Goal: Task Accomplishment & Management: Complete application form

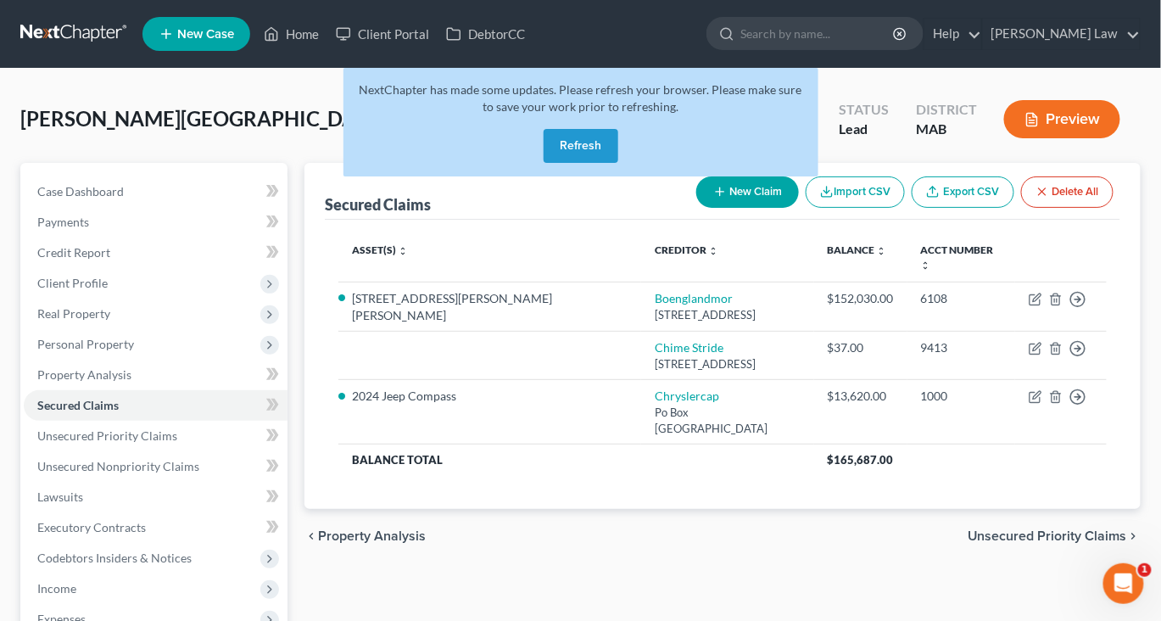
click at [587, 163] on button "Refresh" at bounding box center [581, 146] width 75 height 34
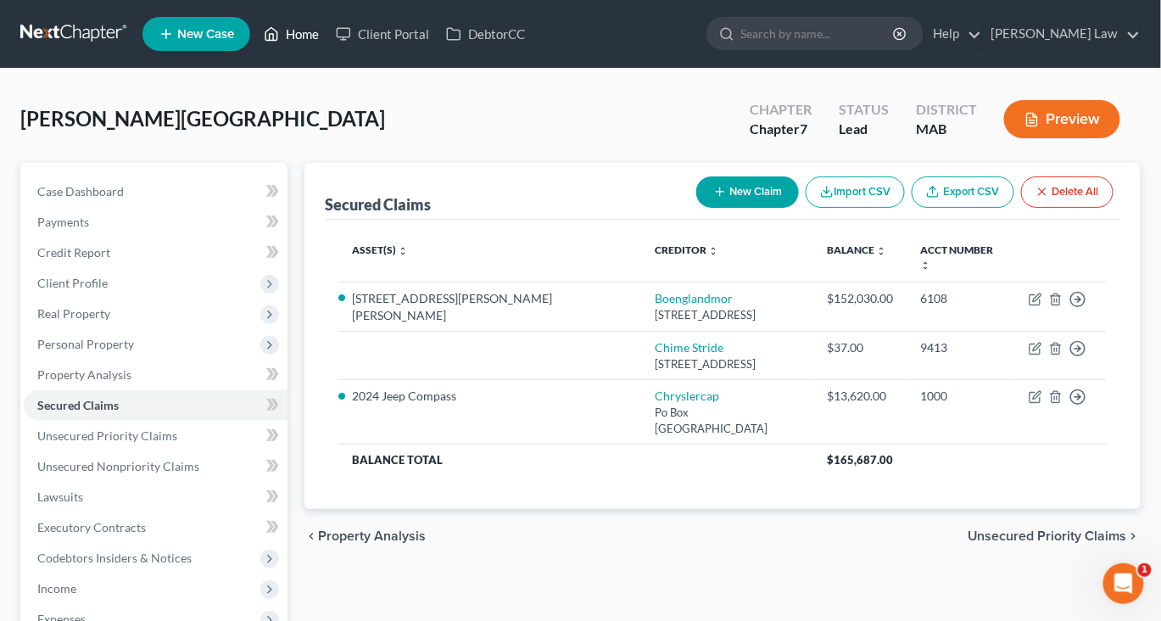
click at [327, 42] on link "Home" at bounding box center [291, 34] width 72 height 31
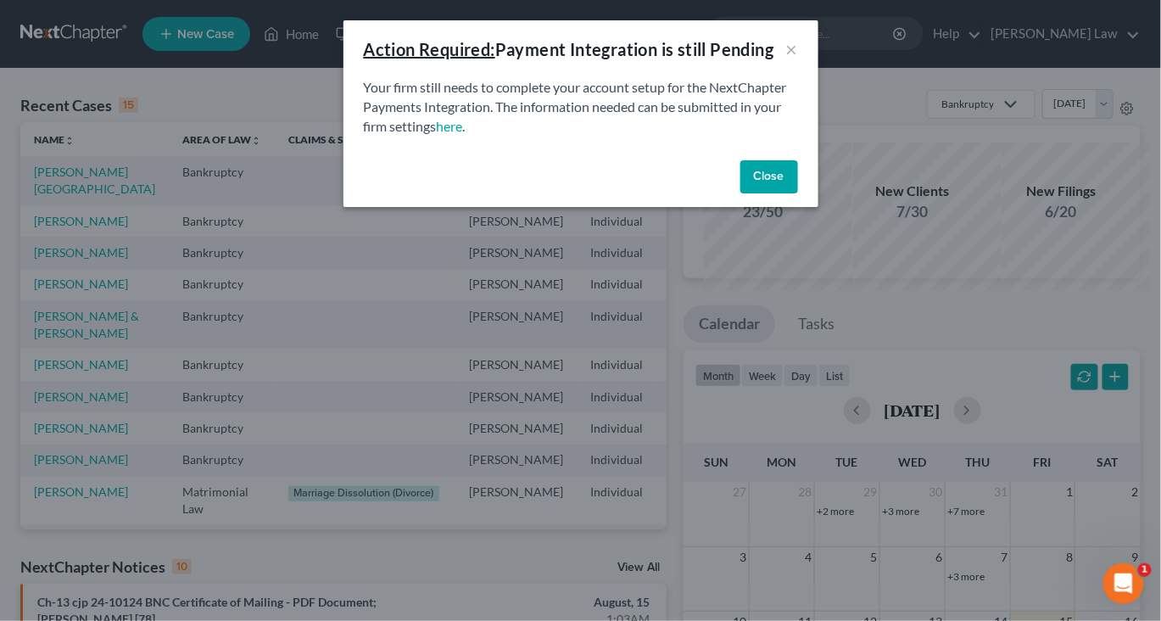
click at [798, 194] on button "Close" at bounding box center [769, 177] width 58 height 34
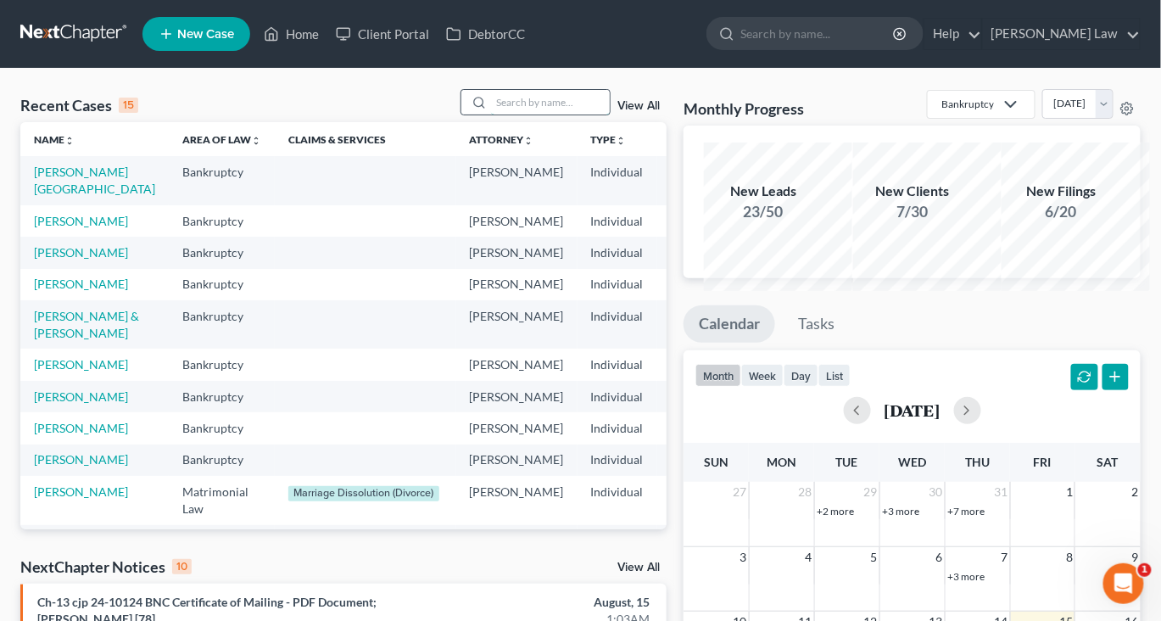
click at [491, 114] on input "search" at bounding box center [550, 102] width 119 height 25
type input "fel"
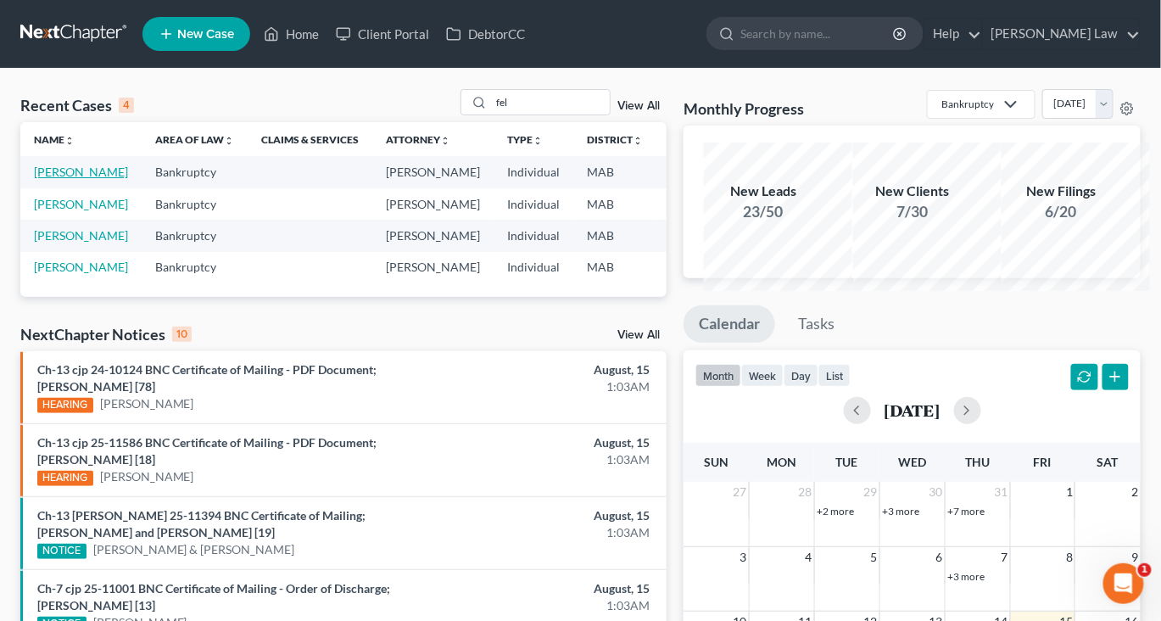
click at [57, 179] on link "[PERSON_NAME]" at bounding box center [81, 172] width 94 height 14
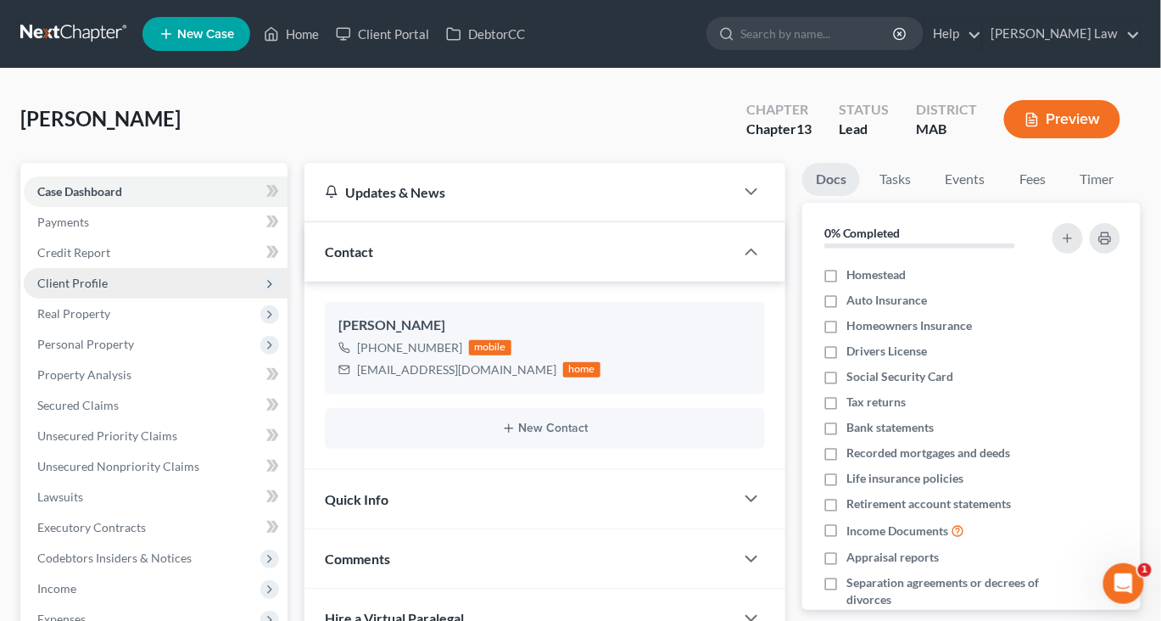
click at [108, 290] on span "Client Profile" at bounding box center [72, 283] width 70 height 14
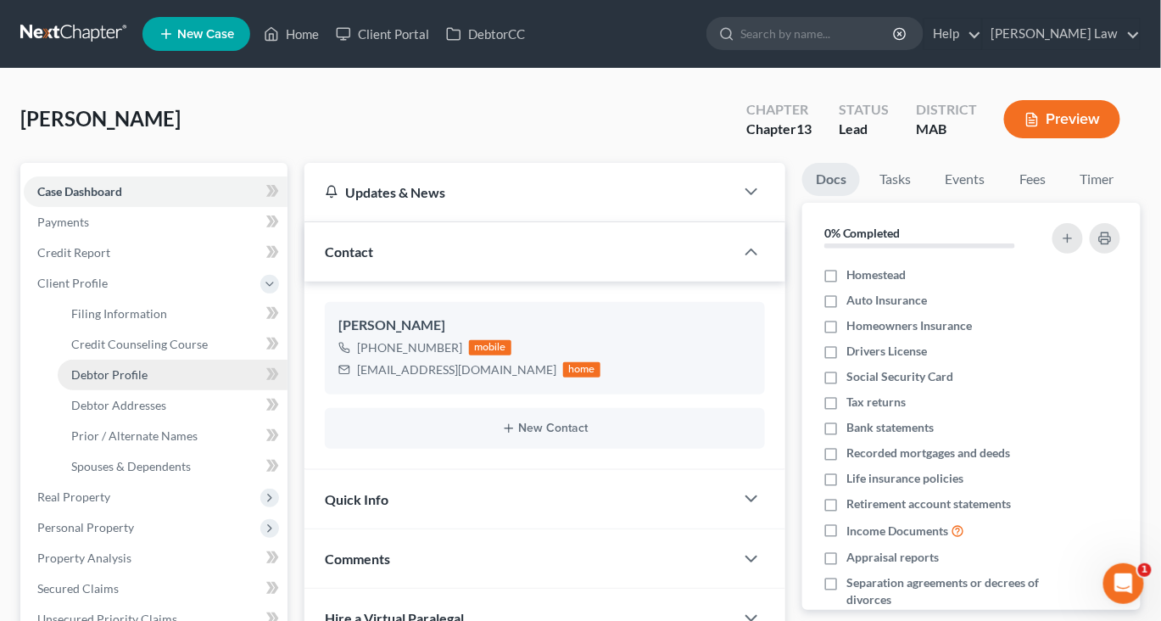
click at [148, 382] on span "Debtor Profile" at bounding box center [109, 374] width 76 height 14
select select "1"
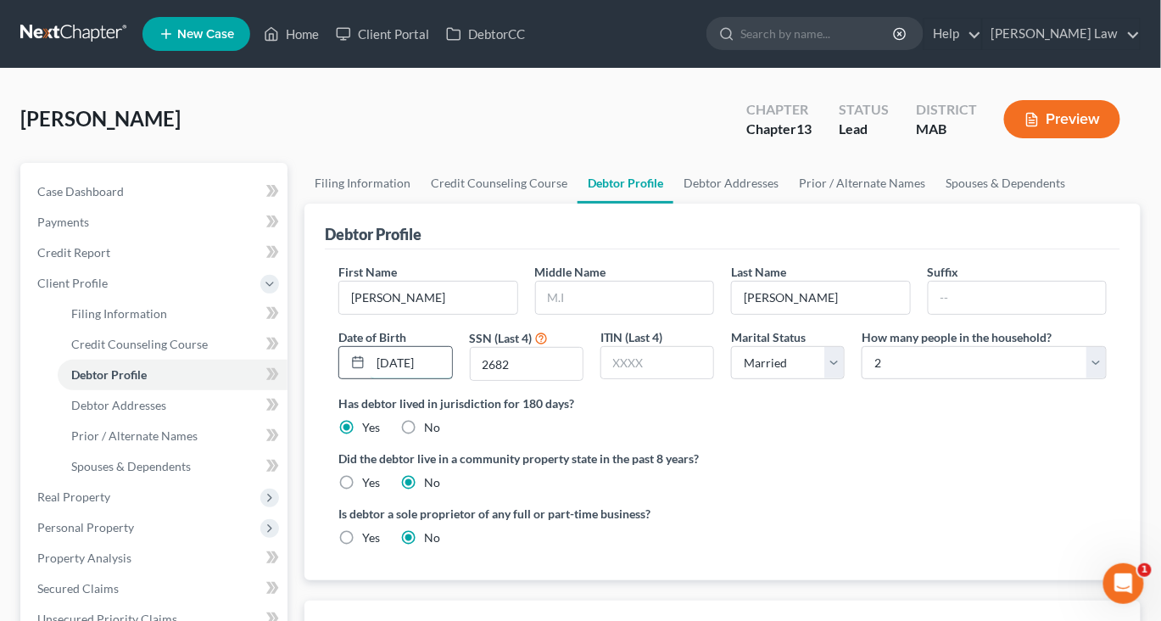
click at [438, 379] on input "[DATE]" at bounding box center [411, 363] width 81 height 32
click at [429, 379] on input "[DATE]" at bounding box center [411, 363] width 81 height 32
click at [789, 204] on link "Debtor Addresses" at bounding box center [730, 183] width 115 height 41
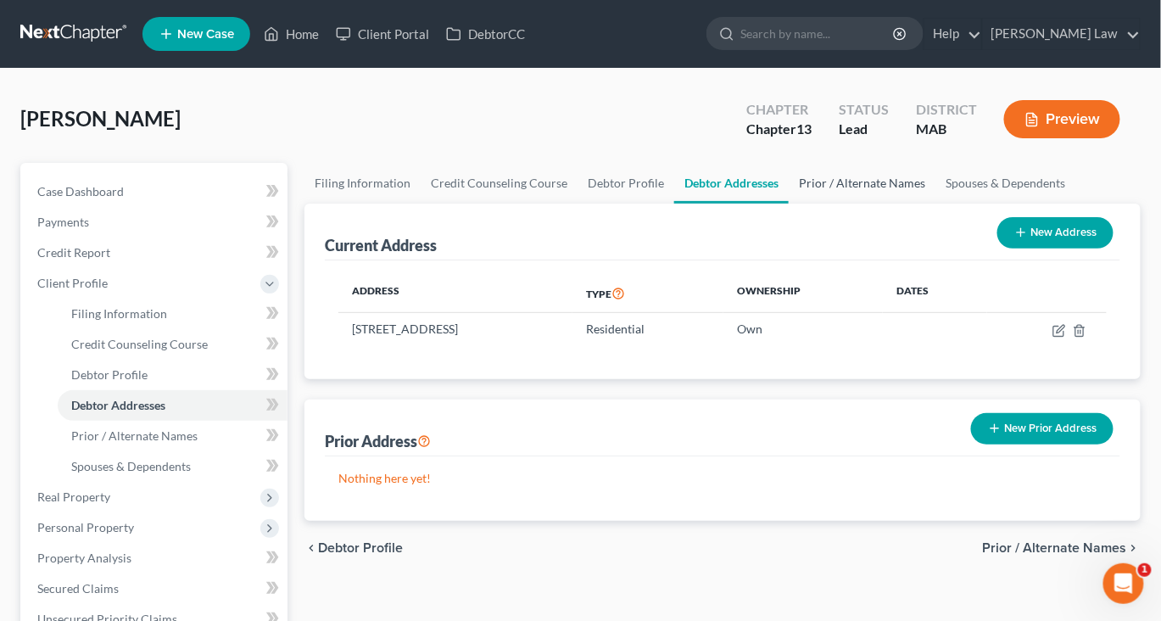
click at [935, 204] on link "Prior / Alternate Names" at bounding box center [862, 183] width 147 height 41
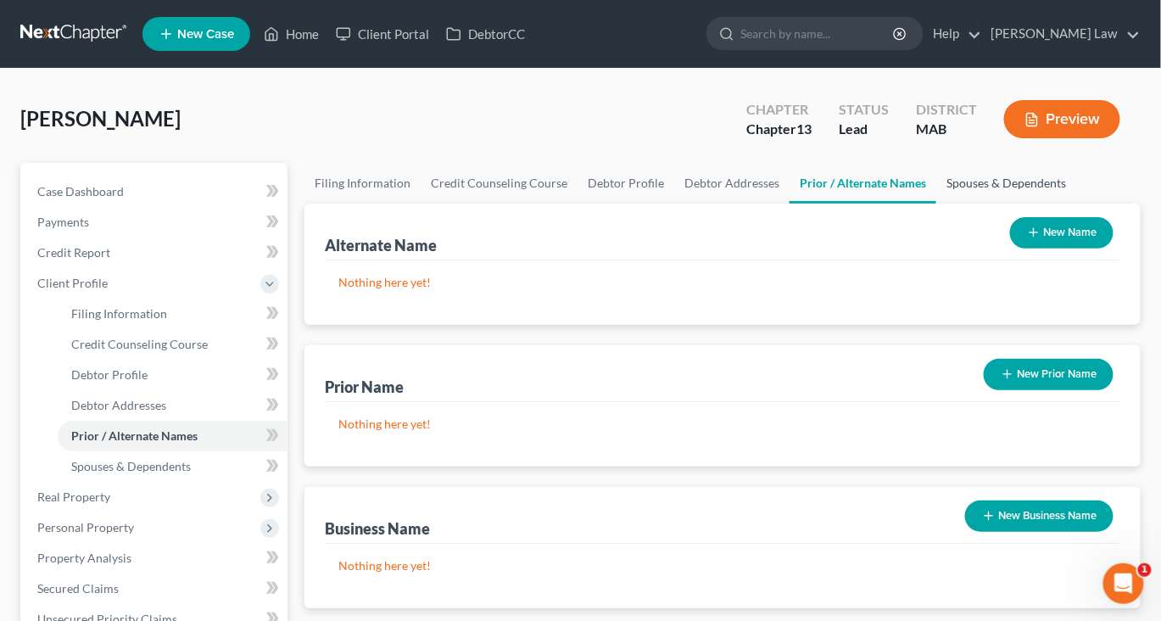
click at [936, 204] on link "Spouses & Dependents" at bounding box center [1006, 183] width 140 height 41
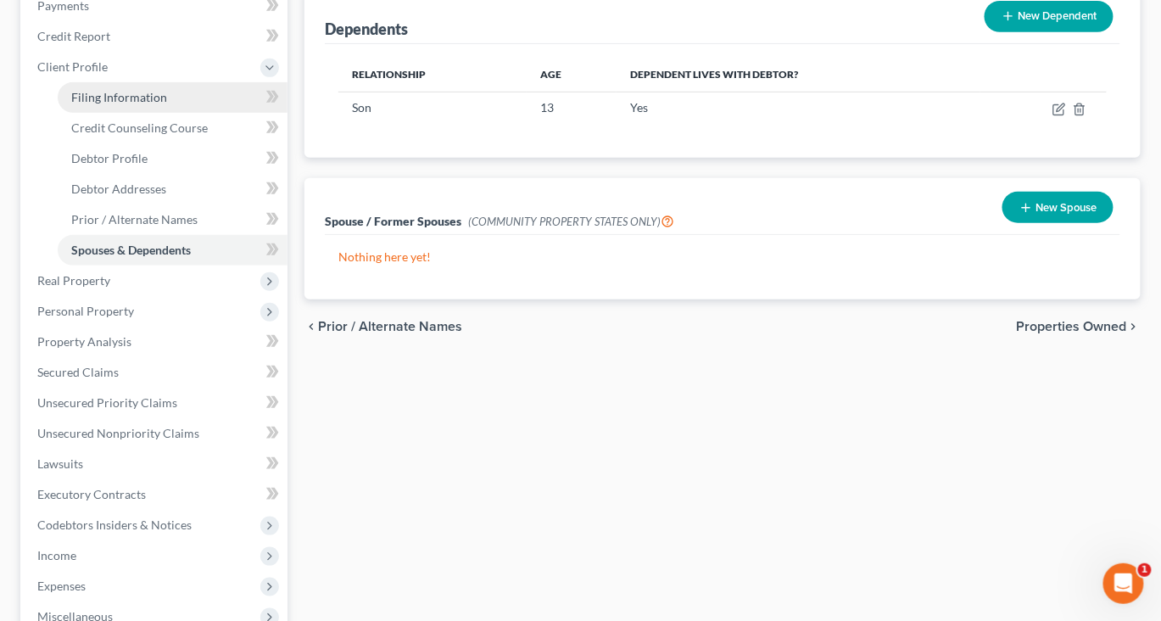
scroll to position [228, 0]
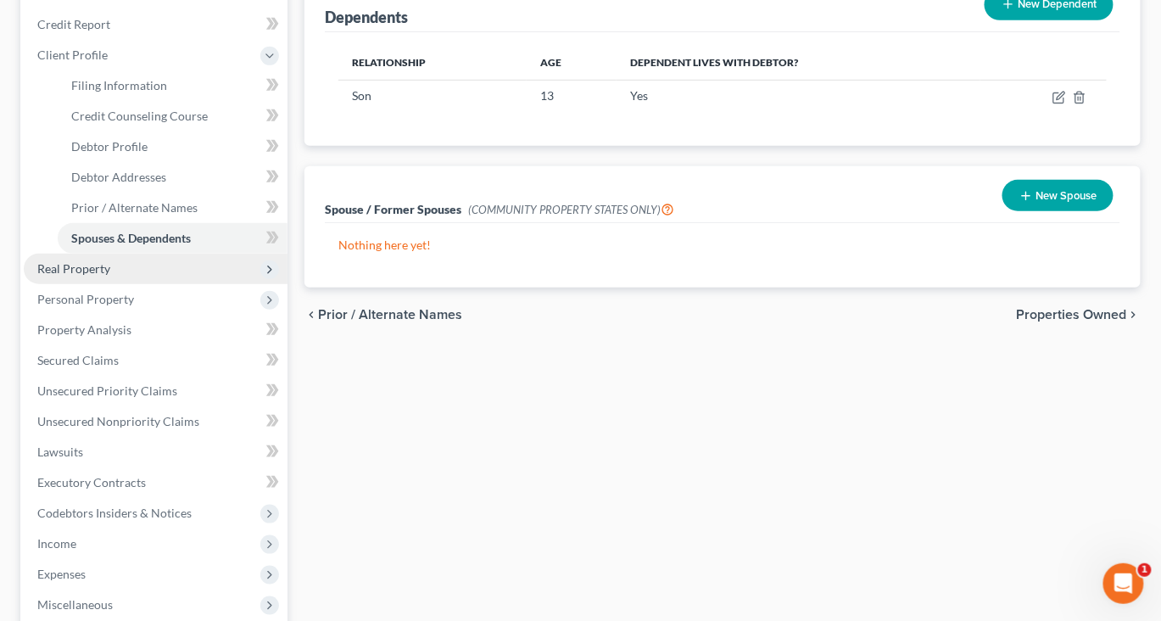
click at [110, 276] on span "Real Property" at bounding box center [73, 268] width 73 height 14
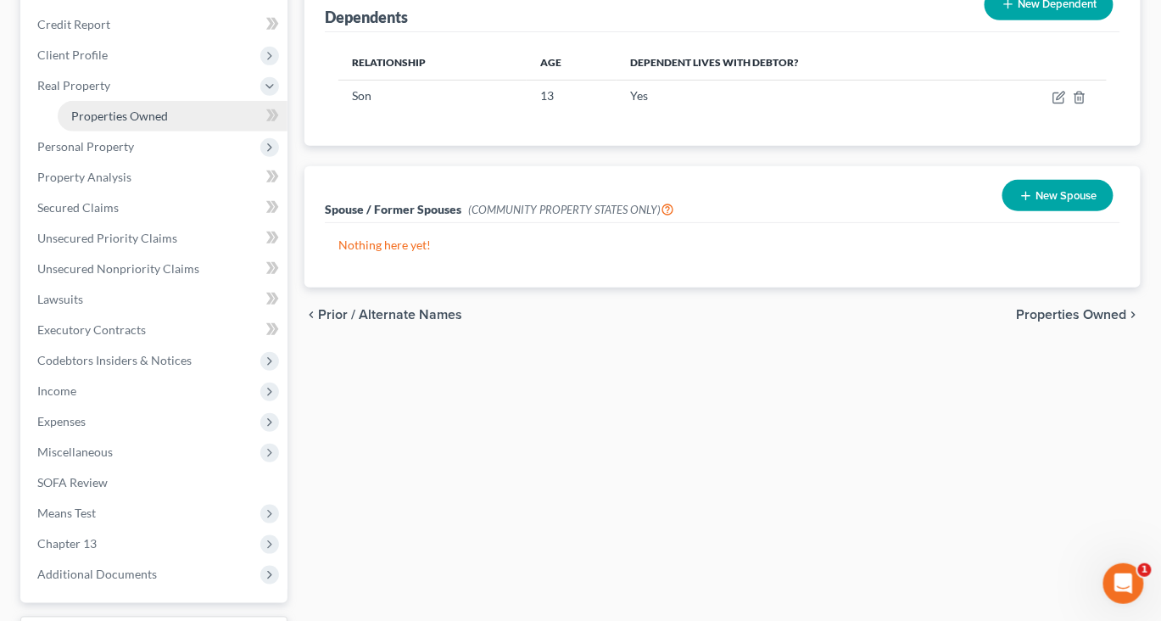
click at [159, 123] on span "Properties Owned" at bounding box center [119, 116] width 97 height 14
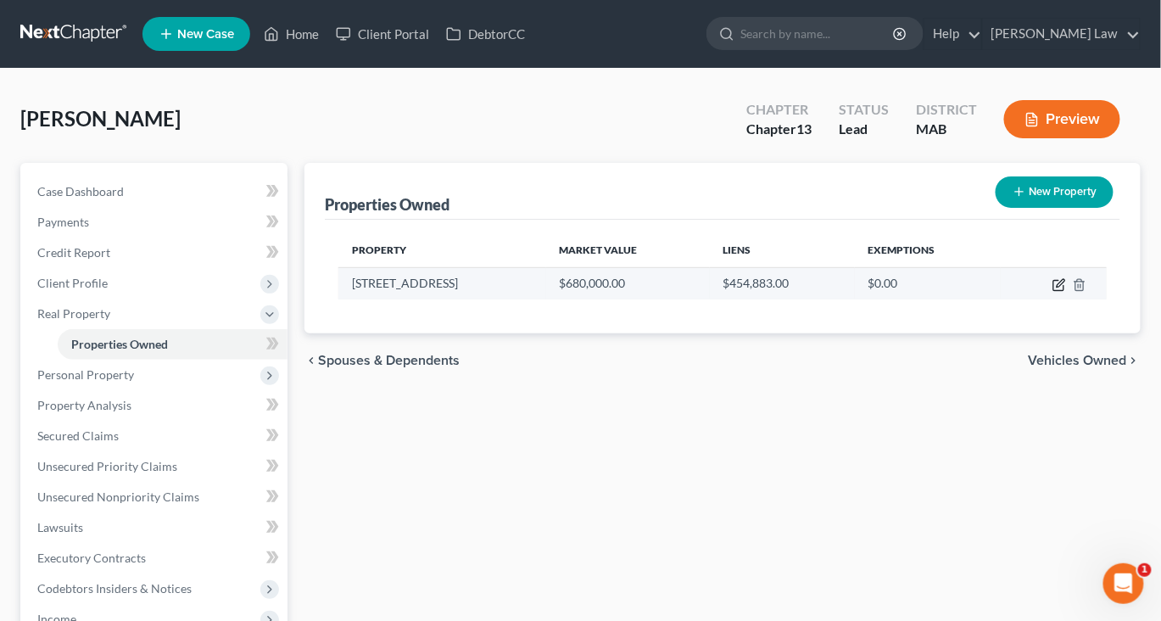
click at [1052, 292] on icon "button" at bounding box center [1059, 285] width 14 height 14
select select "22"
select select "0"
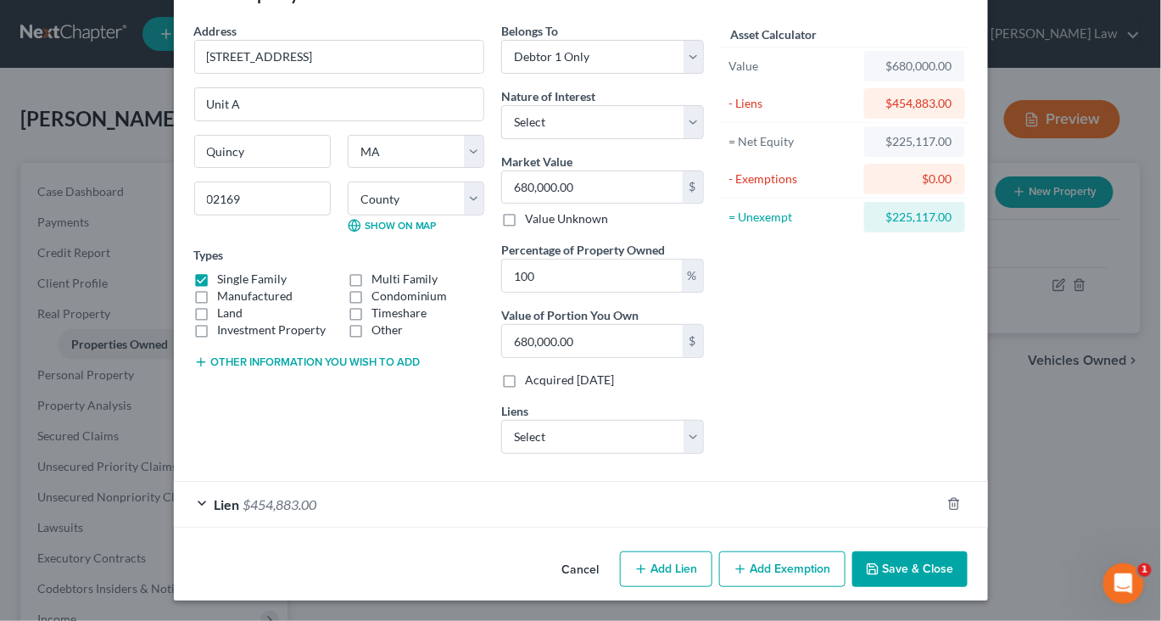
scroll to position [217, 0]
click at [968, 573] on button "Save & Close" at bounding box center [909, 569] width 115 height 36
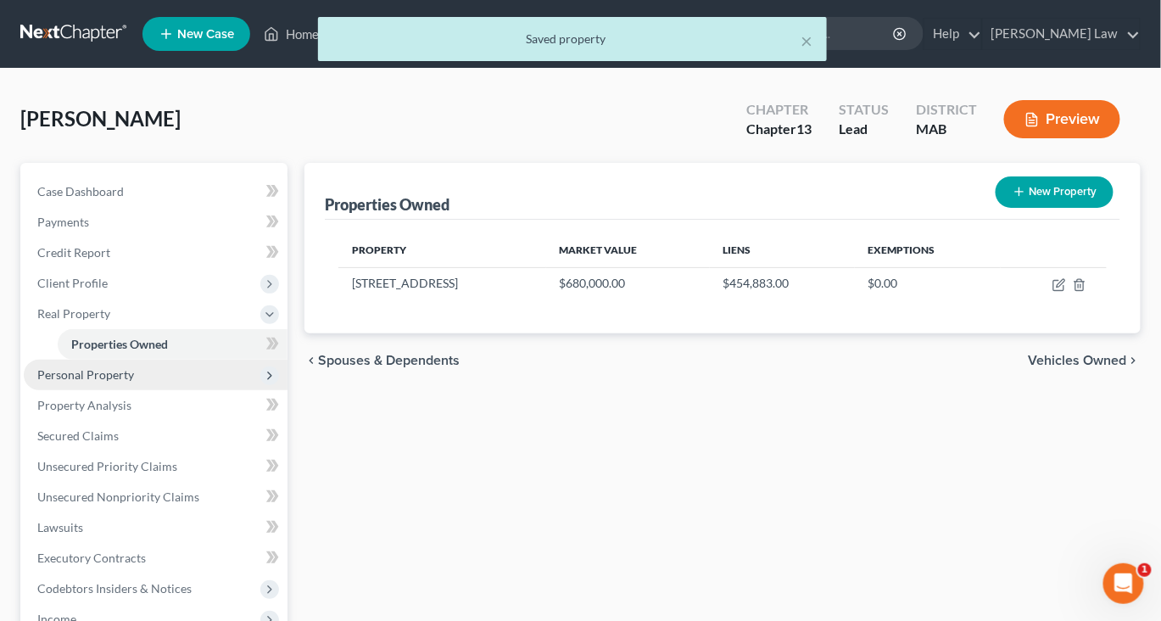
click at [98, 382] on span "Personal Property" at bounding box center [85, 374] width 97 height 14
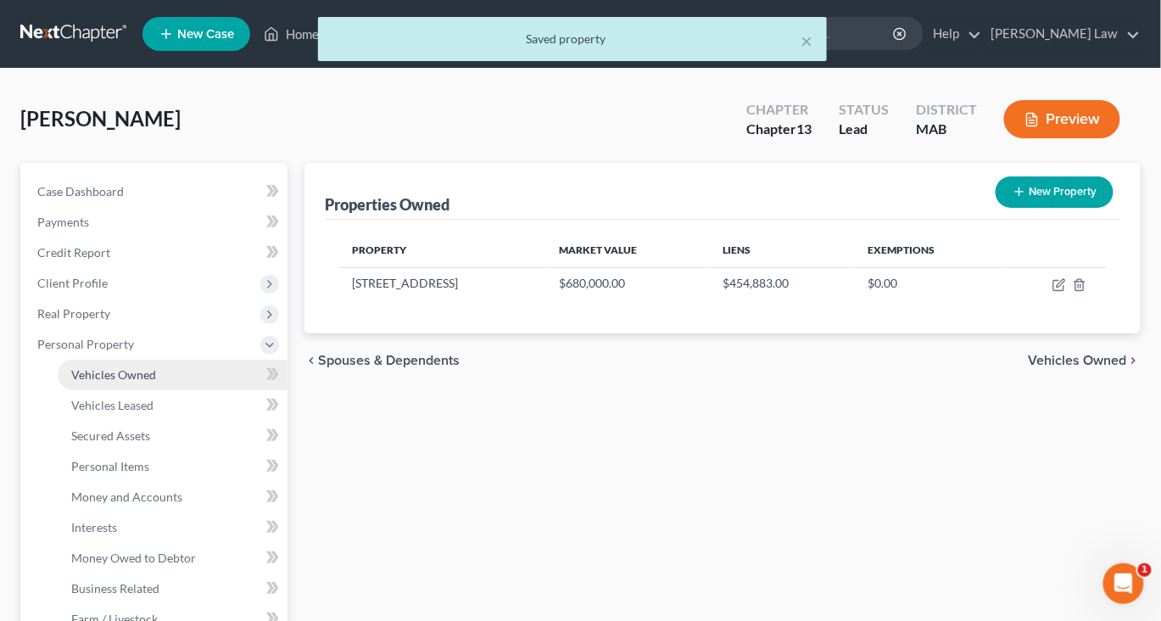
click at [124, 382] on span "Vehicles Owned" at bounding box center [113, 374] width 85 height 14
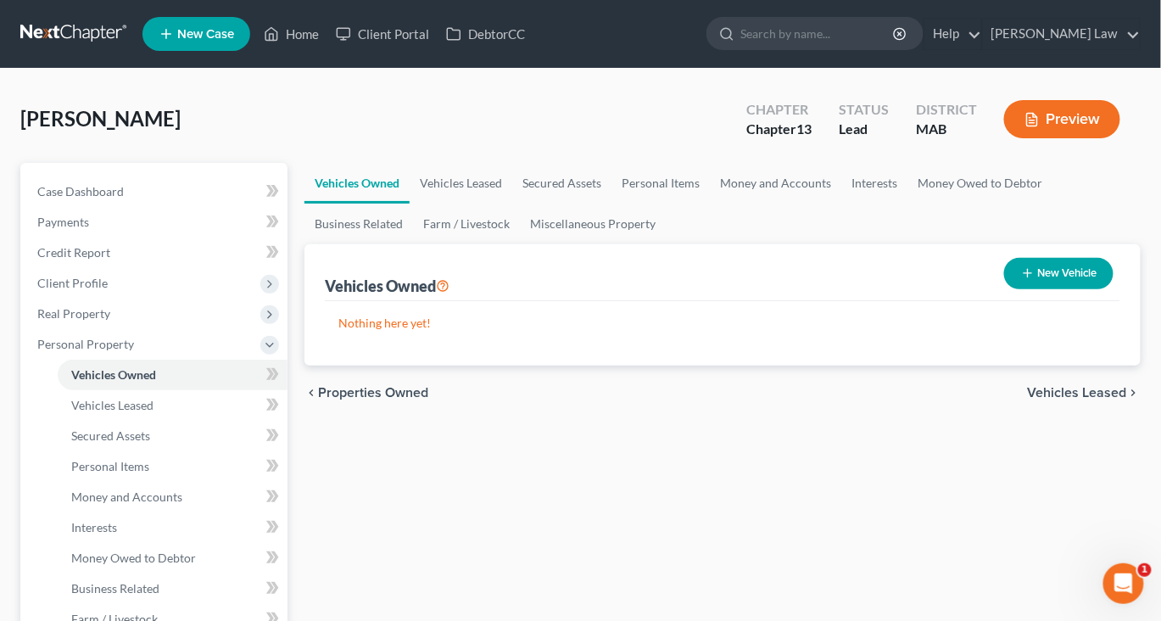
click at [1024, 289] on button "New Vehicle" at bounding box center [1058, 273] width 109 height 31
select select "0"
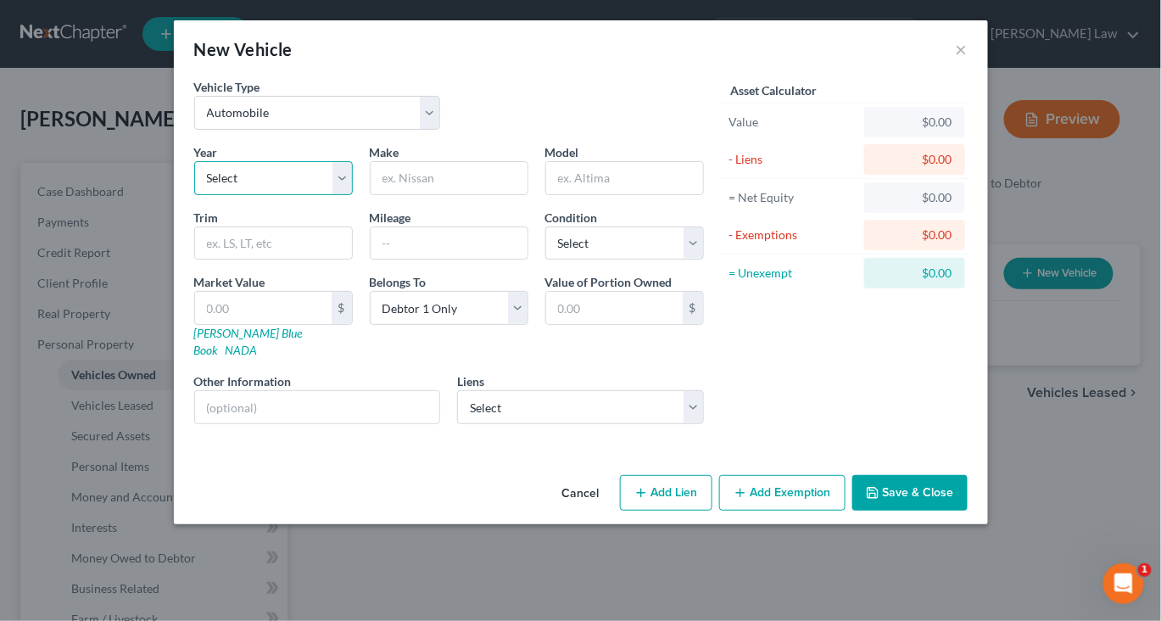
click at [291, 195] on select "Select 2026 2025 2024 2023 2022 2021 2020 2019 2018 2017 2016 2015 2014 2013 20…" at bounding box center [273, 178] width 159 height 34
select select "9"
click at [421, 253] on div "Year Select 2026 2025 2024 2023 2022 2021 2020 2019 2018 2017 2016 2015 2014 20…" at bounding box center [449, 290] width 527 height 294
click at [418, 194] on input "text" at bounding box center [449, 178] width 157 height 32
type input "Audi"
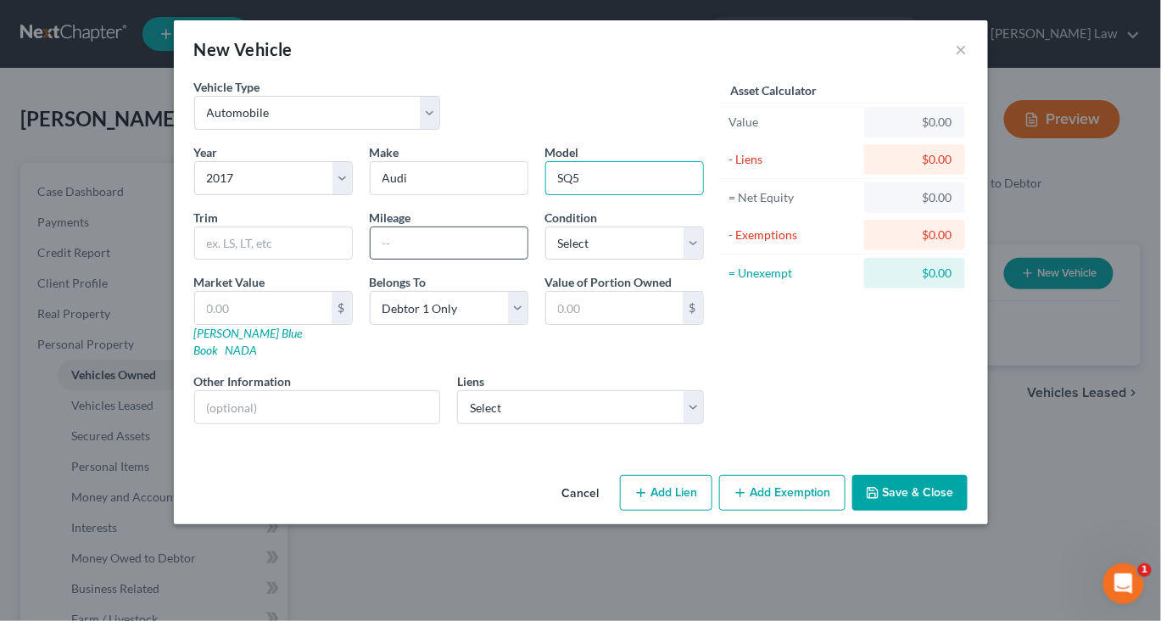
type input "SQ5"
click at [377, 259] on input "text" at bounding box center [449, 243] width 157 height 32
type input "80005"
click at [845, 510] on button "Add Exemption" at bounding box center [782, 493] width 126 height 36
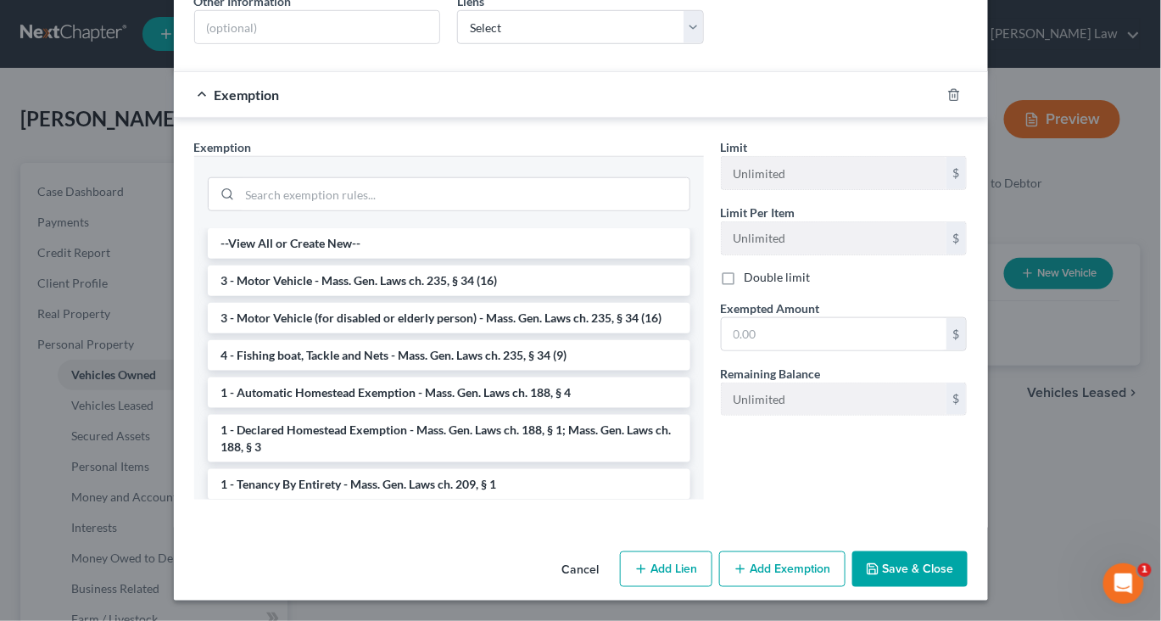
scroll to position [468, 0]
click at [961, 94] on icon "button" at bounding box center [954, 95] width 14 height 14
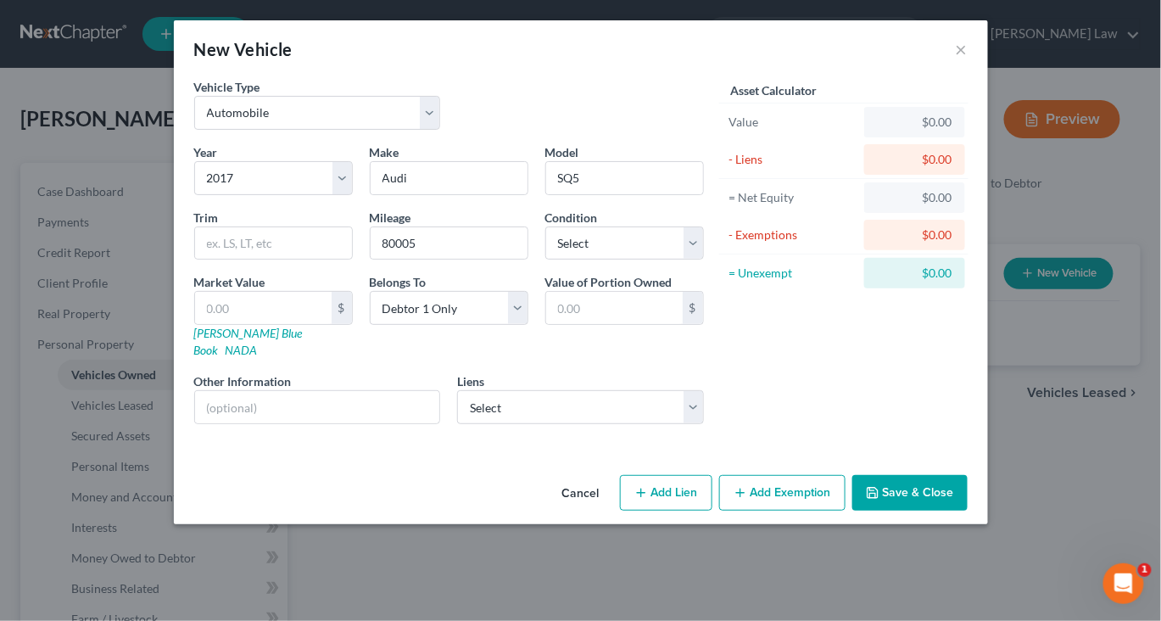
scroll to position [32, 0]
click at [968, 510] on button "Save & Close" at bounding box center [909, 493] width 115 height 36
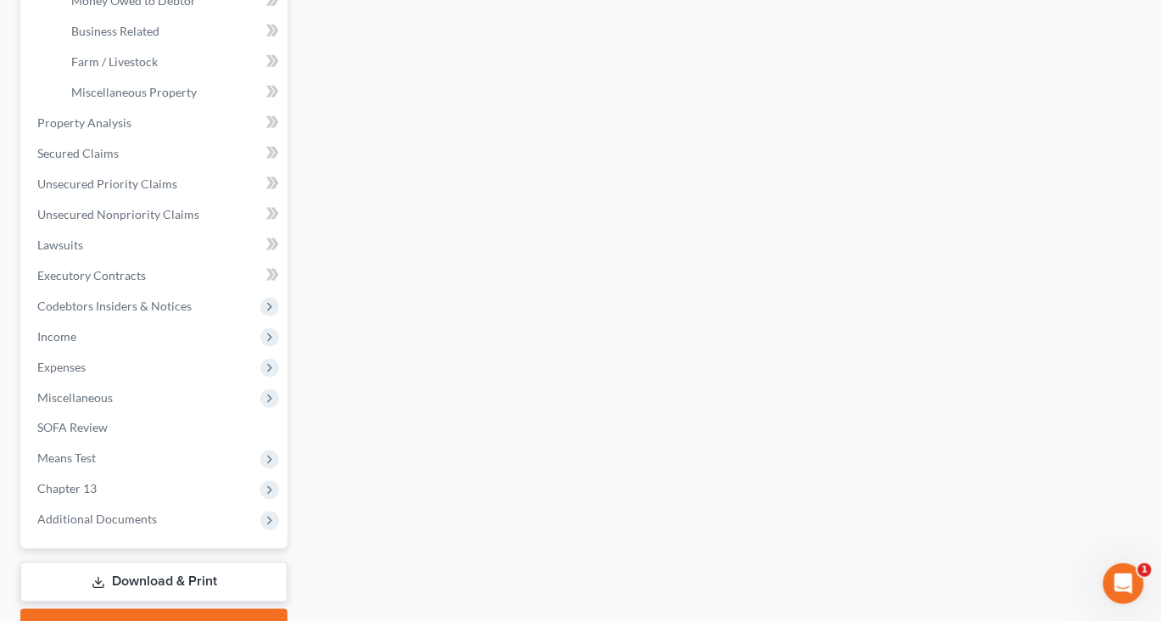
scroll to position [570, 0]
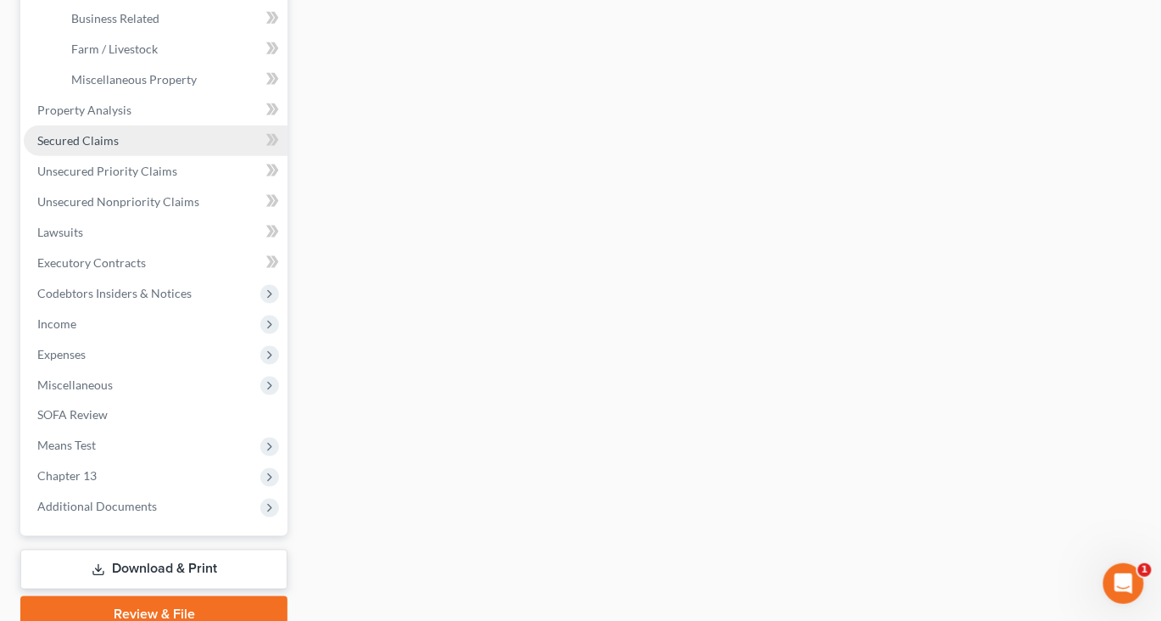
click at [110, 148] on span "Secured Claims" at bounding box center [77, 140] width 81 height 14
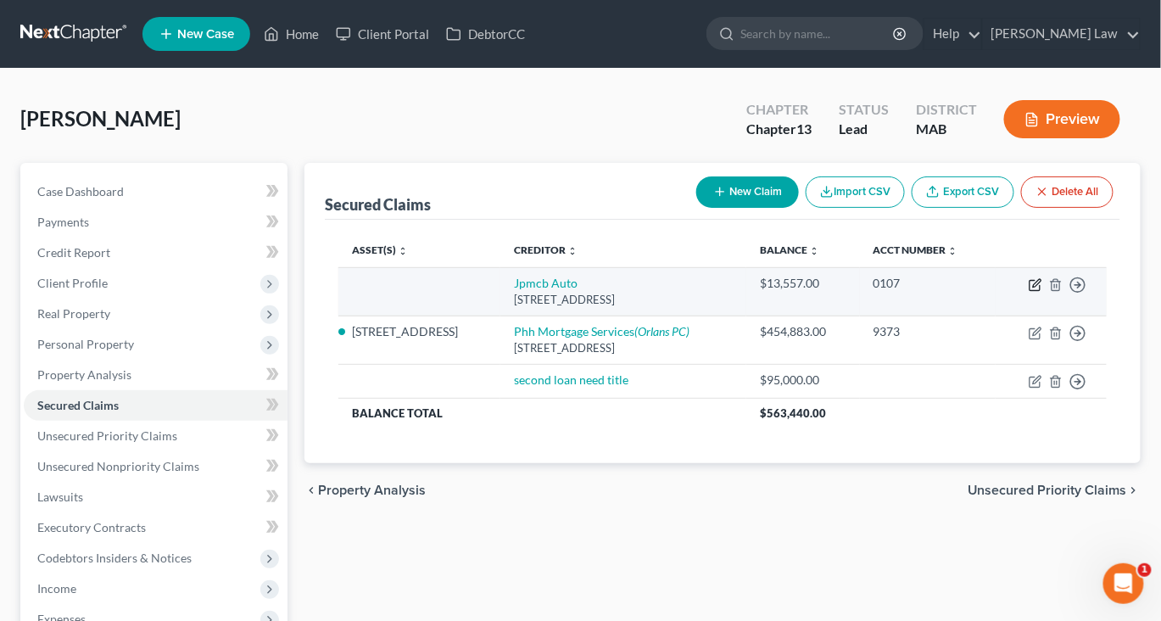
click at [1029, 291] on icon "button" at bounding box center [1034, 286] width 10 height 10
select select "45"
select select "0"
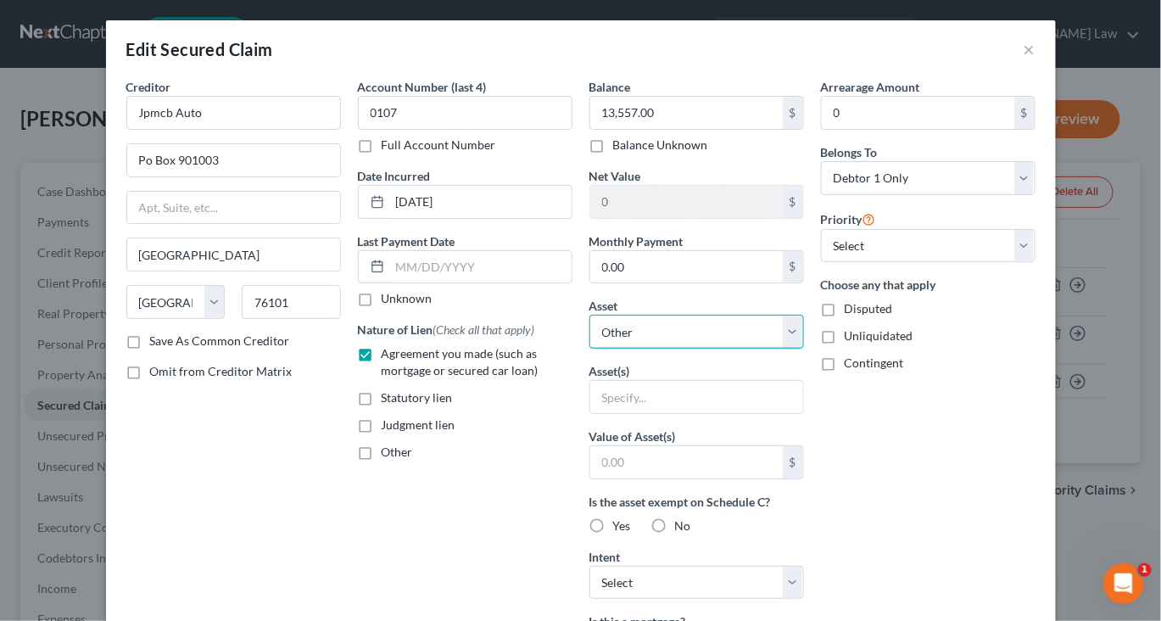
click at [804, 349] on select "Select Other Multiple Assets 2017 Audi SQ5 - $0.0 Jewelry - Misc. Jewelry - $10…" at bounding box center [696, 332] width 215 height 34
select select "2"
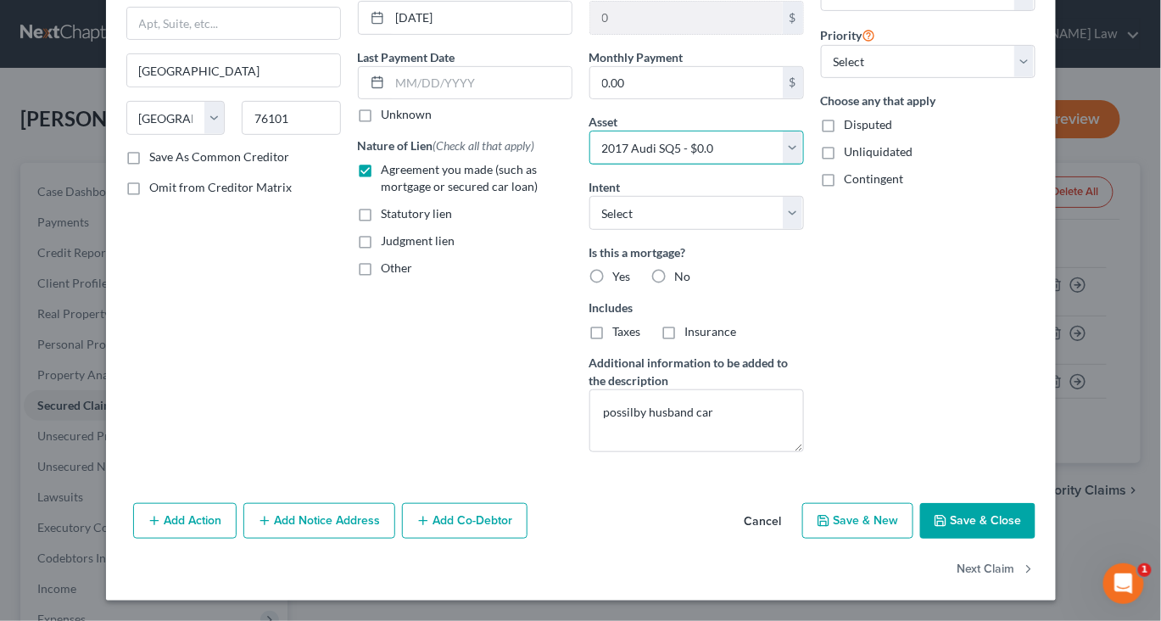
scroll to position [362, 0]
drag, startPoint x: 761, startPoint y: 371, endPoint x: 494, endPoint y: 319, distance: 271.4
click at [494, 319] on div "Creditor * Jpmcb Auto Po Box 901003 [GEOGRAPHIC_DATA] [US_STATE][GEOGRAPHIC_DAT…" at bounding box center [581, 180] width 926 height 572
click at [1009, 517] on button "Save & Close" at bounding box center [977, 521] width 115 height 36
select select
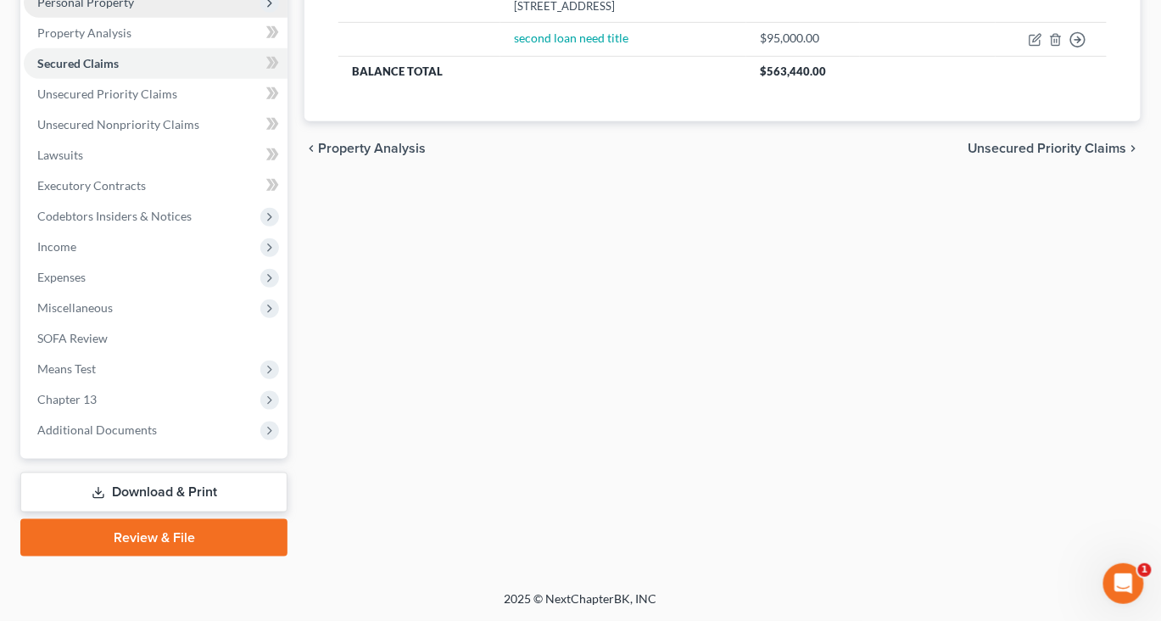
scroll to position [577, 0]
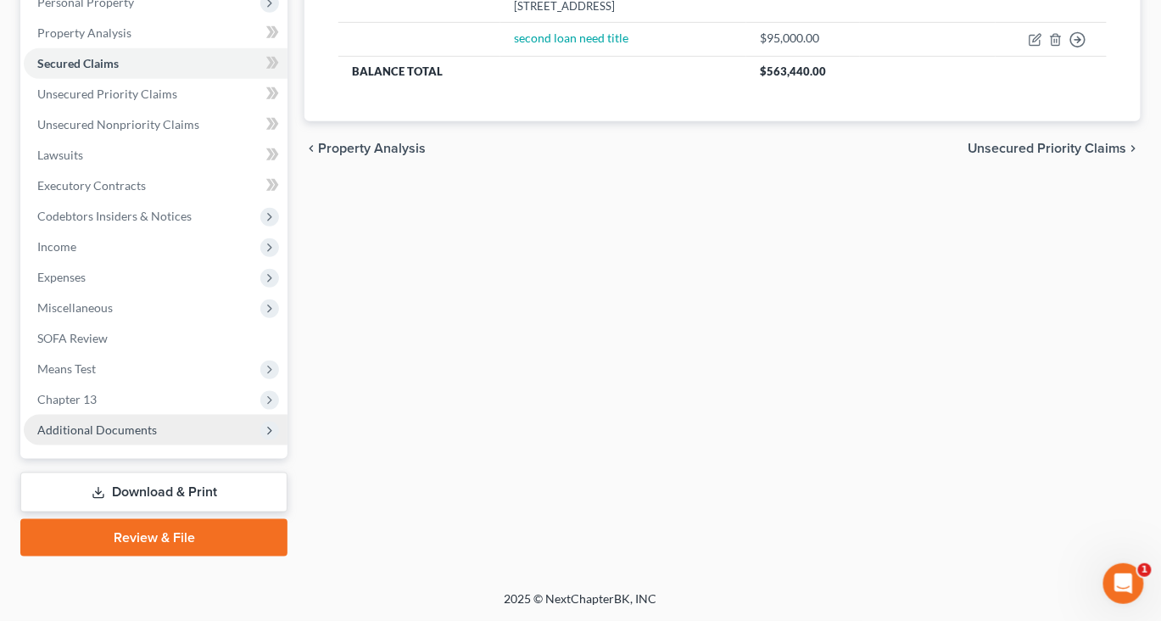
click at [142, 422] on span "Additional Documents" at bounding box center [97, 429] width 120 height 14
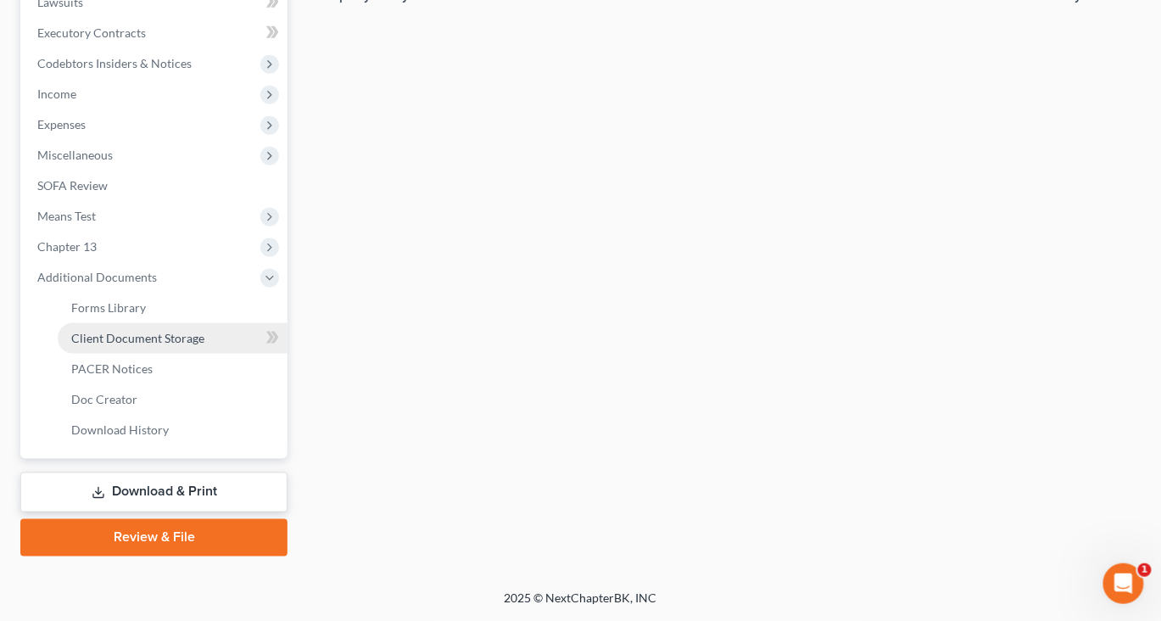
click at [180, 345] on span "Client Document Storage" at bounding box center [137, 338] width 133 height 14
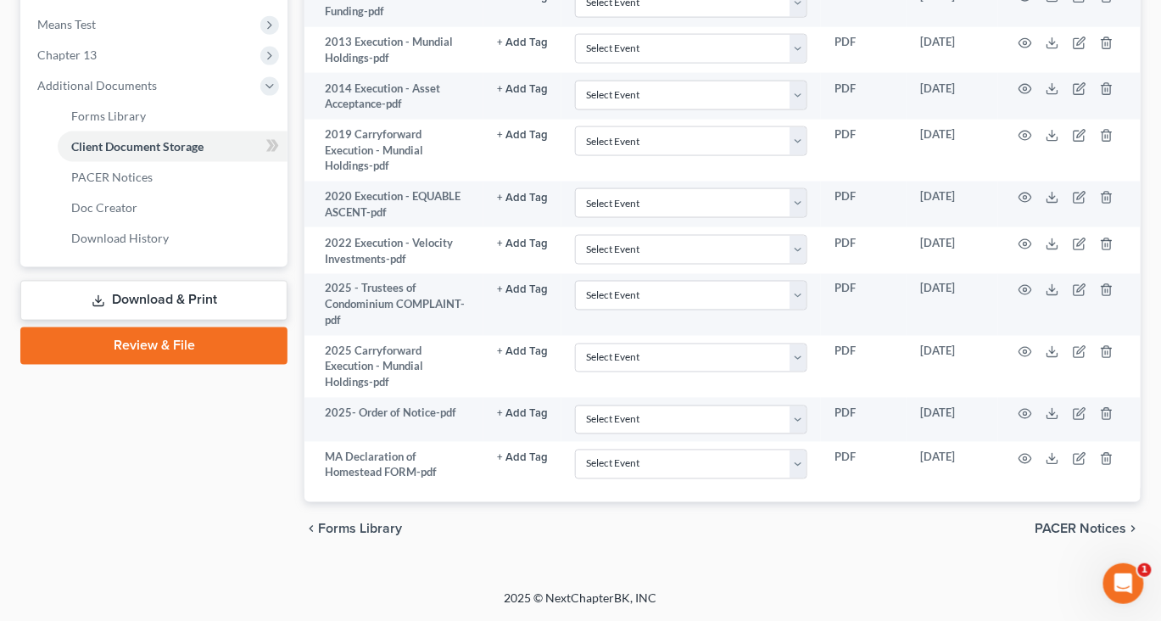
scroll to position [1520, 1]
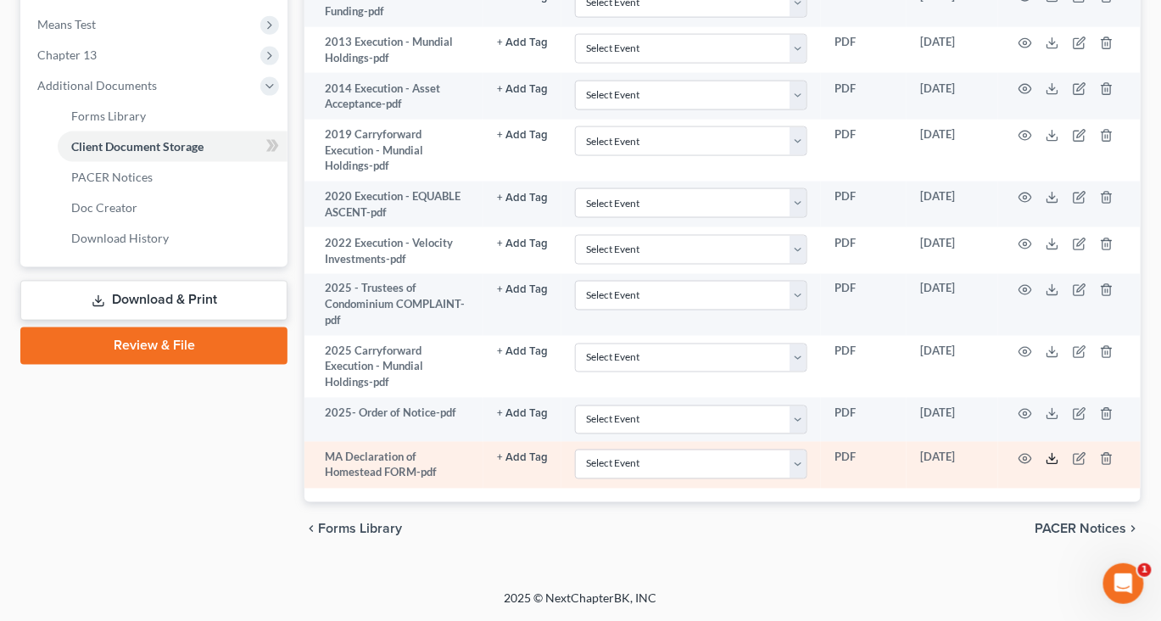
click at [1059, 452] on icon at bounding box center [1053, 459] width 14 height 14
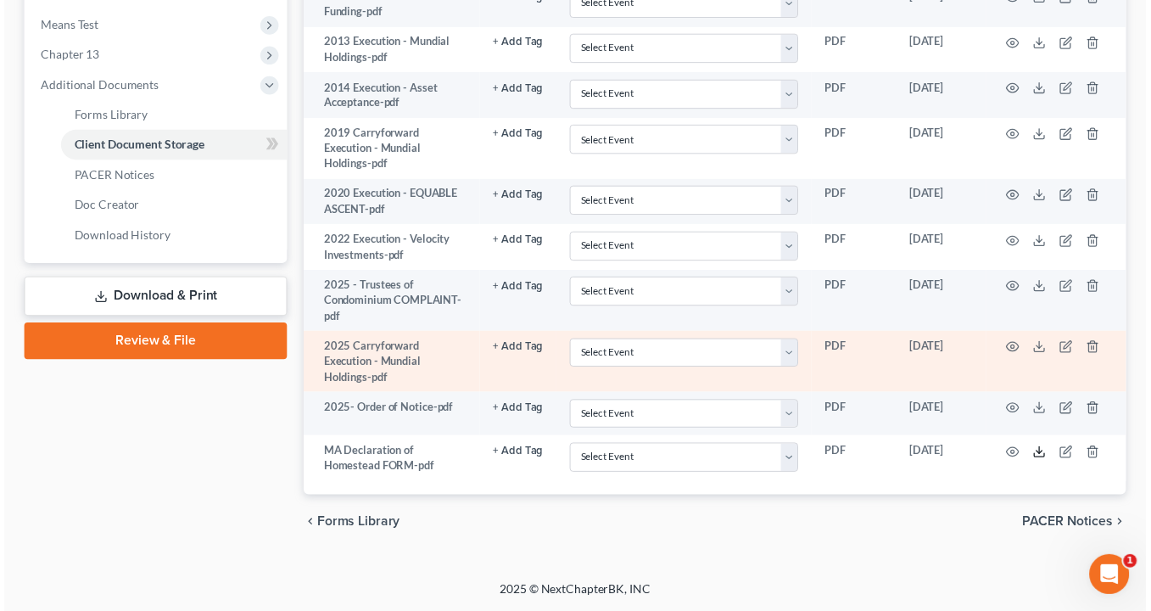
scroll to position [1326, 1]
click at [1059, 359] on icon at bounding box center [1053, 352] width 14 height 14
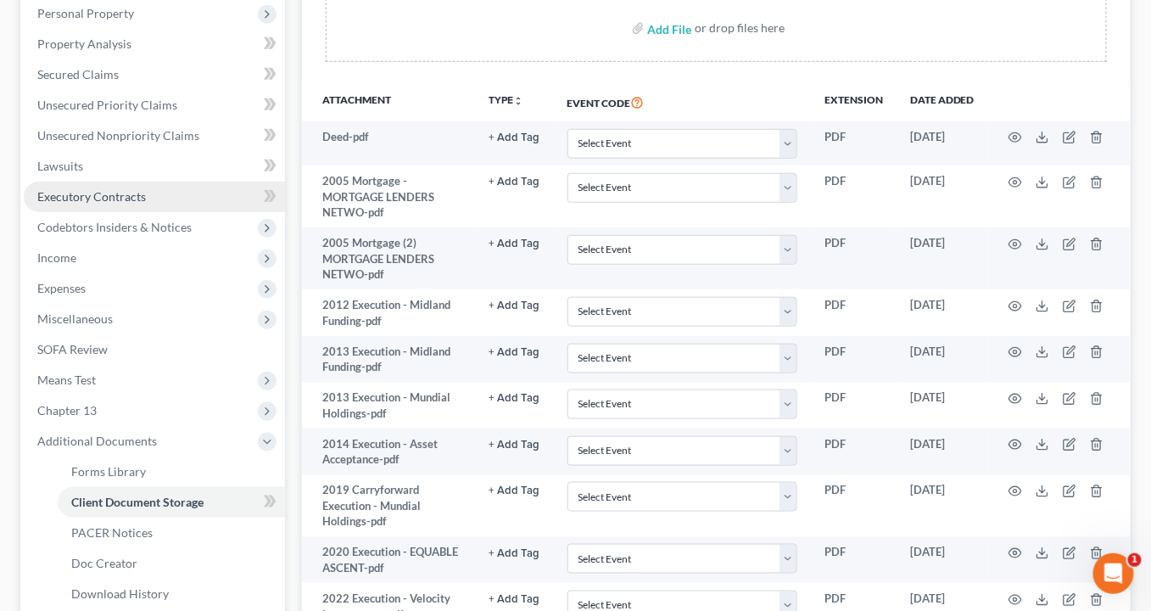
scroll to position [324, 9]
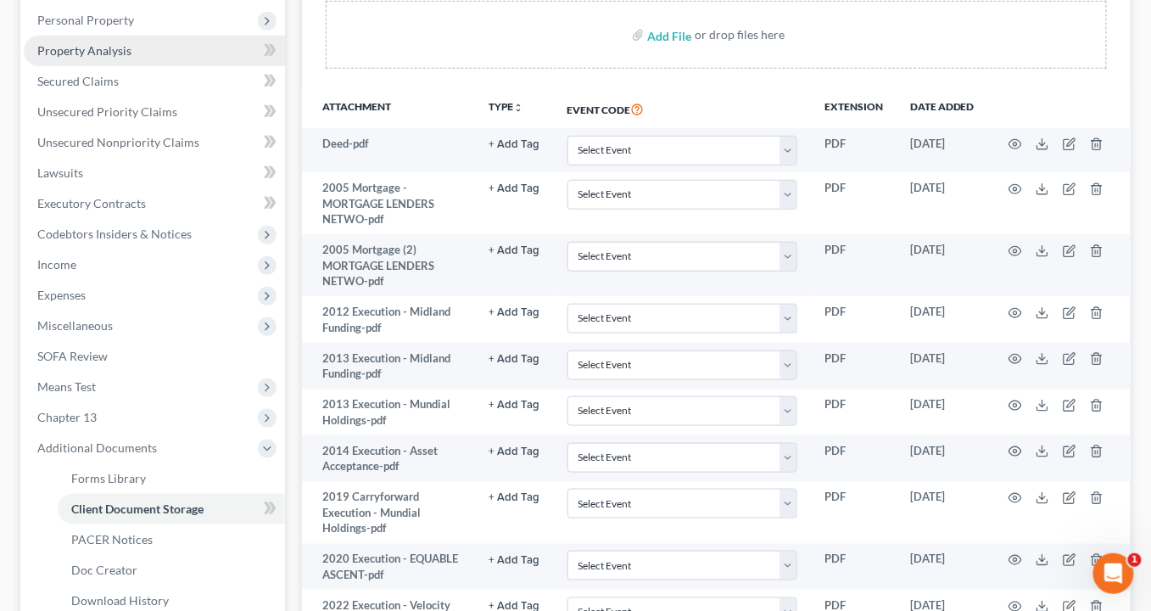
click at [102, 58] on span "Property Analysis" at bounding box center [84, 50] width 94 height 14
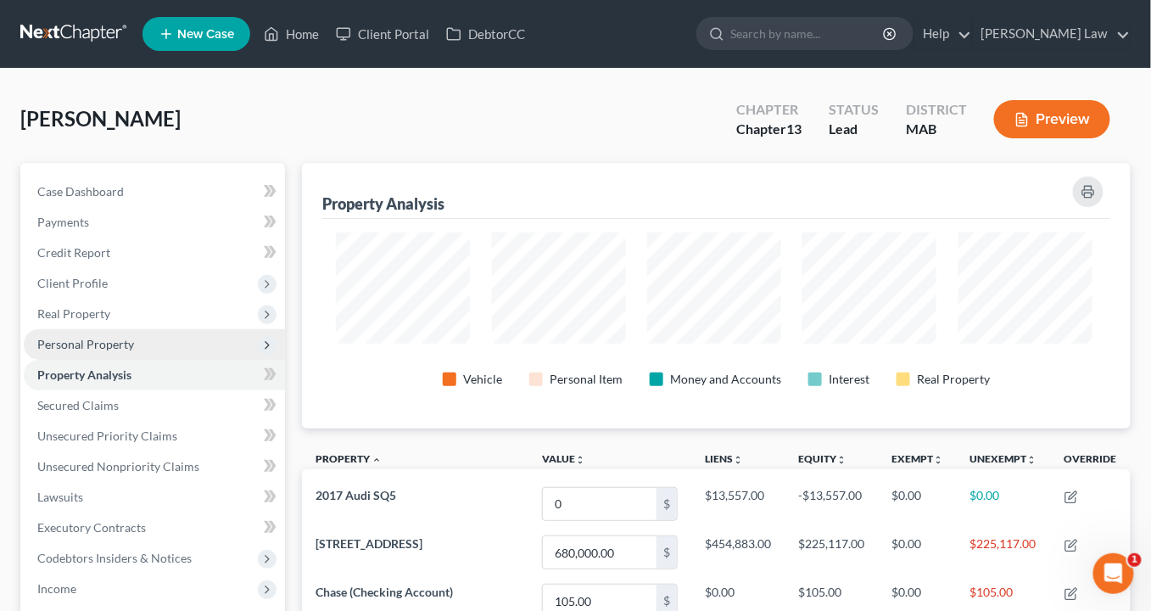
click at [126, 351] on span "Personal Property" at bounding box center [85, 344] width 97 height 14
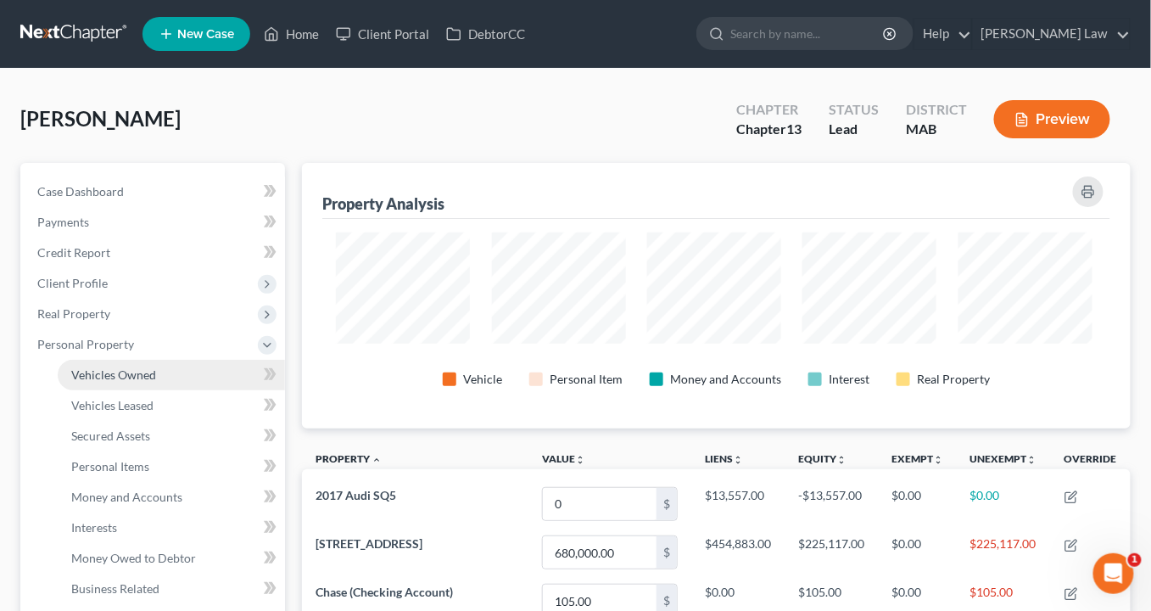
click at [155, 382] on span "Vehicles Owned" at bounding box center [113, 374] width 85 height 14
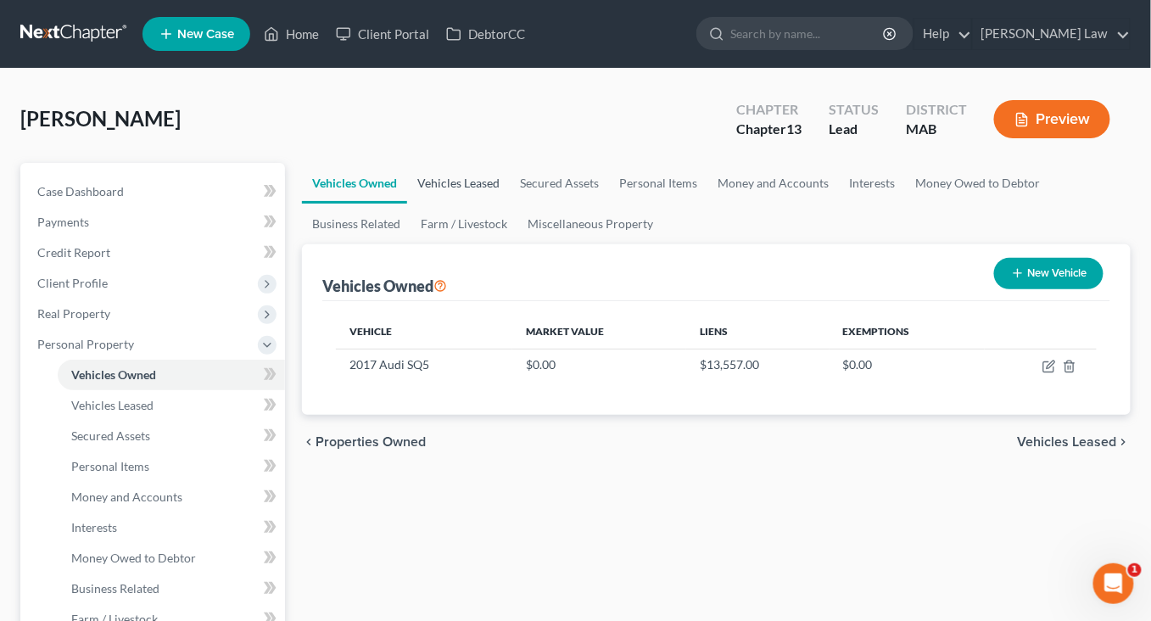
click at [494, 204] on link "Vehicles Leased" at bounding box center [458, 183] width 103 height 41
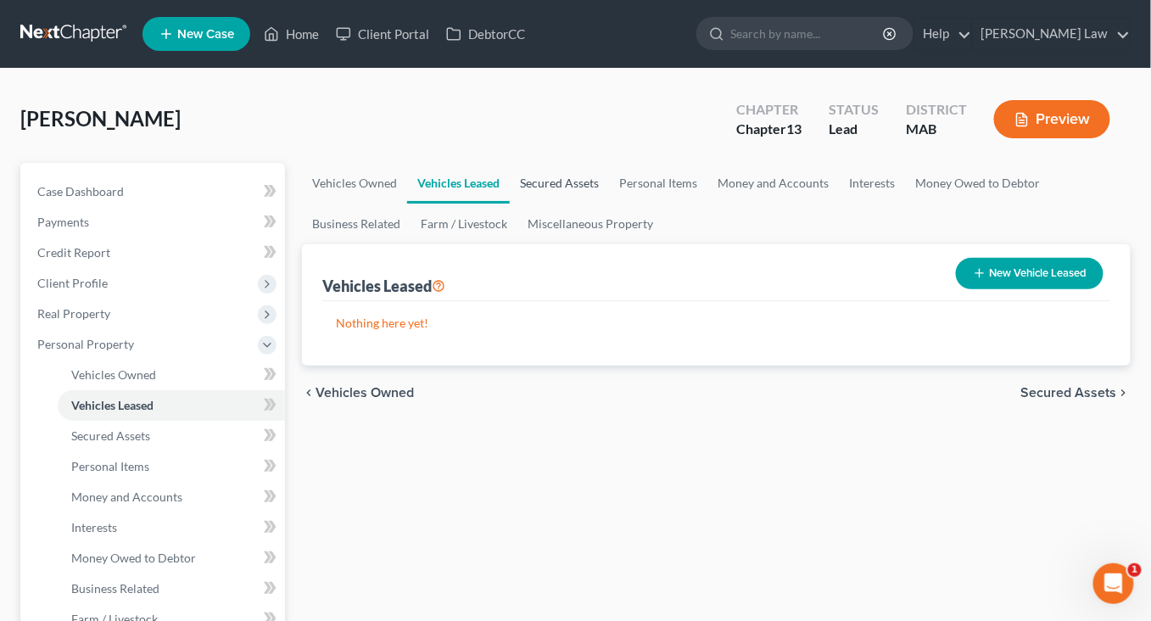
click at [608, 204] on link "Secured Assets" at bounding box center [559, 183] width 99 height 41
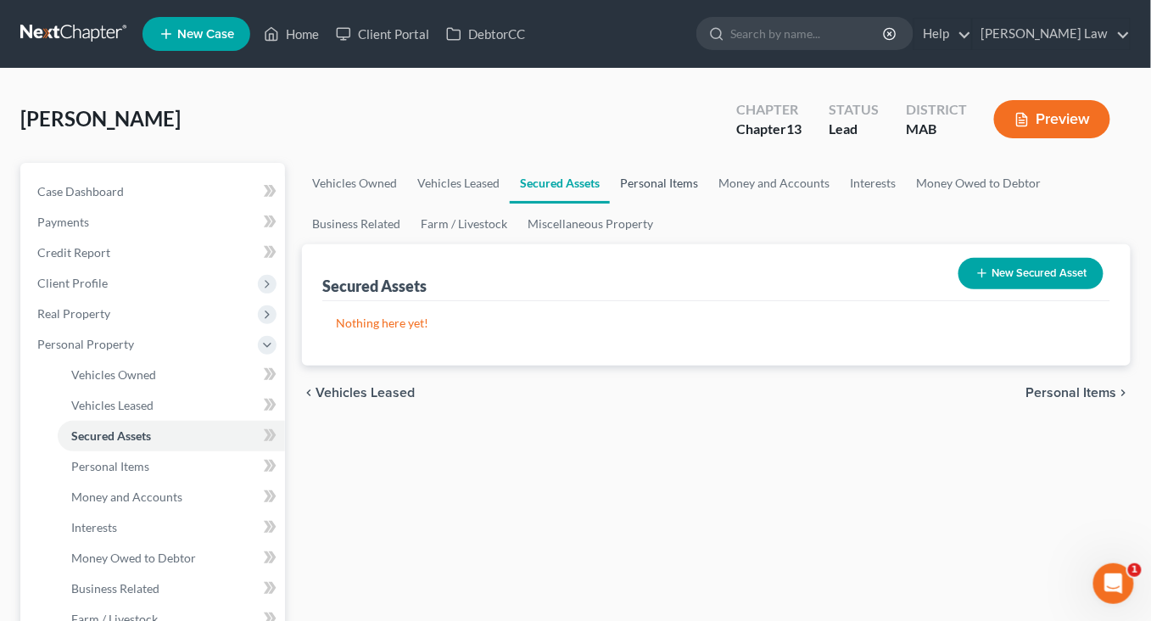
click at [708, 204] on link "Personal Items" at bounding box center [659, 183] width 98 height 41
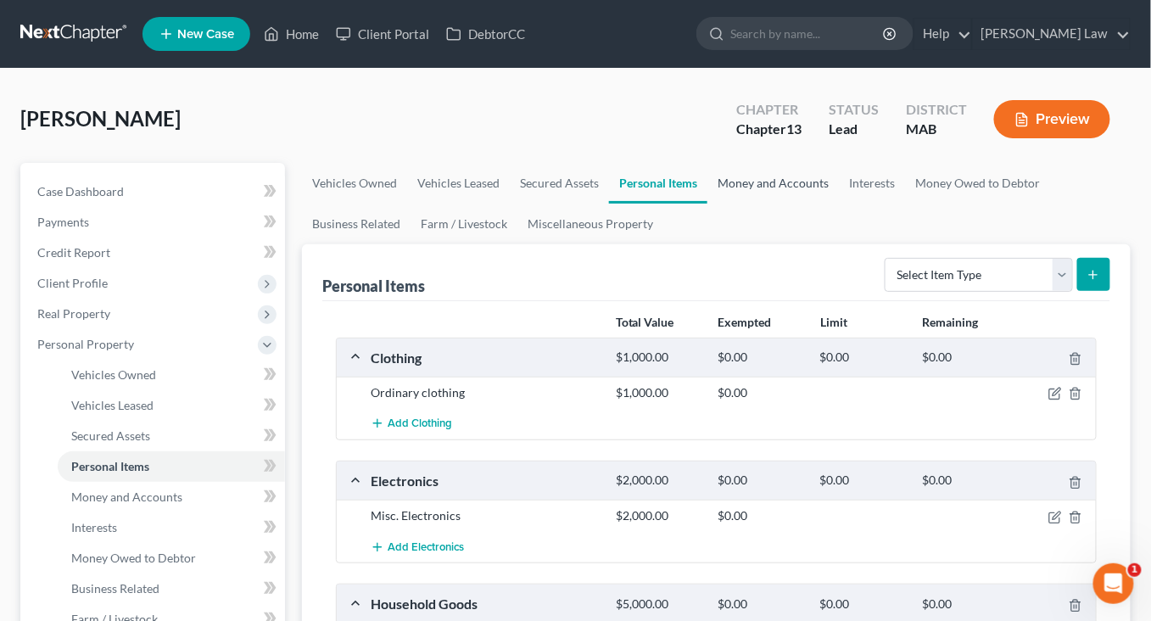
click at [839, 204] on link "Money and Accounts" at bounding box center [772, 183] width 131 height 41
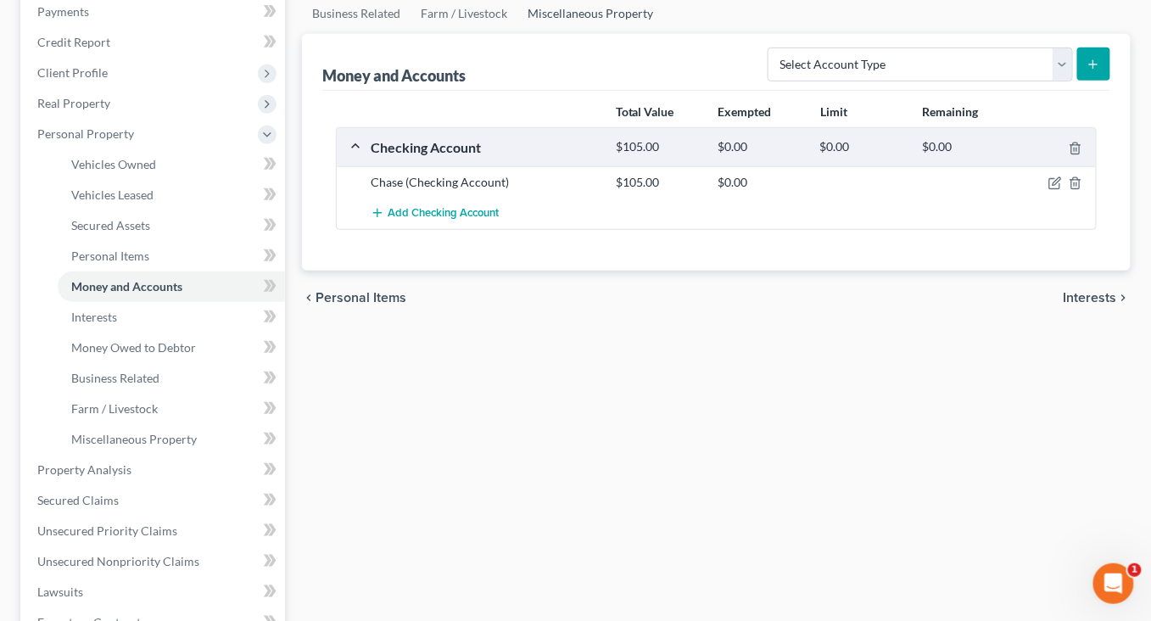
scroll to position [211, 0]
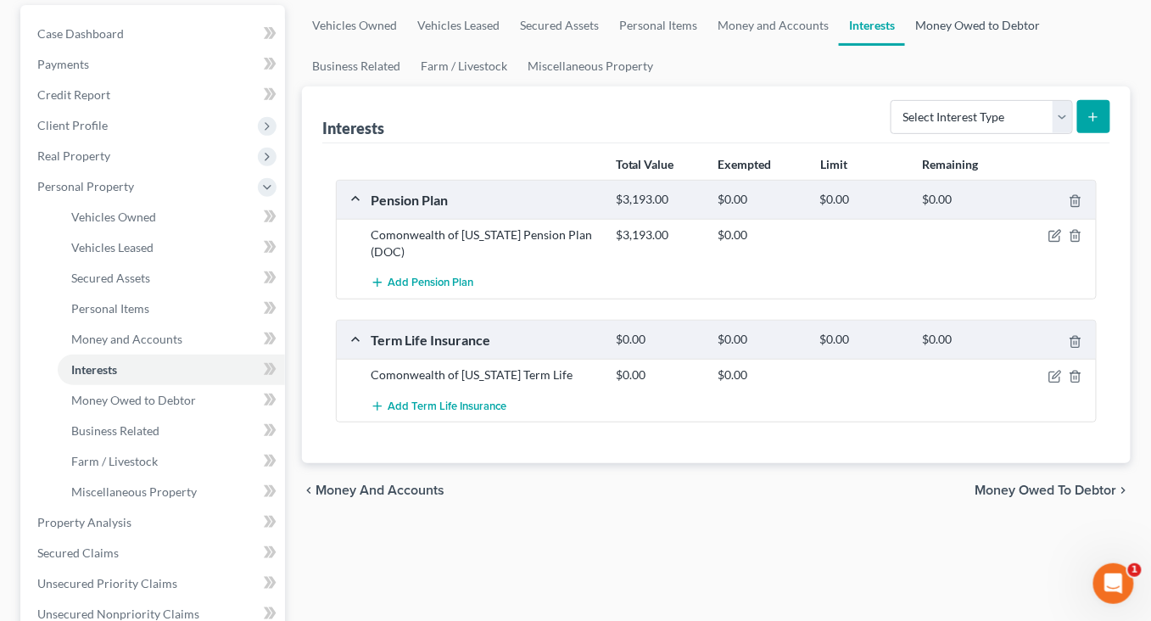
click at [905, 46] on link "Money Owed to Debtor" at bounding box center [977, 25] width 145 height 41
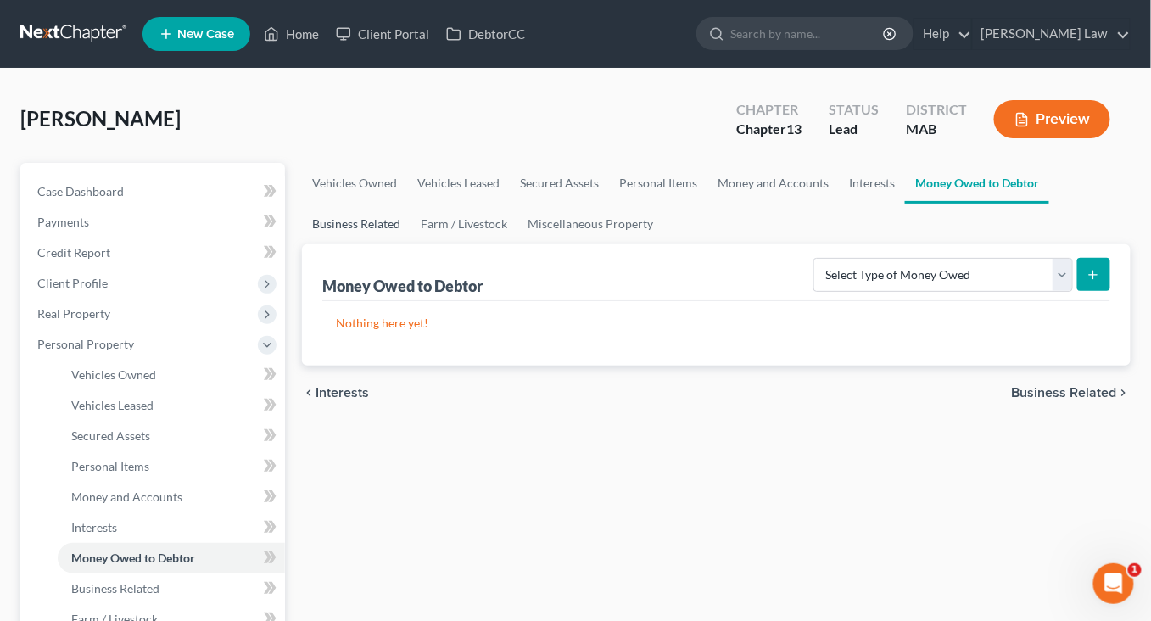
click at [410, 244] on link "Business Related" at bounding box center [356, 224] width 109 height 41
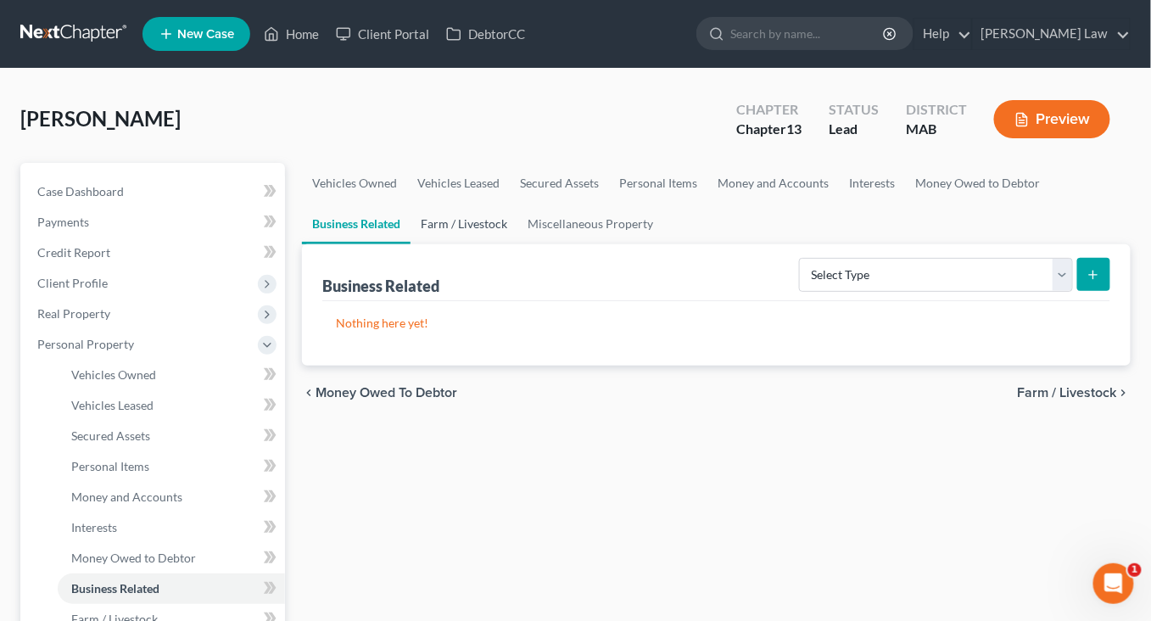
click at [517, 244] on link "Farm / Livestock" at bounding box center [463, 224] width 107 height 41
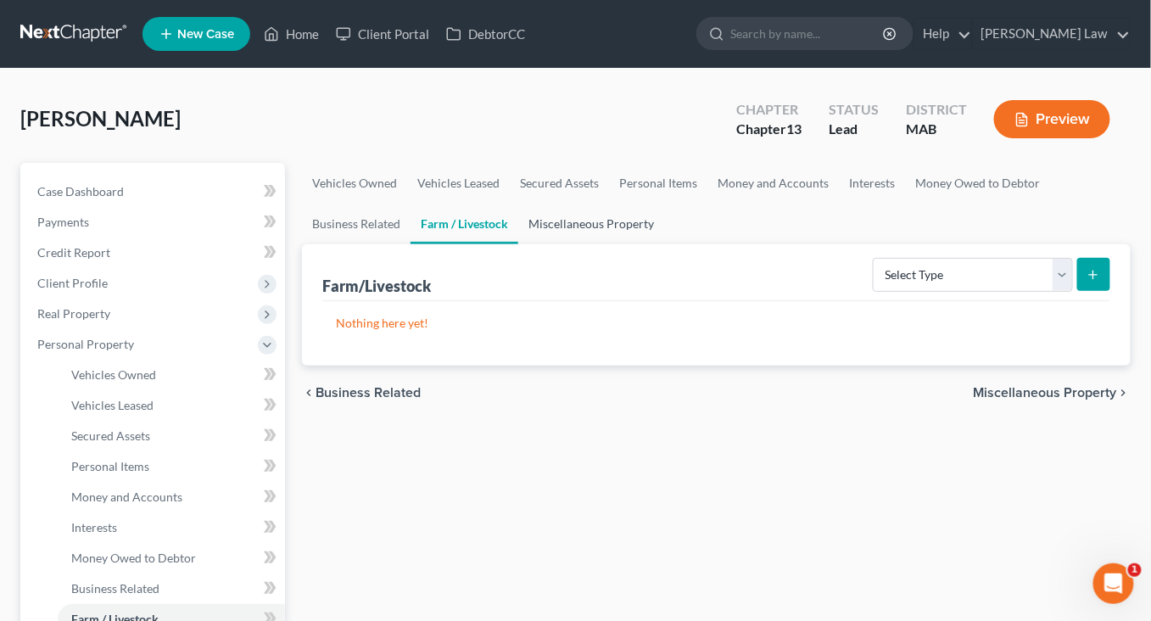
click at [664, 244] on link "Miscellaneous Property" at bounding box center [591, 224] width 146 height 41
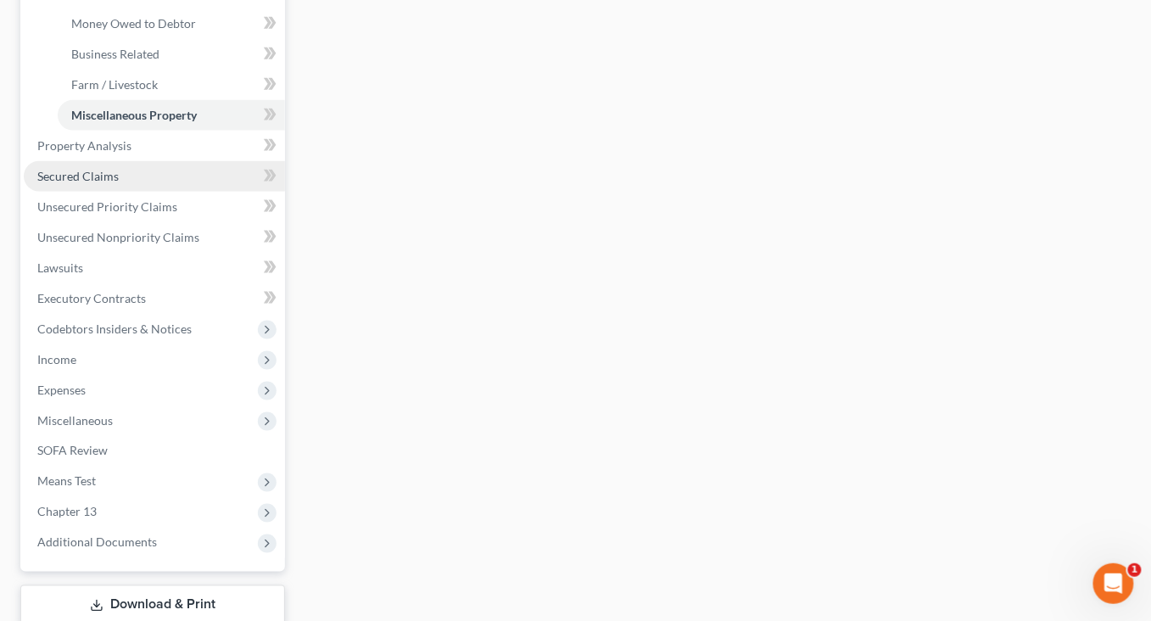
click at [111, 183] on span "Secured Claims" at bounding box center [77, 176] width 81 height 14
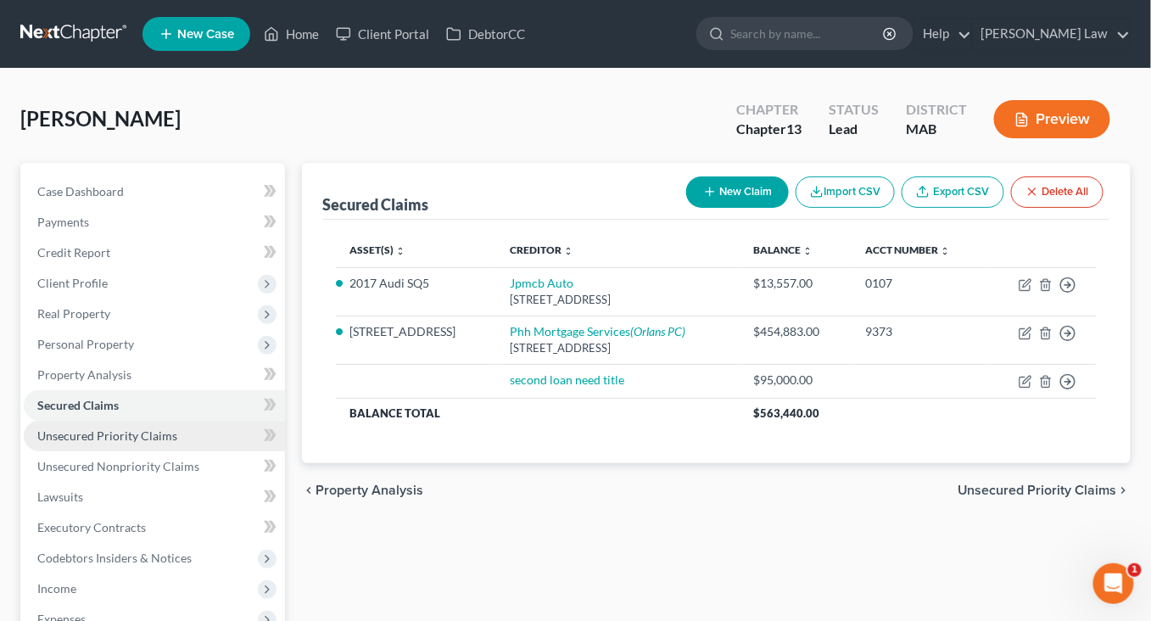
click at [130, 443] on span "Unsecured Priority Claims" at bounding box center [107, 435] width 140 height 14
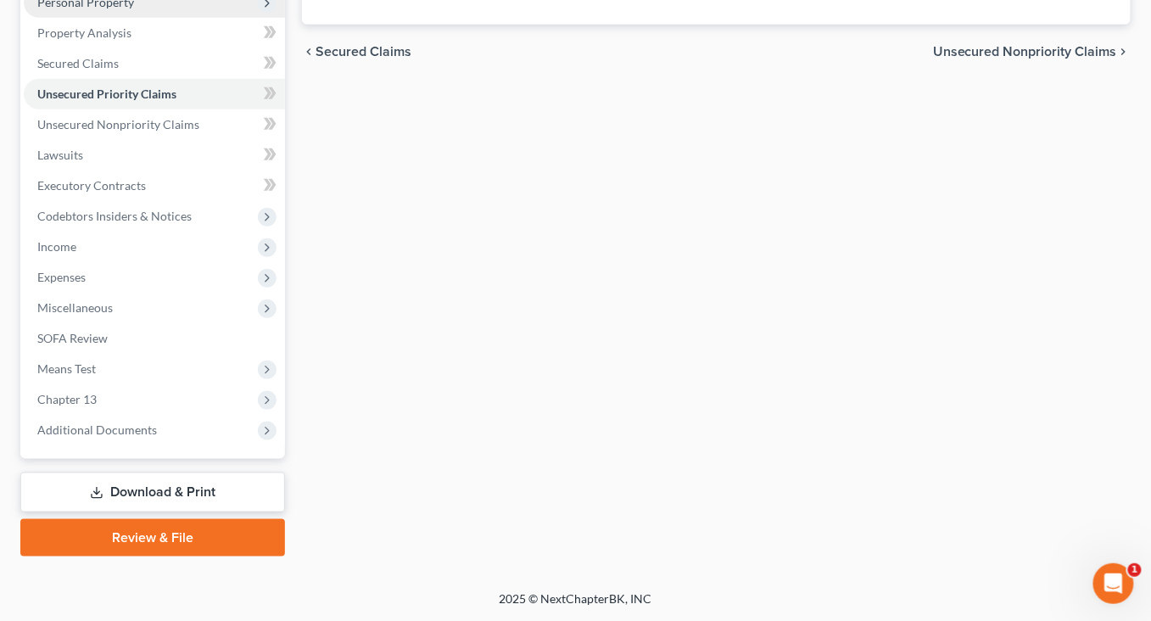
scroll to position [459, 0]
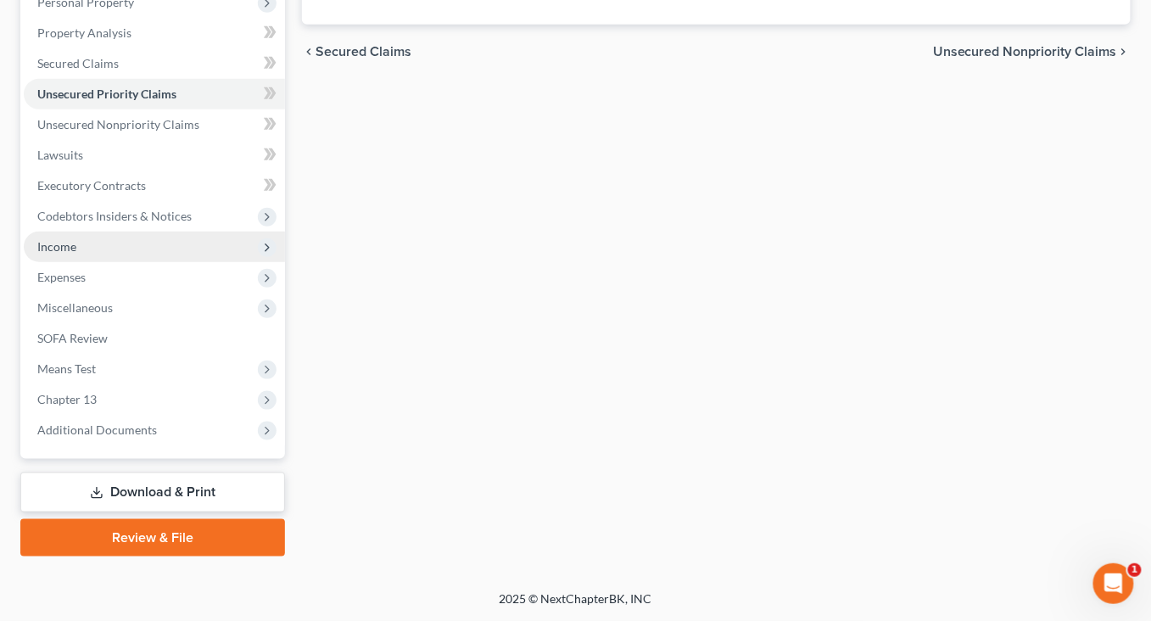
click at [76, 254] on span "Income" at bounding box center [56, 246] width 39 height 14
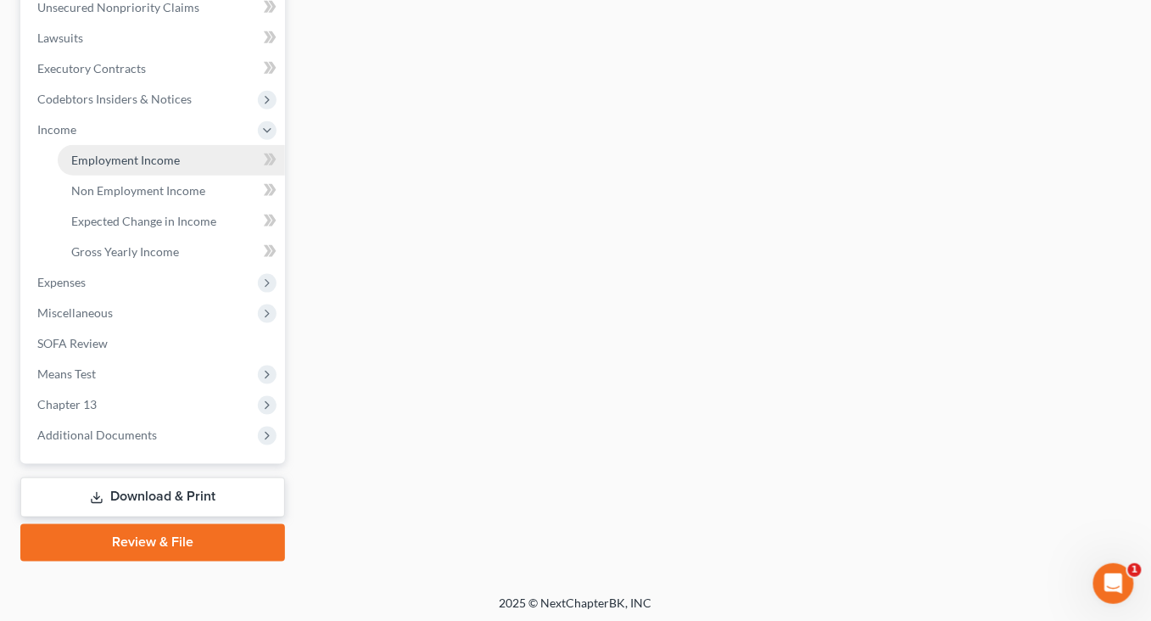
click at [180, 167] on span "Employment Income" at bounding box center [125, 160] width 109 height 14
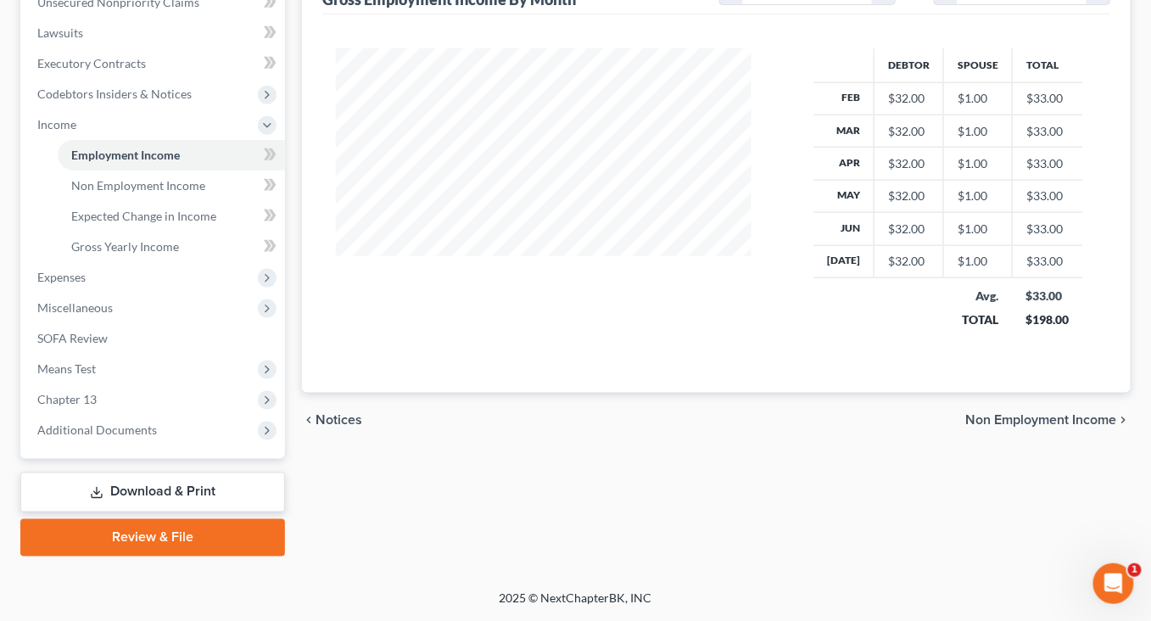
scroll to position [730, 0]
click at [152, 422] on span "Additional Documents" at bounding box center [97, 429] width 120 height 14
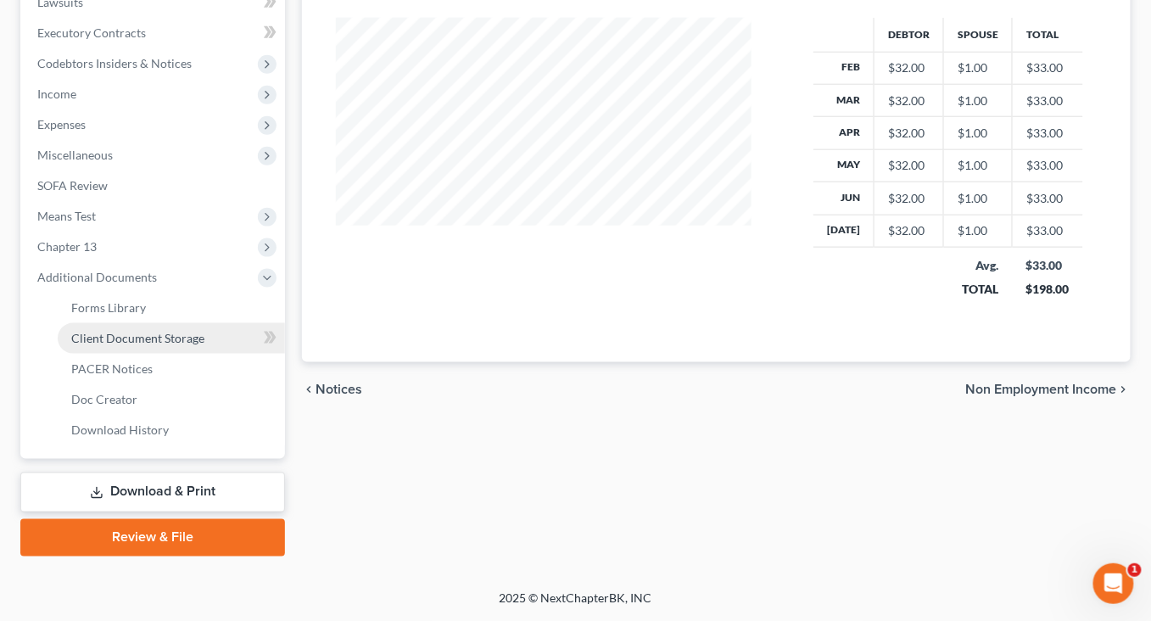
click at [187, 331] on span "Client Document Storage" at bounding box center [137, 338] width 133 height 14
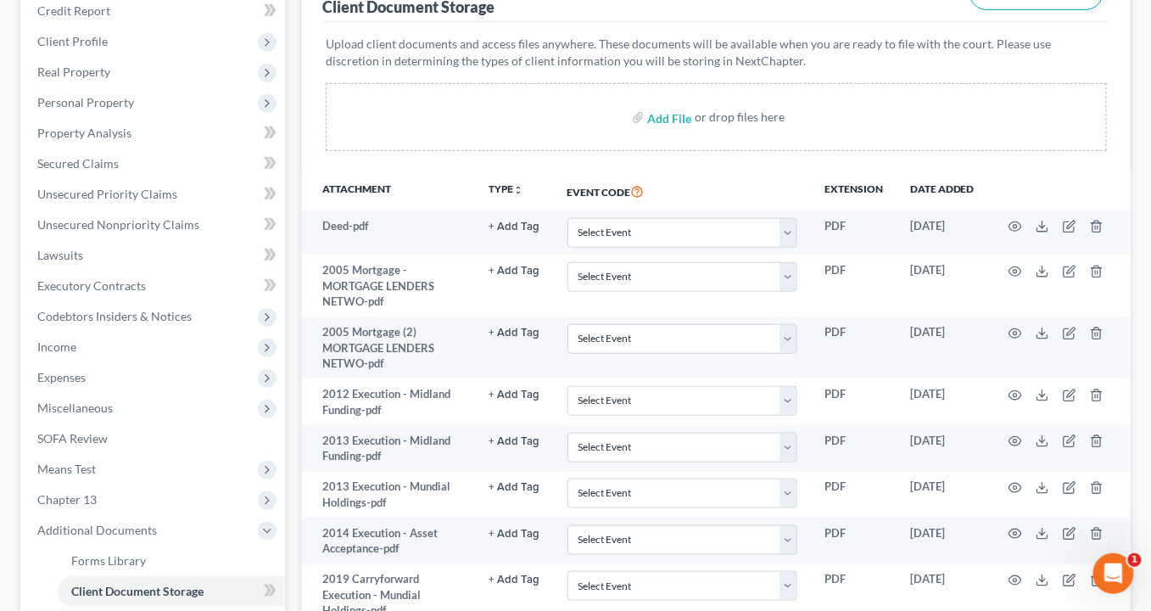
scroll to position [251, 0]
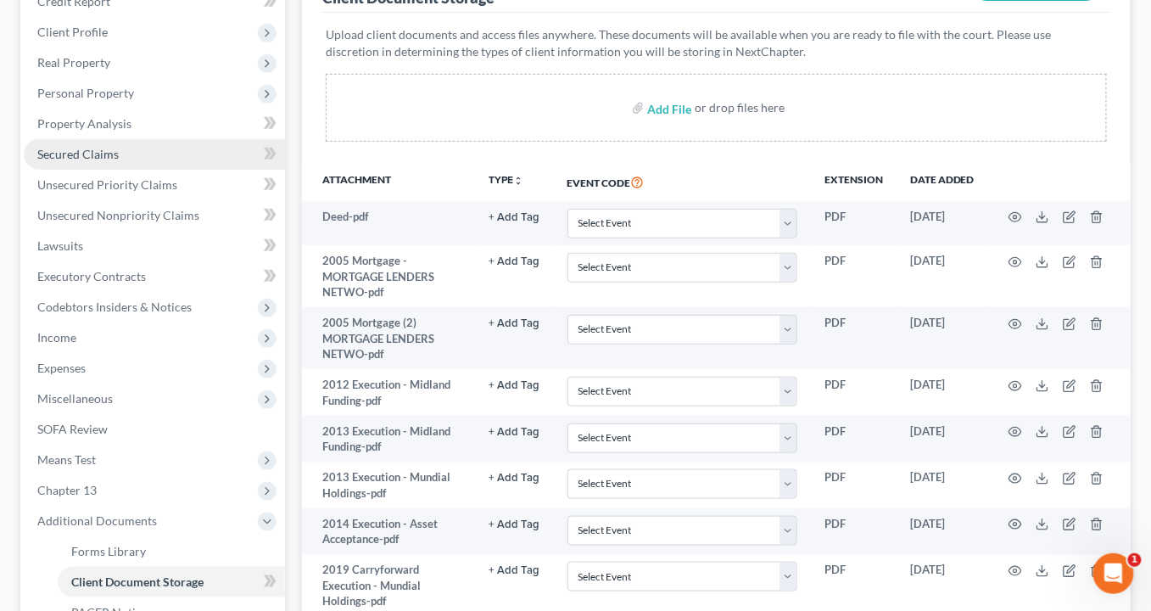
click at [103, 161] on span "Secured Claims" at bounding box center [77, 154] width 81 height 14
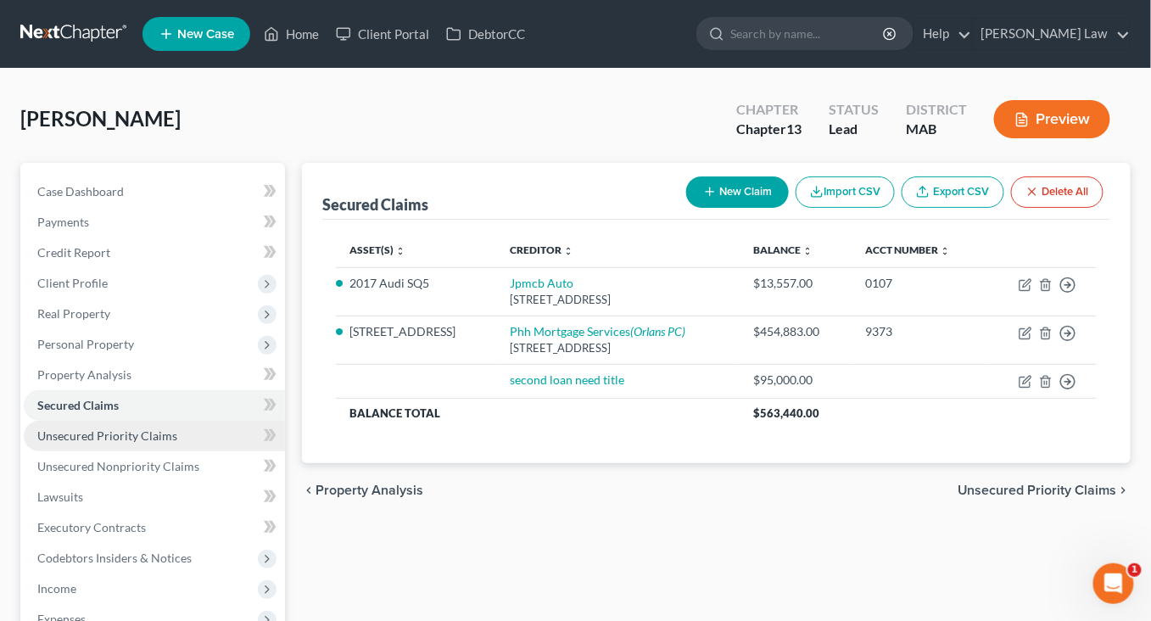
click at [124, 443] on span "Unsecured Priority Claims" at bounding box center [107, 435] width 140 height 14
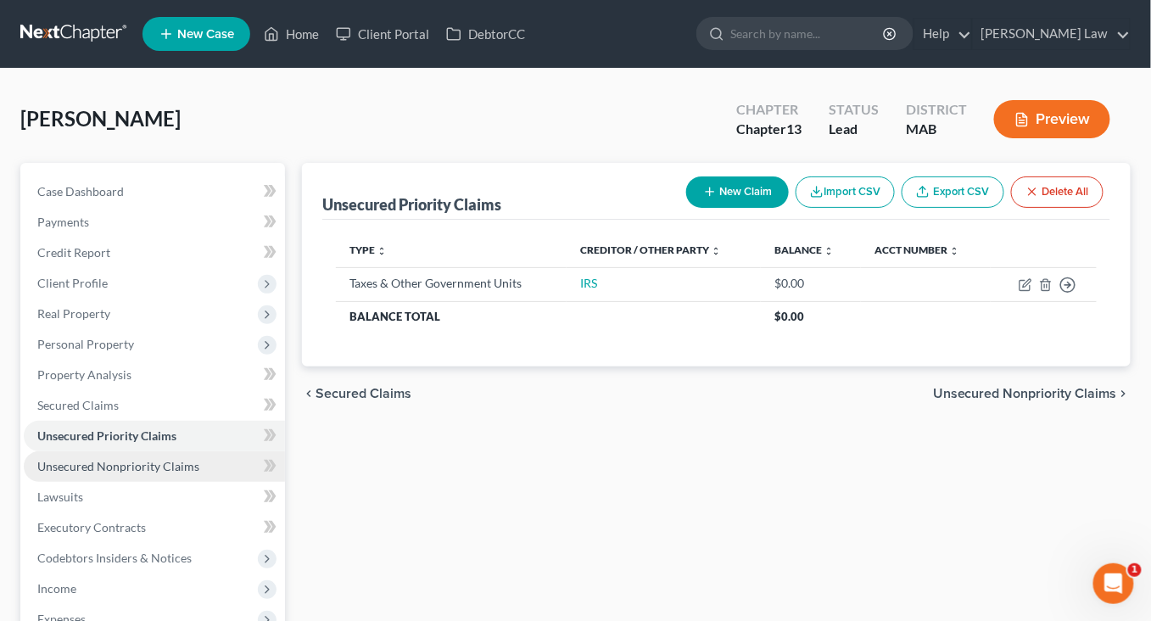
click at [142, 473] on span "Unsecured Nonpriority Claims" at bounding box center [118, 466] width 162 height 14
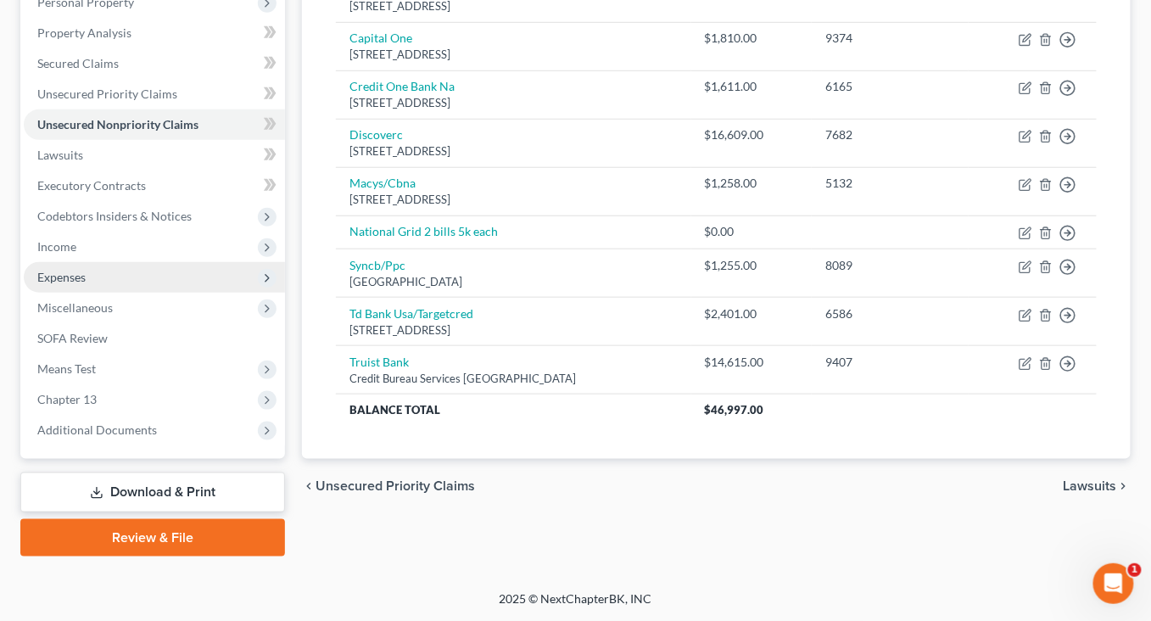
scroll to position [338, 0]
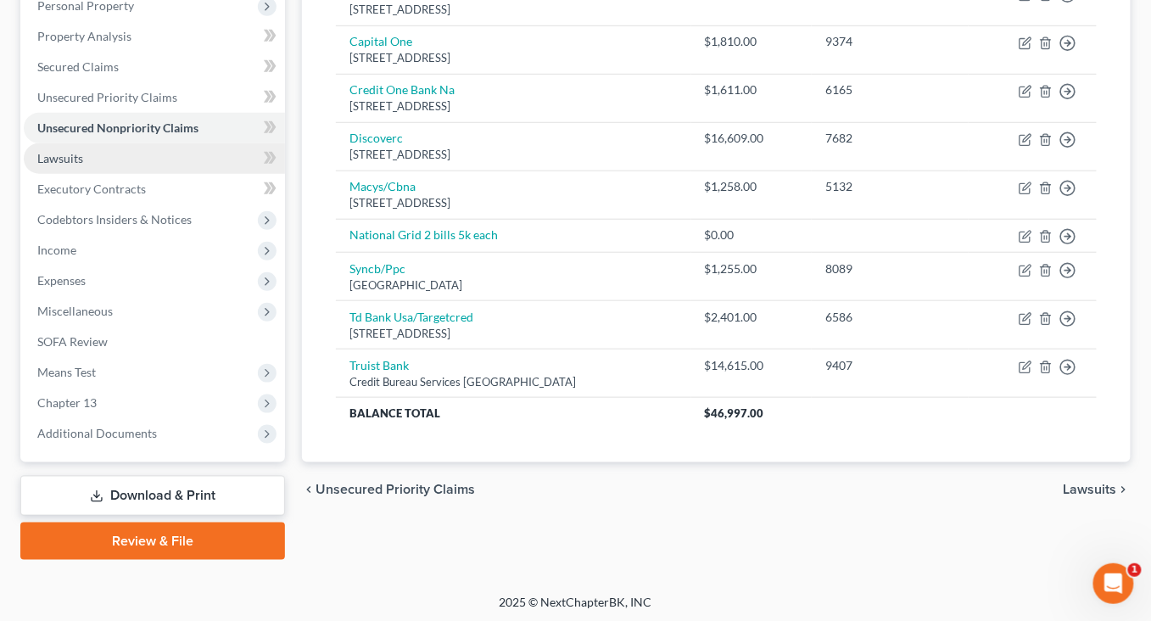
click at [83, 165] on span "Lawsuits" at bounding box center [60, 158] width 46 height 14
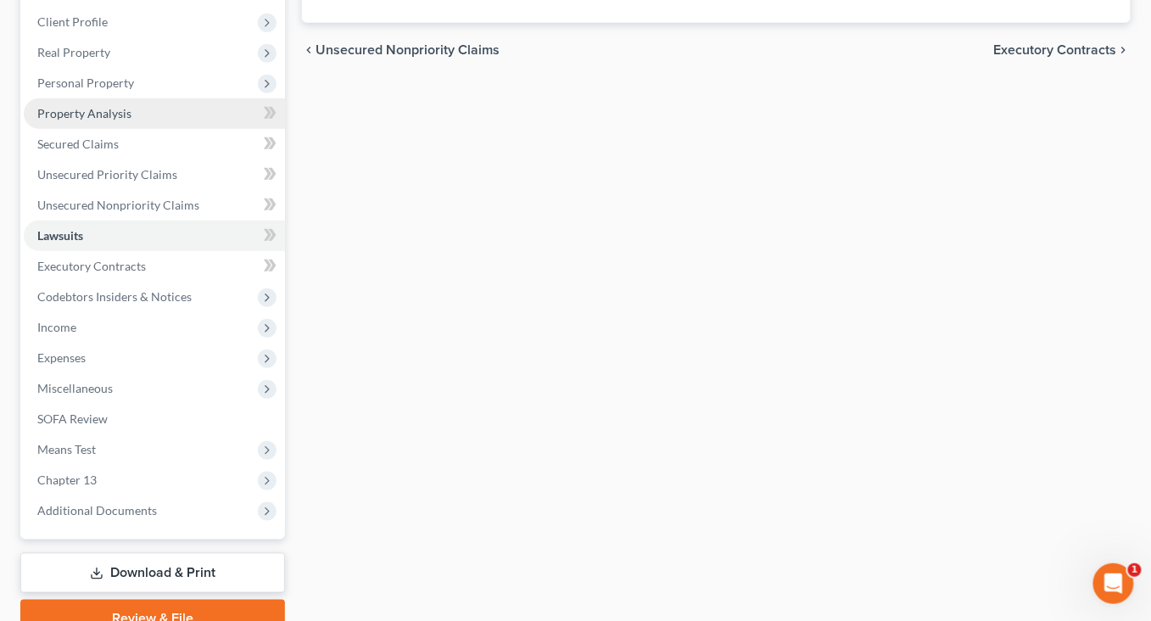
scroll to position [291, 0]
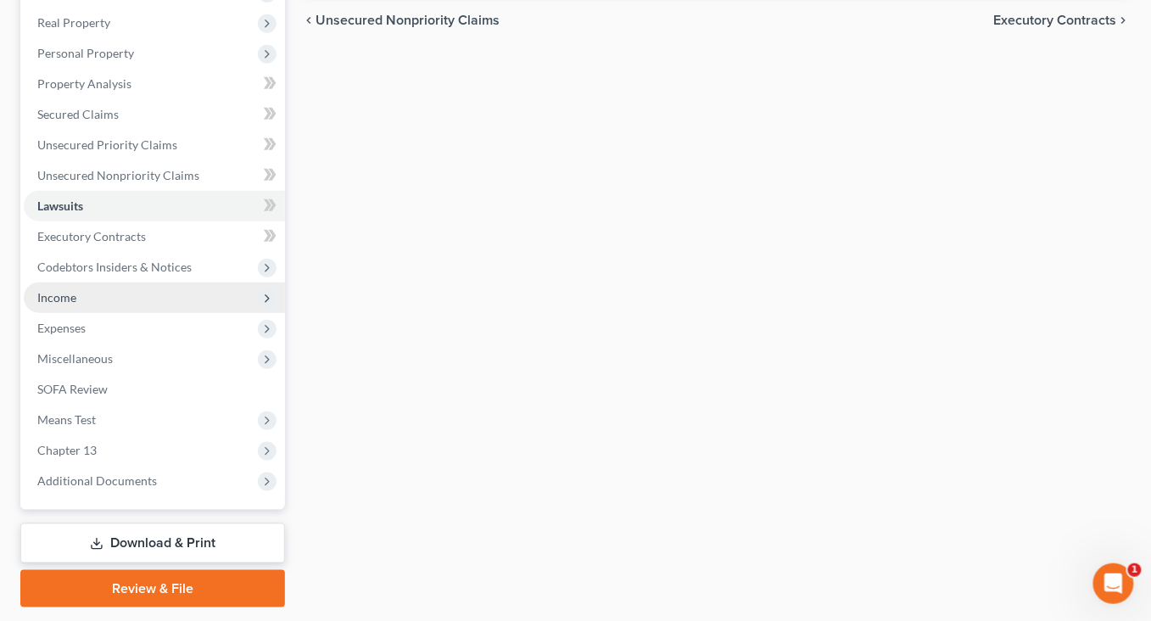
click at [76, 304] on span "Income" at bounding box center [56, 297] width 39 height 14
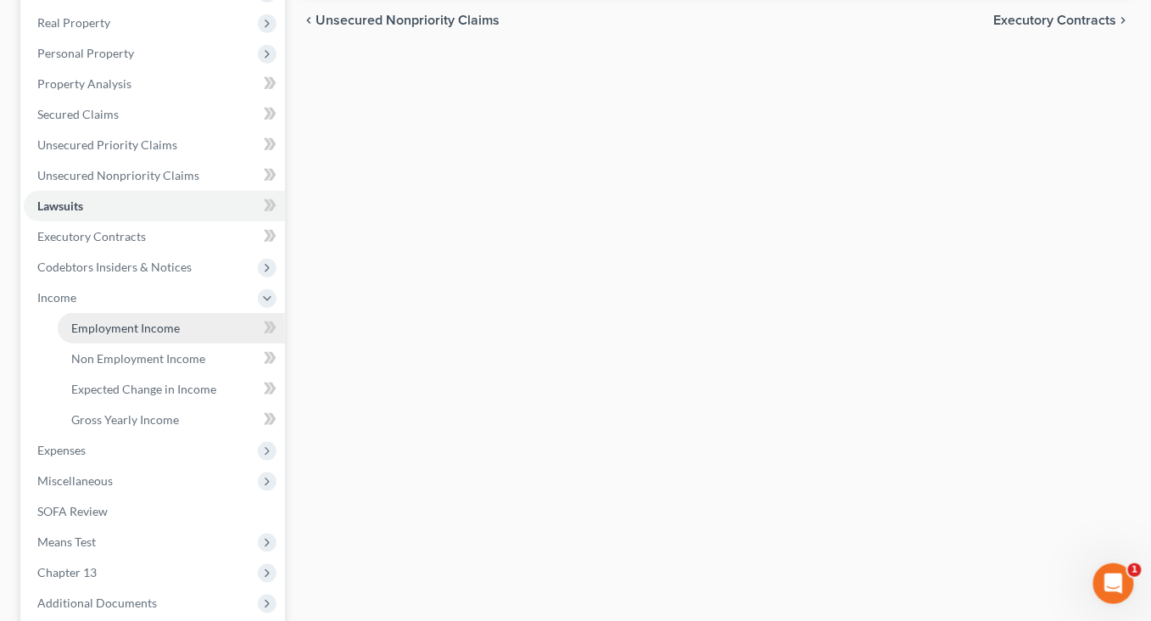
click at [152, 335] on span "Employment Income" at bounding box center [125, 328] width 109 height 14
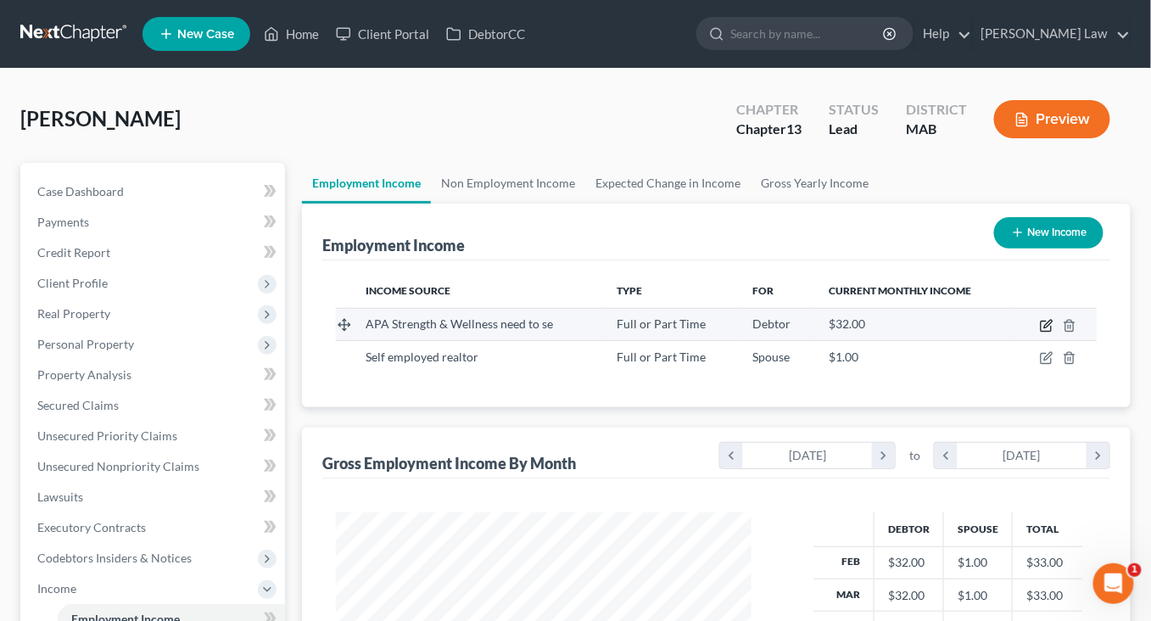
click at [1049, 327] on icon "button" at bounding box center [1048, 324] width 8 height 8
select select "0"
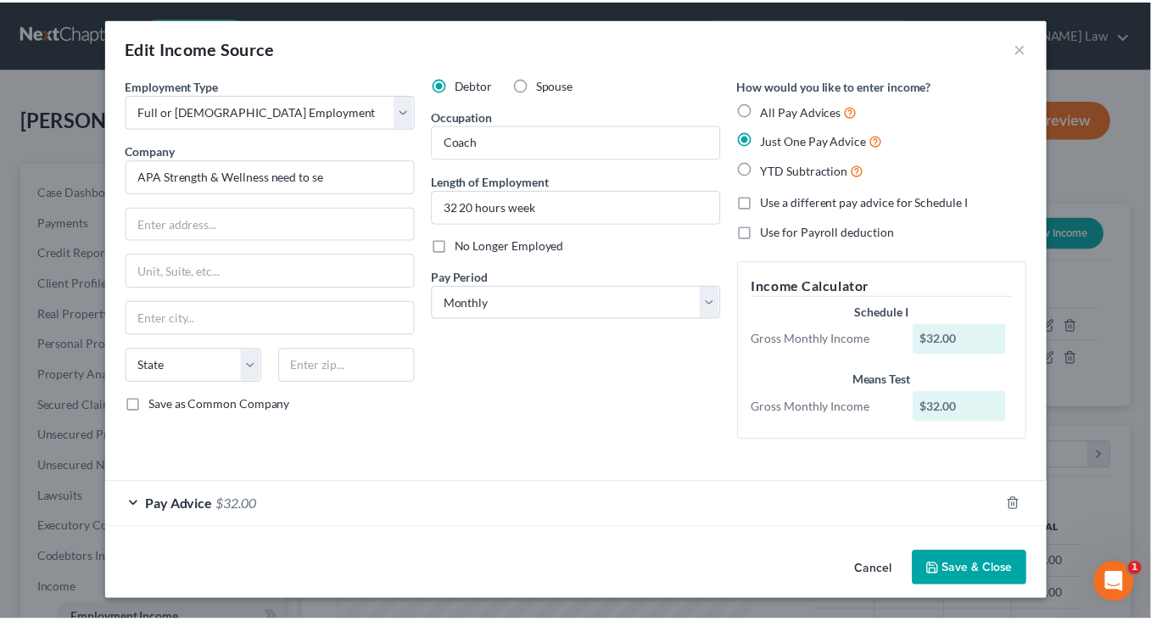
scroll to position [153, 0]
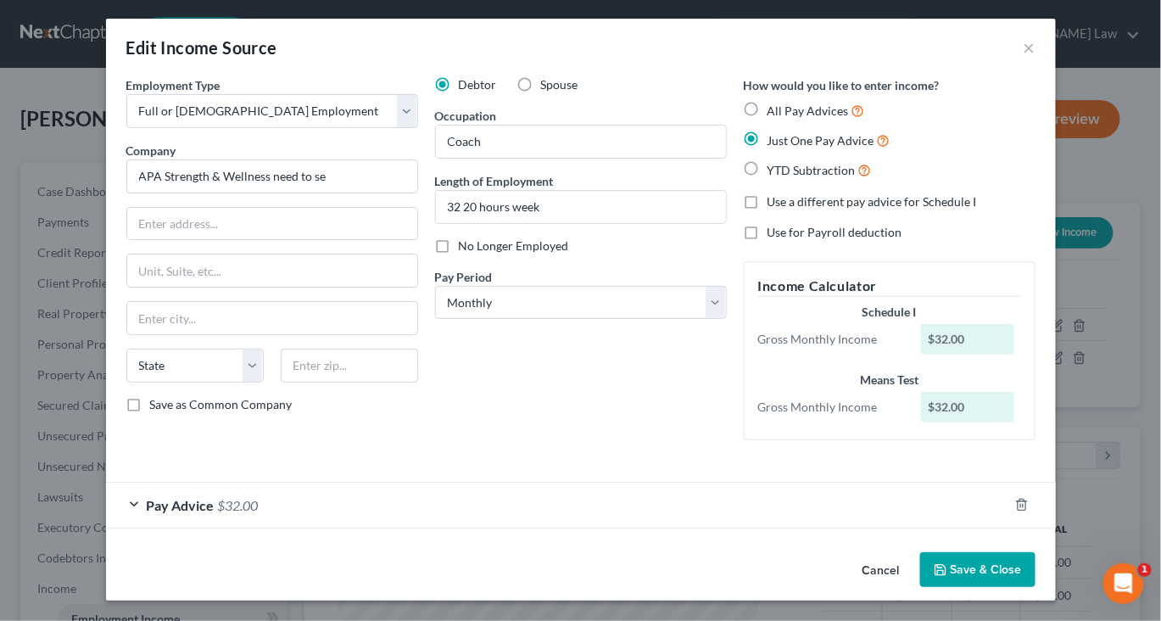
click at [1031, 552] on button "Save & Close" at bounding box center [977, 570] width 115 height 36
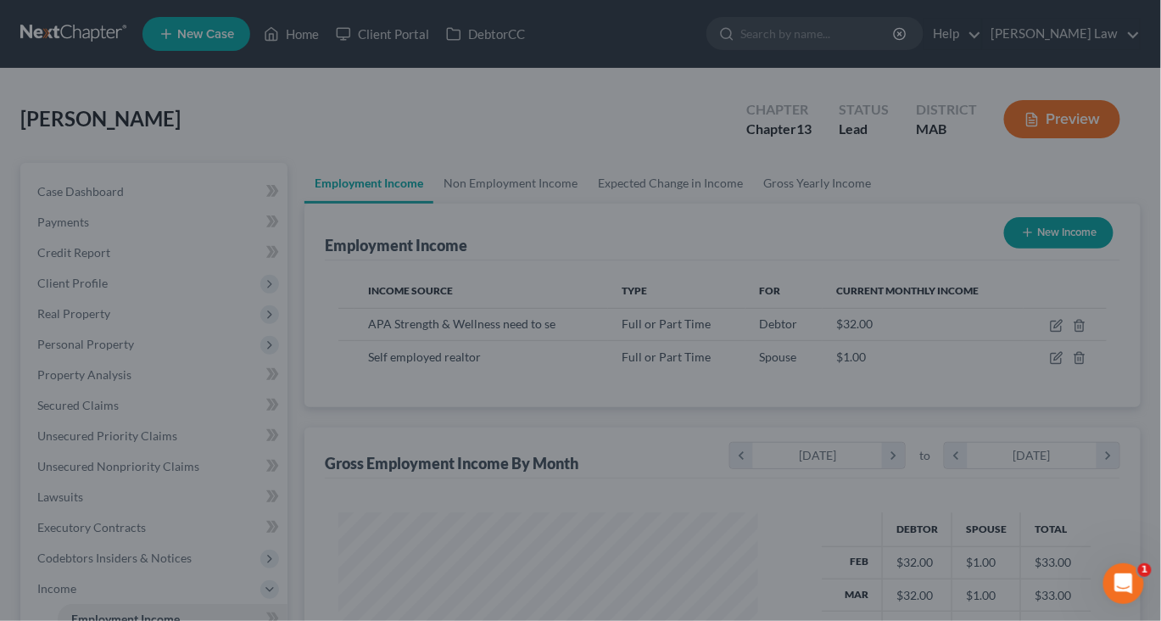
scroll to position [847596, 847524]
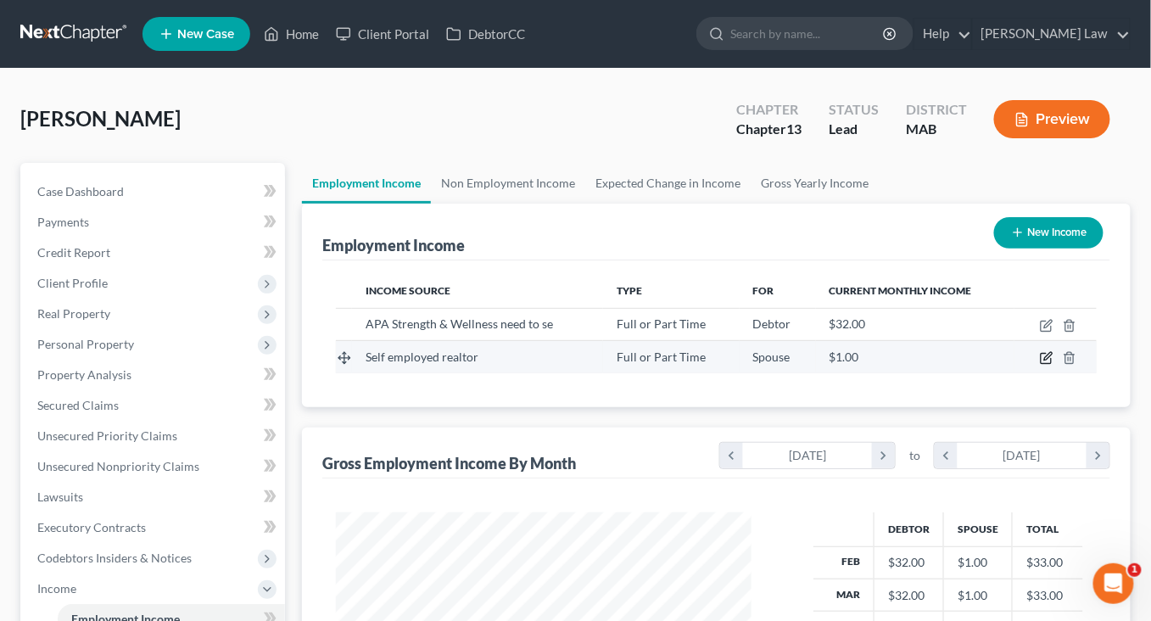
click at [1048, 365] on icon "button" at bounding box center [1047, 358] width 14 height 14
select select "0"
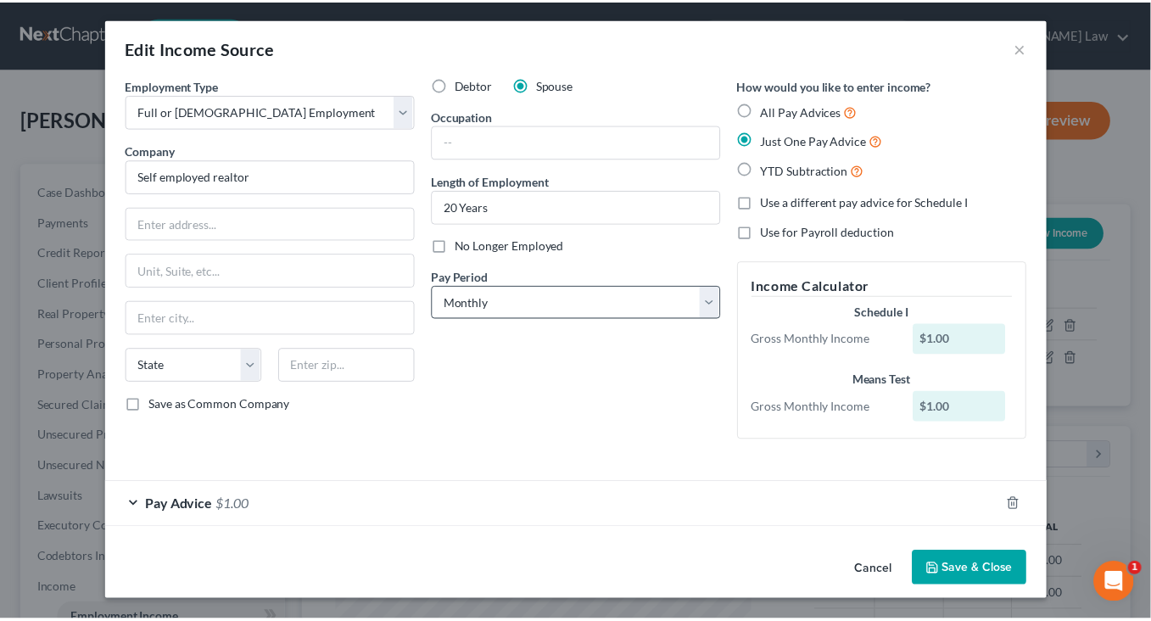
scroll to position [153, 0]
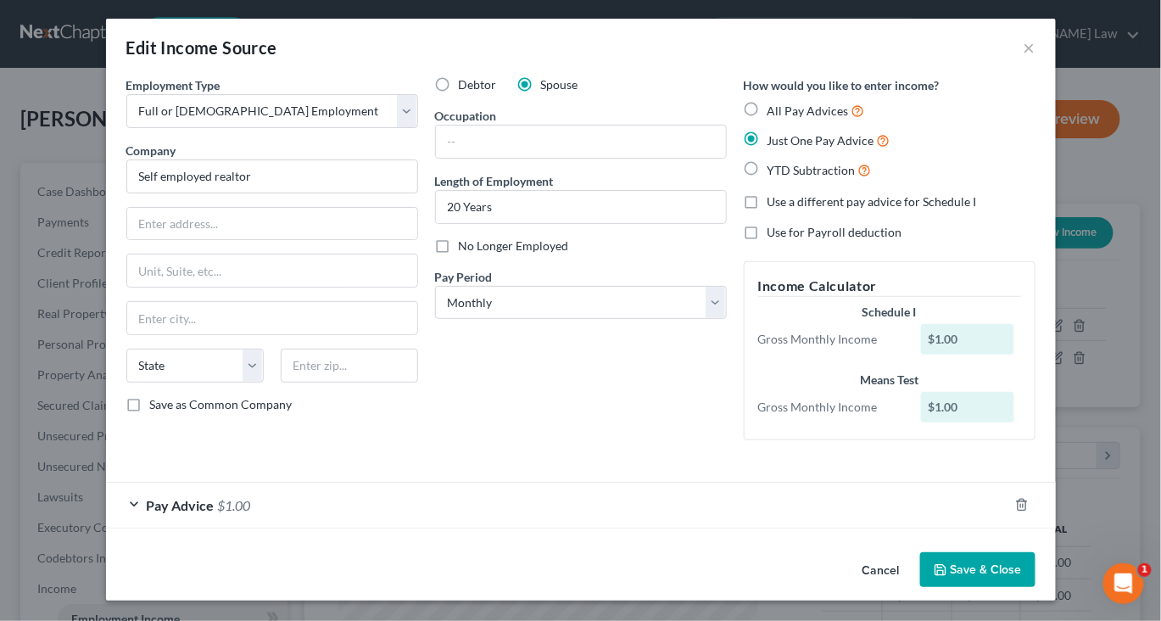
click at [997, 553] on button "Save & Close" at bounding box center [977, 570] width 115 height 36
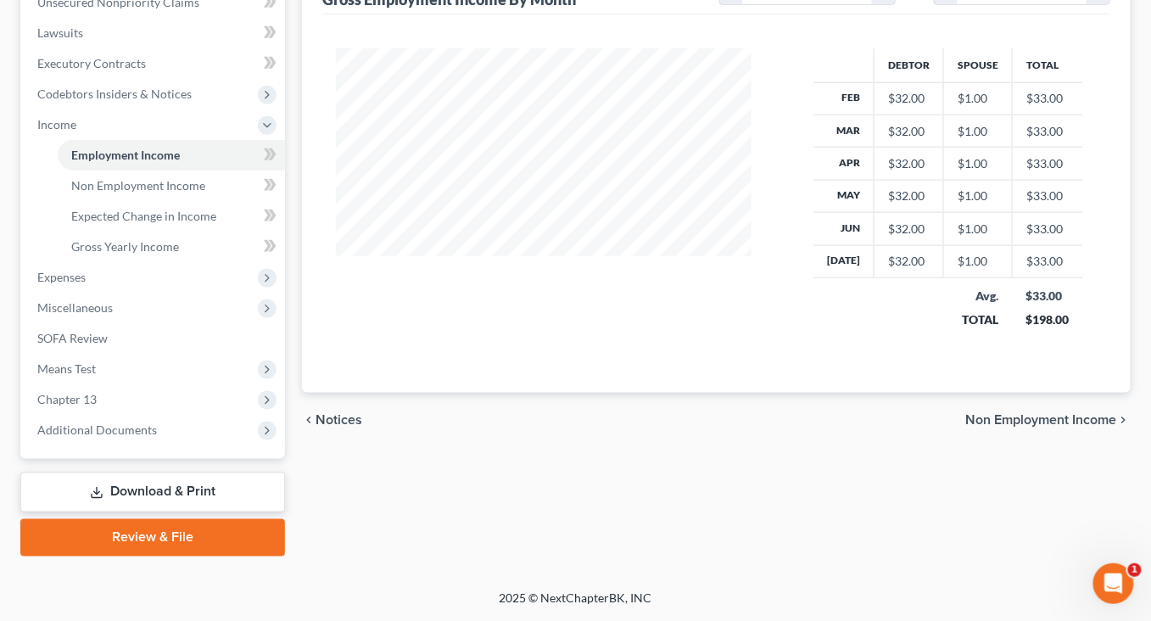
scroll to position [543, 0]
click at [93, 293] on span "Expenses" at bounding box center [154, 277] width 261 height 31
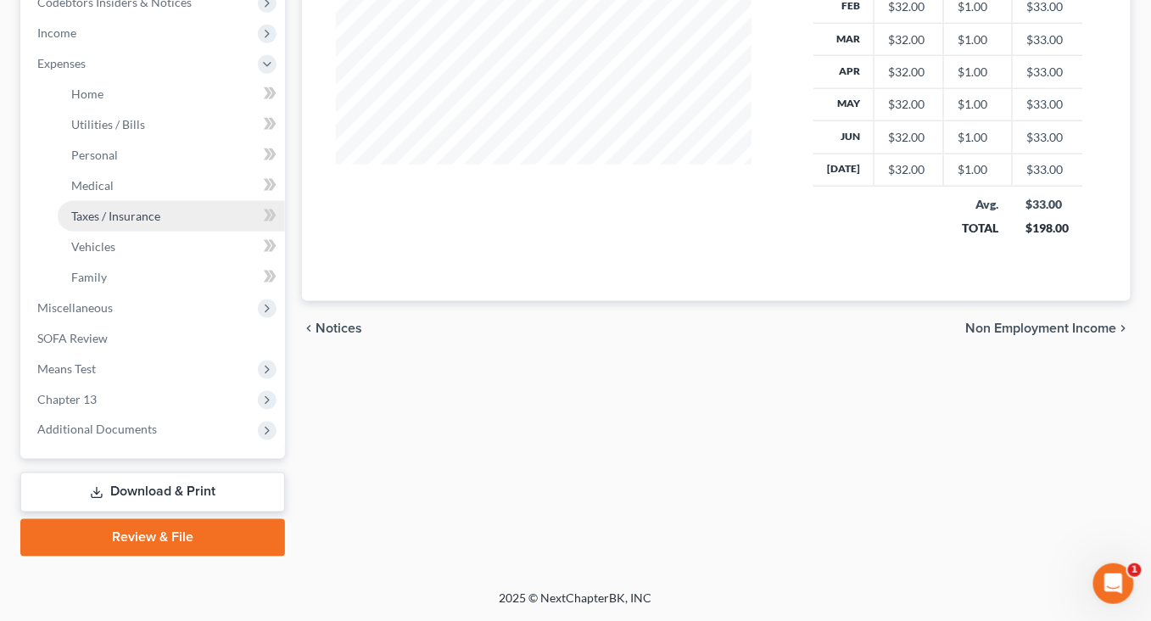
scroll to position [678, 0]
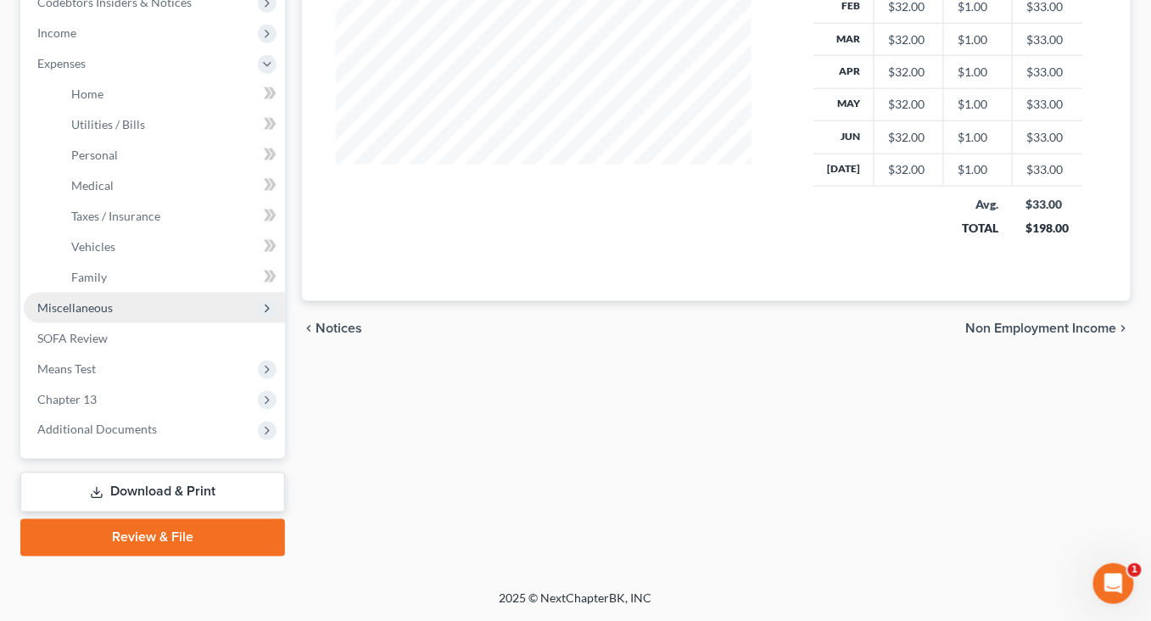
click at [103, 315] on span "Miscellaneous" at bounding box center [74, 307] width 75 height 14
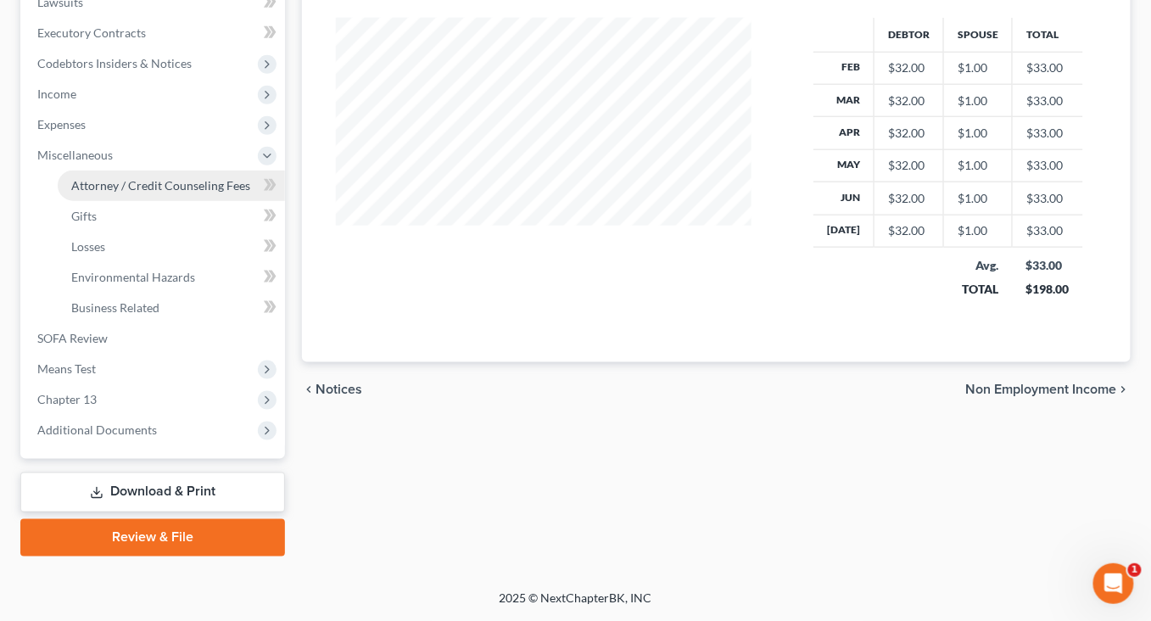
click at [153, 178] on span "Attorney / Credit Counseling Fees" at bounding box center [160, 185] width 179 height 14
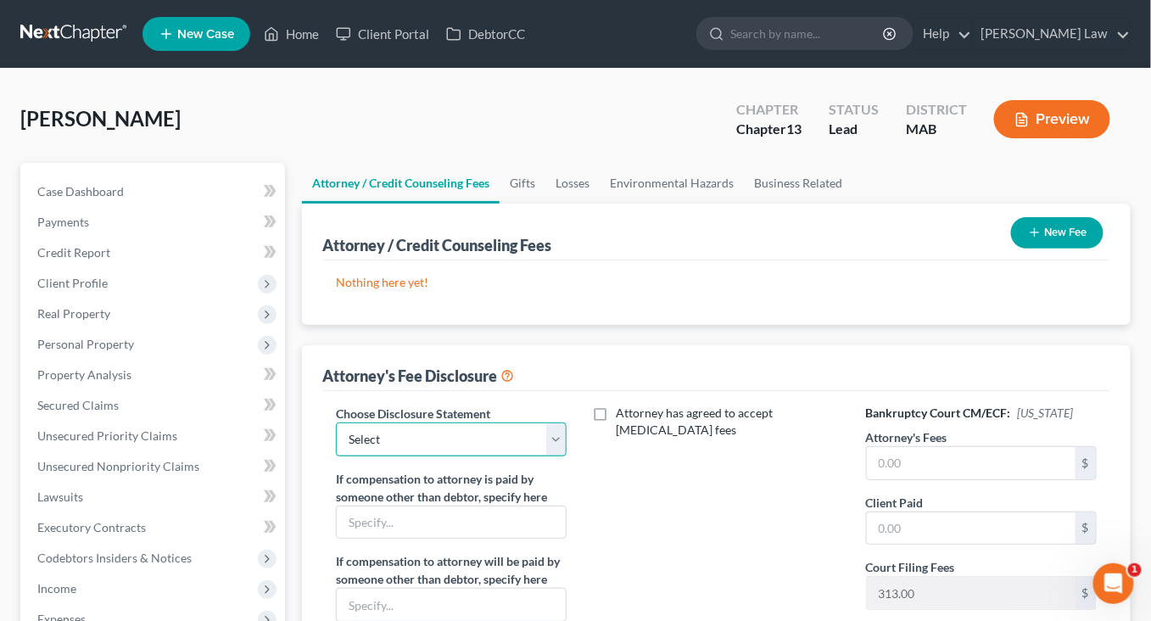
click at [557, 456] on select "Select Attorney Compensation" at bounding box center [451, 439] width 231 height 34
select select "0"
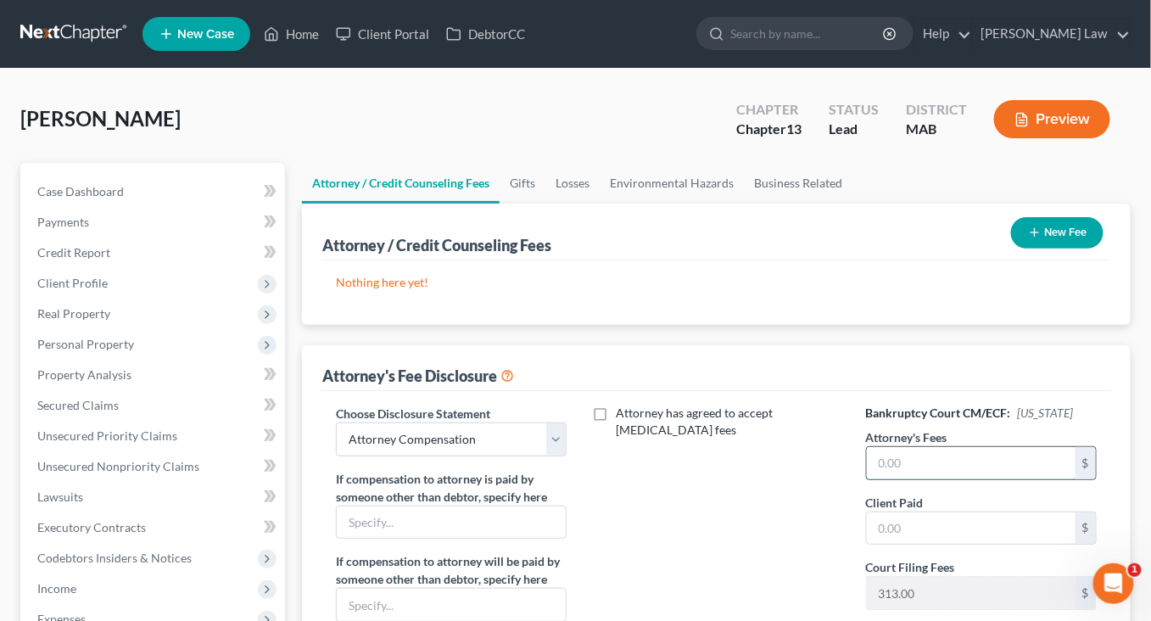
click at [903, 479] on input "text" at bounding box center [971, 463] width 209 height 32
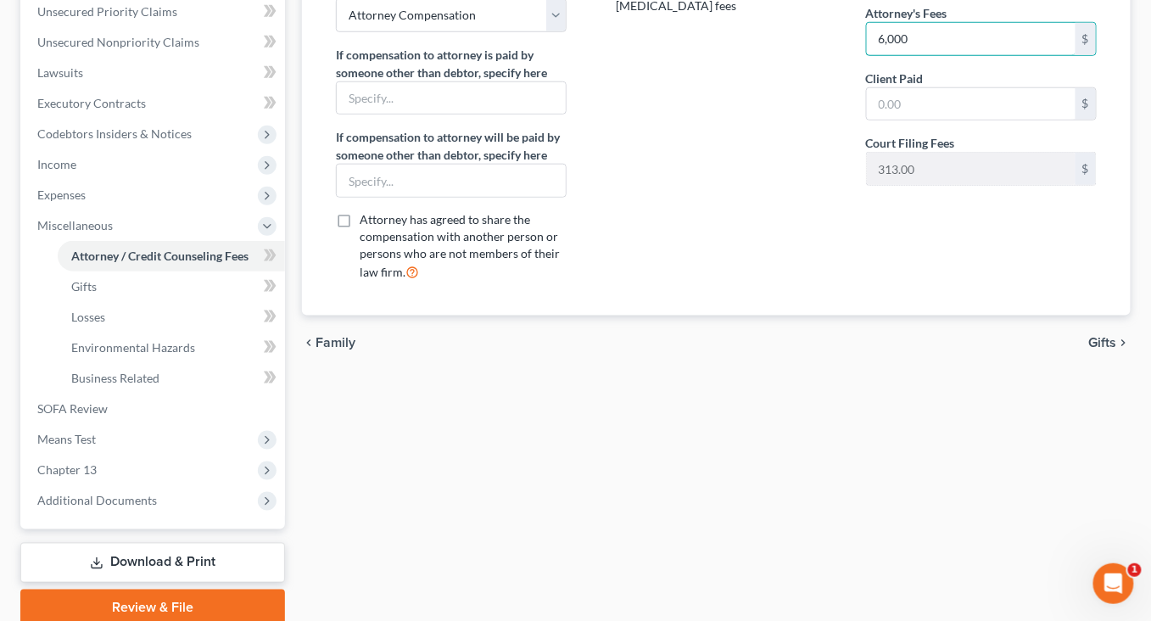
scroll to position [407, 0]
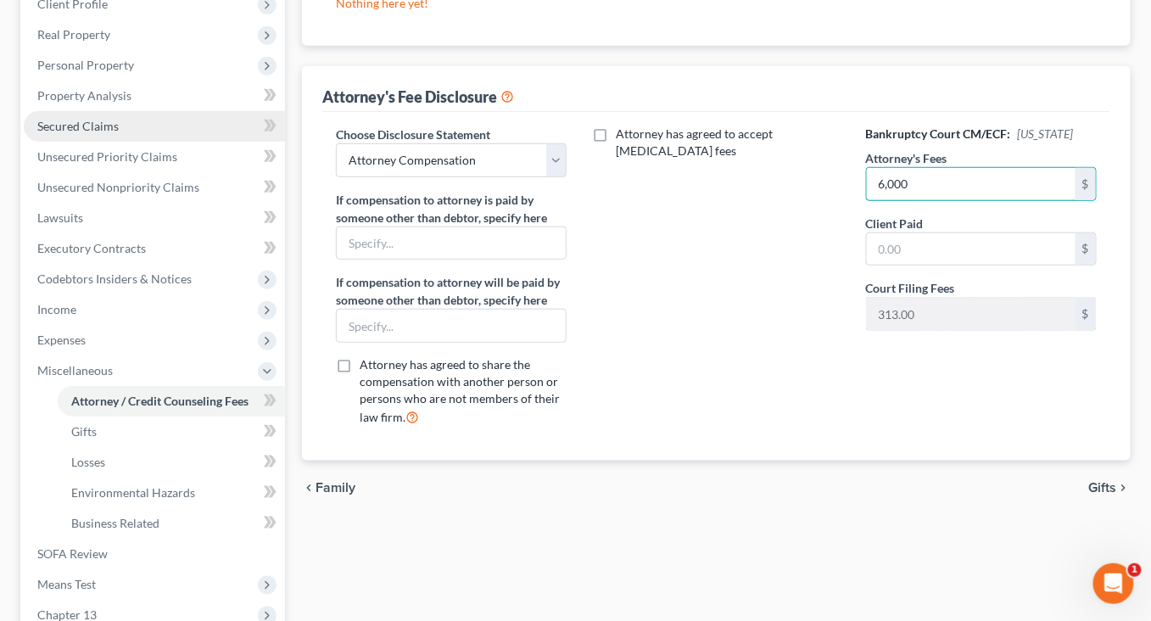
type input "6,000"
click at [89, 133] on span "Secured Claims" at bounding box center [77, 126] width 81 height 14
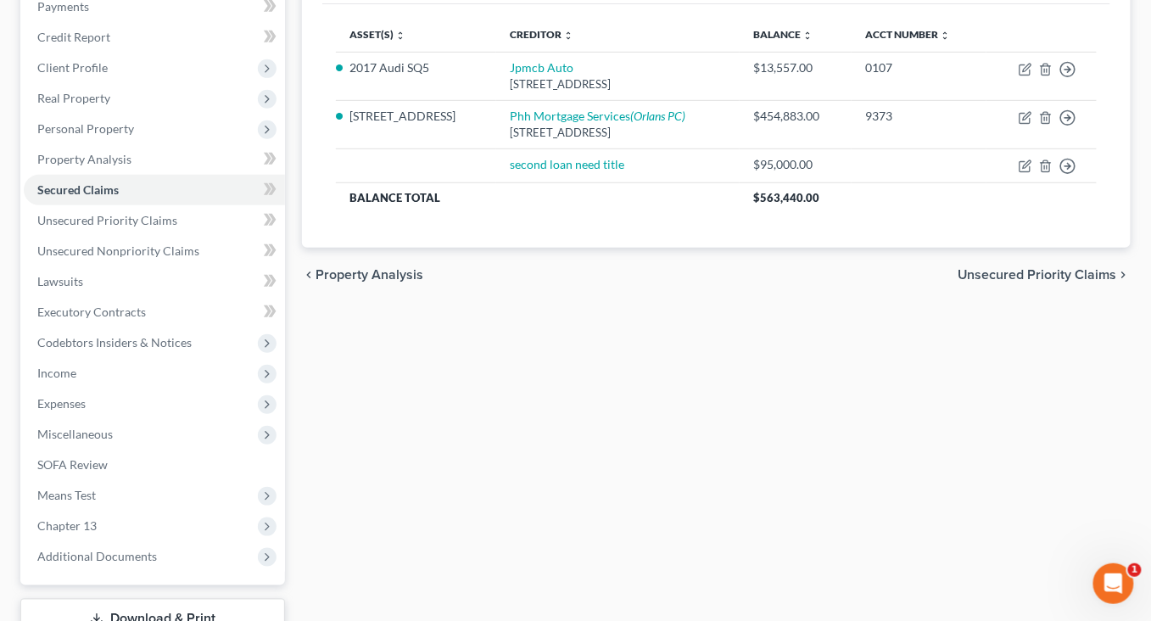
scroll to position [214, 0]
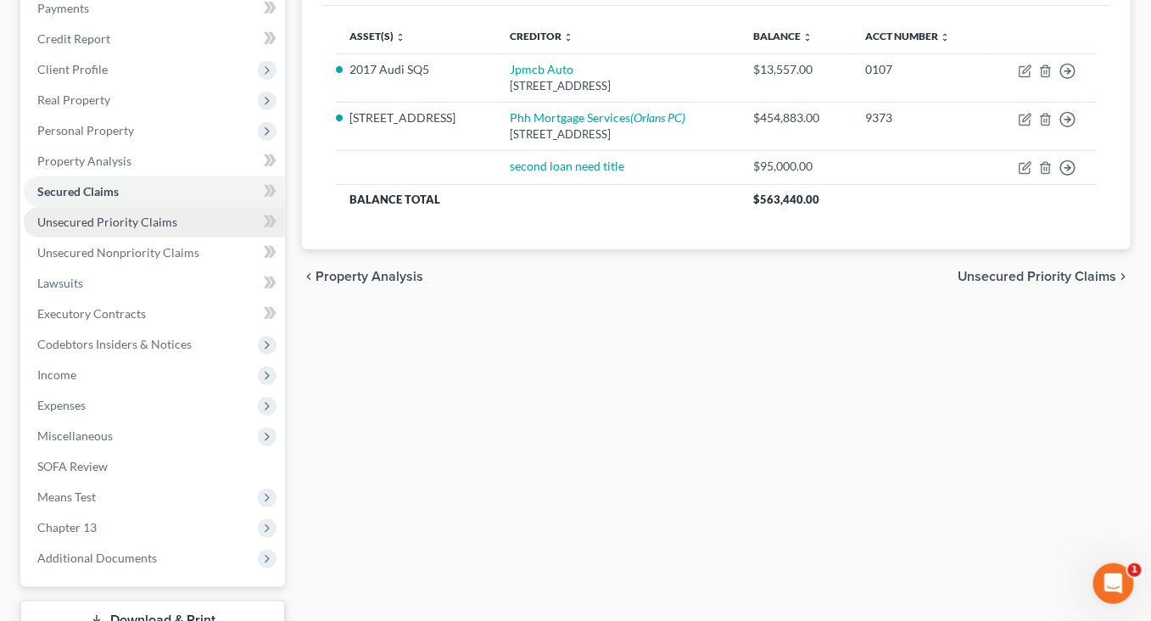
click at [177, 229] on span "Unsecured Priority Claims" at bounding box center [107, 222] width 140 height 14
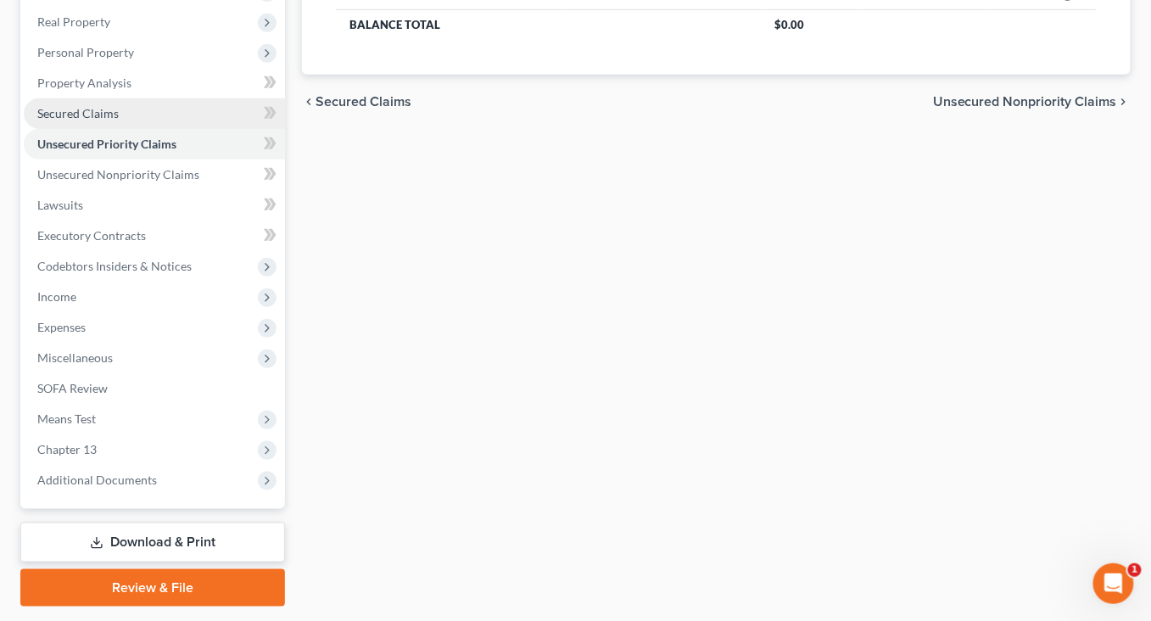
scroll to position [329, 0]
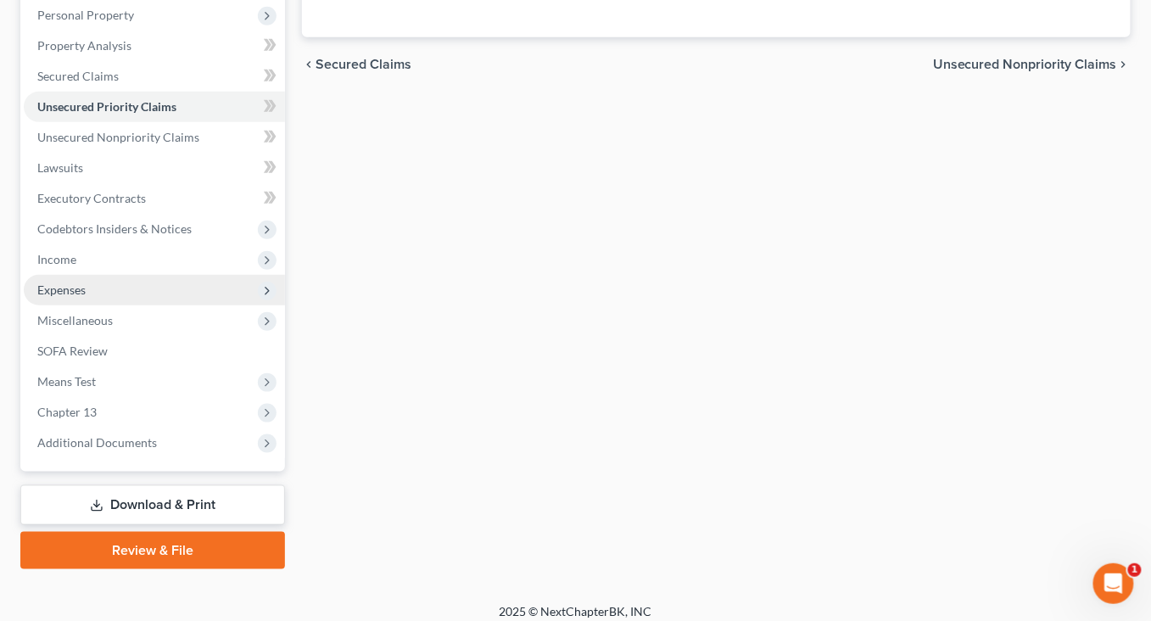
click at [75, 297] on span "Expenses" at bounding box center [61, 289] width 48 height 14
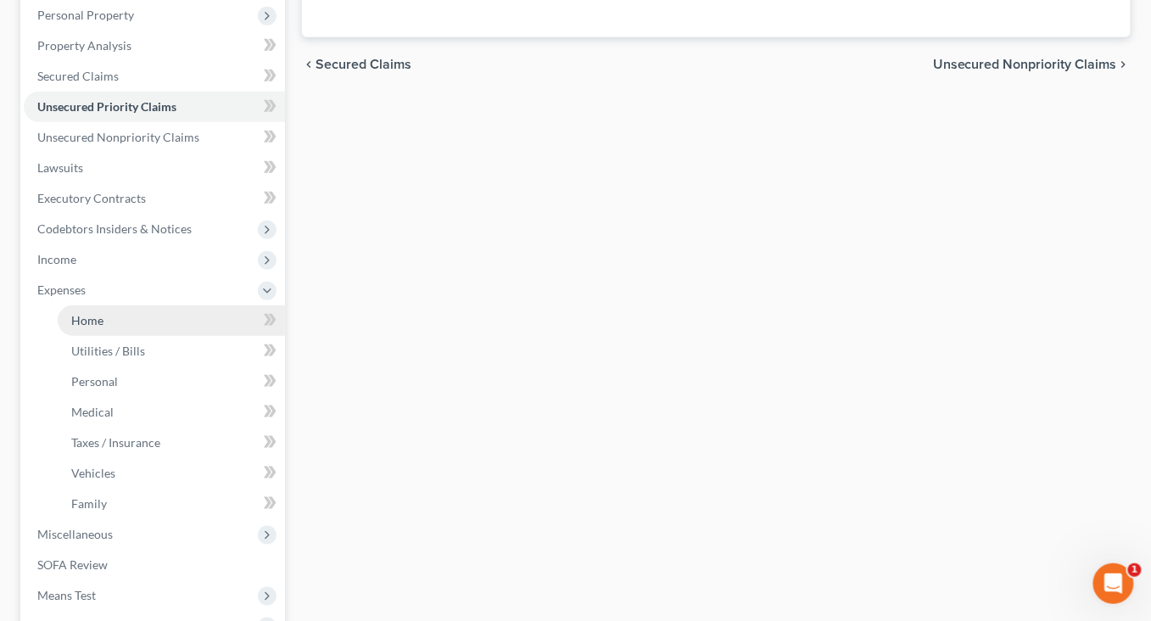
click at [103, 327] on span "Home" at bounding box center [87, 320] width 32 height 14
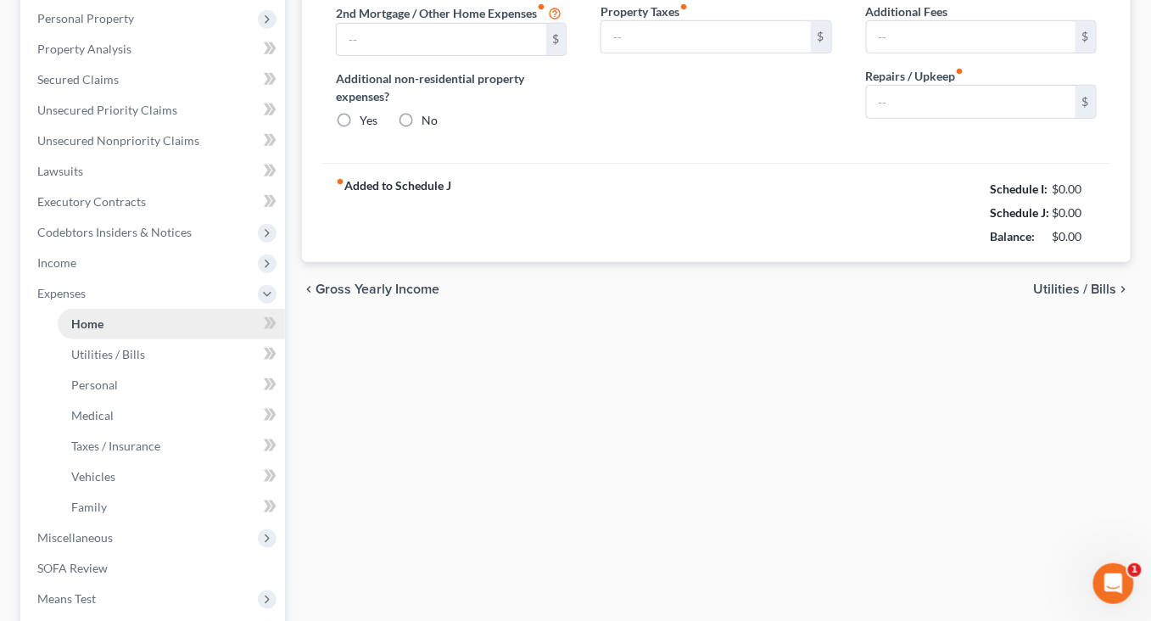
type input "0.00"
radio input "true"
type input "0.00"
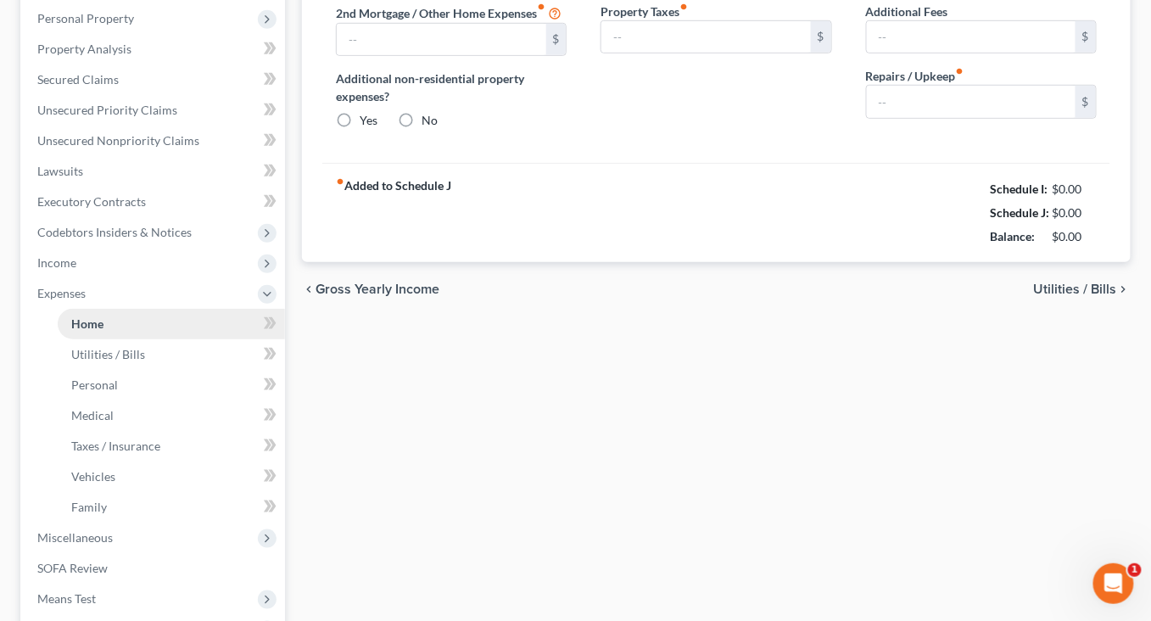
type input "0.00"
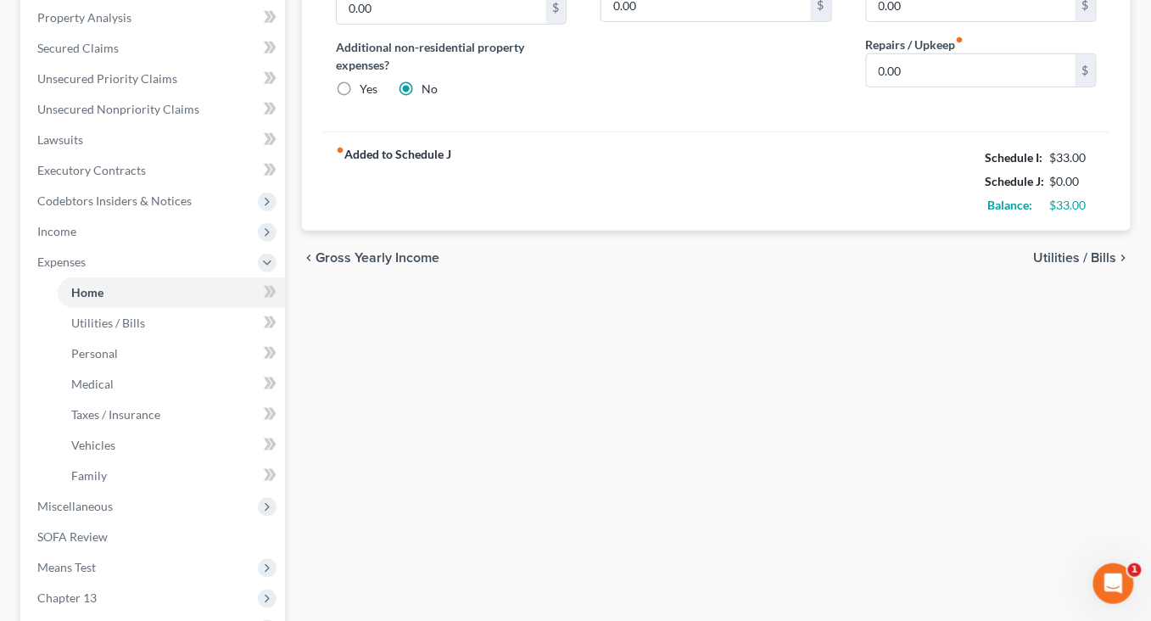
scroll to position [346, 0]
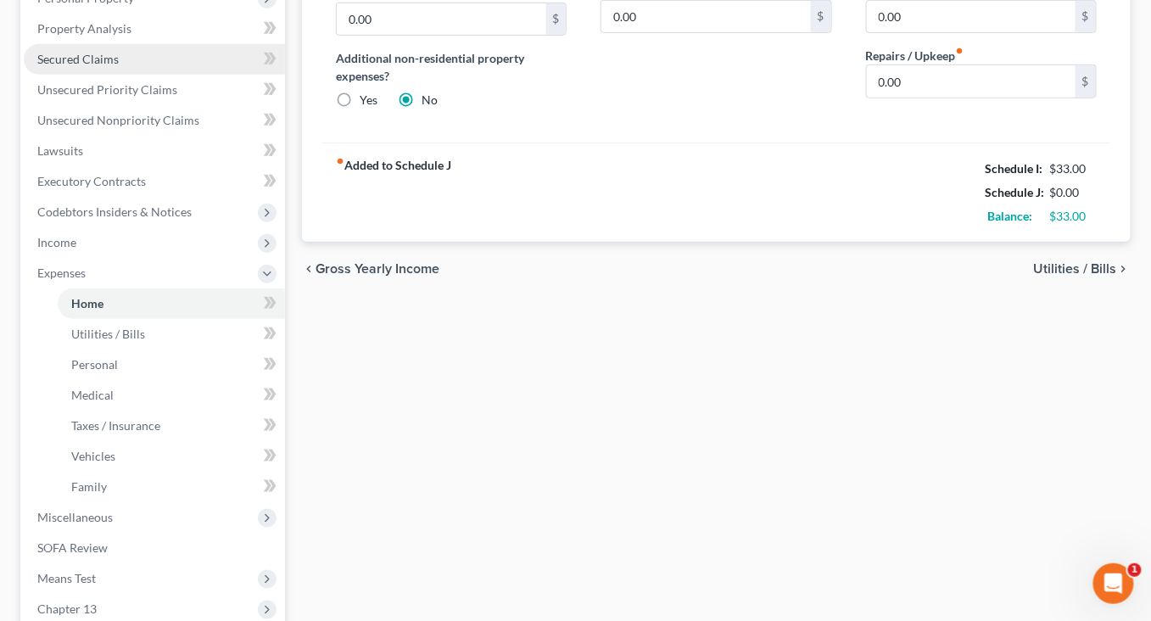
click at [114, 66] on span "Secured Claims" at bounding box center [77, 59] width 81 height 14
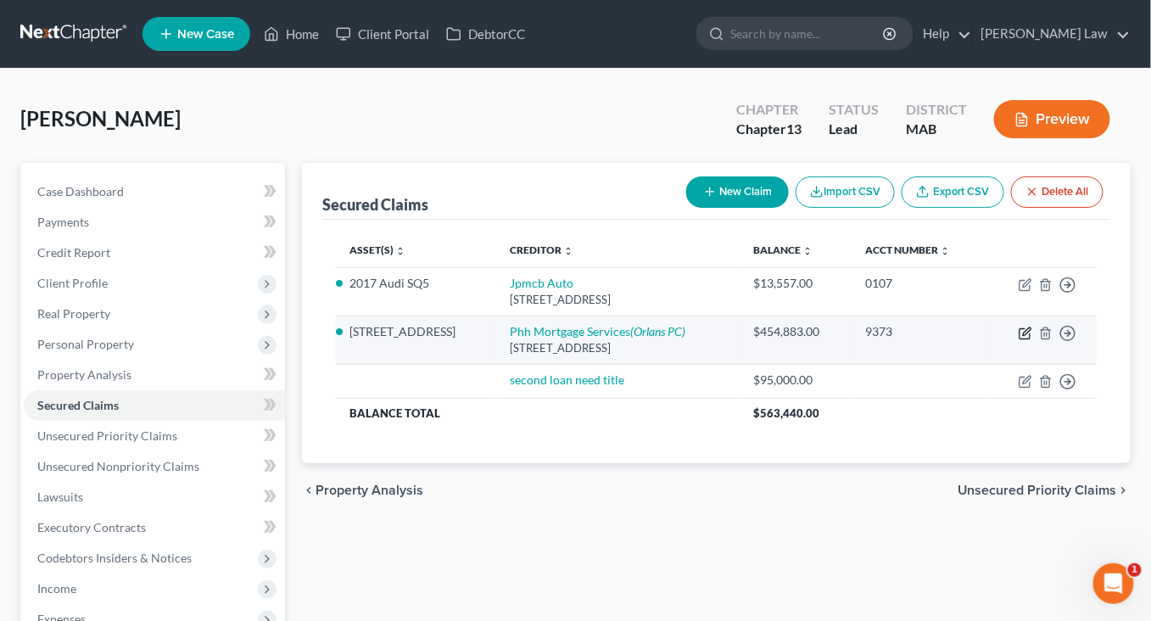
click at [1019, 339] on icon "button" at bounding box center [1024, 334] width 10 height 10
select select "33"
select select "0"
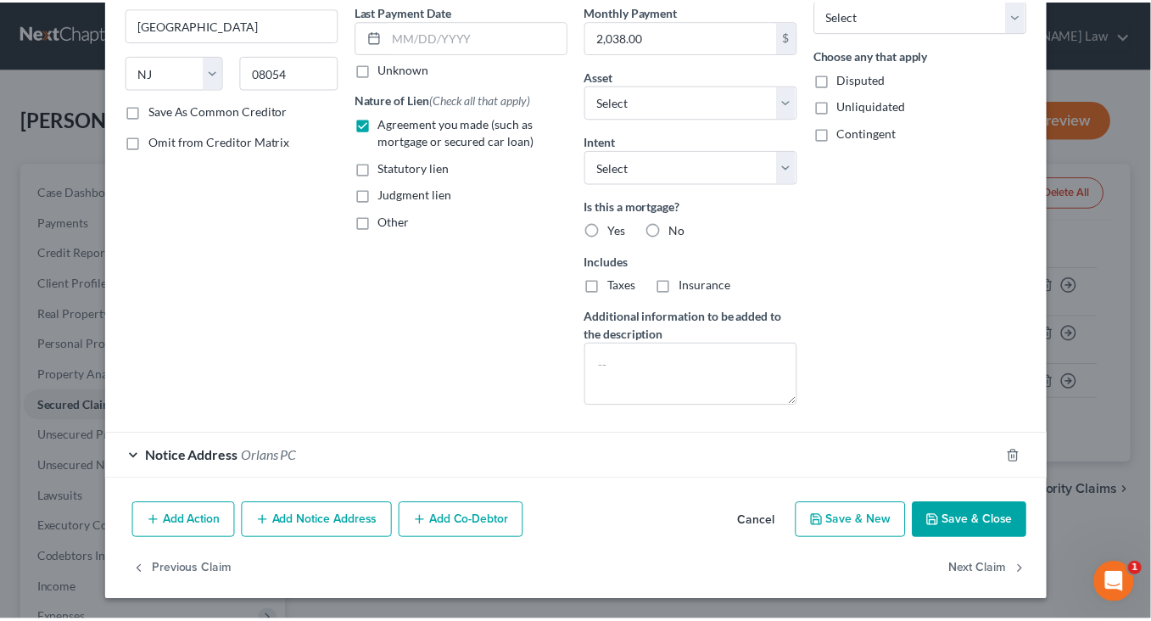
scroll to position [435, 0]
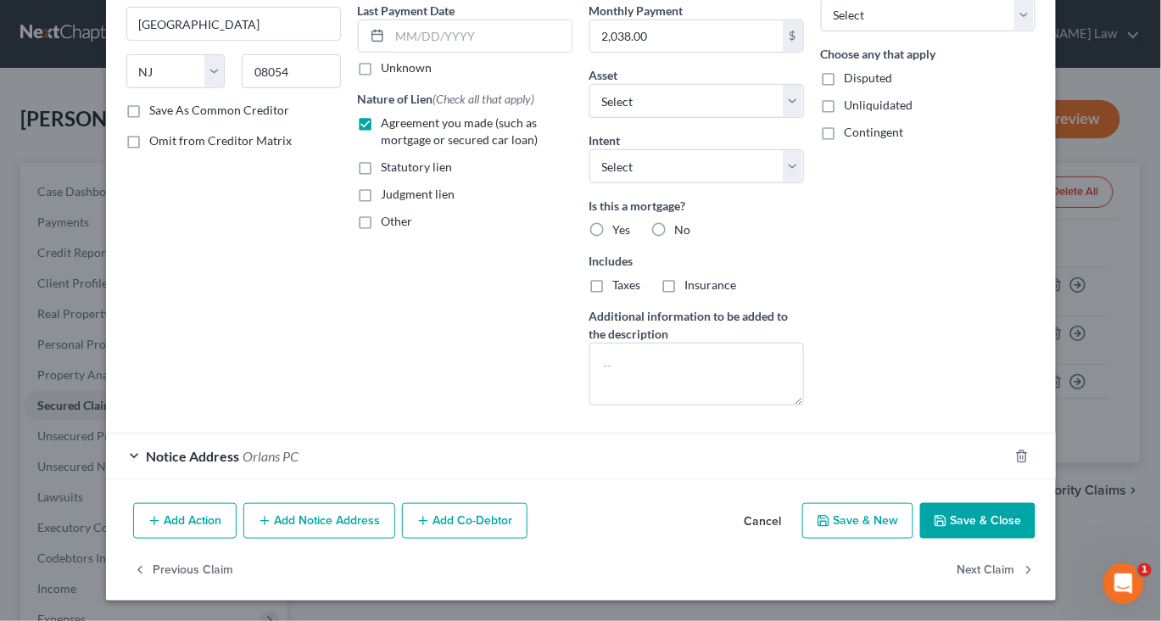
click at [1025, 503] on button "Save & Close" at bounding box center [977, 521] width 115 height 36
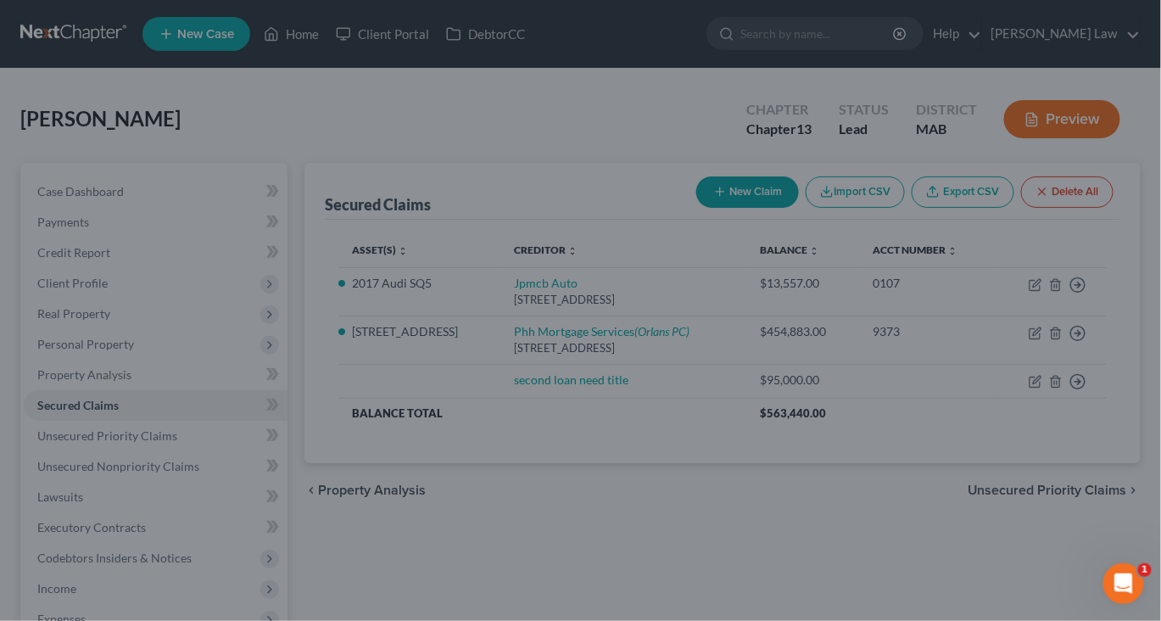
select select "6"
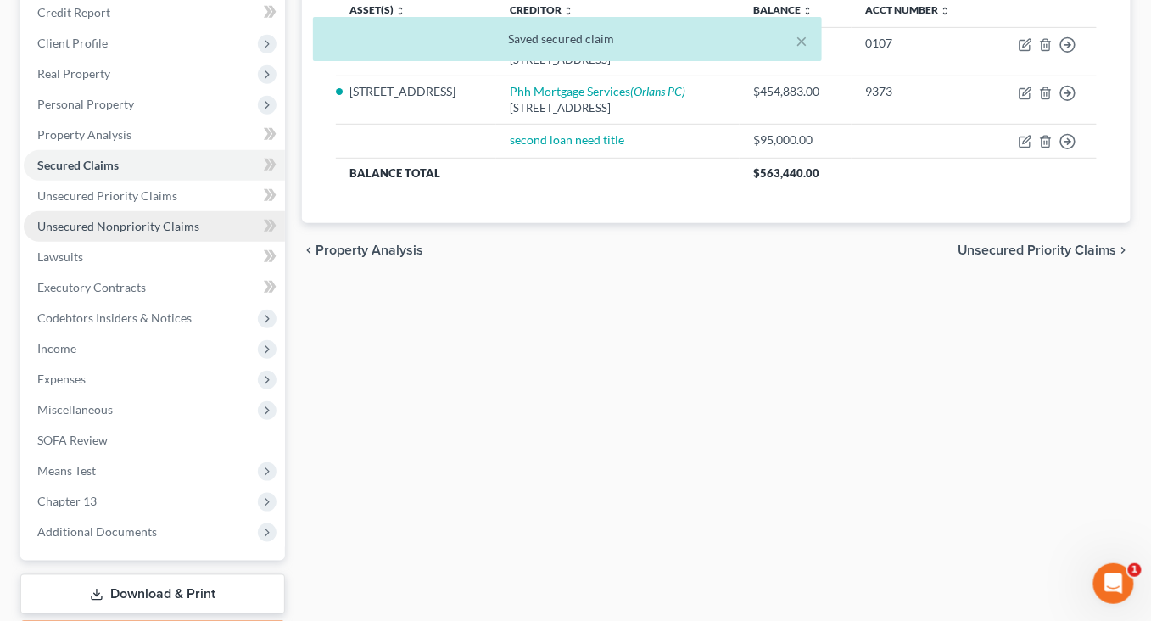
scroll to position [241, 0]
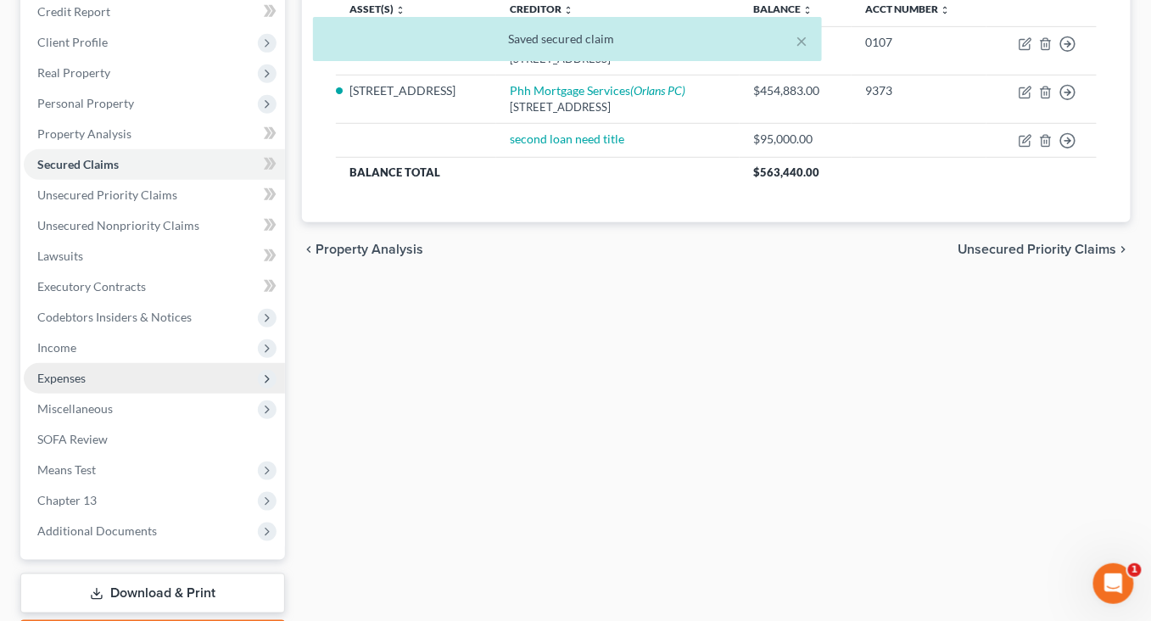
click at [79, 385] on span "Expenses" at bounding box center [61, 378] width 48 height 14
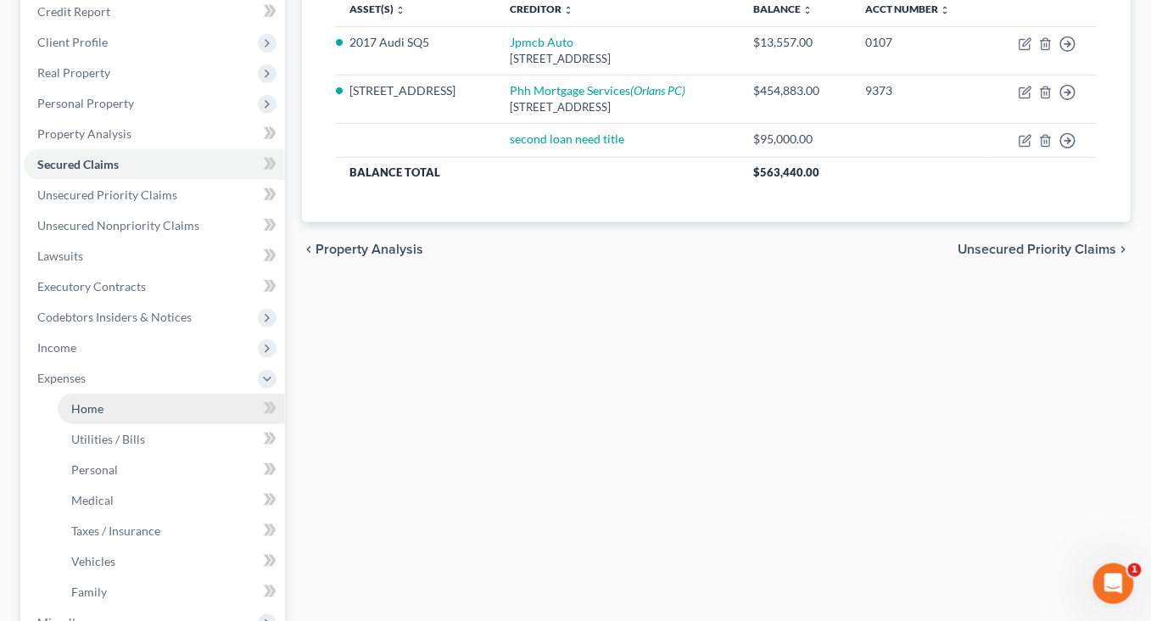
click at [89, 424] on link "Home" at bounding box center [171, 408] width 227 height 31
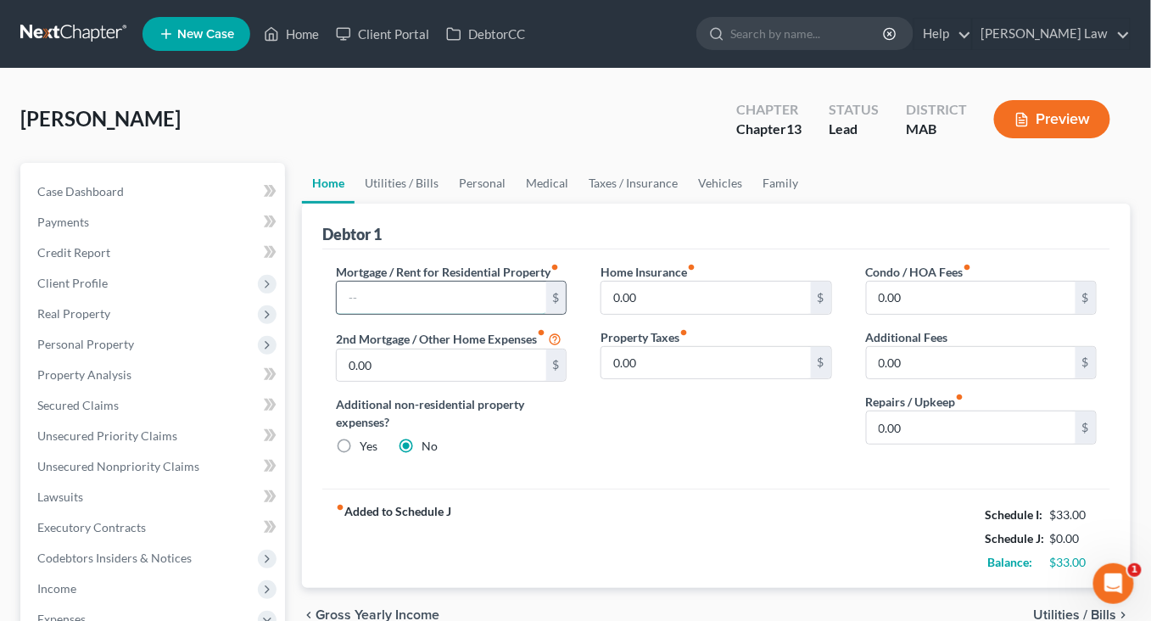
click at [423, 314] on input "text" at bounding box center [441, 298] width 209 height 32
type input "2,032"
click at [426, 204] on link "Utilities / Bills" at bounding box center [401, 183] width 94 height 41
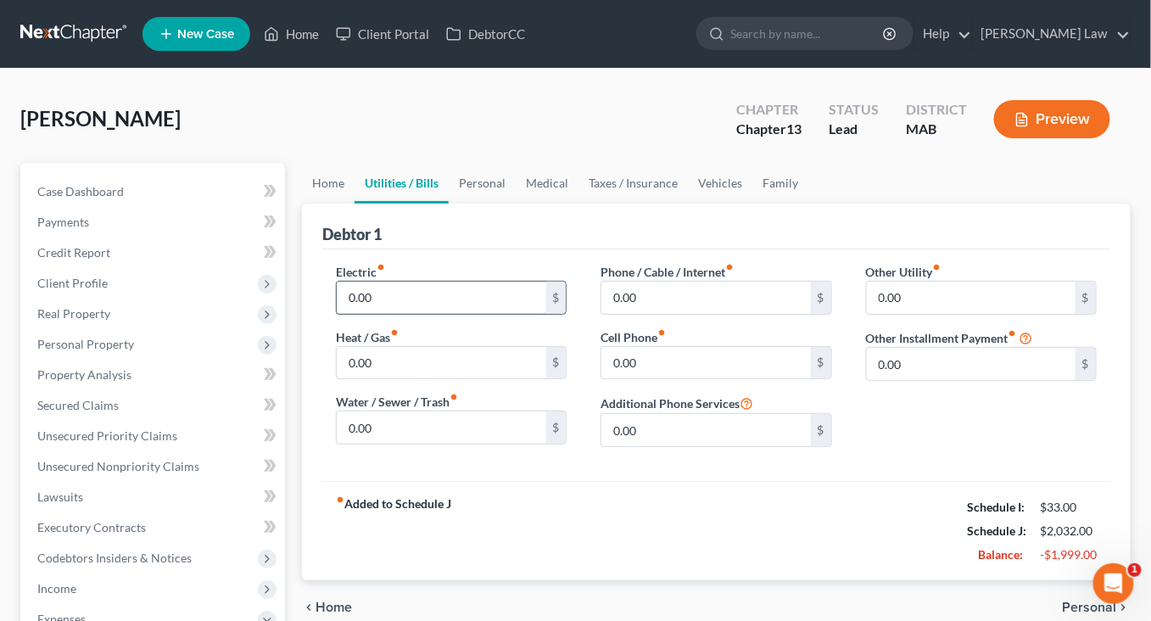
click at [443, 314] on input "0.00" at bounding box center [441, 298] width 209 height 32
type input "150"
click at [397, 379] on input "0.00" at bounding box center [441, 363] width 209 height 32
type input "125"
click at [401, 443] on input "0.00" at bounding box center [441, 427] width 209 height 32
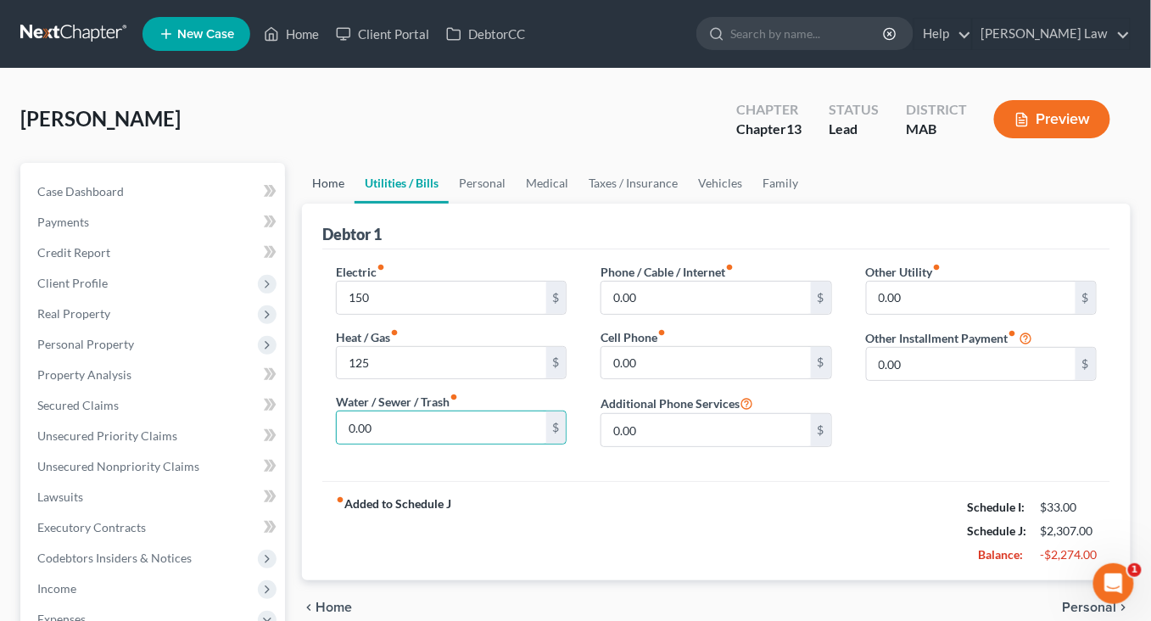
click at [340, 204] on link "Home" at bounding box center [328, 183] width 53 height 41
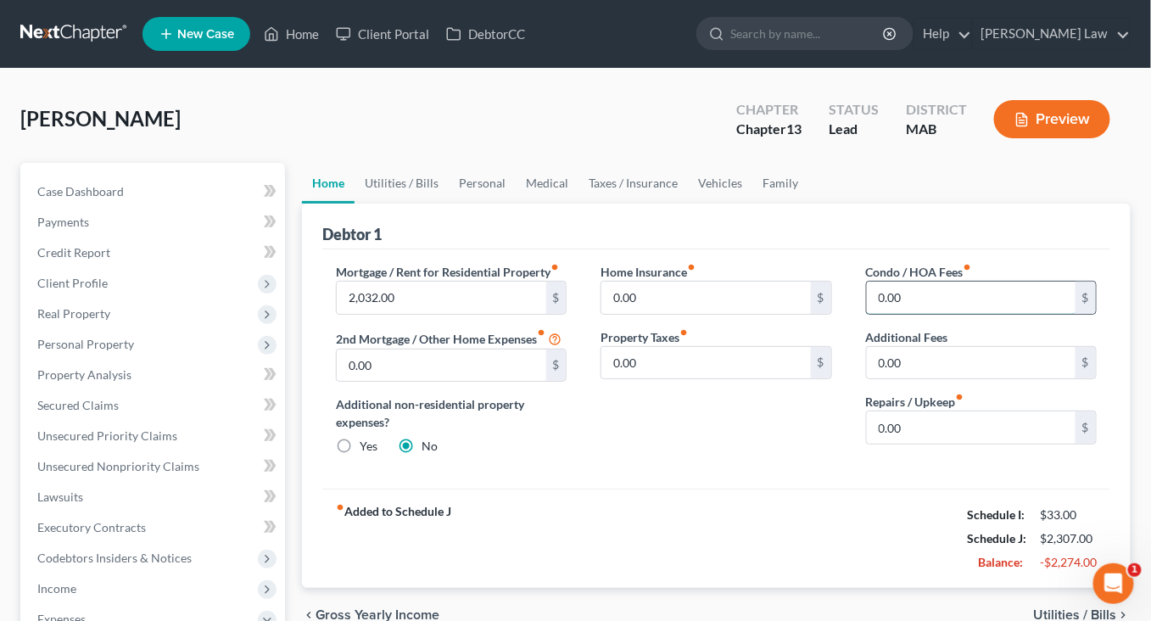
click at [940, 314] on input "0.00" at bounding box center [971, 298] width 209 height 32
type input "325"
click at [436, 204] on link "Utilities / Bills" at bounding box center [401, 183] width 94 height 41
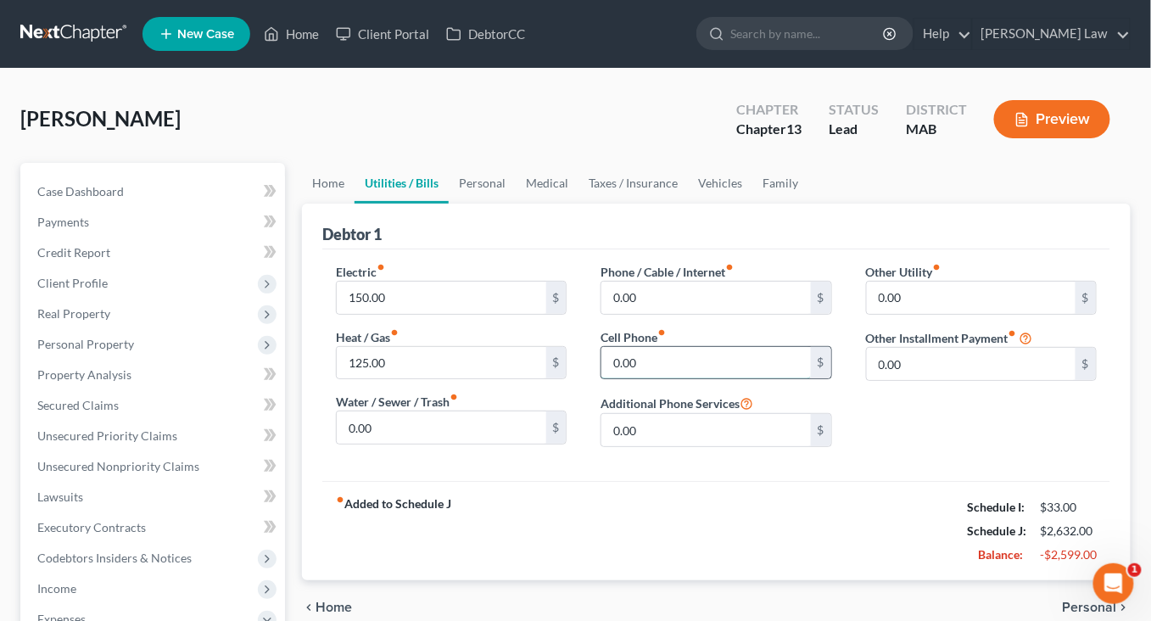
click at [679, 379] on input "0.00" at bounding box center [705, 363] width 209 height 32
type input "150"
click at [693, 314] on input "0.00" at bounding box center [705, 298] width 209 height 32
type input "175"
click at [516, 204] on link "Personal" at bounding box center [482, 183] width 67 height 41
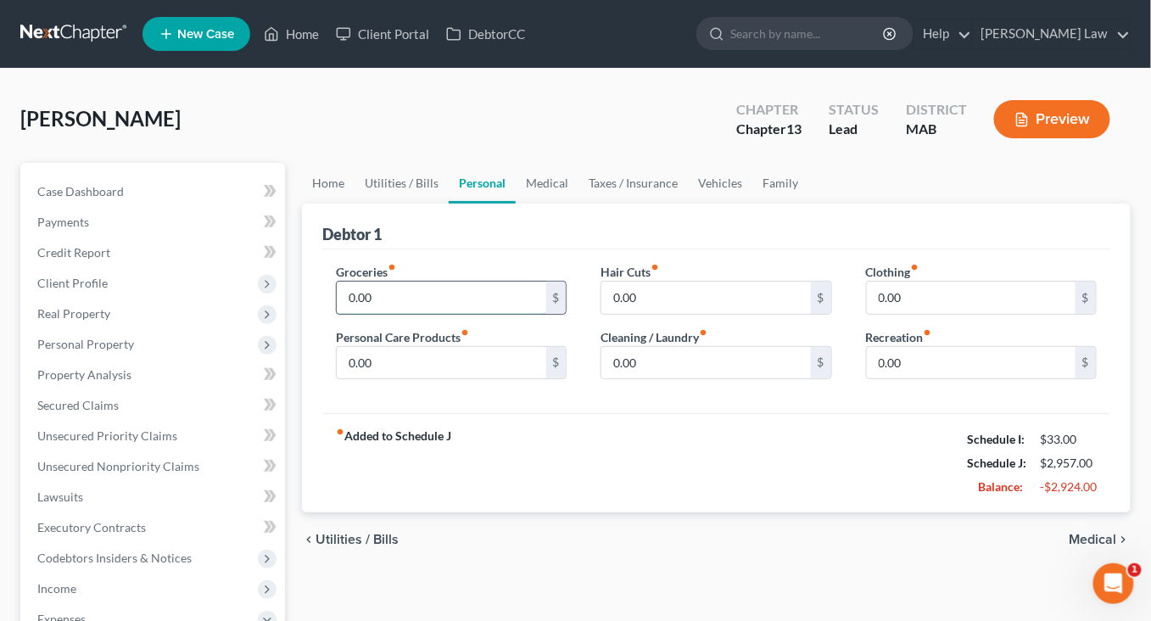
click at [422, 314] on input "0.00" at bounding box center [441, 298] width 209 height 32
type input "1,200"
click at [428, 379] on input "0.00" at bounding box center [441, 363] width 209 height 32
type input "100"
click at [658, 314] on input "0.00" at bounding box center [705, 298] width 209 height 32
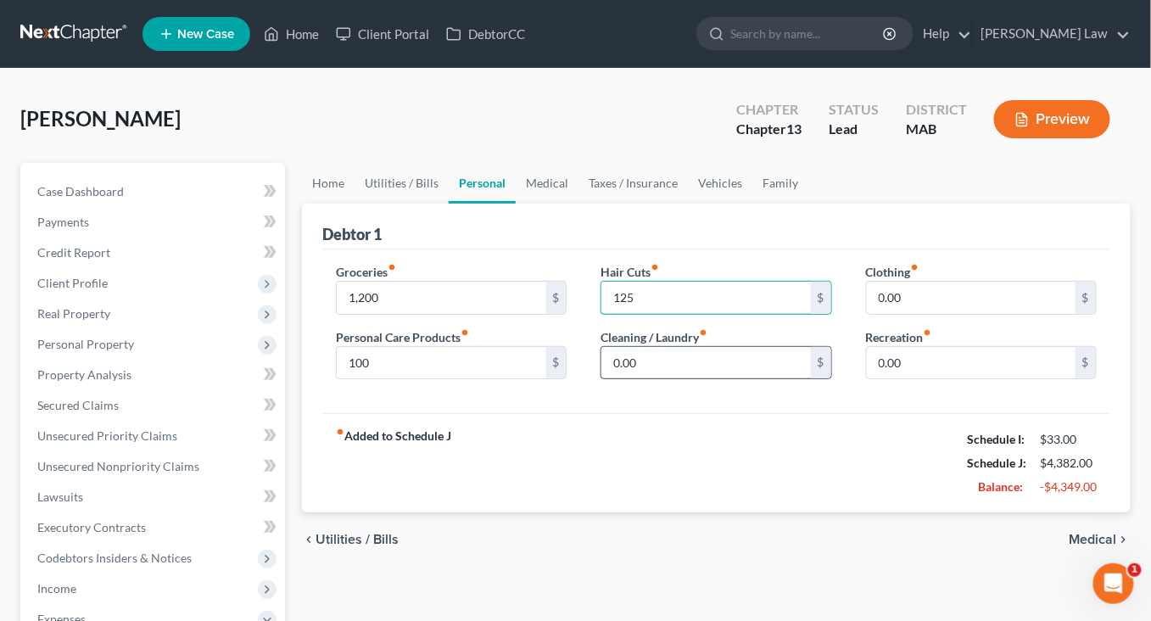
type input "125"
click at [708, 379] on input "0.00" at bounding box center [705, 363] width 209 height 32
type input "100"
click at [926, 314] on input "0.00" at bounding box center [971, 298] width 209 height 32
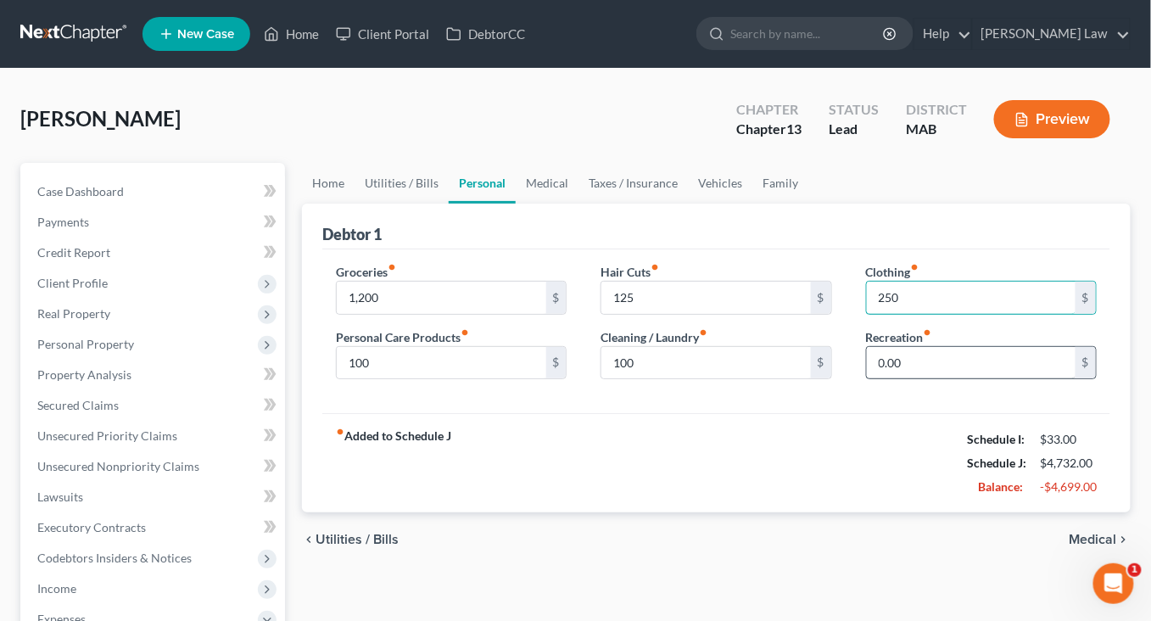
type input "250"
click at [907, 379] on input "0.00" at bounding box center [971, 363] width 209 height 32
type input "150"
click at [578, 204] on link "Medical" at bounding box center [547, 183] width 63 height 41
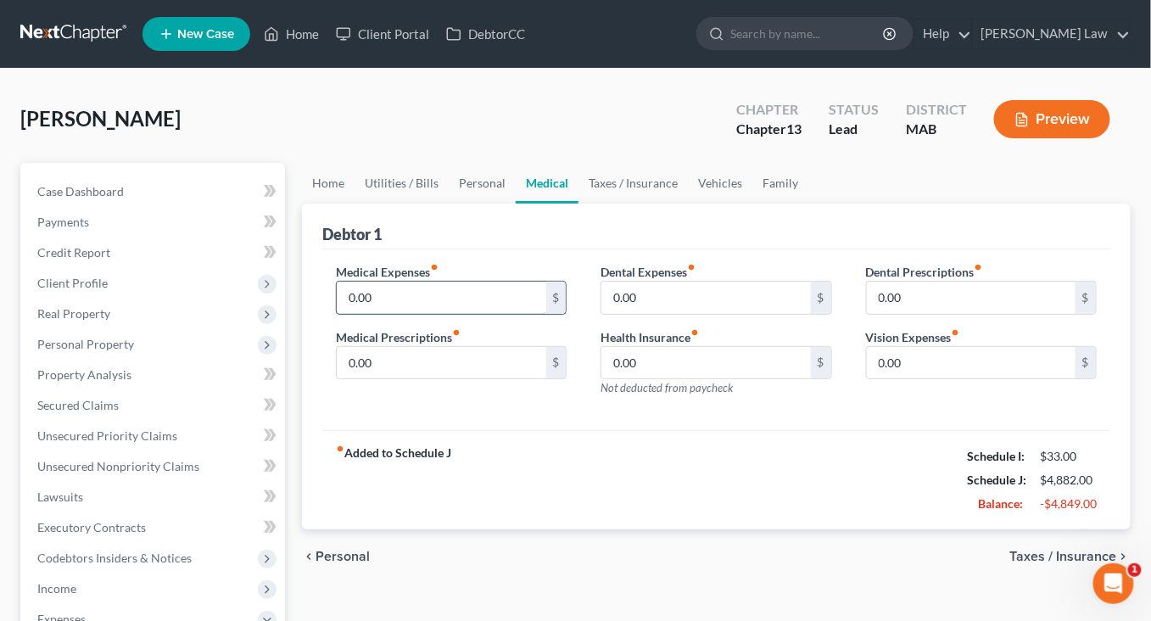
click at [416, 314] on input "0.00" at bounding box center [441, 298] width 209 height 32
type input "100"
click at [688, 204] on link "Taxes / Insurance" at bounding box center [632, 183] width 109 height 41
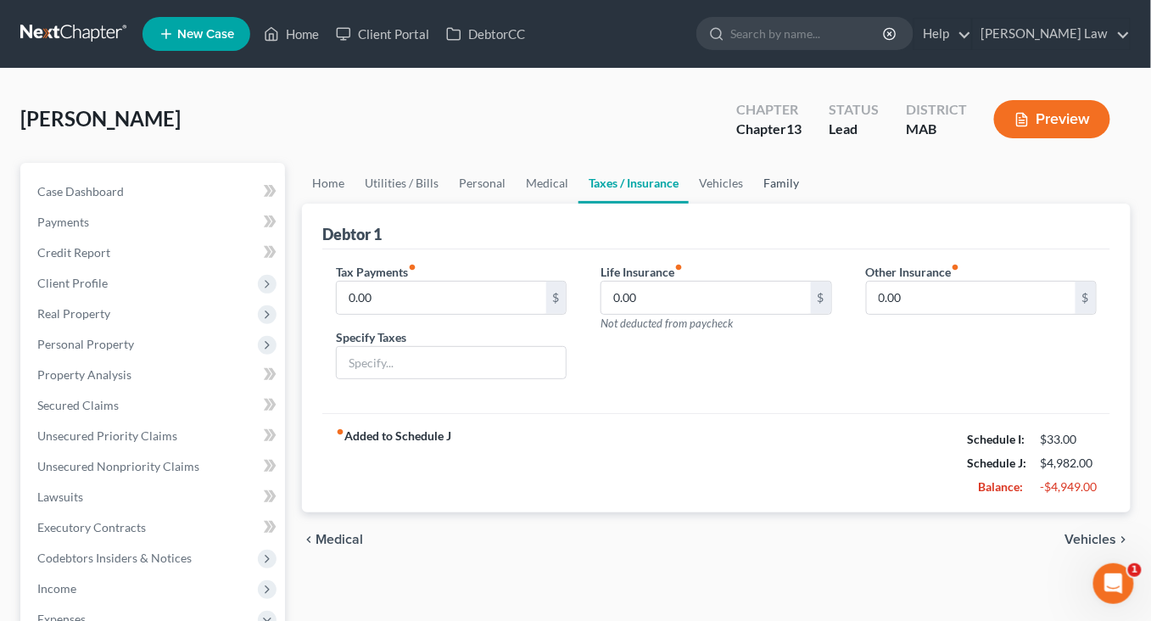
click at [809, 204] on link "Family" at bounding box center [781, 183] width 56 height 41
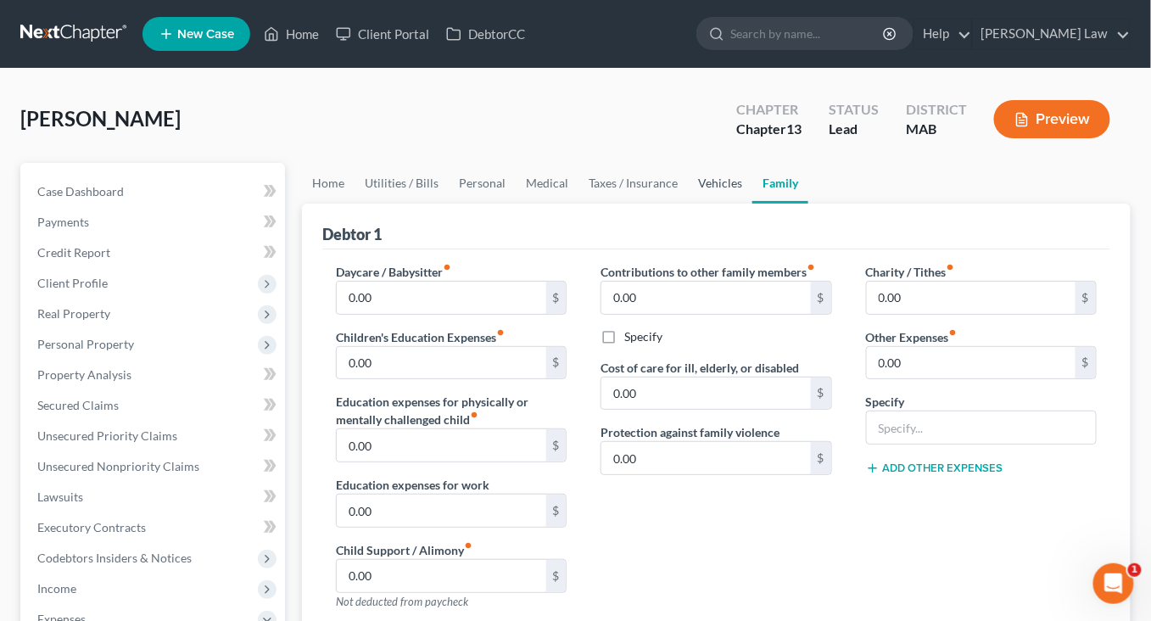
click at [752, 204] on link "Vehicles" at bounding box center [720, 183] width 64 height 41
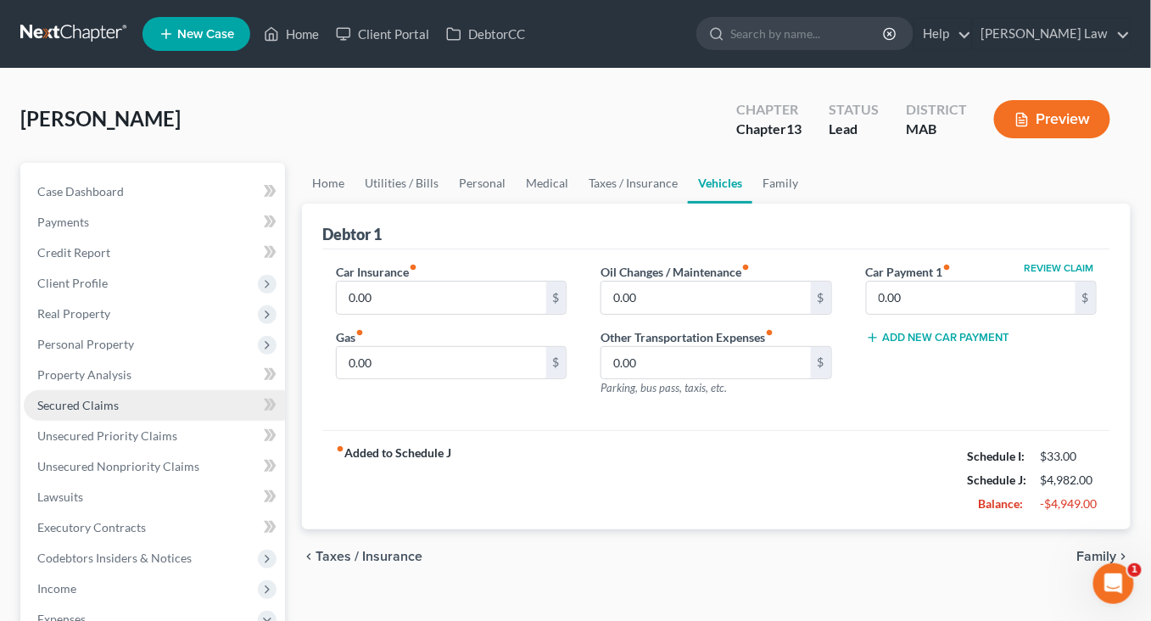
click at [81, 421] on link "Secured Claims" at bounding box center [154, 405] width 261 height 31
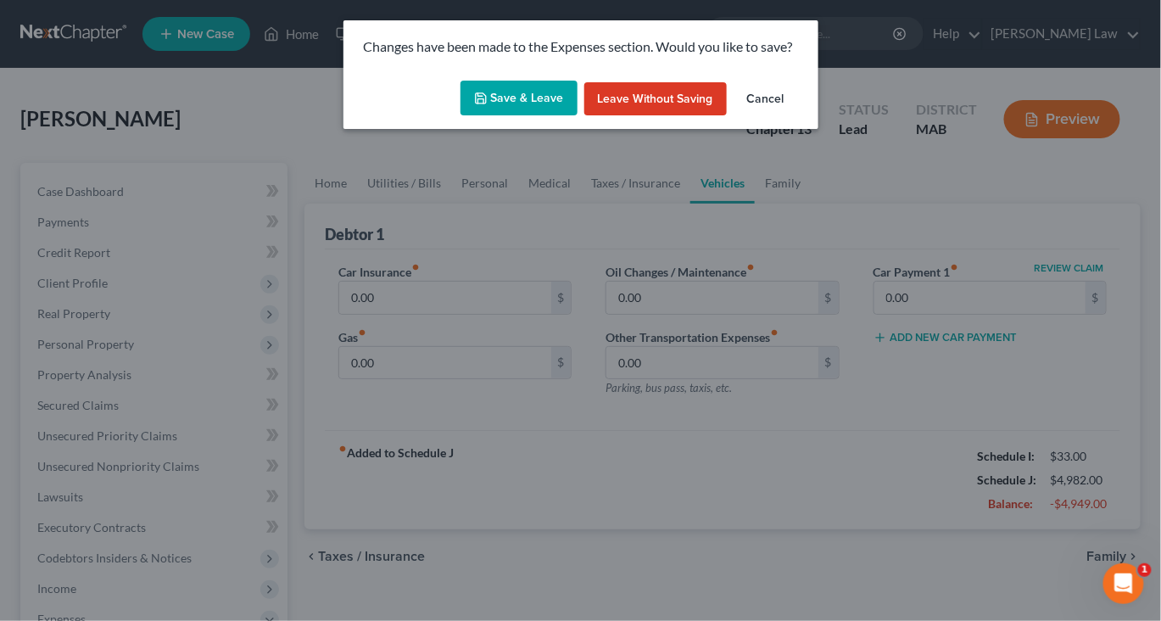
click at [491, 116] on button "Save & Leave" at bounding box center [518, 99] width 117 height 36
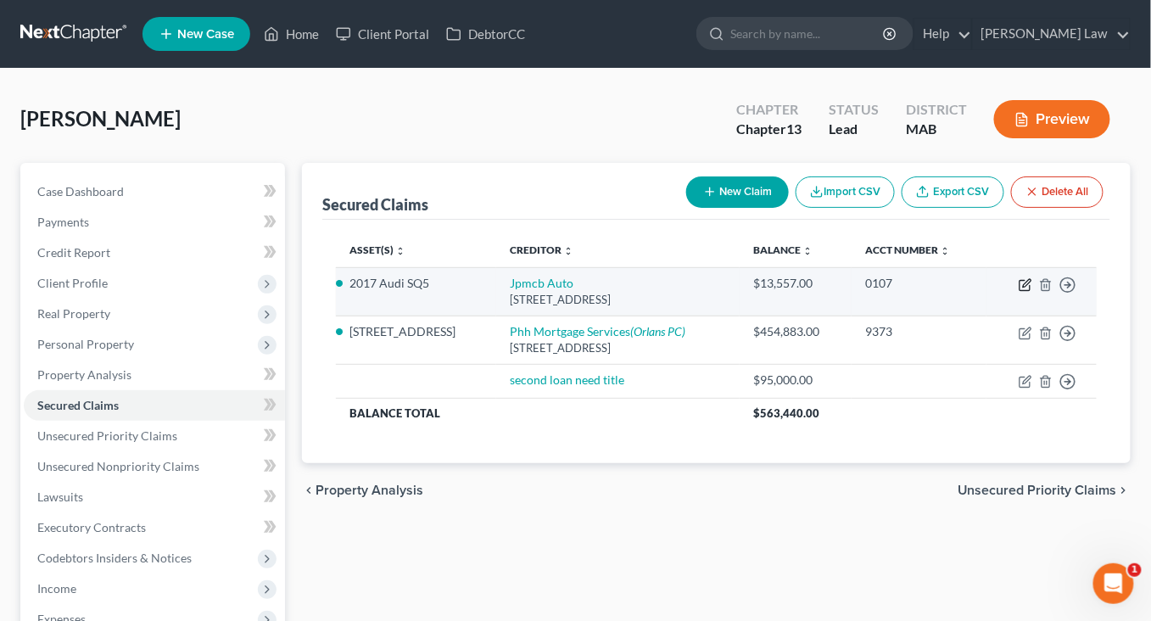
click at [1018, 292] on icon "button" at bounding box center [1025, 285] width 14 height 14
select select "45"
select select "0"
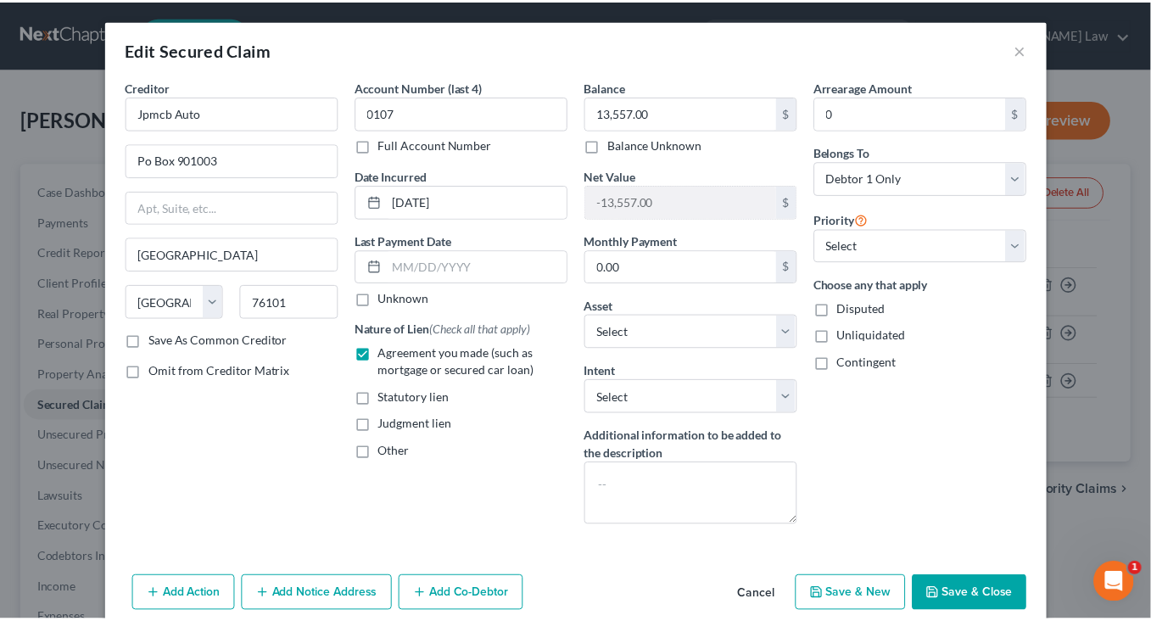
scroll to position [239, 0]
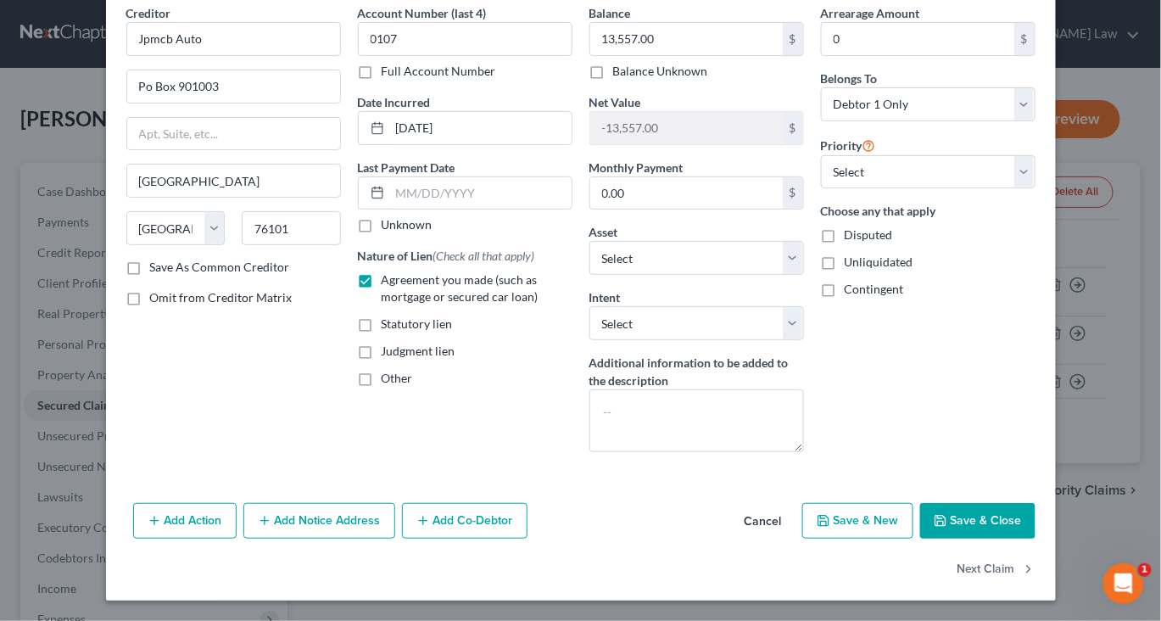
click at [1035, 503] on button "Save & Close" at bounding box center [977, 521] width 115 height 36
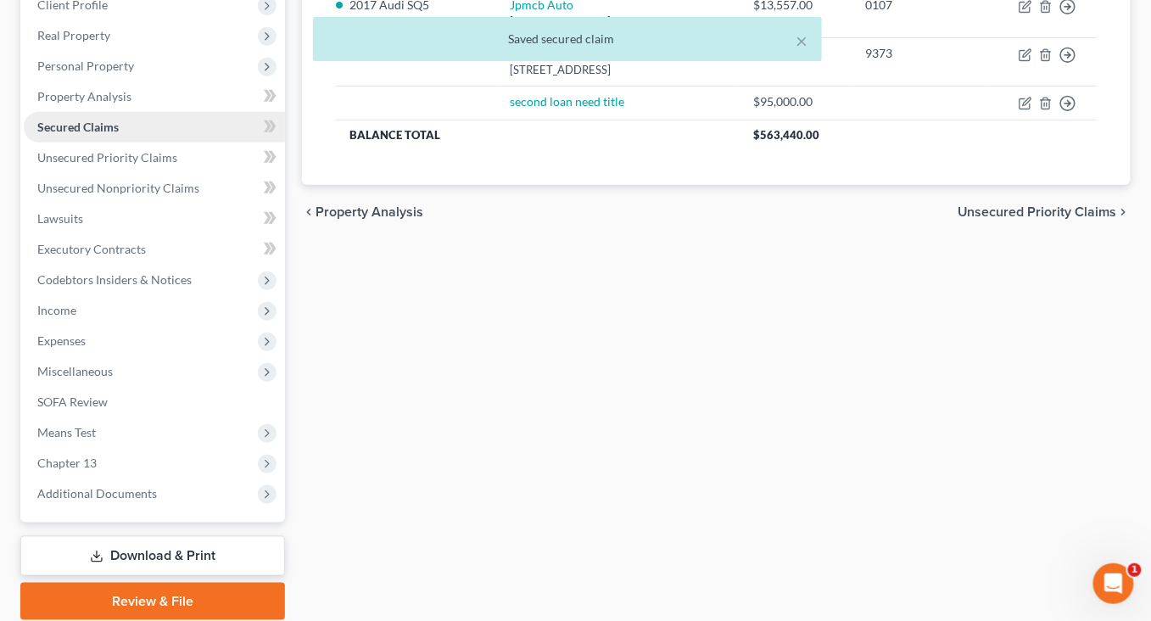
scroll to position [305, 0]
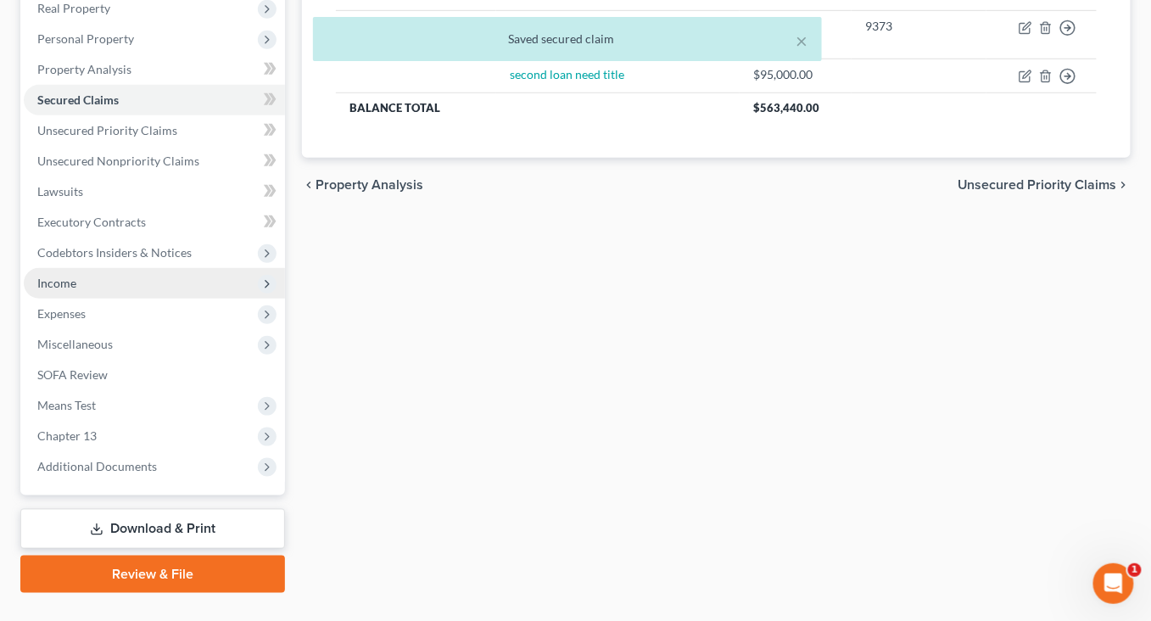
click at [82, 298] on span "Income" at bounding box center [154, 283] width 261 height 31
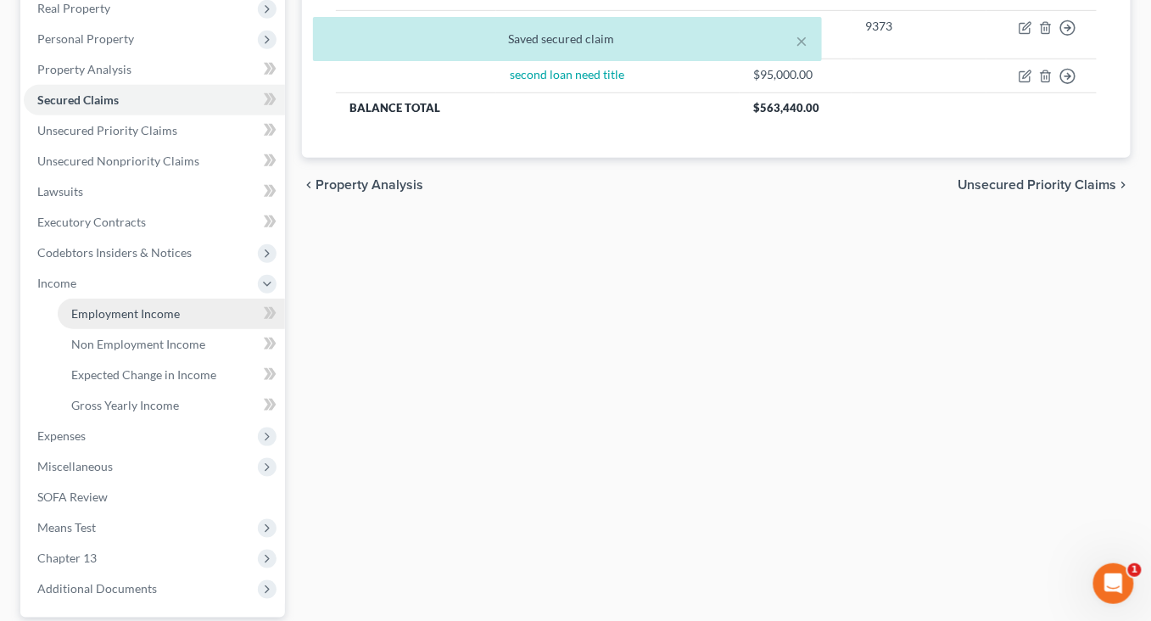
click at [137, 321] on span "Employment Income" at bounding box center [125, 313] width 109 height 14
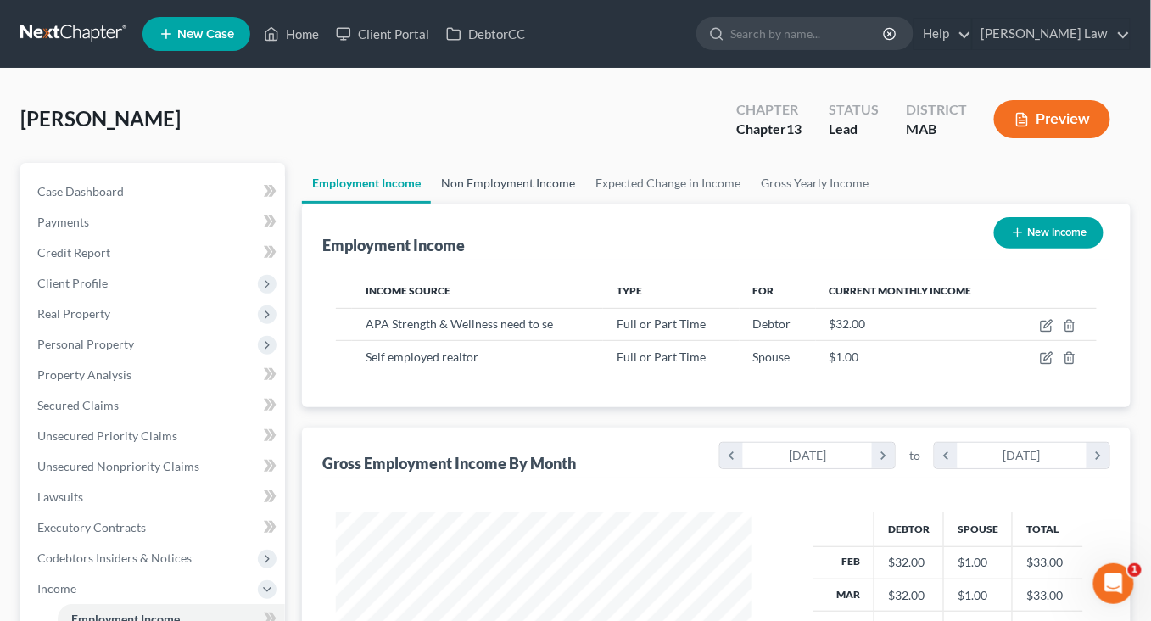
click at [563, 204] on link "Non Employment Income" at bounding box center [508, 183] width 154 height 41
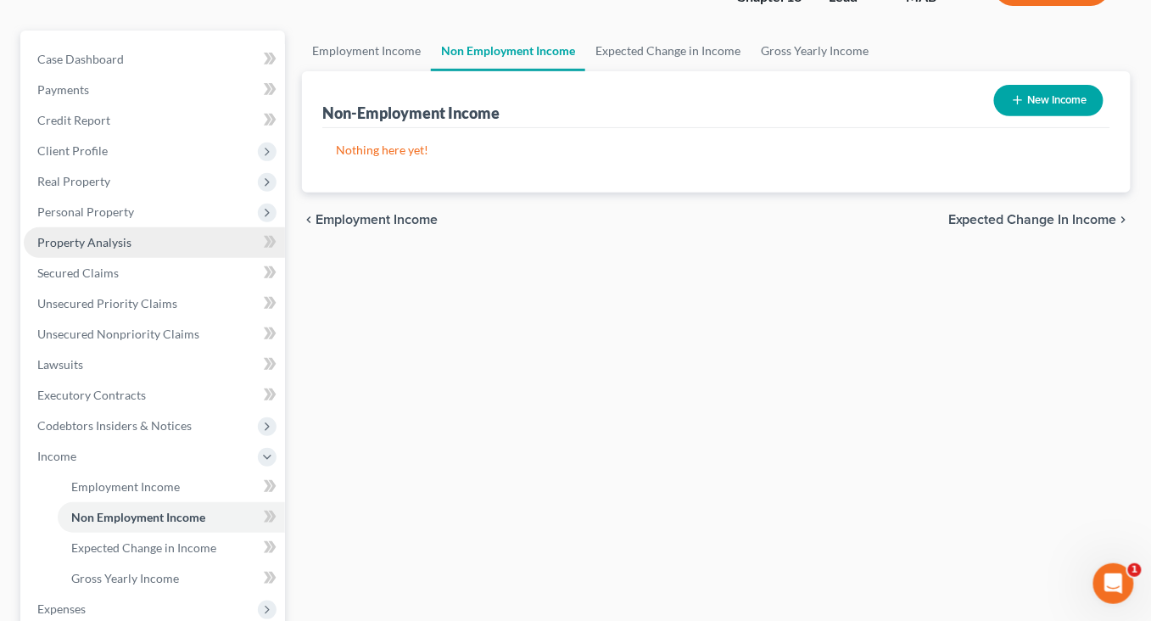
scroll to position [135, 0]
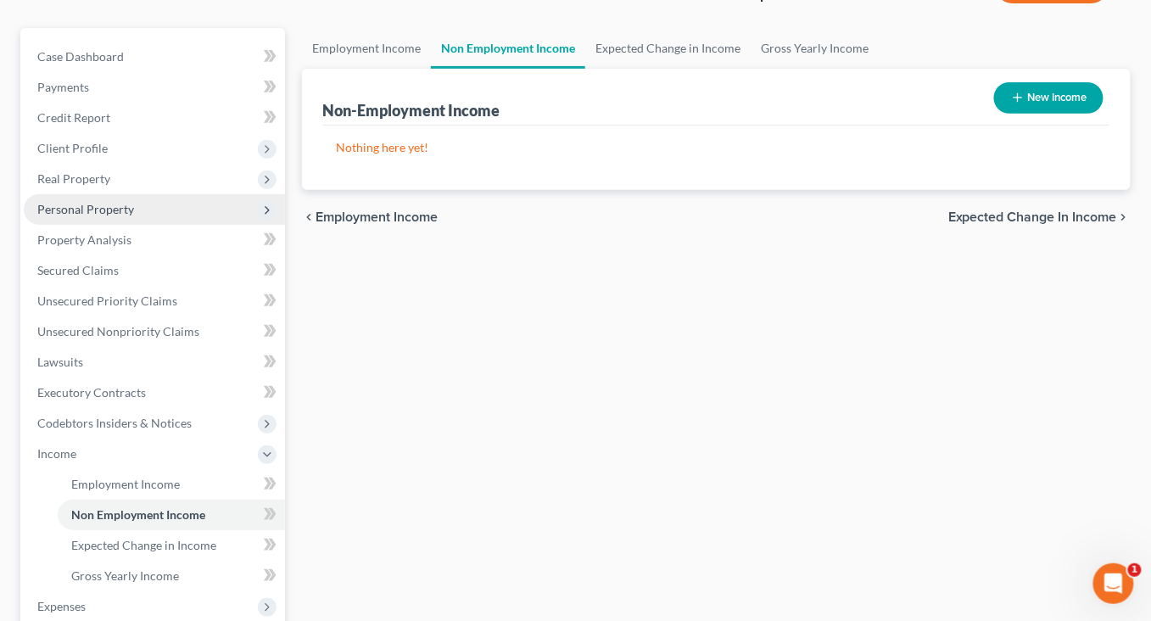
click at [139, 225] on span "Personal Property" at bounding box center [154, 209] width 261 height 31
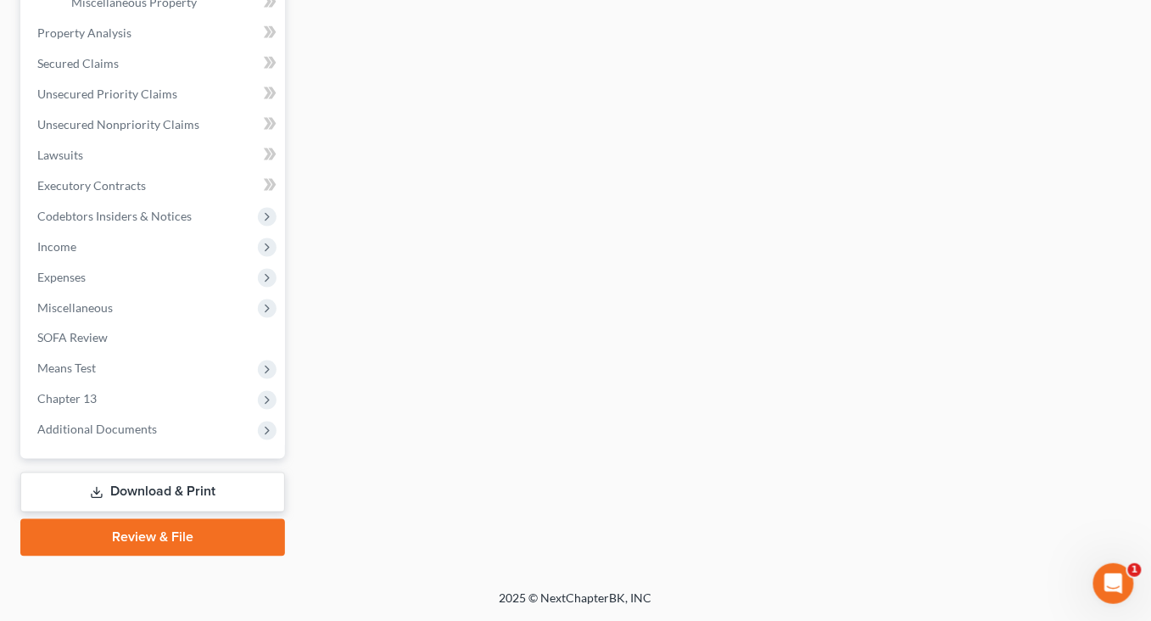
scroll to position [741, 0]
click at [96, 262] on span "Income" at bounding box center [154, 246] width 261 height 31
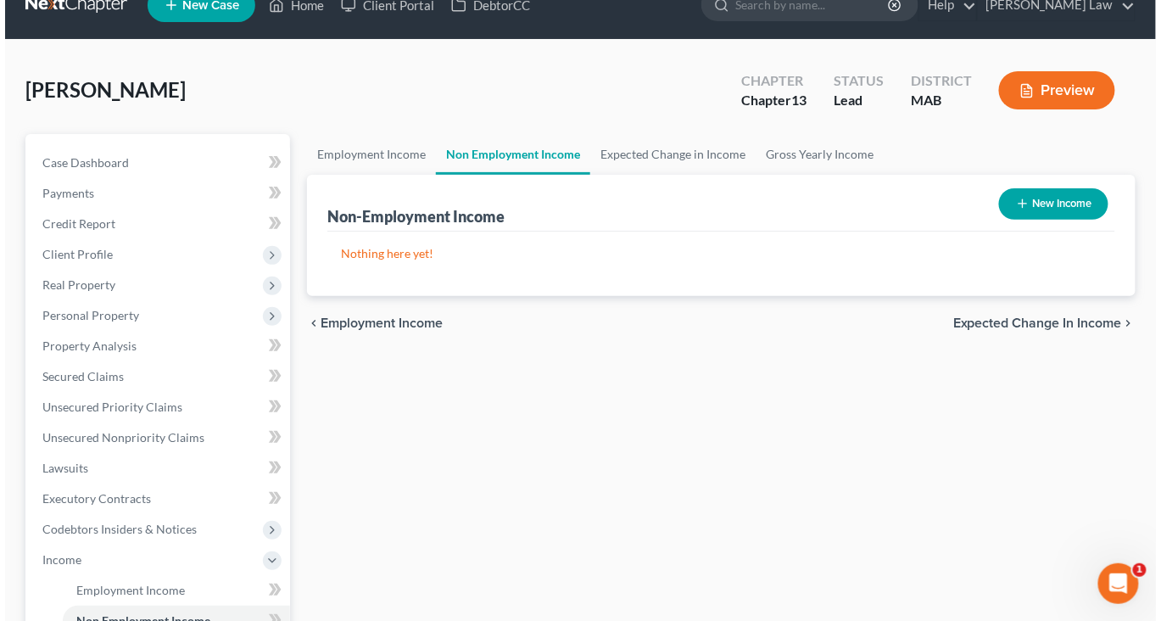
scroll to position [0, 0]
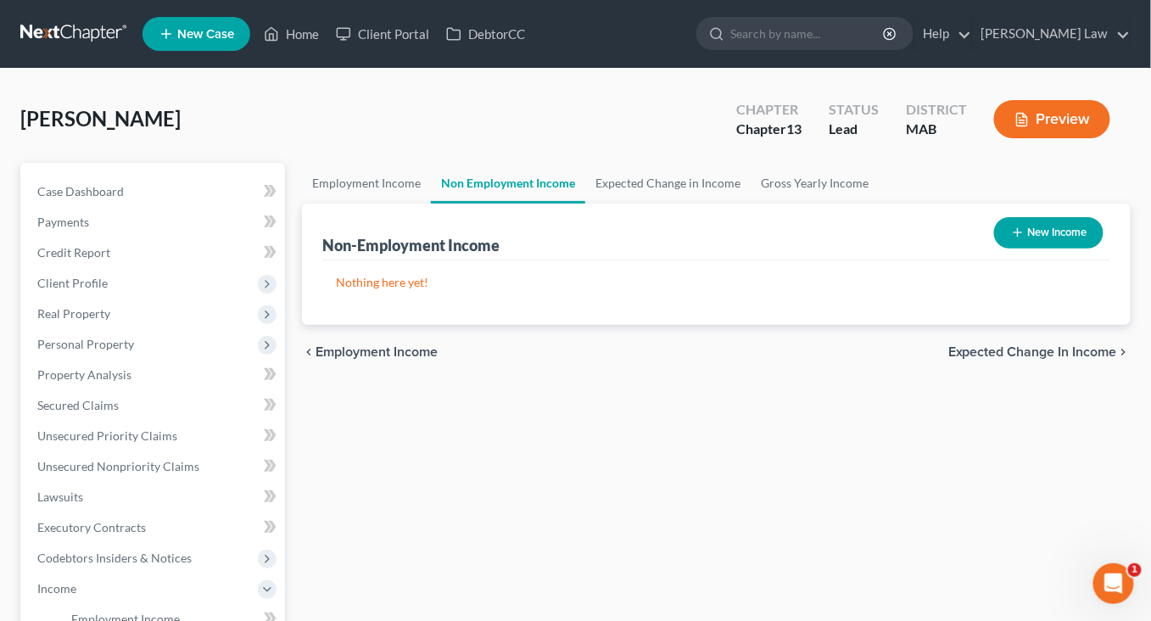
click at [994, 248] on button "New Income" at bounding box center [1048, 232] width 109 height 31
select select "0"
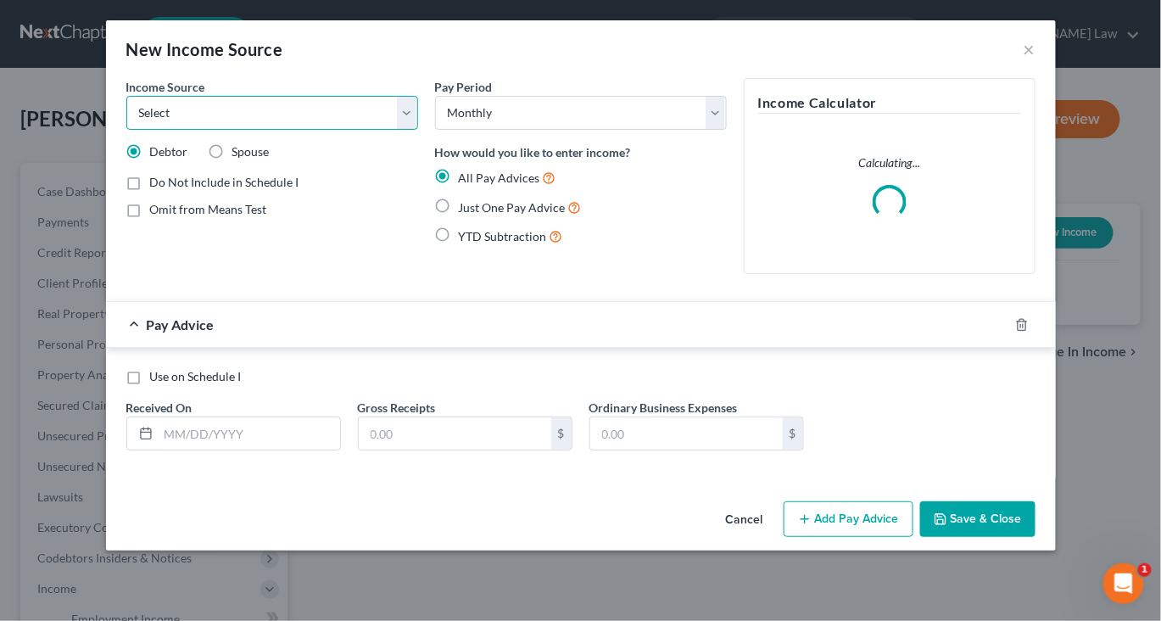
click at [371, 130] on select "Select Unemployment Disability (from employer) Pension Retirement Social Securi…" at bounding box center [272, 113] width 292 height 34
select select "2"
click at [459, 217] on label "Just One Pay Advice" at bounding box center [520, 208] width 123 height 20
click at [466, 209] on input "Just One Pay Advice" at bounding box center [471, 203] width 11 height 11
radio input "true"
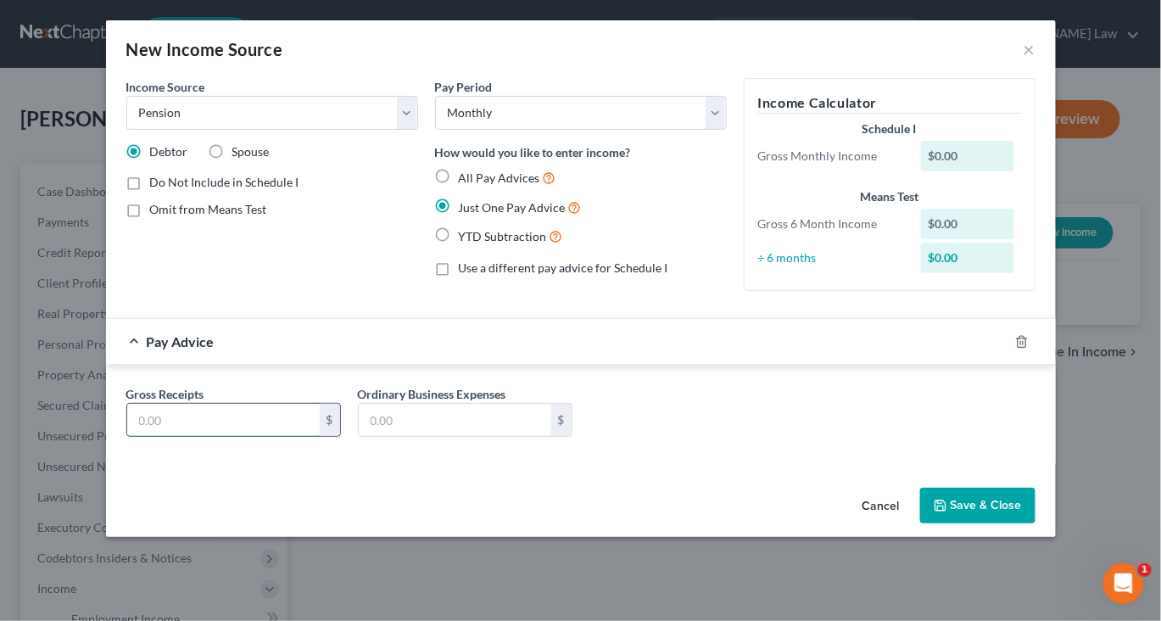
click at [127, 436] on input "text" at bounding box center [223, 420] width 192 height 32
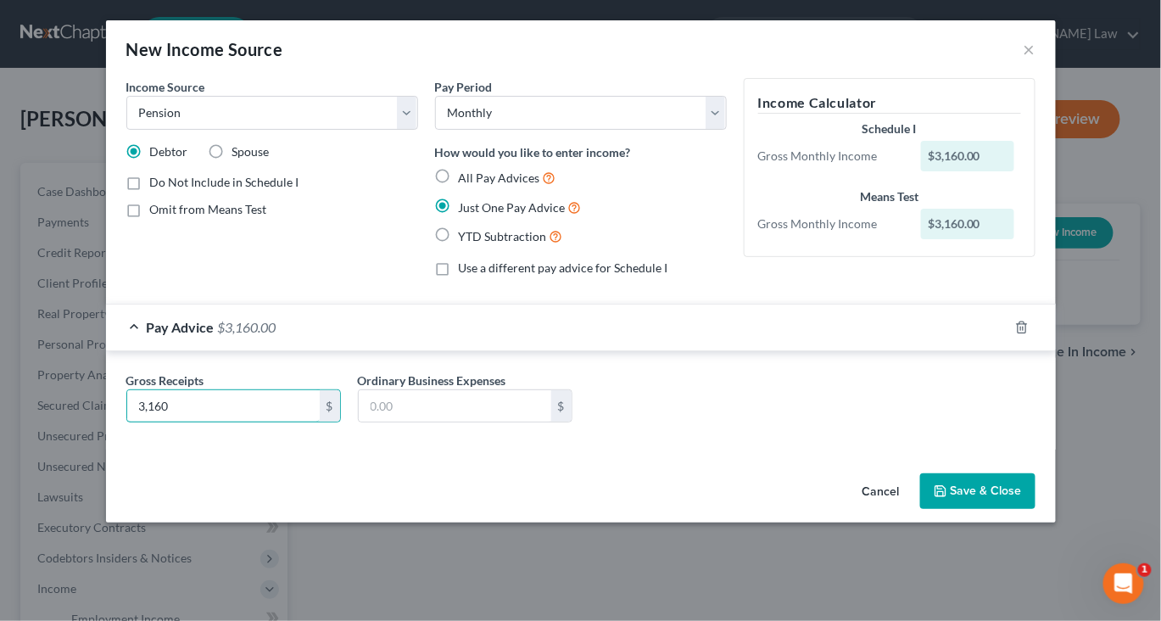
scroll to position [47, 0]
type input "3,160"
click at [1002, 509] on button "Save & Close" at bounding box center [977, 491] width 115 height 36
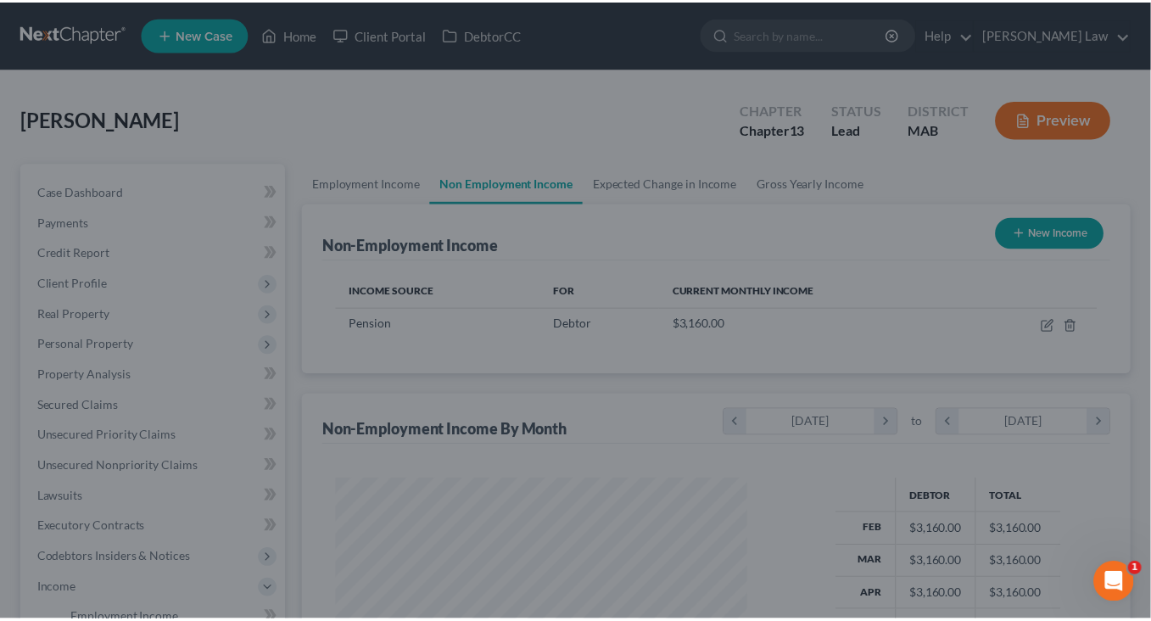
scroll to position [847596, 847524]
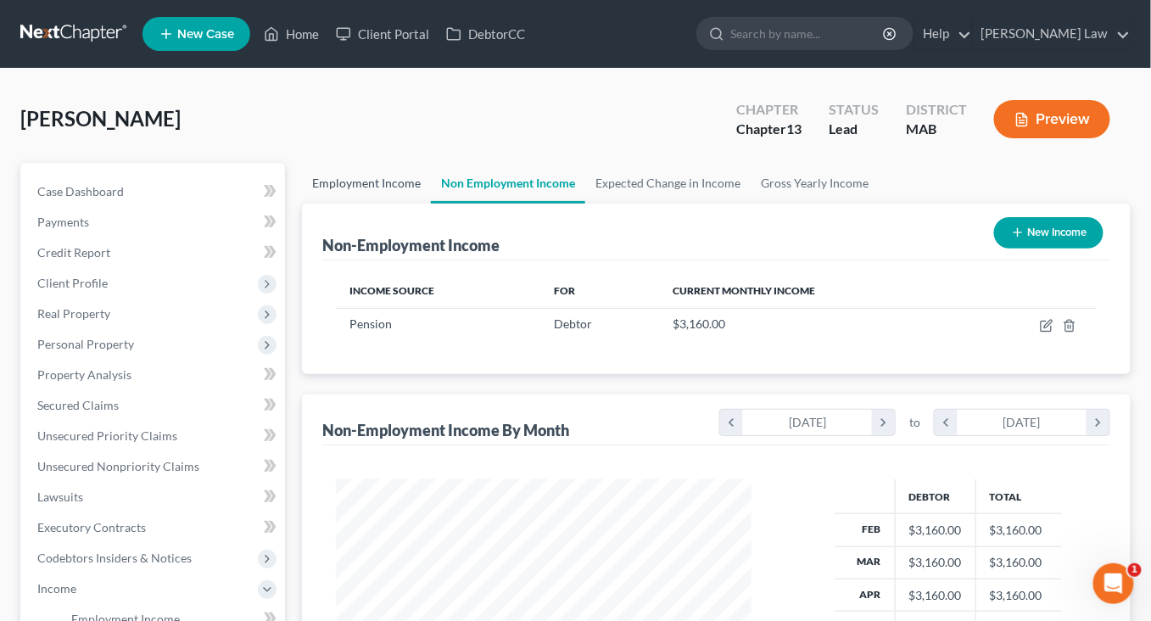
click at [367, 204] on link "Employment Income" at bounding box center [366, 183] width 129 height 41
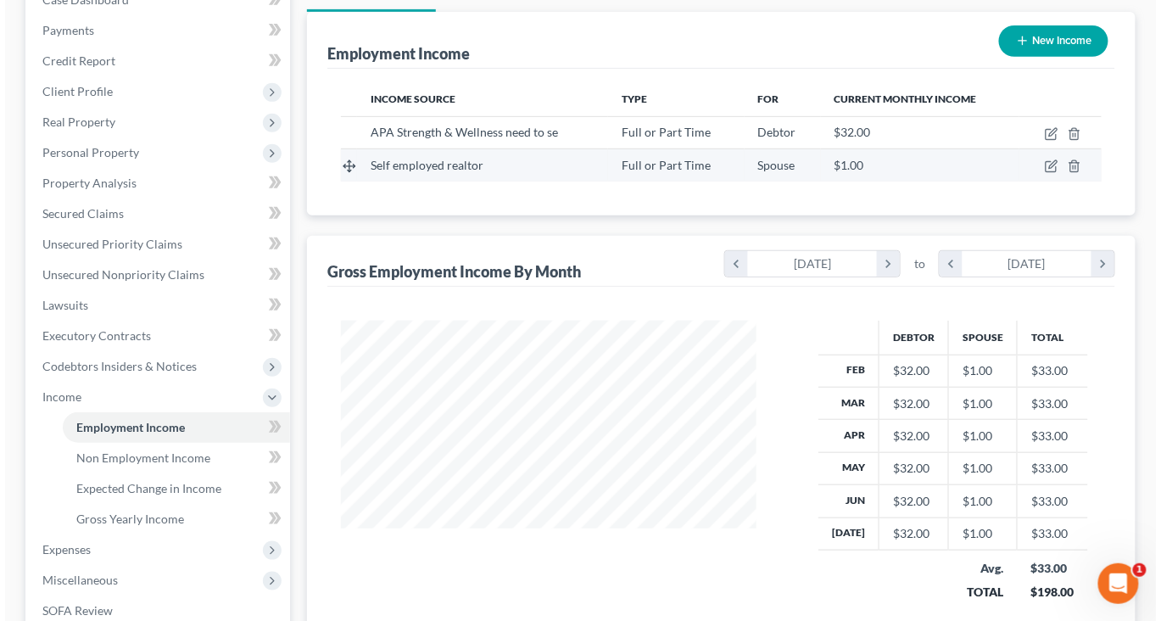
scroll to position [195, 0]
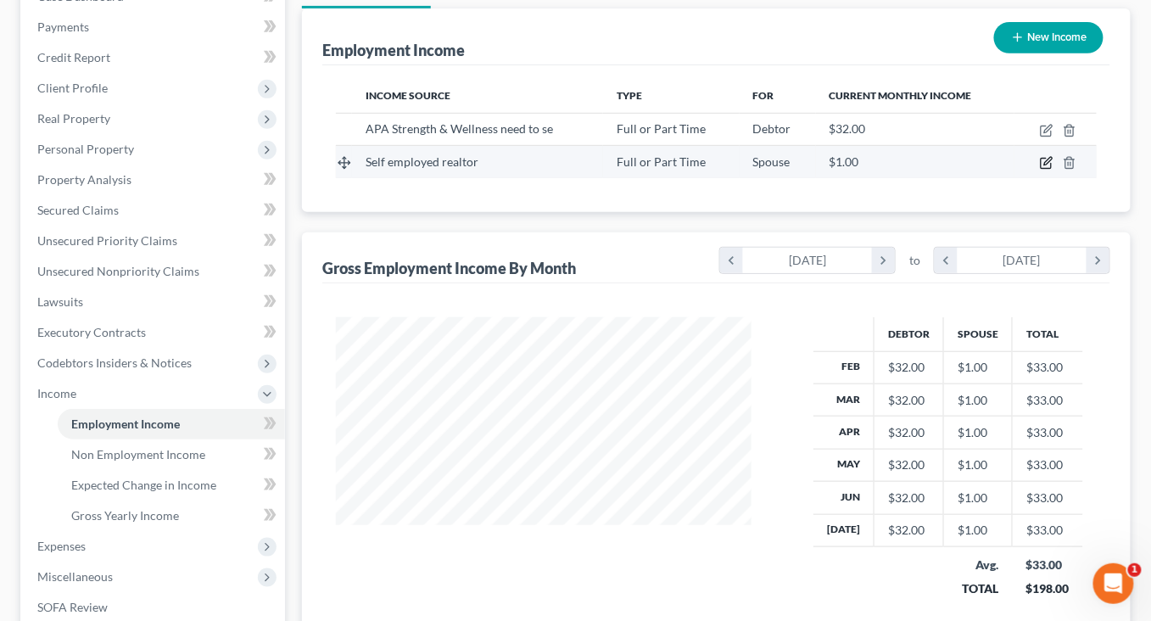
click at [1049, 165] on icon "button" at bounding box center [1048, 162] width 8 height 8
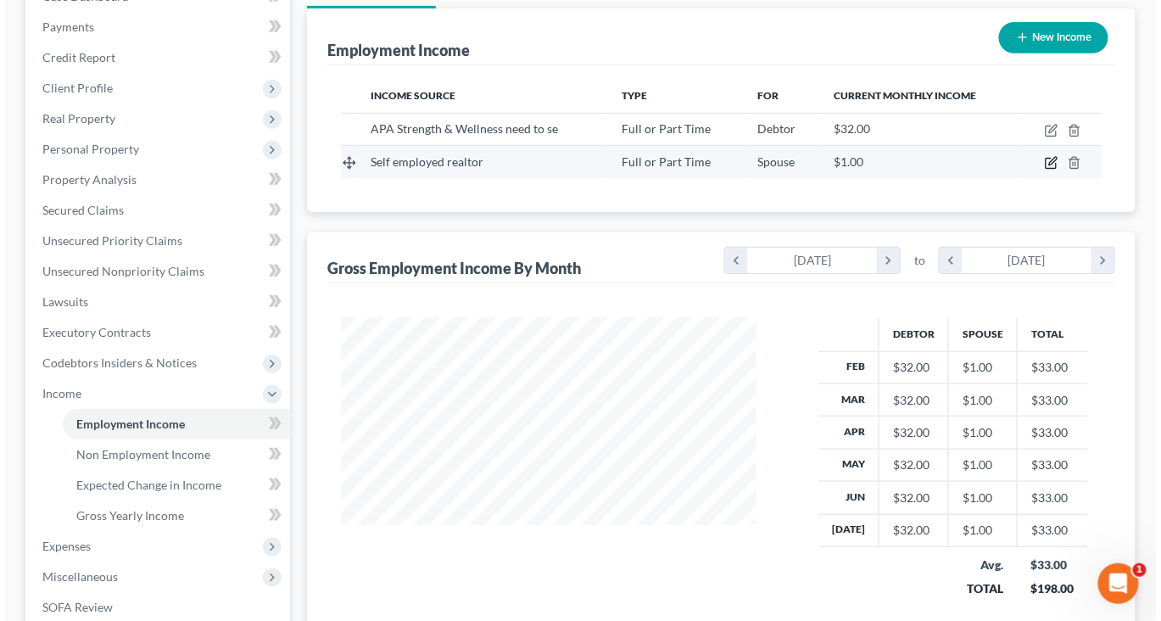
scroll to position [377, 453]
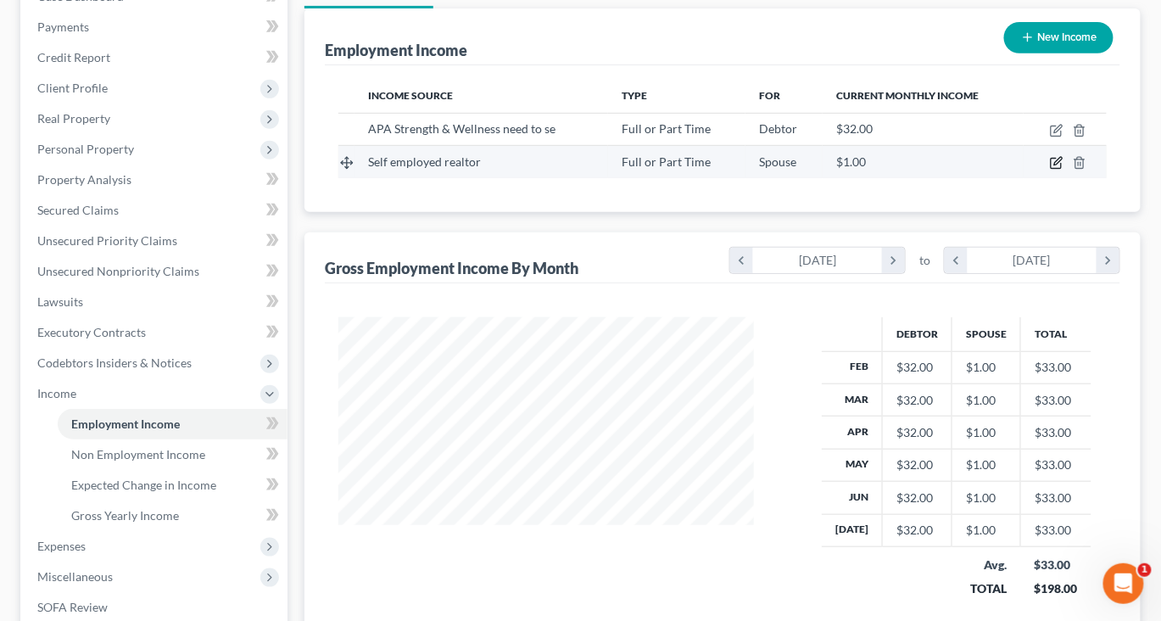
select select "0"
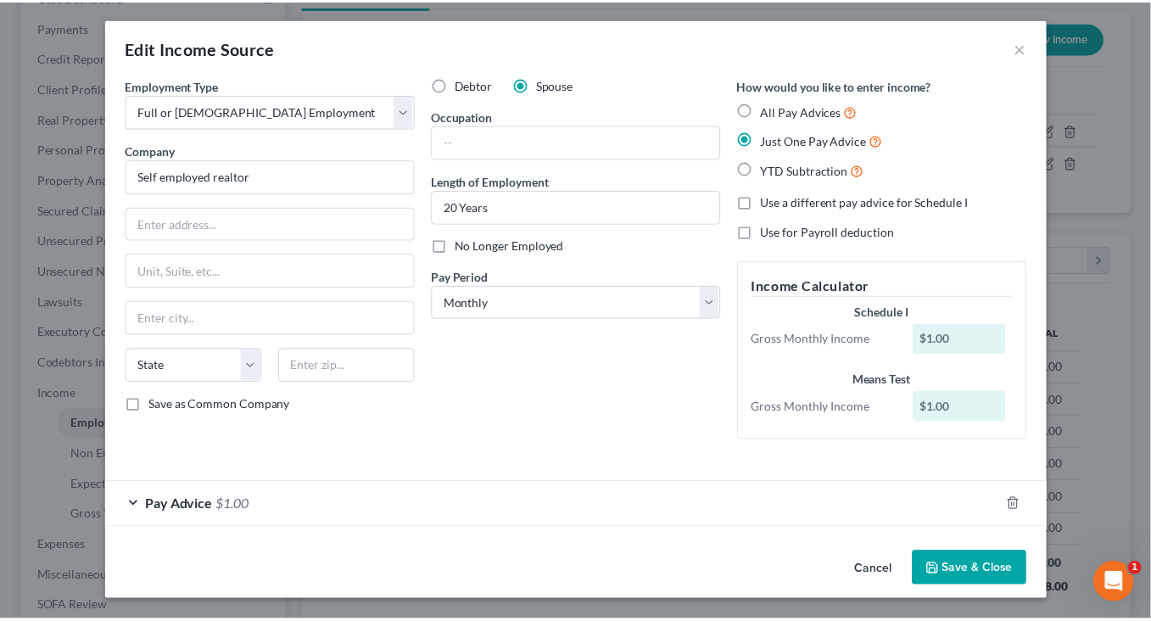
scroll to position [153, 0]
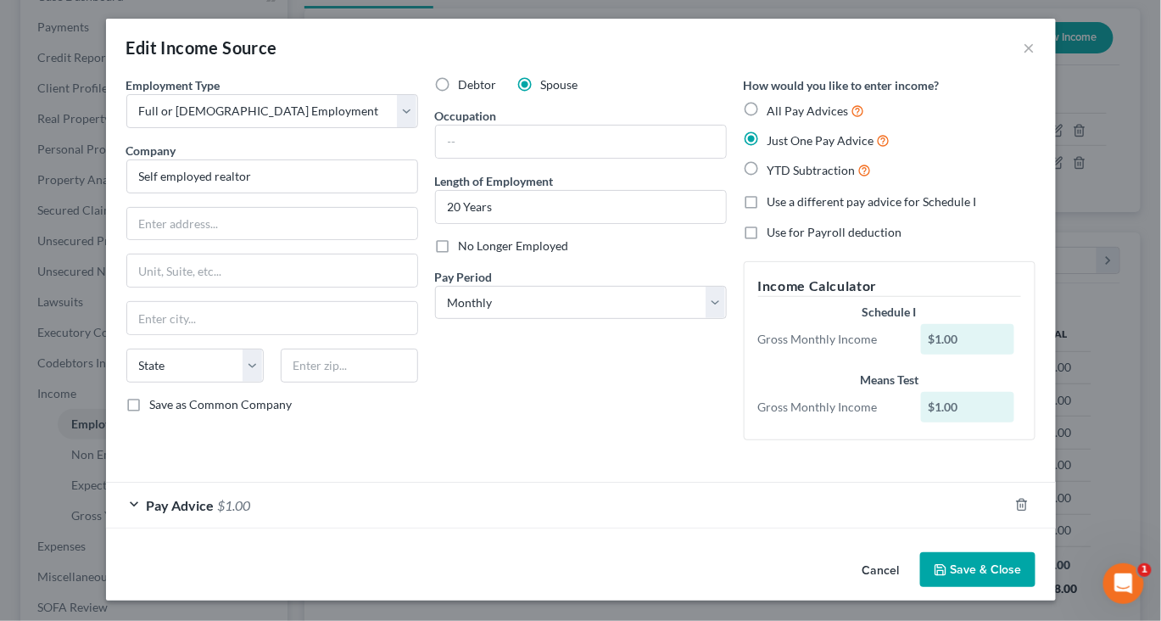
click at [1005, 560] on button "Save & Close" at bounding box center [977, 570] width 115 height 36
click at [1005, 560] on div "Cancel Save & Close" at bounding box center [581, 573] width 950 height 56
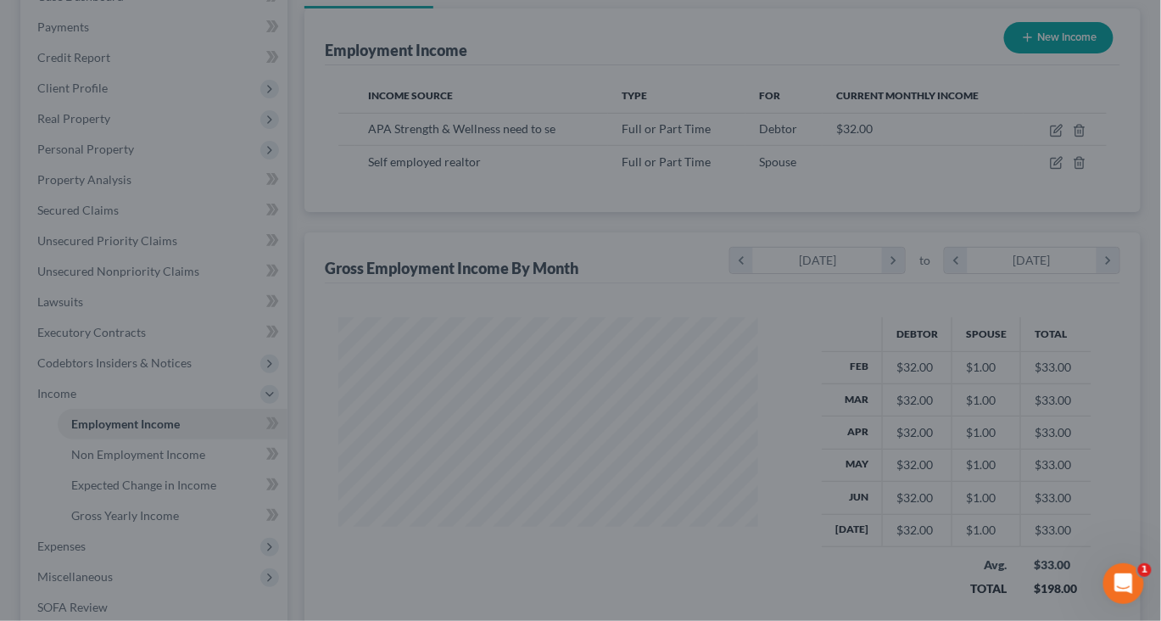
scroll to position [847596, 847524]
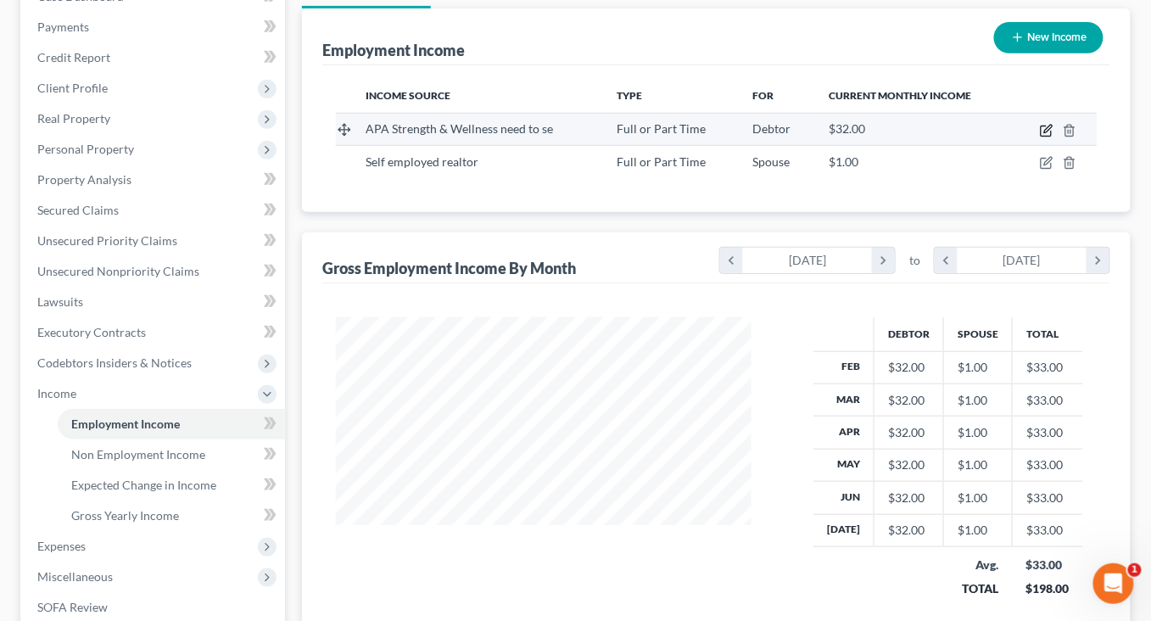
click at [1051, 137] on icon "button" at bounding box center [1047, 131] width 14 height 14
select select "0"
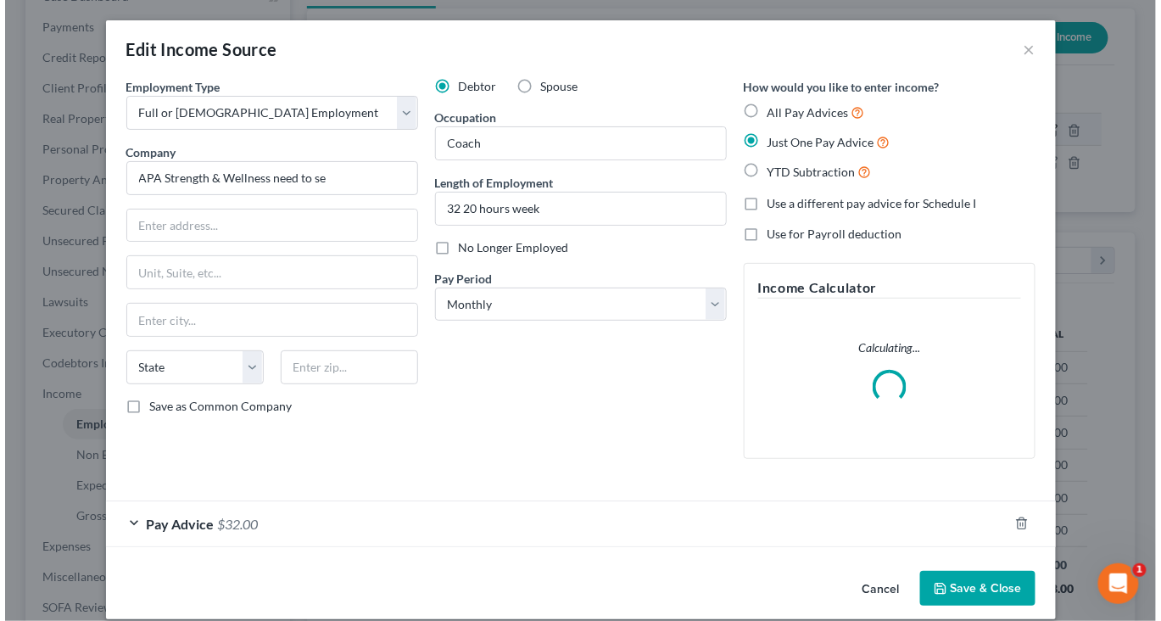
scroll to position [377, 453]
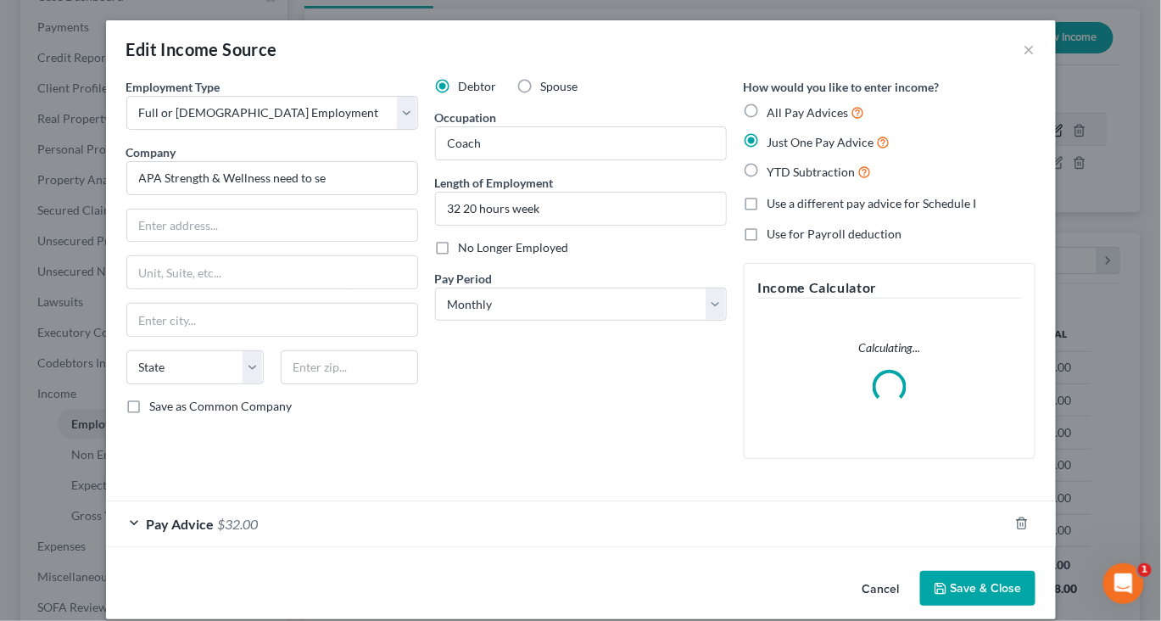
click at [1044, 222] on div "How would you like to enter income? All Pay Advices Just One Pay Advice YTD Sub…" at bounding box center [889, 275] width 309 height 394
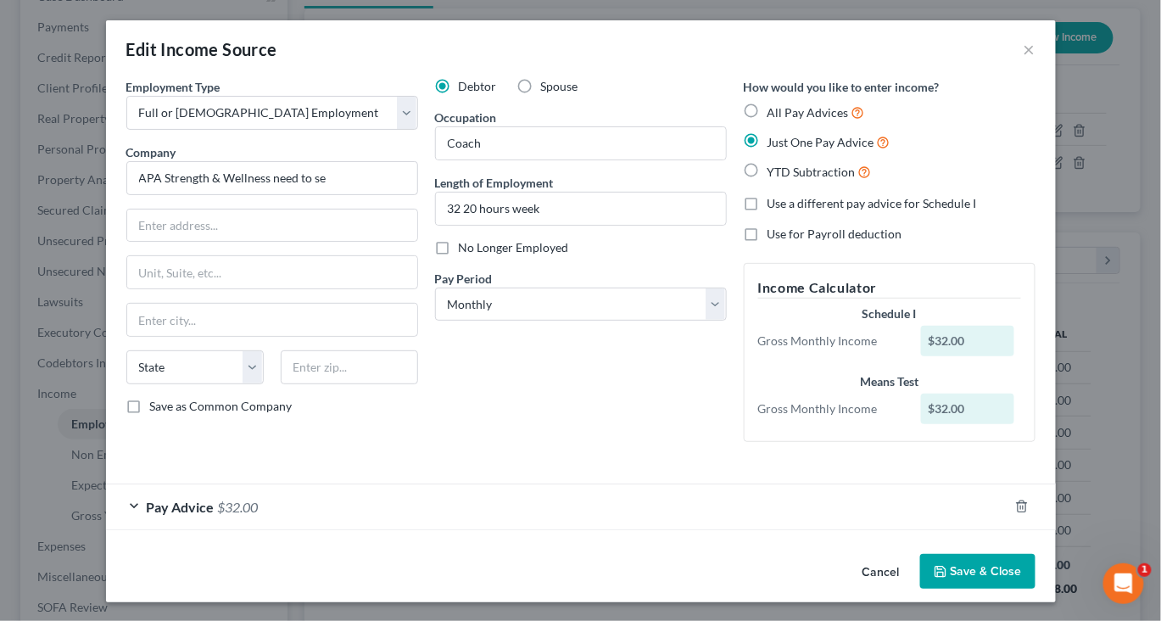
click at [776, 212] on label "Use a different pay advice for Schedule I" at bounding box center [871, 203] width 209 height 17
click at [776, 206] on input "Use a different pay advice for Schedule I" at bounding box center [779, 200] width 11 height 11
checkbox input "true"
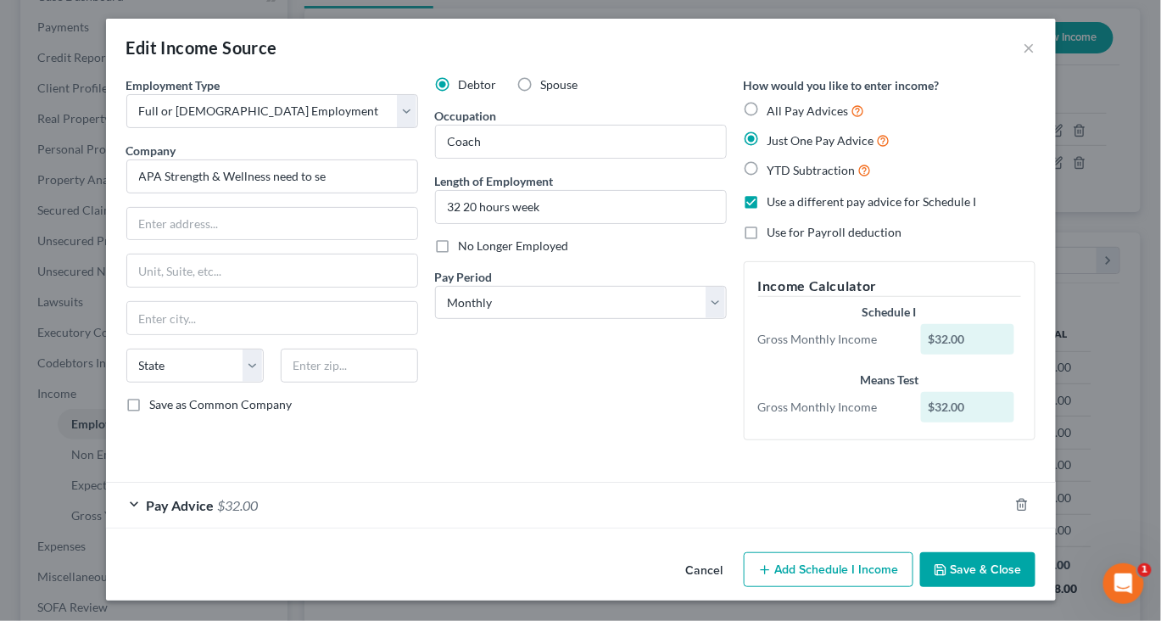
scroll to position [153, 0]
click at [402, 482] on div "Pay Advice $32.00" at bounding box center [557, 504] width 902 height 45
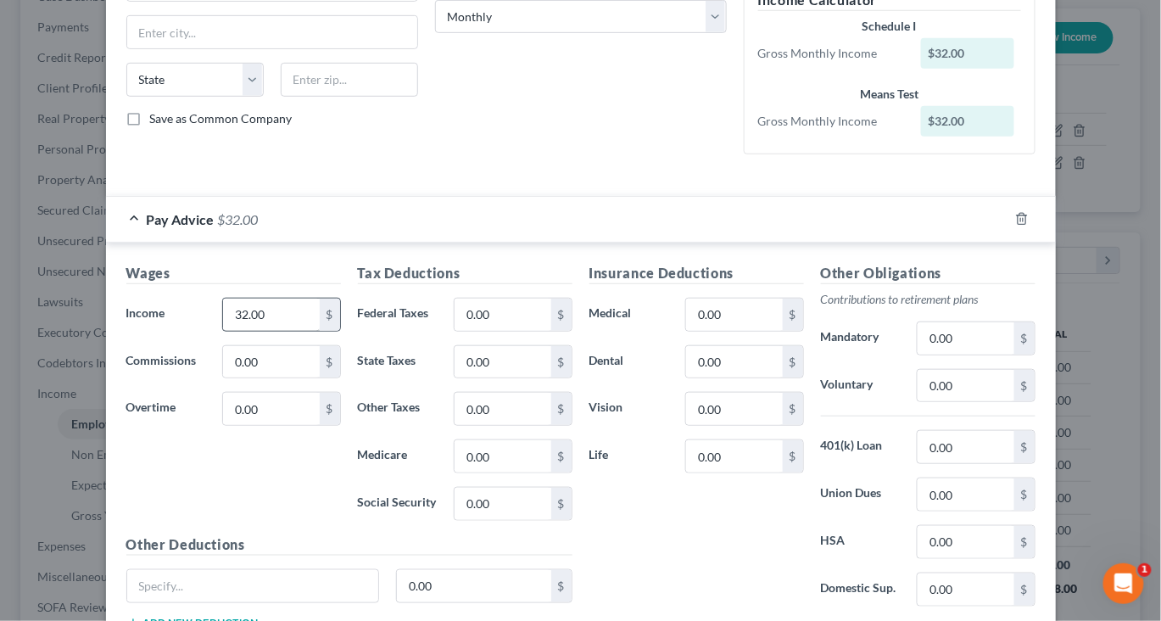
scroll to position [288, 0]
click at [229, 330] on input "32.00" at bounding box center [271, 314] width 96 height 32
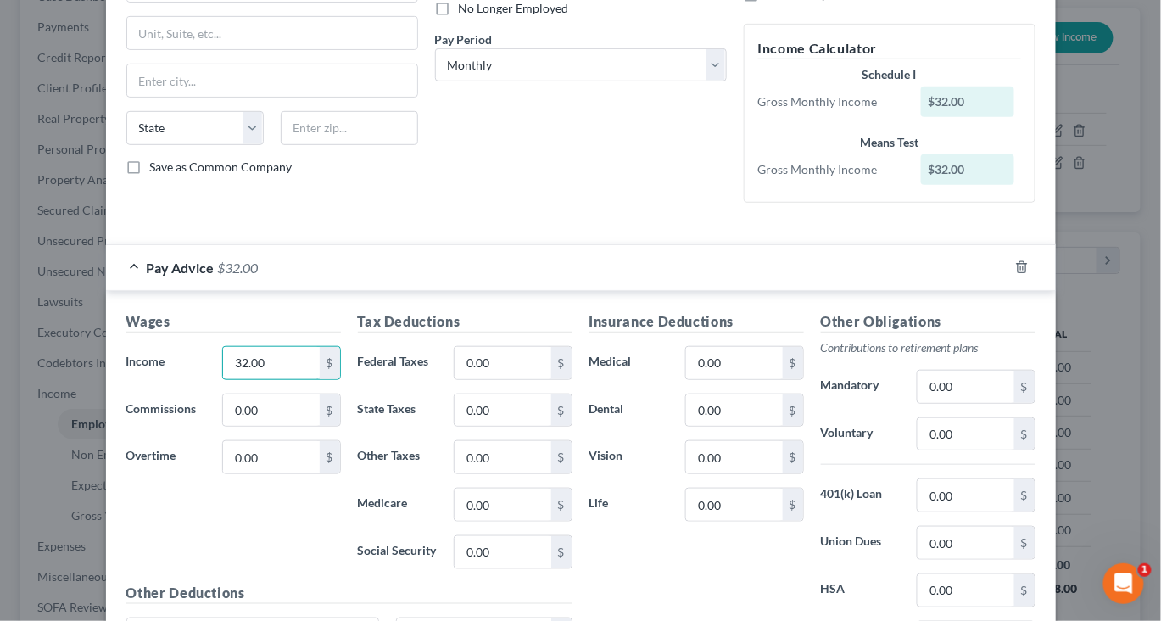
scroll to position [261, 0]
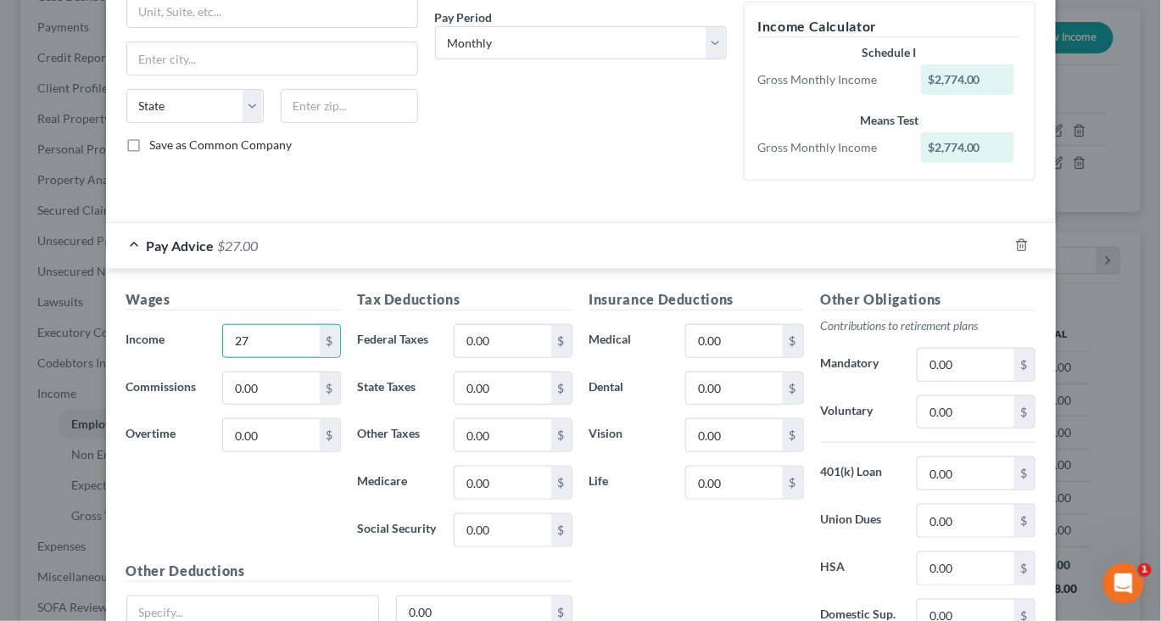
type input "2"
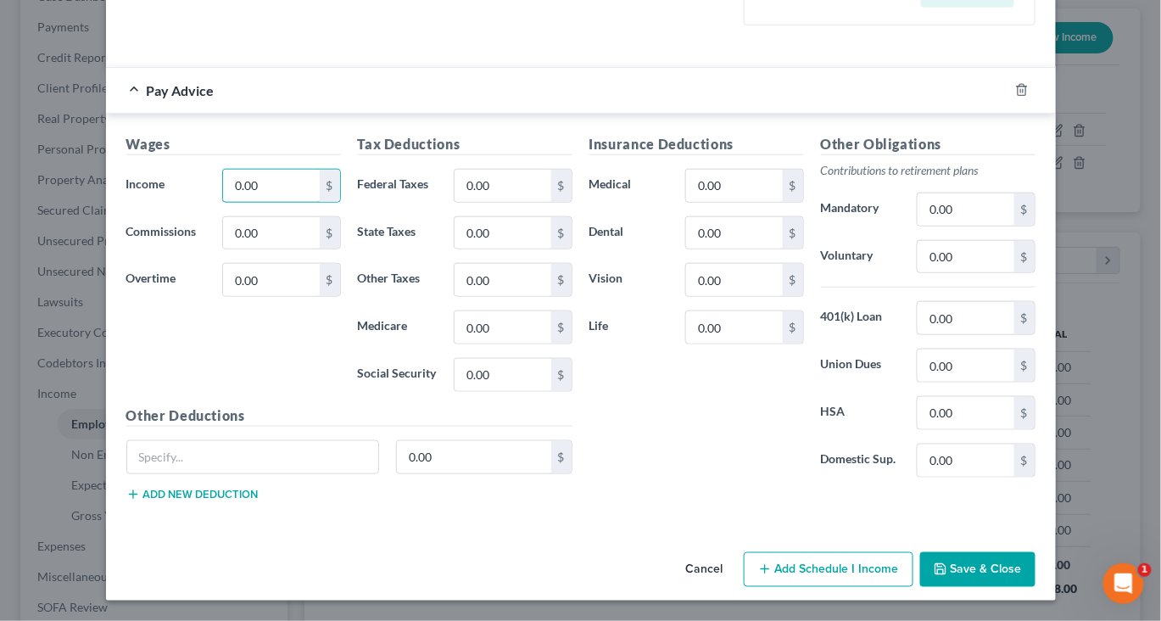
scroll to position [685, 0]
type input "0.00"
click at [798, 563] on button "Add Schedule I Income" at bounding box center [829, 570] width 170 height 36
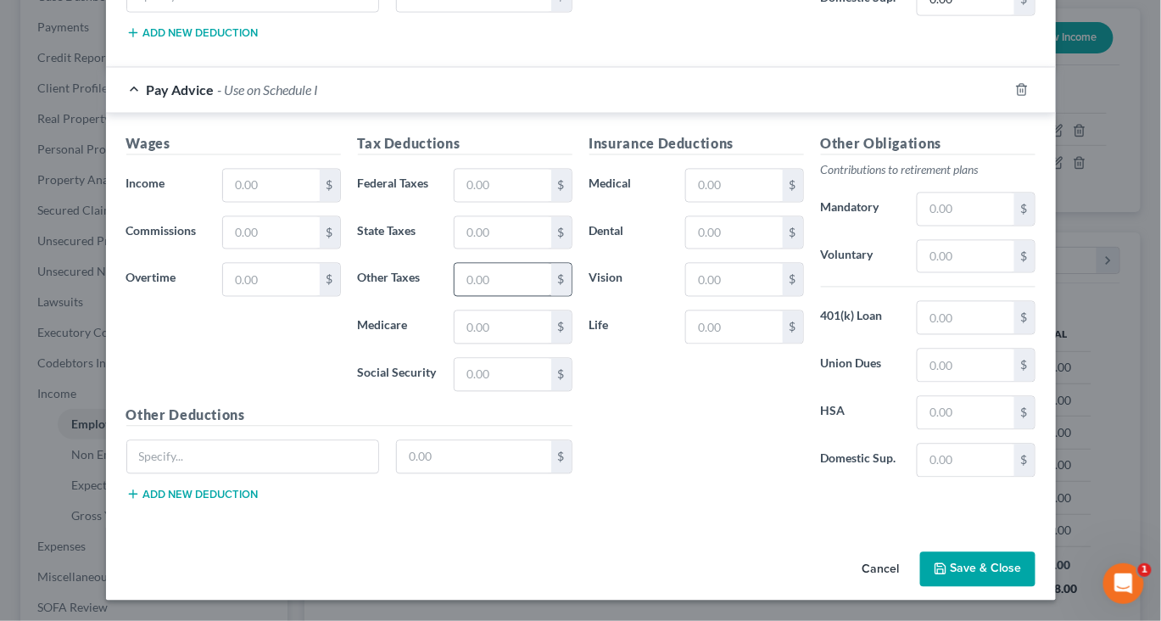
scroll to position [1082, 0]
click at [232, 202] on input "text" at bounding box center [271, 186] width 96 height 32
type input "2,774"
click at [488, 202] on input "text" at bounding box center [503, 186] width 96 height 32
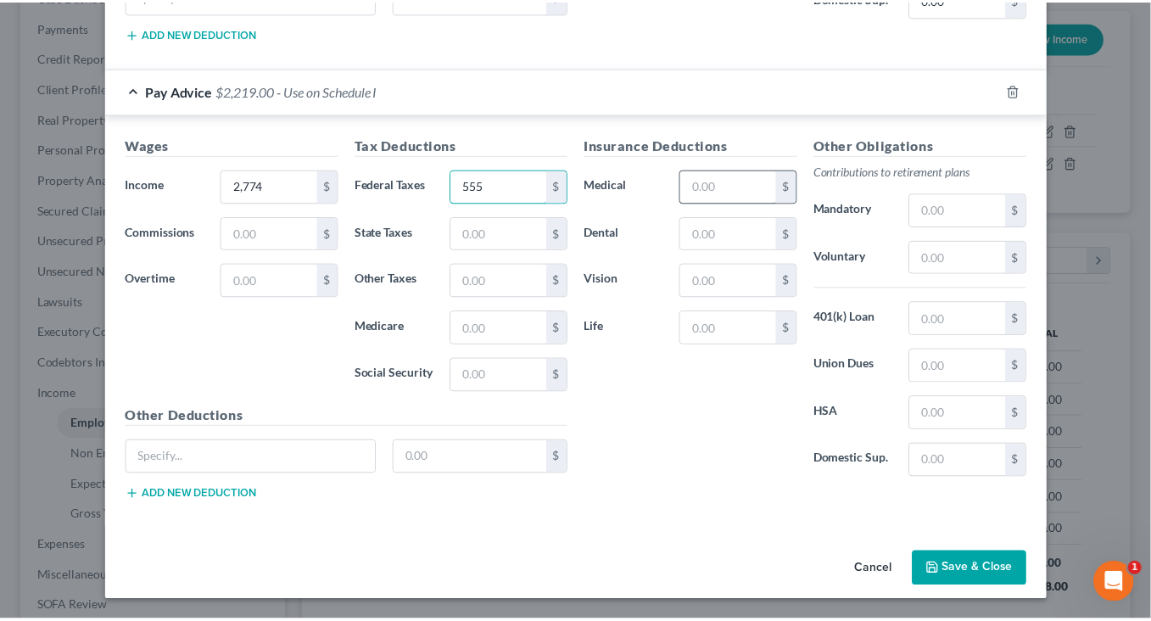
scroll to position [1275, 0]
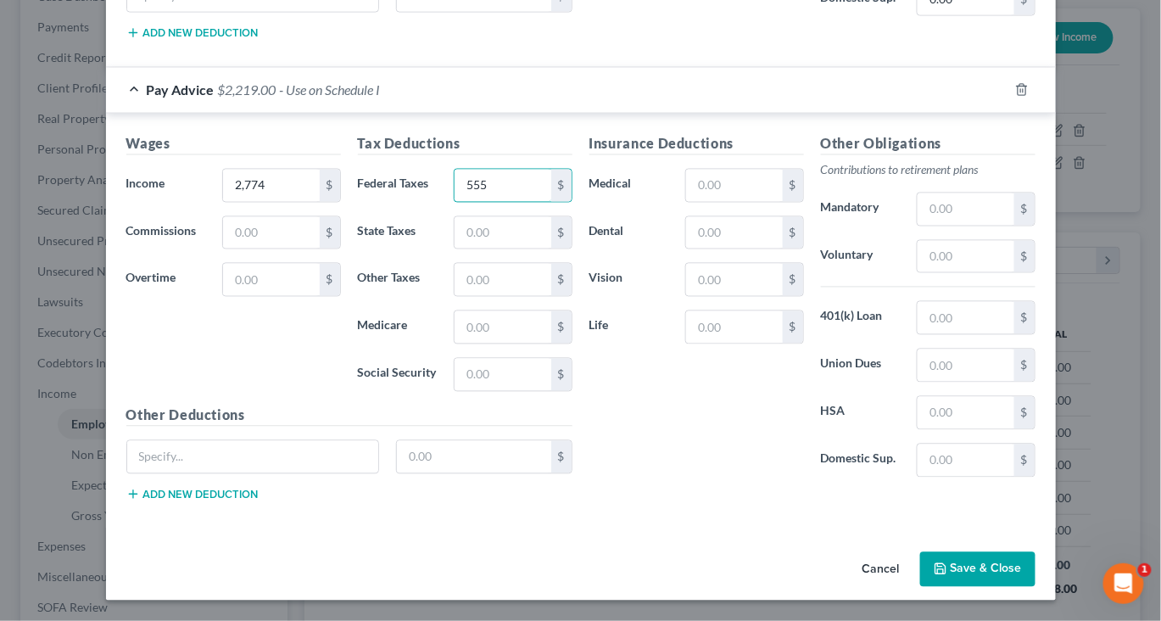
type input "555"
click at [1035, 555] on button "Save & Close" at bounding box center [977, 570] width 115 height 36
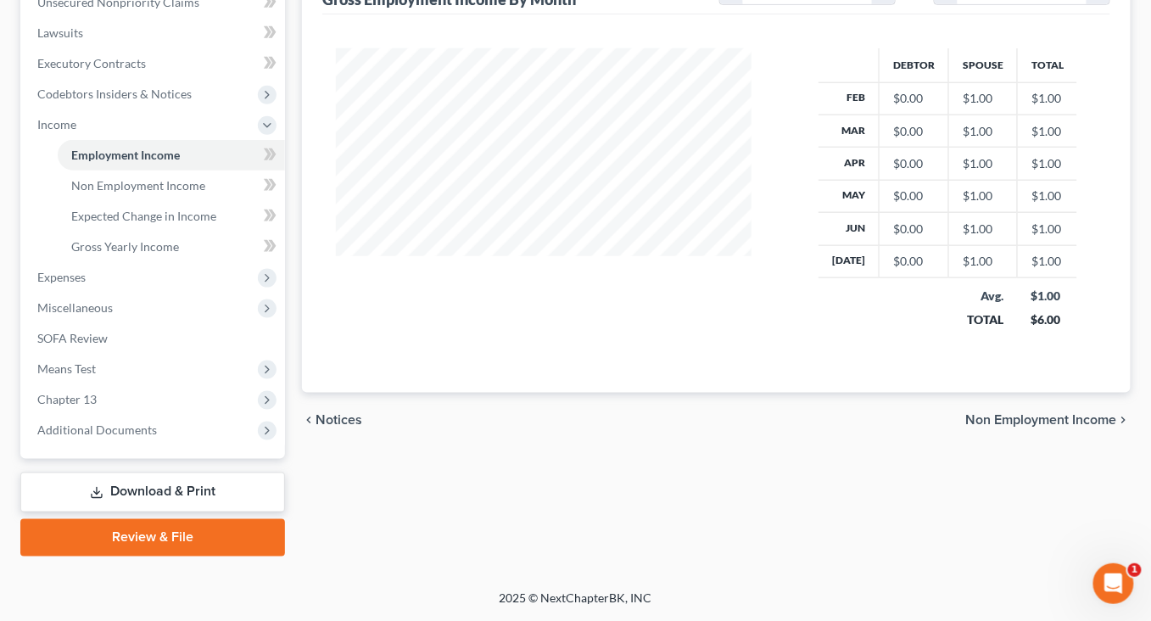
scroll to position [527, 0]
click at [77, 284] on span "Expenses" at bounding box center [61, 277] width 48 height 14
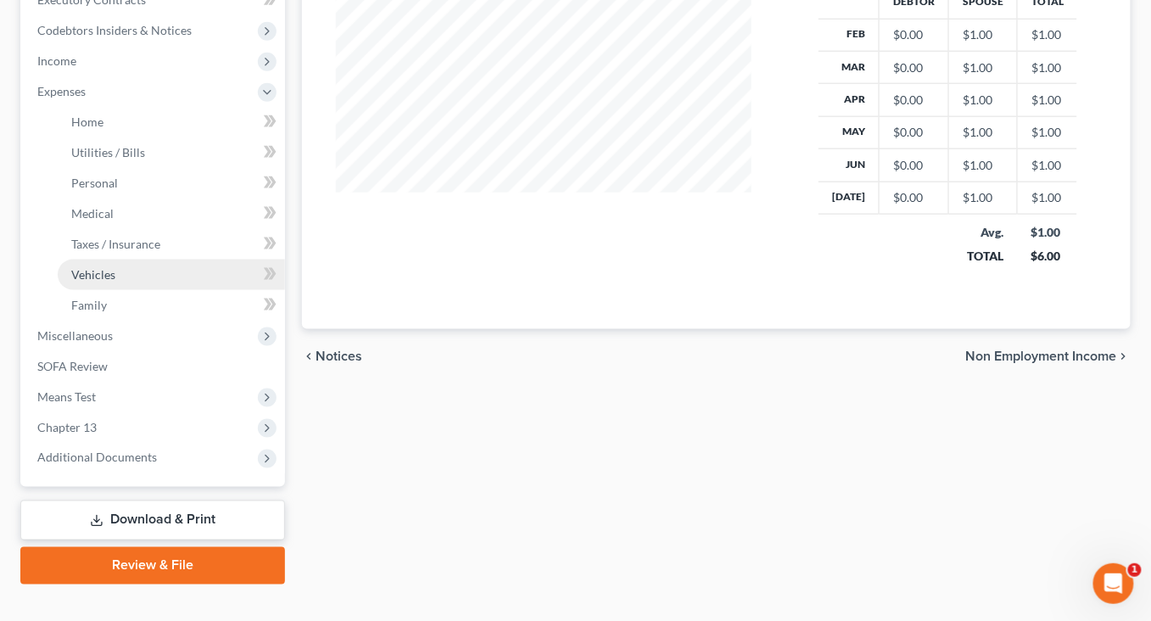
click at [115, 282] on span "Vehicles" at bounding box center [93, 274] width 44 height 14
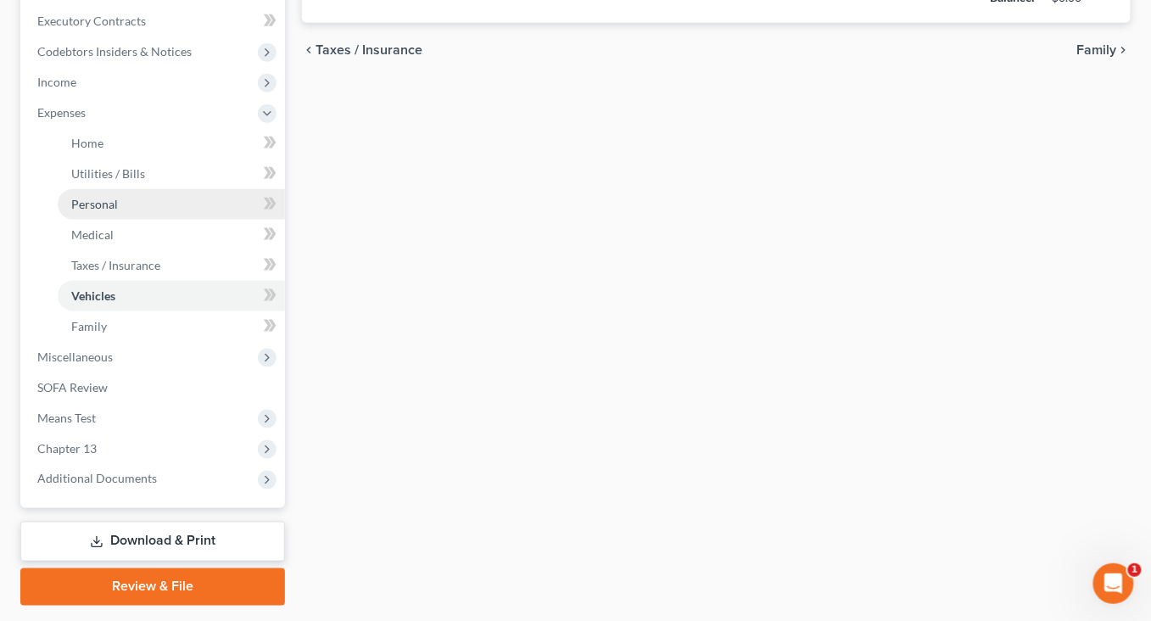
type input "0.00"
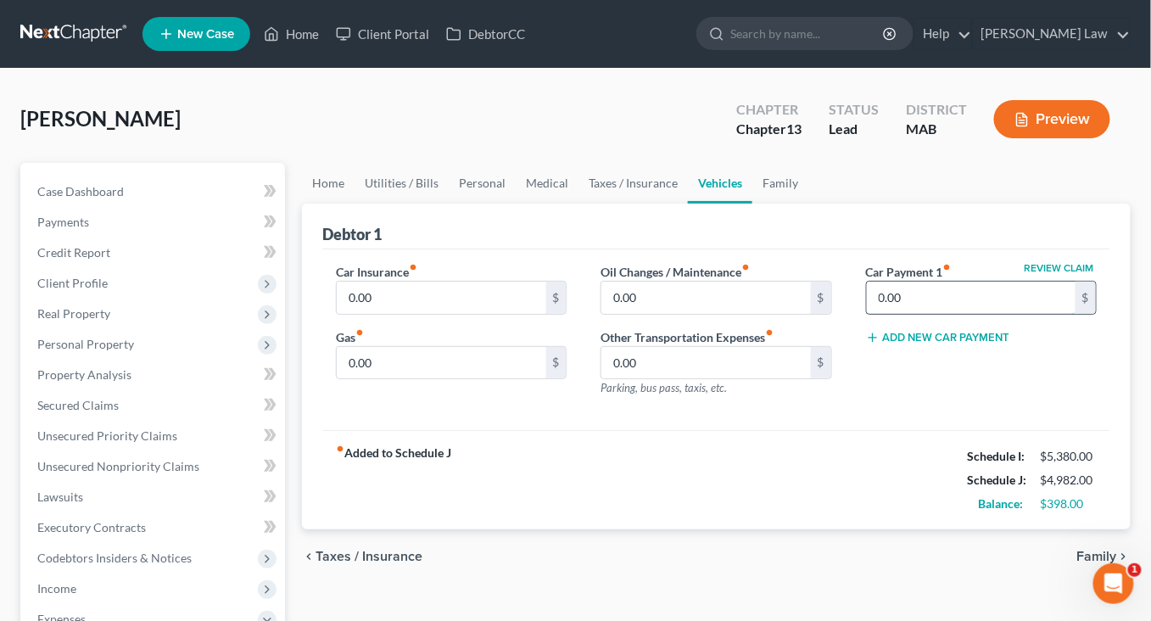
click at [923, 314] on input "0.00" at bounding box center [971, 298] width 209 height 32
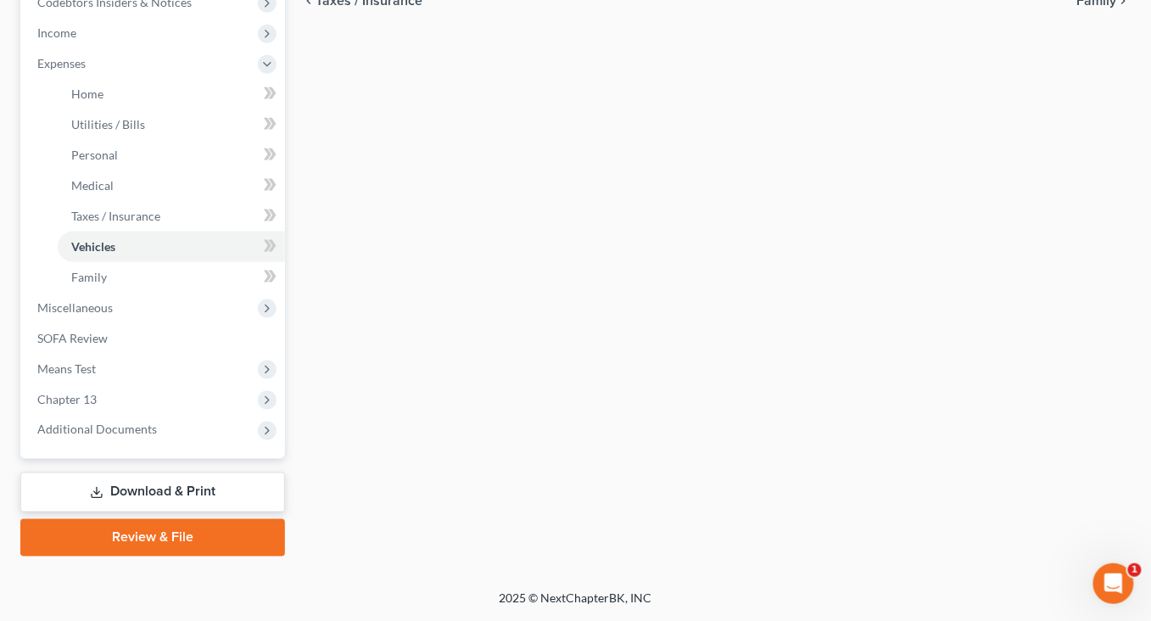
scroll to position [728, 0]
type input "710"
click at [96, 376] on span "Means Test" at bounding box center [66, 368] width 59 height 14
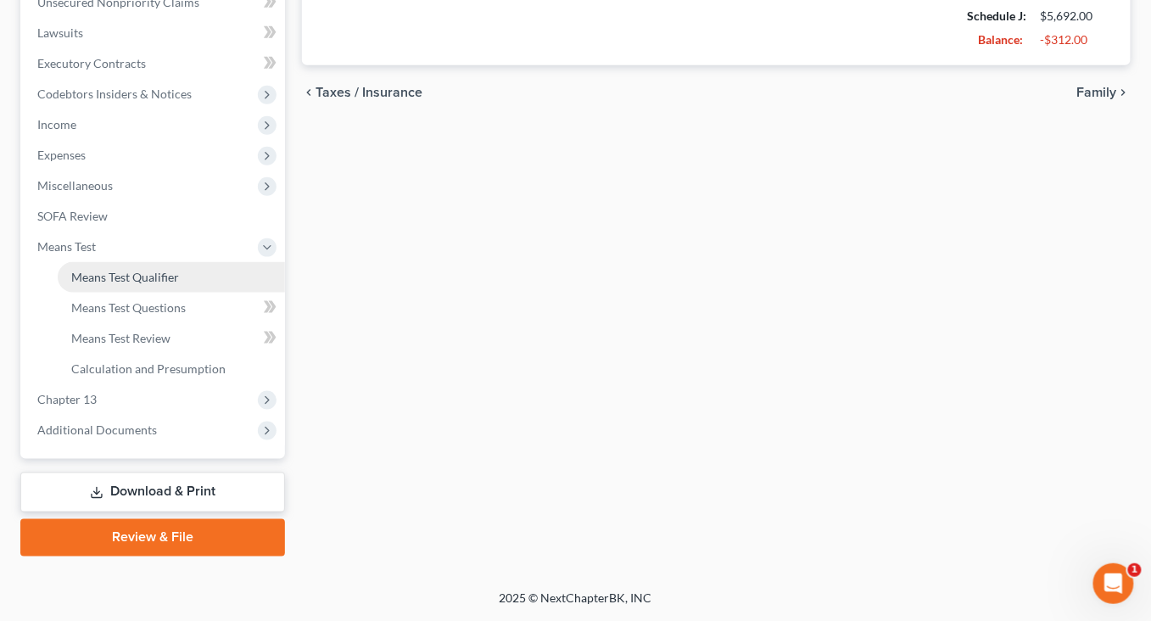
click at [179, 270] on span "Means Test Qualifier" at bounding box center [125, 277] width 108 height 14
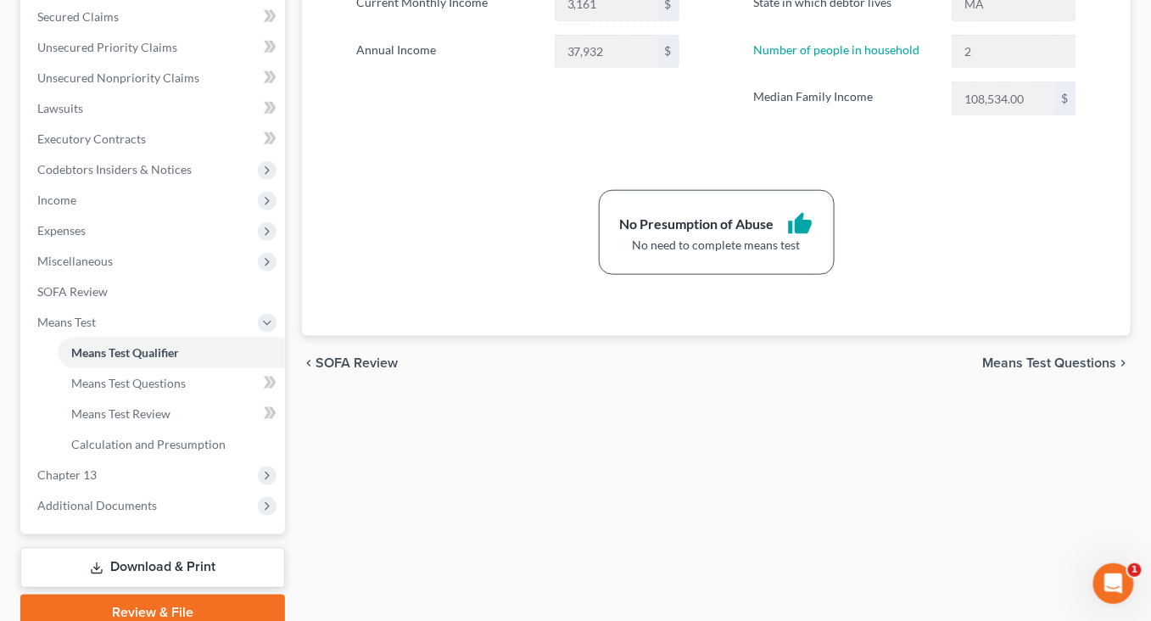
scroll to position [393, 0]
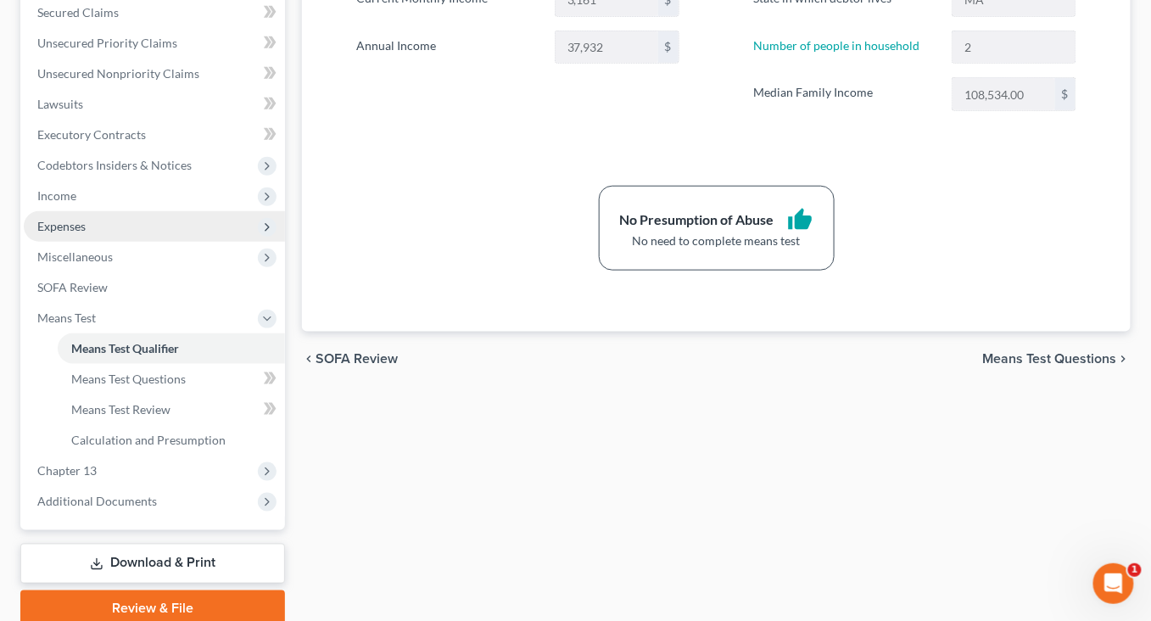
click at [102, 242] on span "Expenses" at bounding box center [154, 226] width 261 height 31
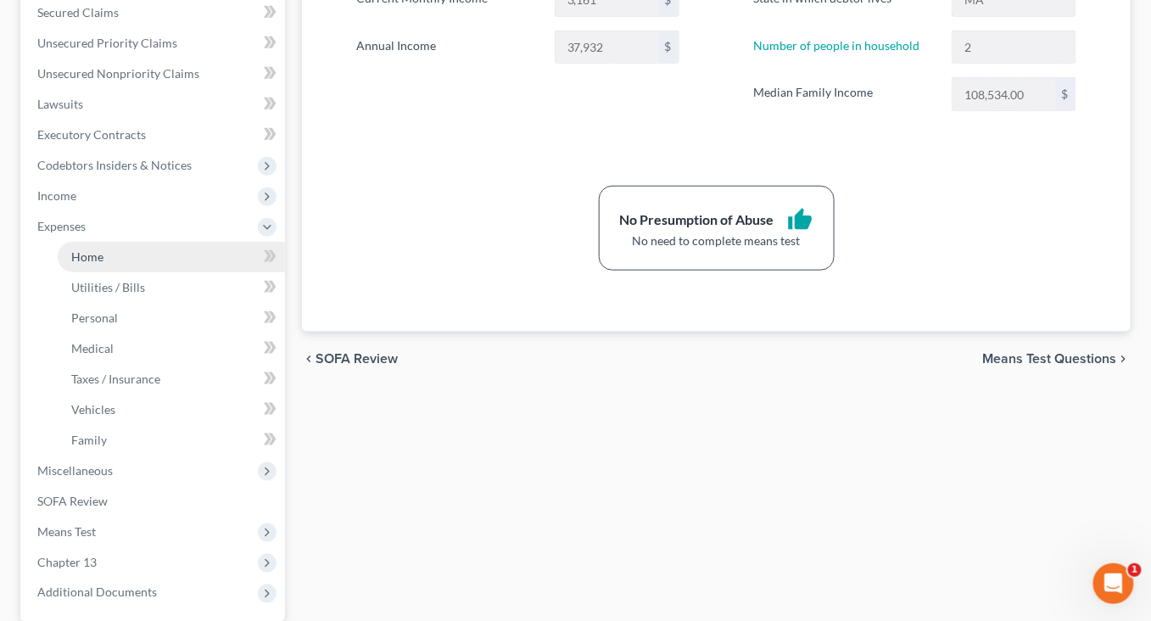
click at [103, 264] on span "Home" at bounding box center [87, 256] width 32 height 14
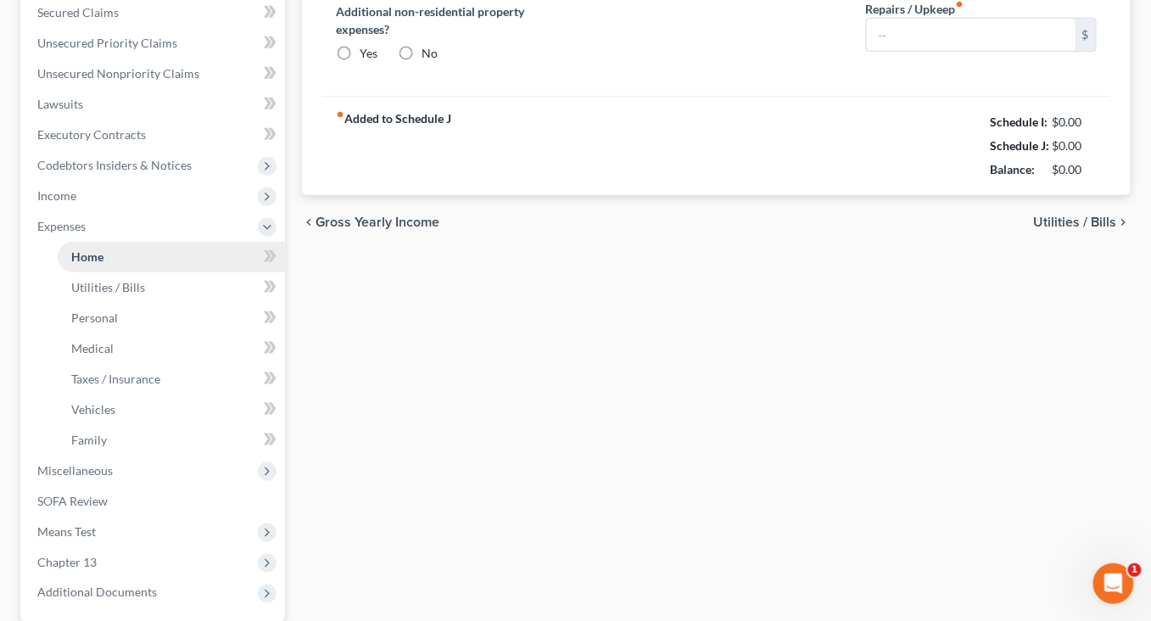
type input "2,032.00"
type input "0.00"
radio input "true"
type input "0.00"
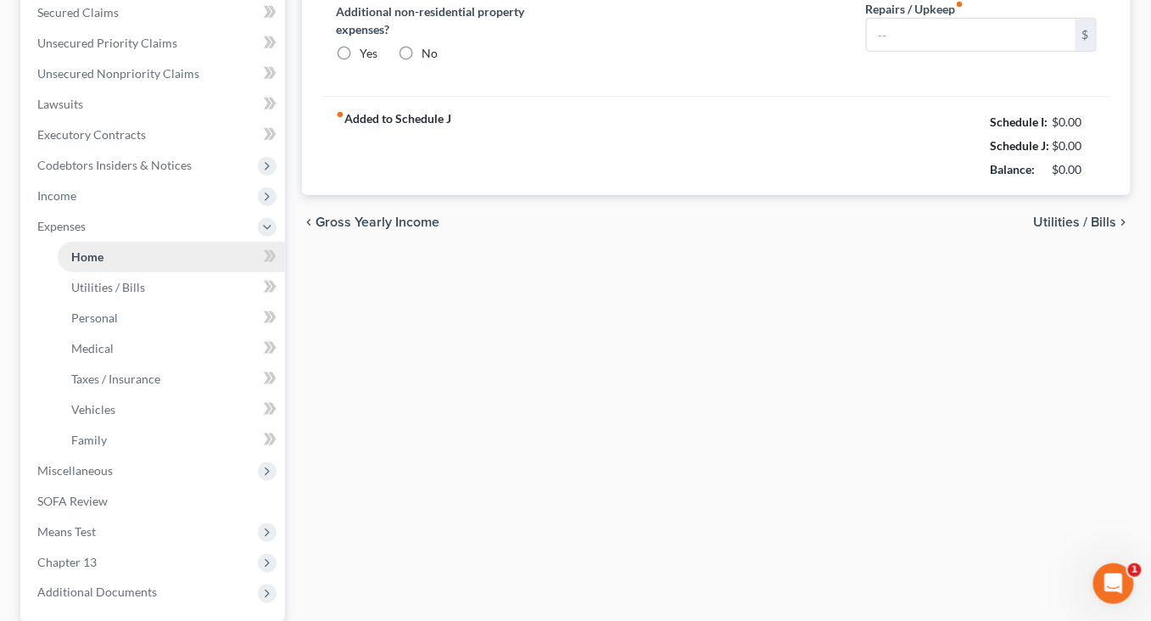
type input "325.00"
type input "0.00"
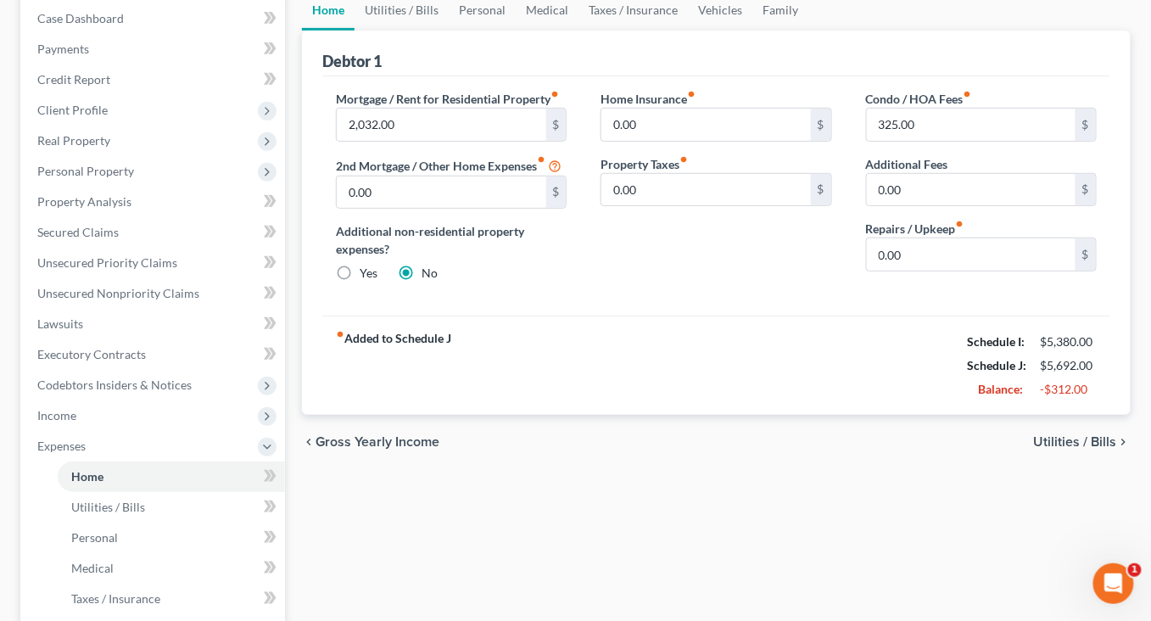
scroll to position [172, 0]
click at [117, 240] on span "Secured Claims" at bounding box center [77, 233] width 81 height 14
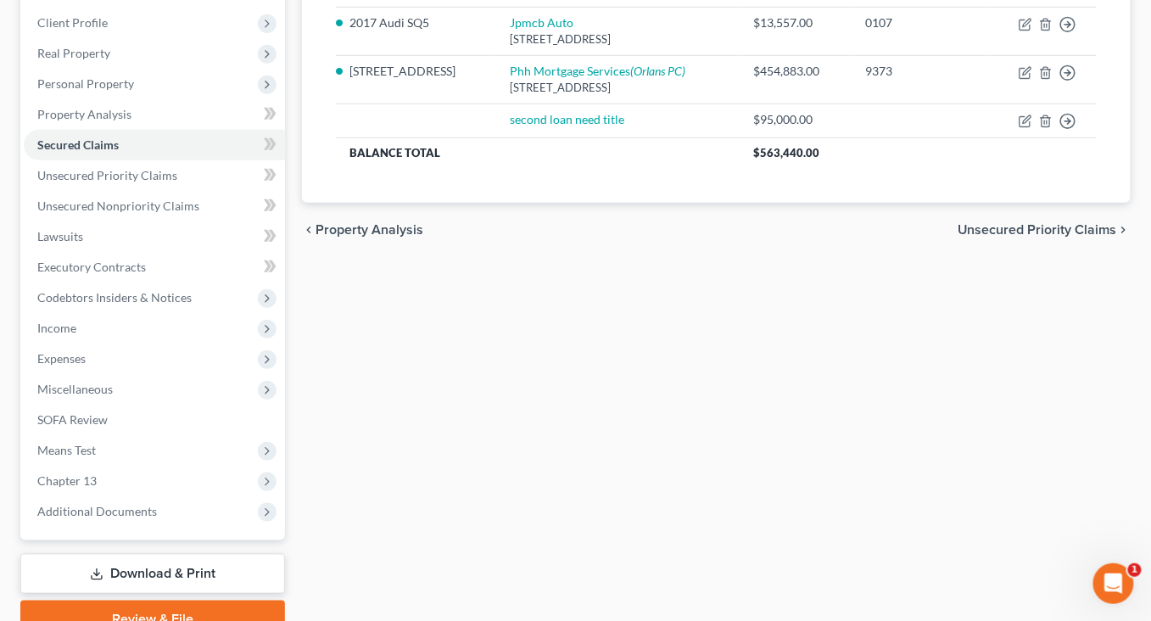
scroll to position [259, 0]
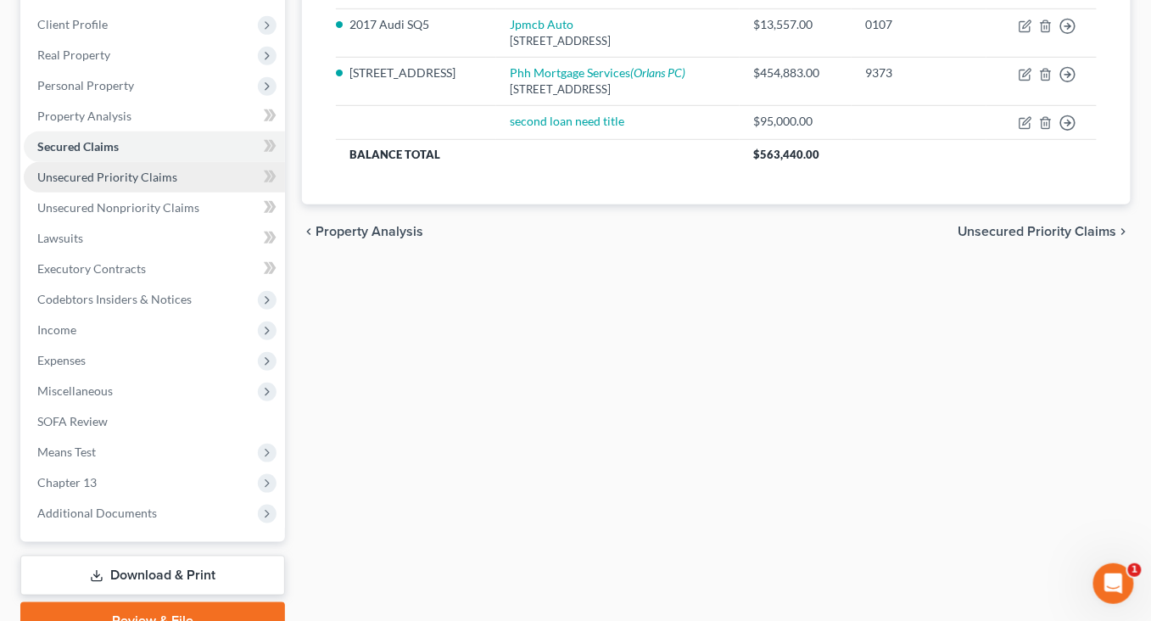
click at [153, 184] on span "Unsecured Priority Claims" at bounding box center [107, 177] width 140 height 14
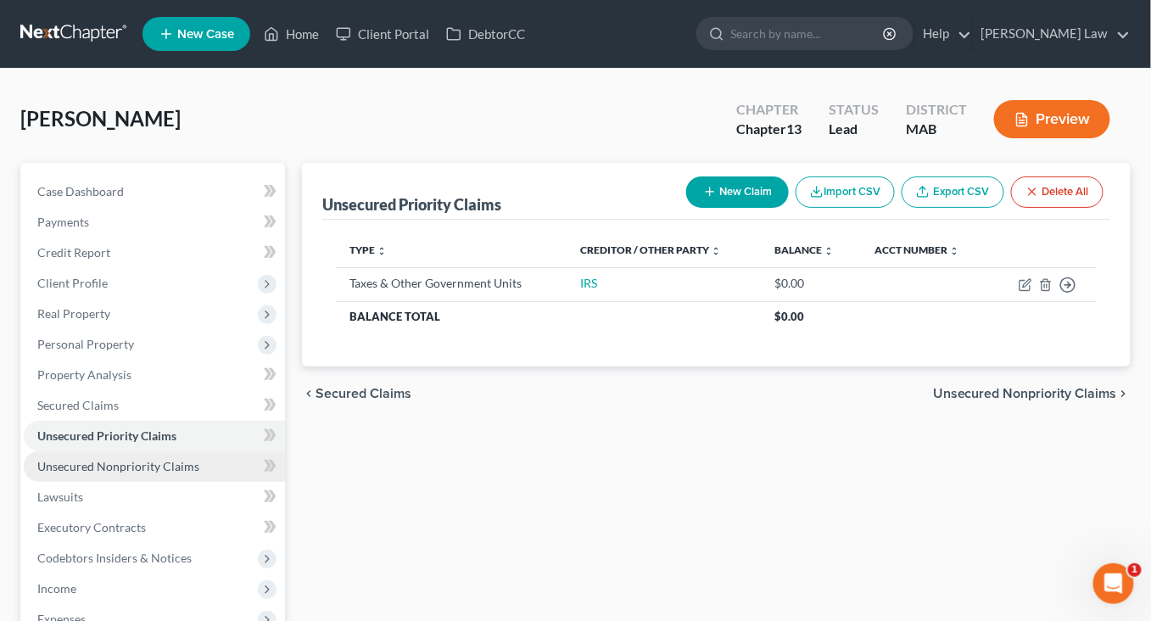
click at [176, 473] on span "Unsecured Nonpriority Claims" at bounding box center [118, 466] width 162 height 14
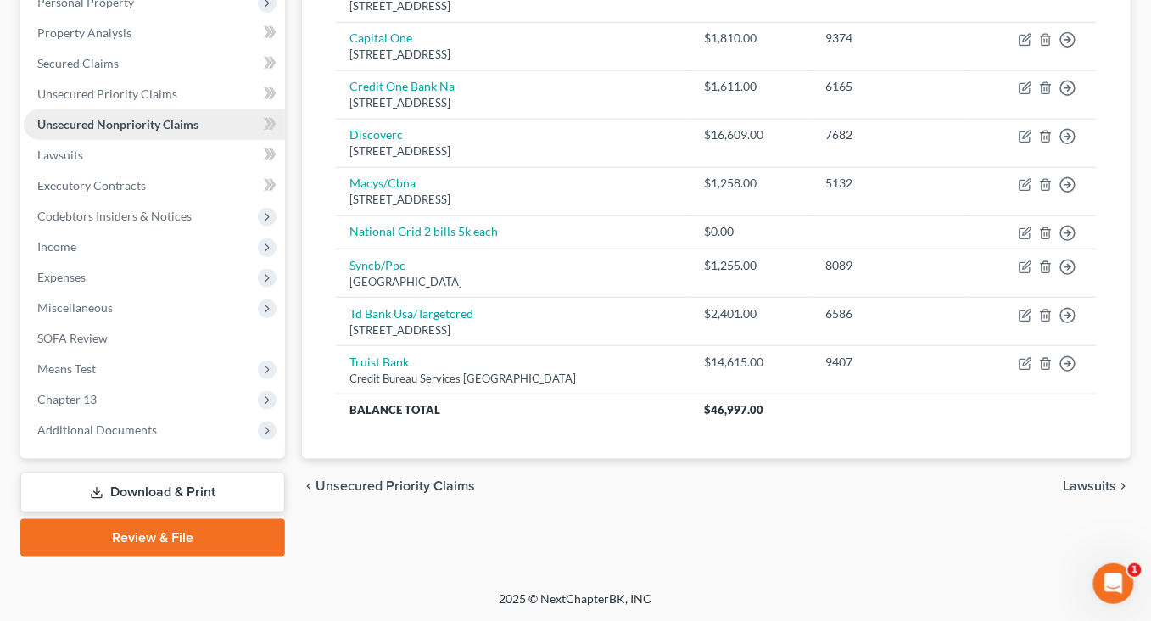
scroll to position [412, 0]
click at [131, 79] on link "Secured Claims" at bounding box center [154, 63] width 261 height 31
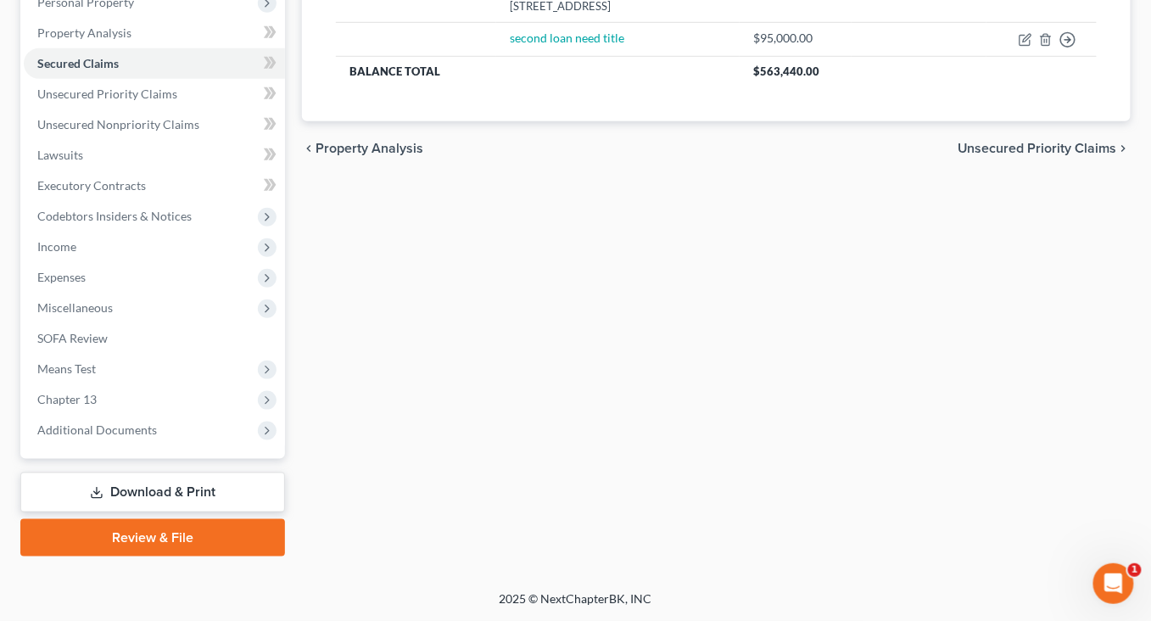
scroll to position [488, 0]
click at [76, 239] on span "Income" at bounding box center [56, 246] width 39 height 14
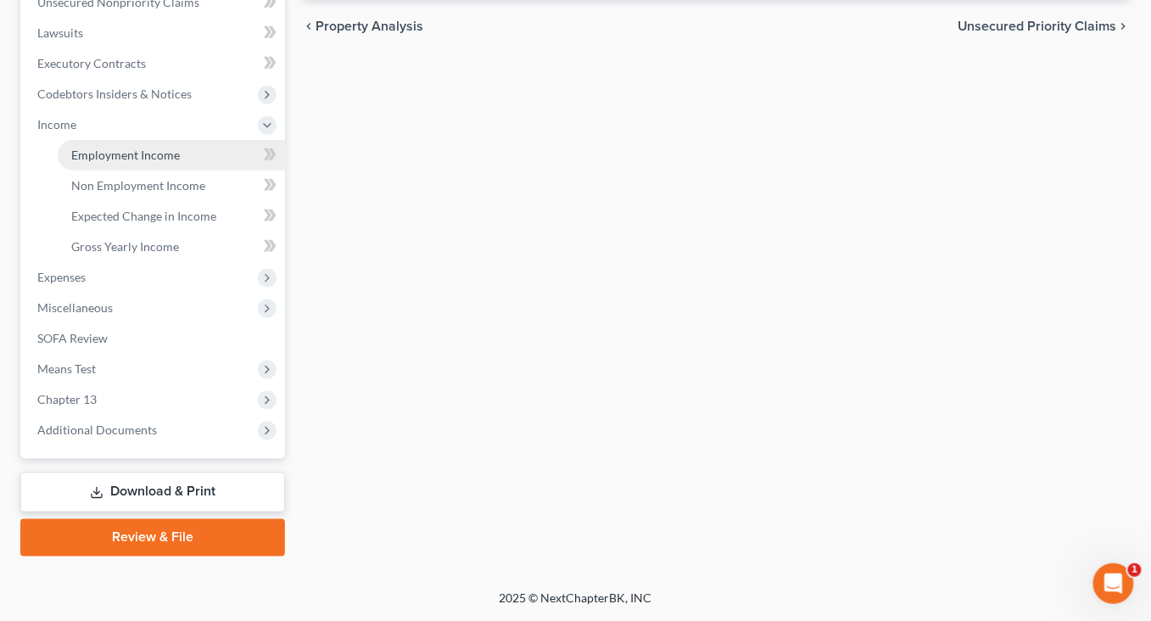
click at [141, 162] on span "Employment Income" at bounding box center [125, 155] width 109 height 14
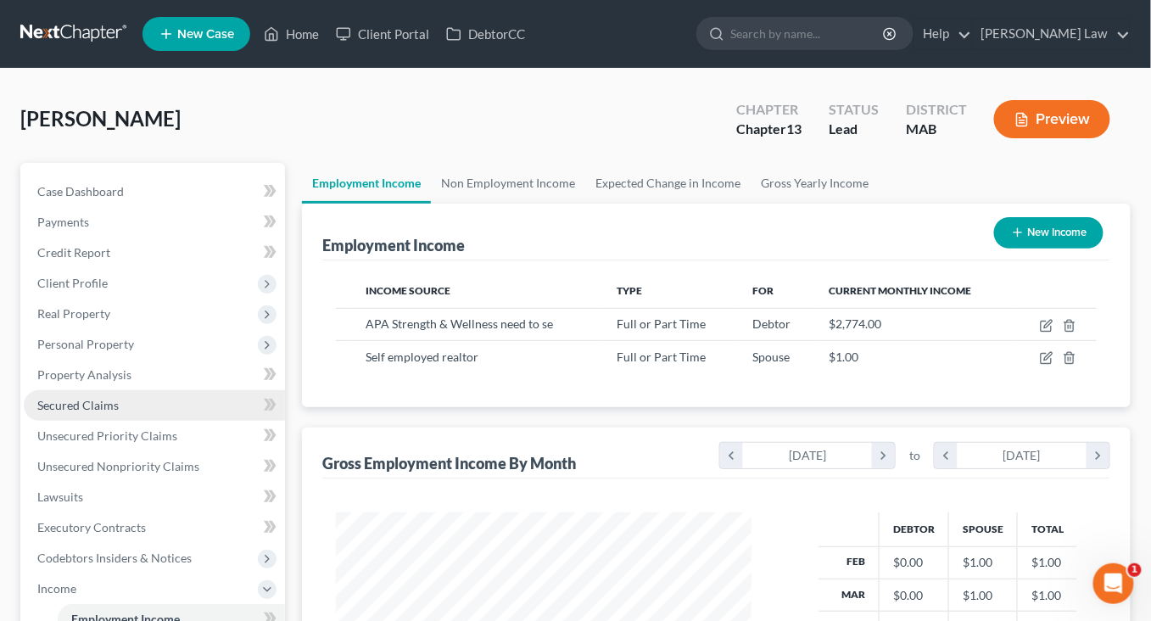
click at [119, 412] on span "Secured Claims" at bounding box center [77, 405] width 81 height 14
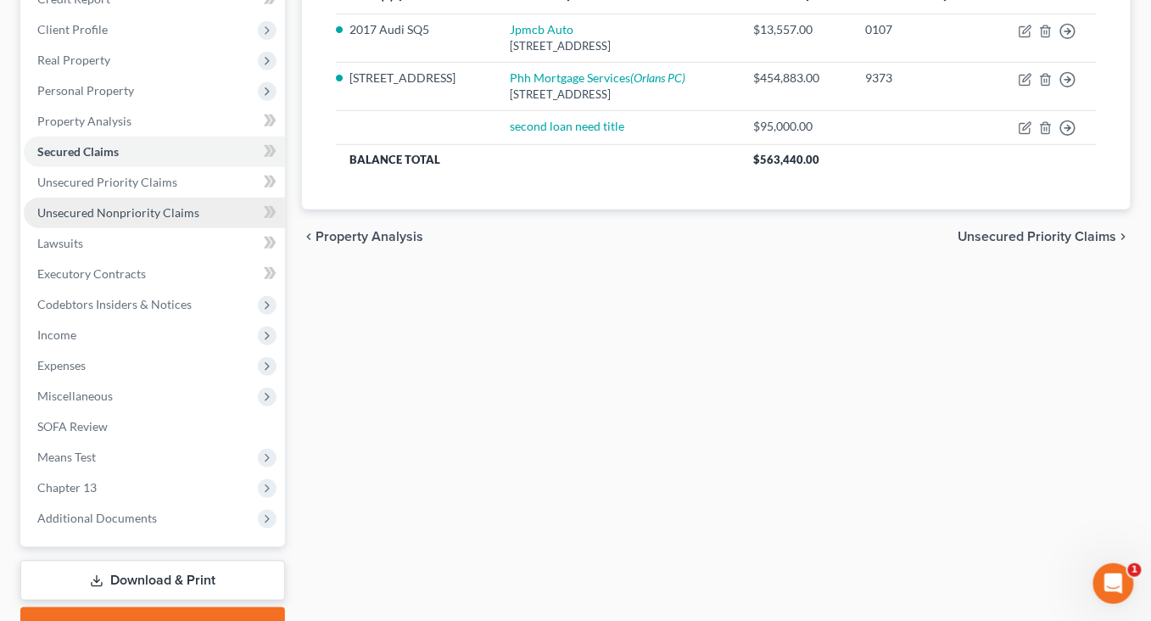
scroll to position [290, 0]
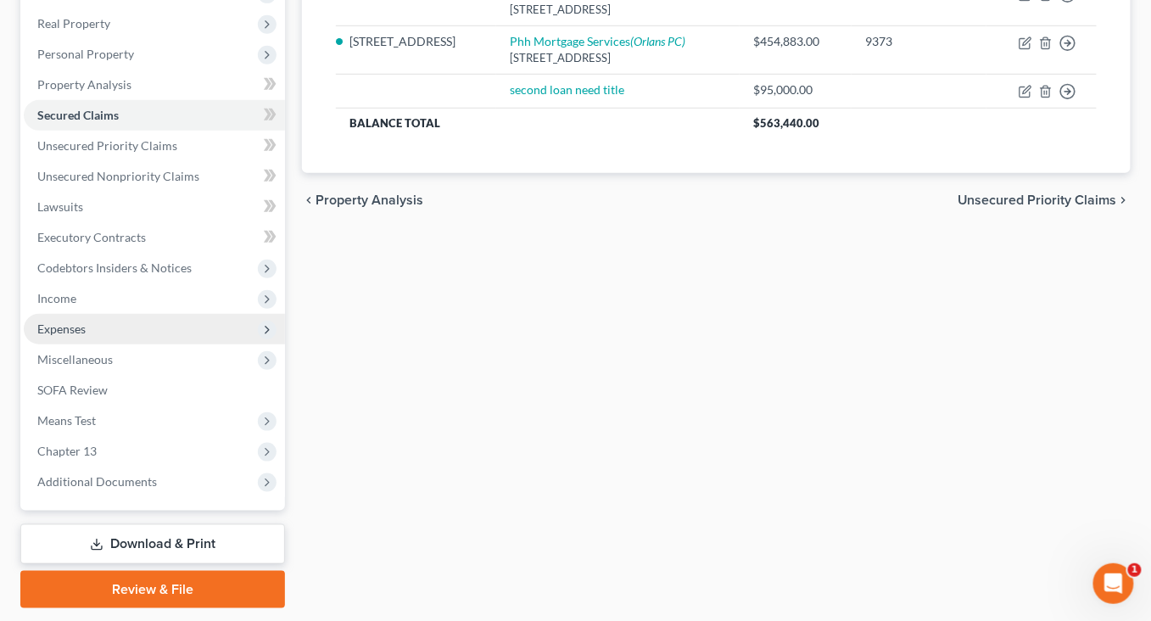
click at [86, 336] on span "Expenses" at bounding box center [61, 328] width 48 height 14
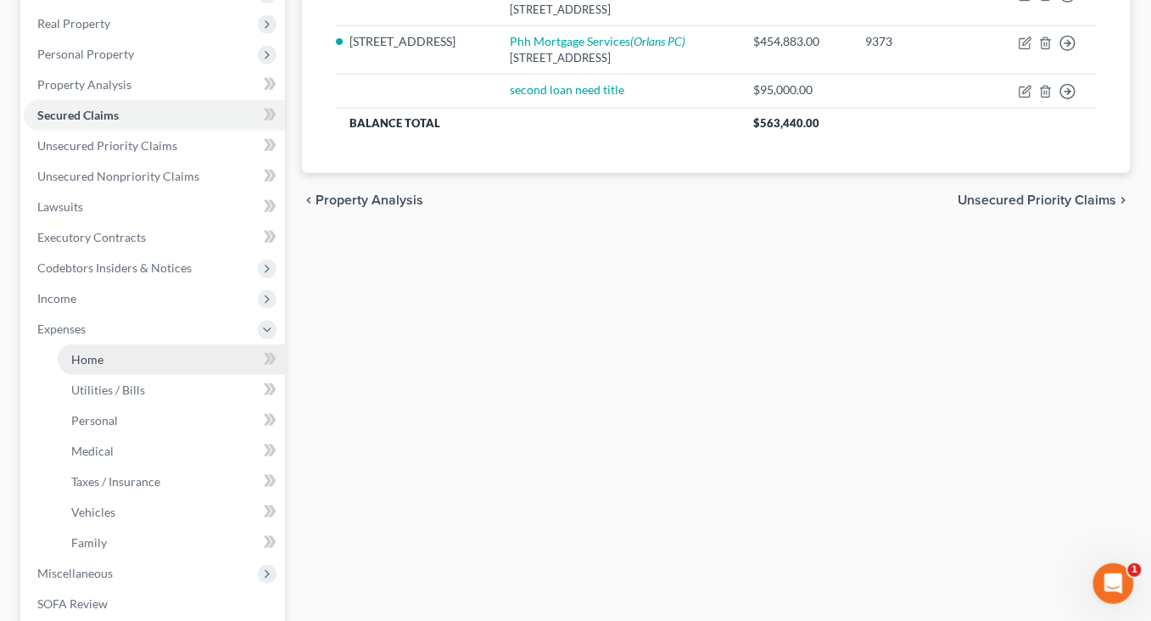
click at [103, 366] on span "Home" at bounding box center [87, 359] width 32 height 14
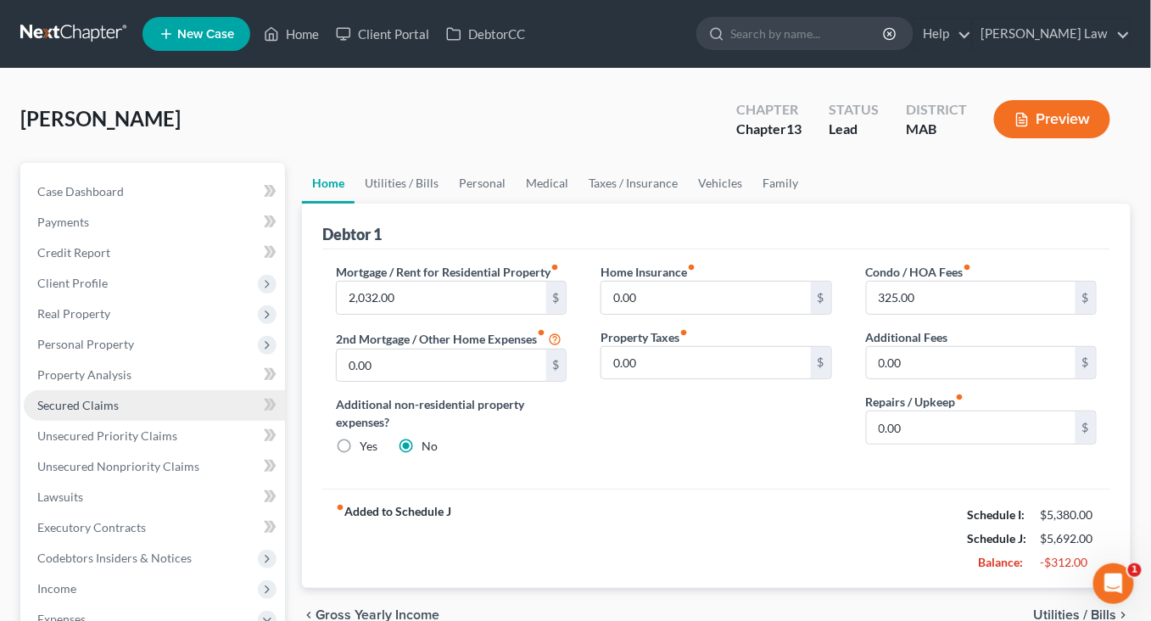
click at [76, 421] on link "Secured Claims" at bounding box center [154, 405] width 261 height 31
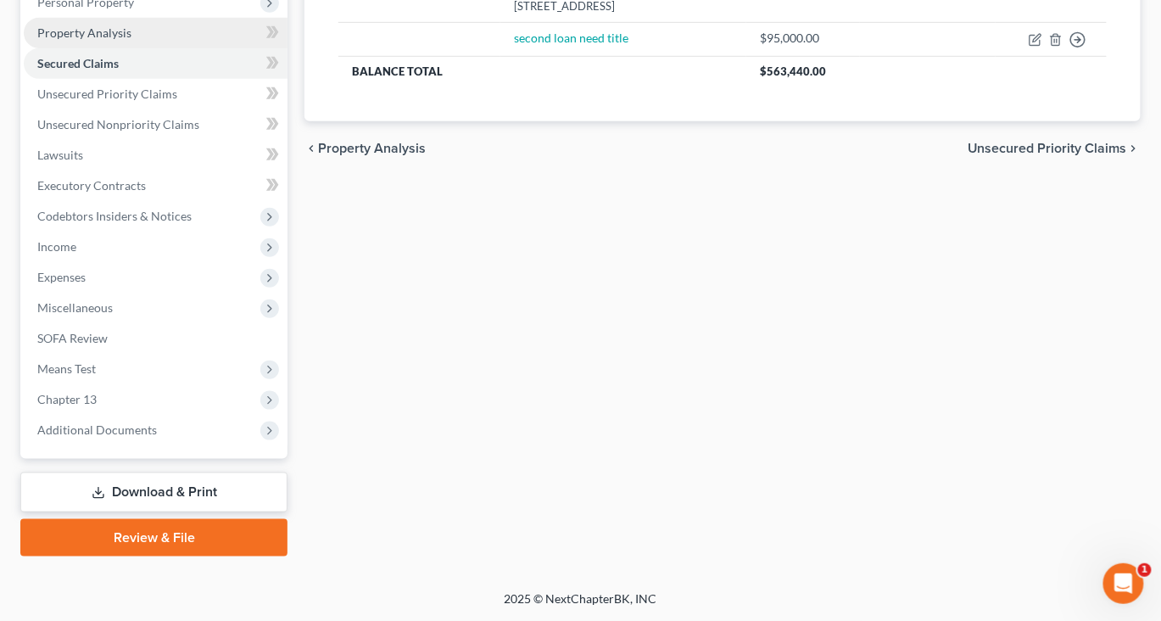
scroll to position [577, 0]
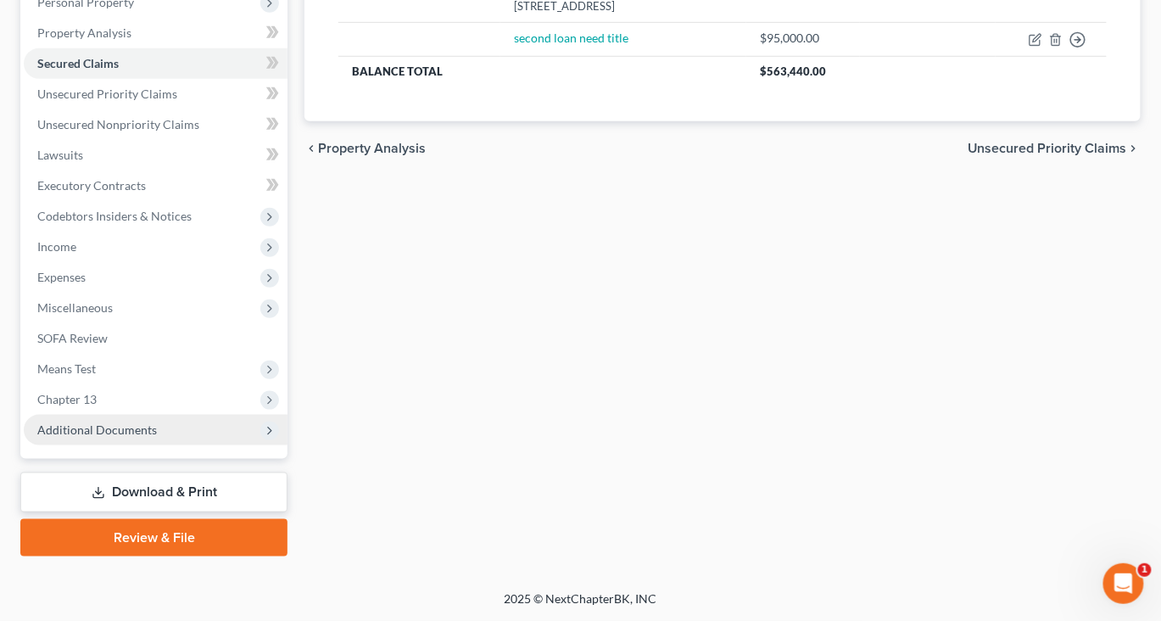
click at [147, 422] on span "Additional Documents" at bounding box center [97, 429] width 120 height 14
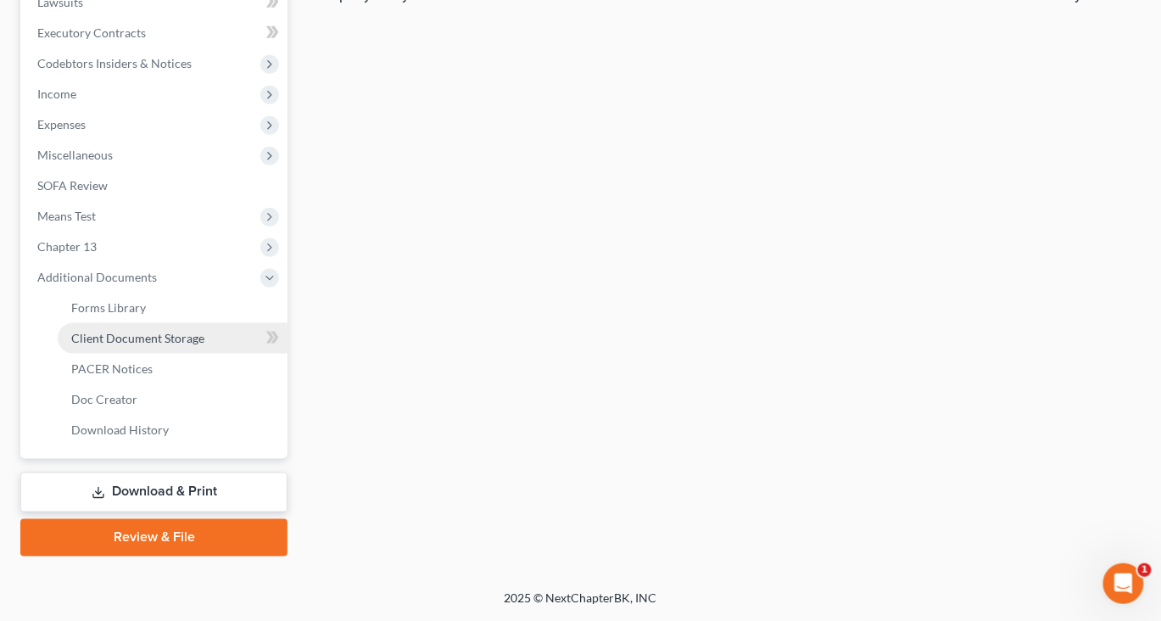
click at [204, 345] on span "Client Document Storage" at bounding box center [137, 338] width 133 height 14
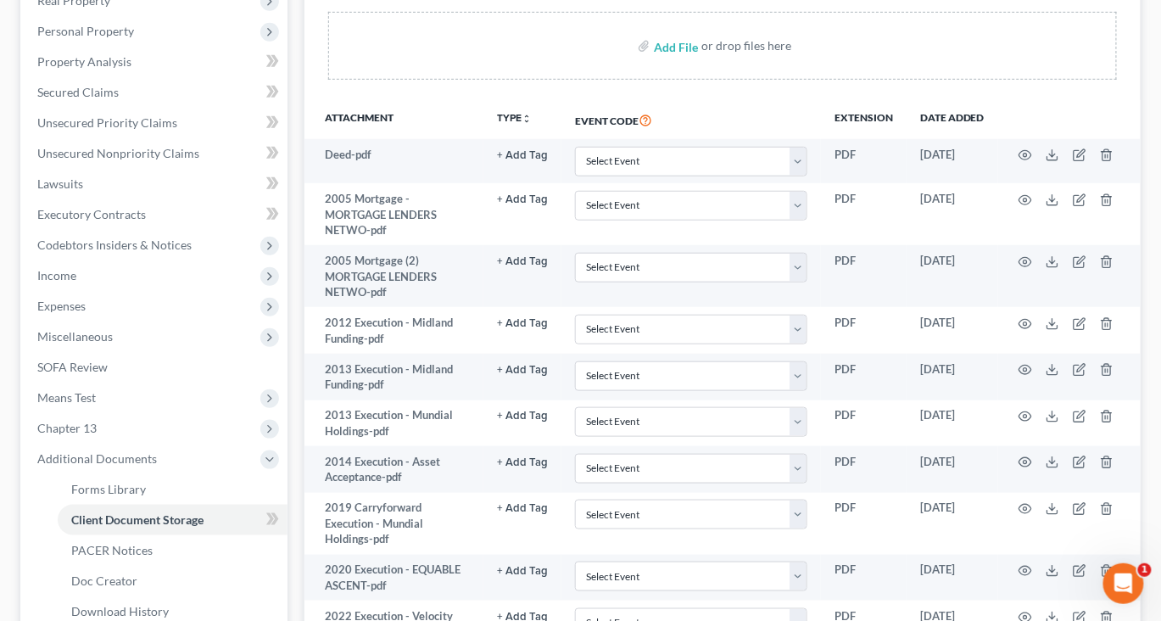
scroll to position [313, 3]
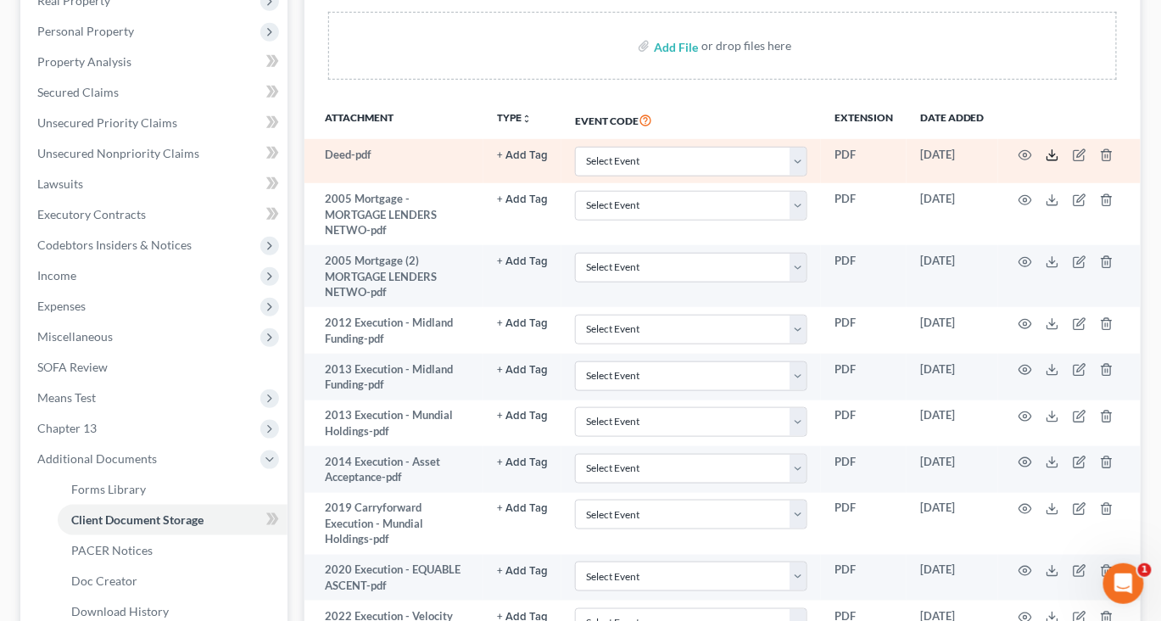
click at [1059, 162] on icon at bounding box center [1053, 155] width 14 height 14
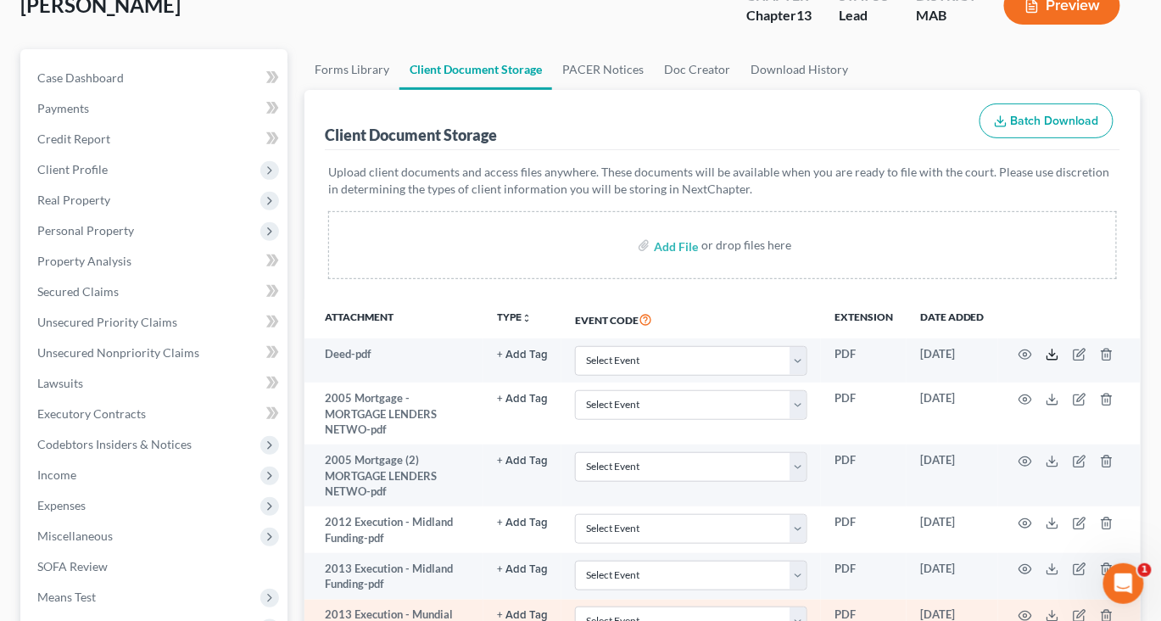
scroll to position [0, 3]
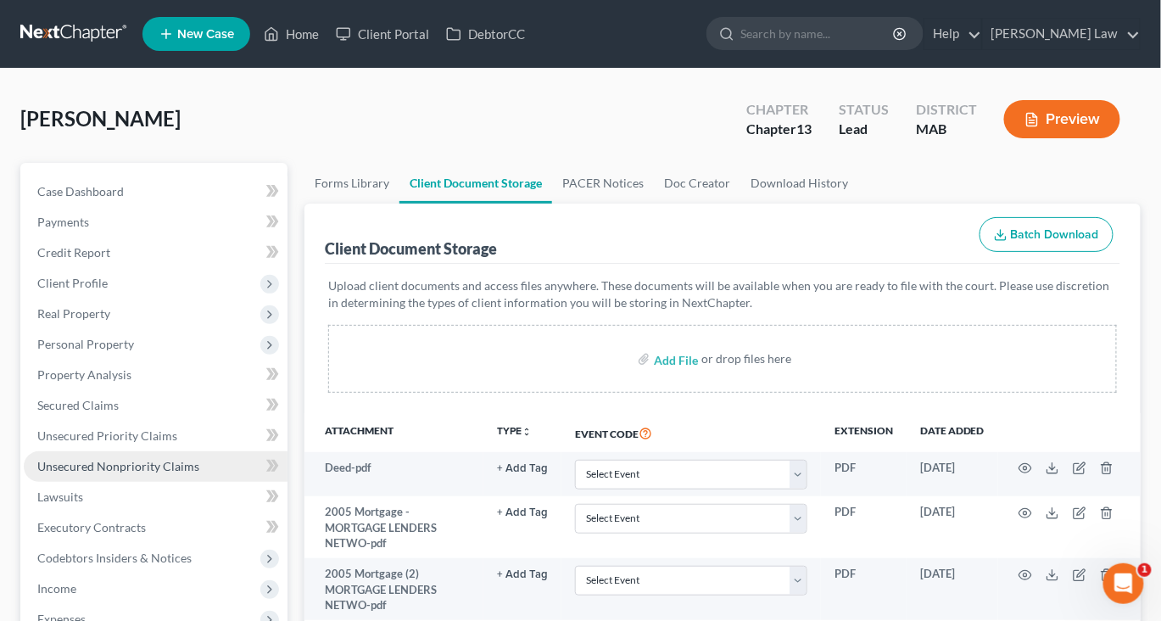
click at [137, 482] on link "Unsecured Nonpriority Claims" at bounding box center [156, 466] width 264 height 31
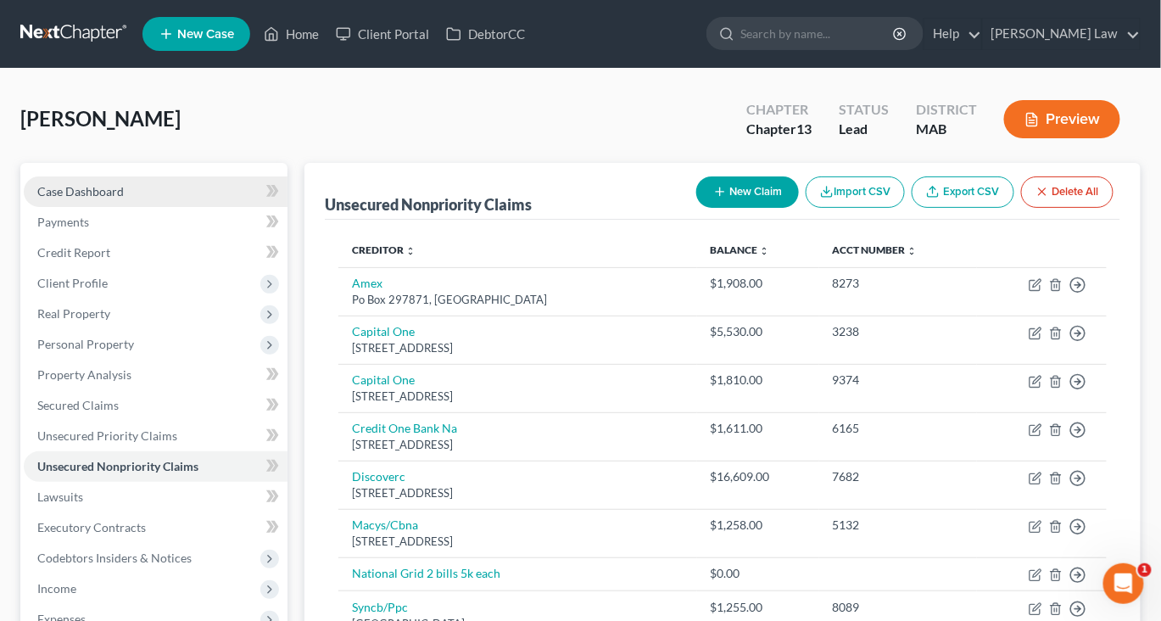
click at [124, 198] on span "Case Dashboard" at bounding box center [80, 191] width 86 height 14
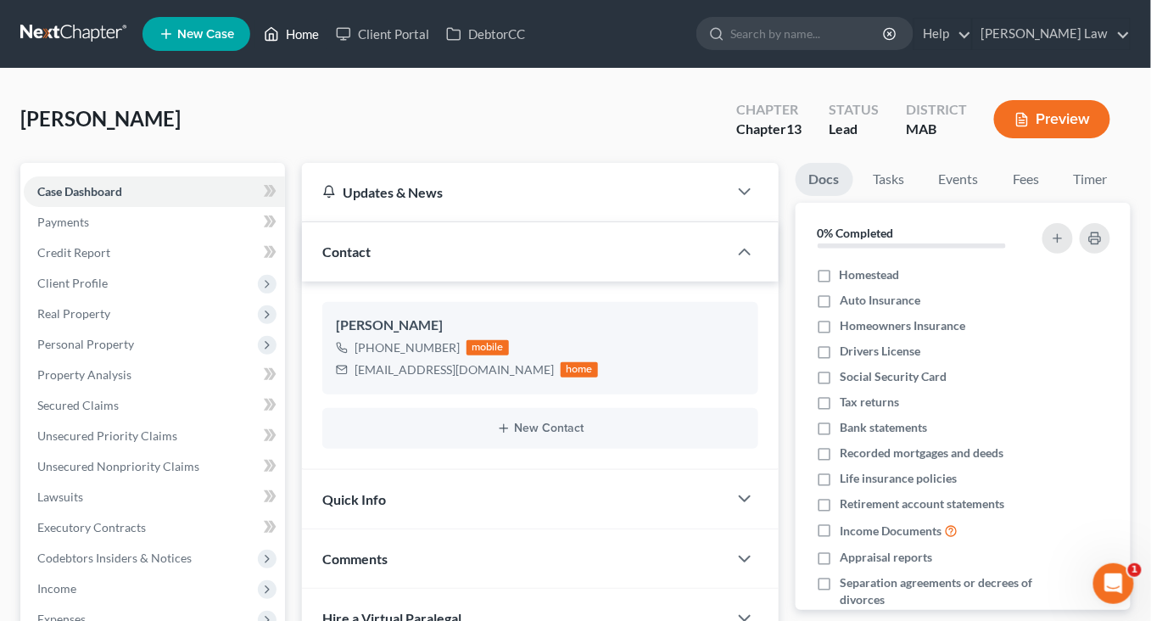
click at [327, 43] on link "Home" at bounding box center [291, 34] width 72 height 31
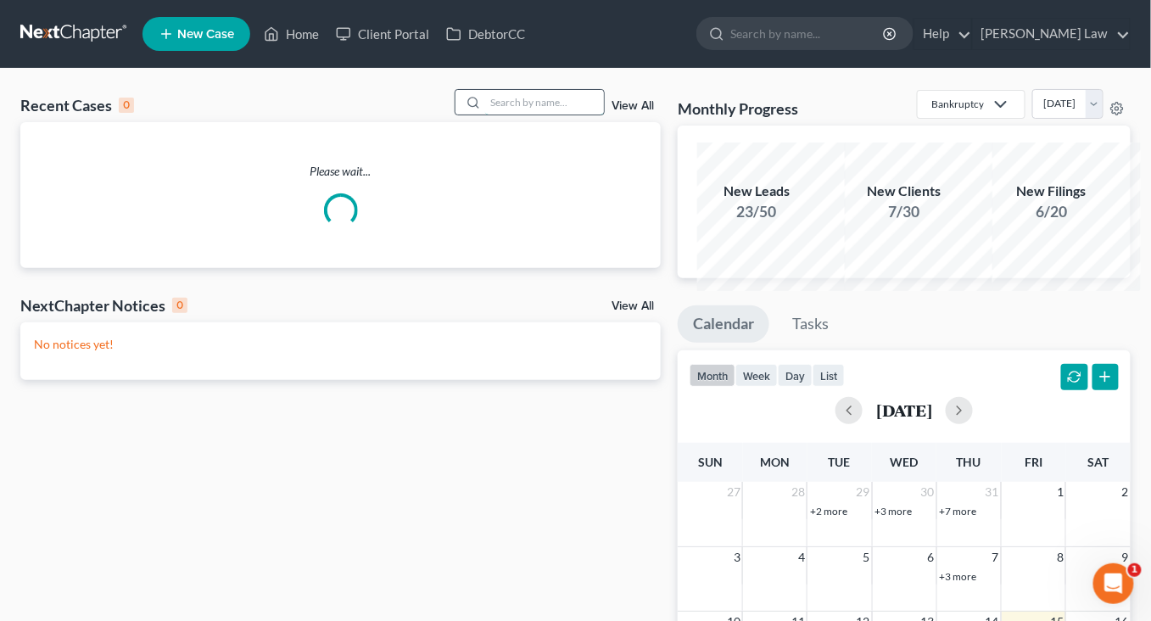
click at [547, 114] on input "search" at bounding box center [544, 102] width 119 height 25
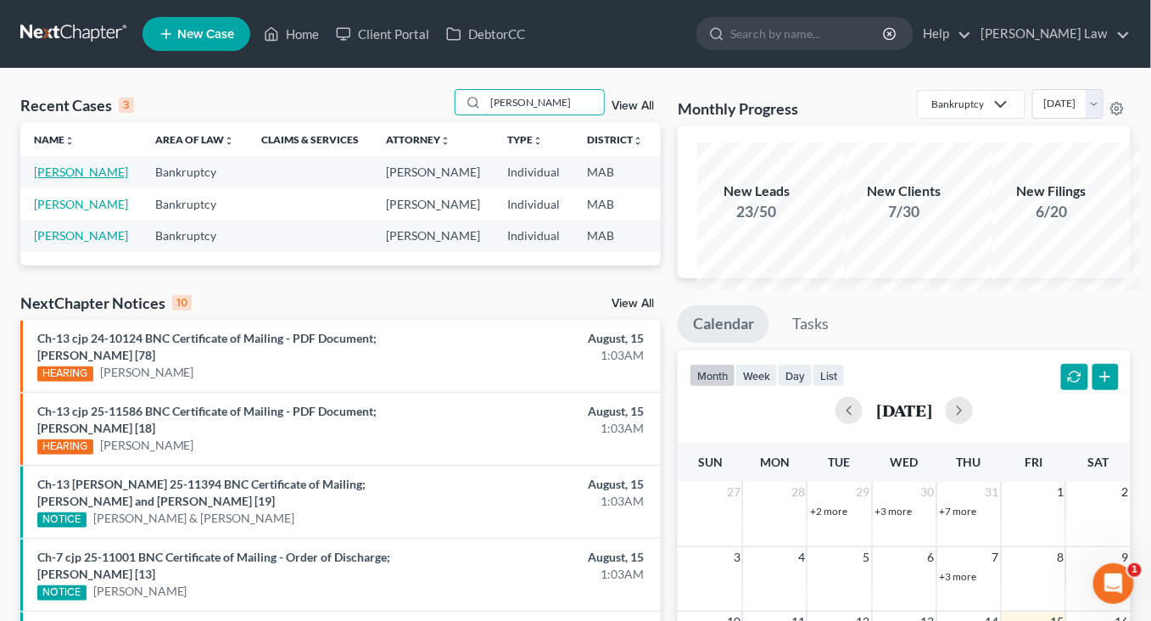
type input "[PERSON_NAME]"
click at [68, 179] on link "[PERSON_NAME]" at bounding box center [81, 172] width 94 height 14
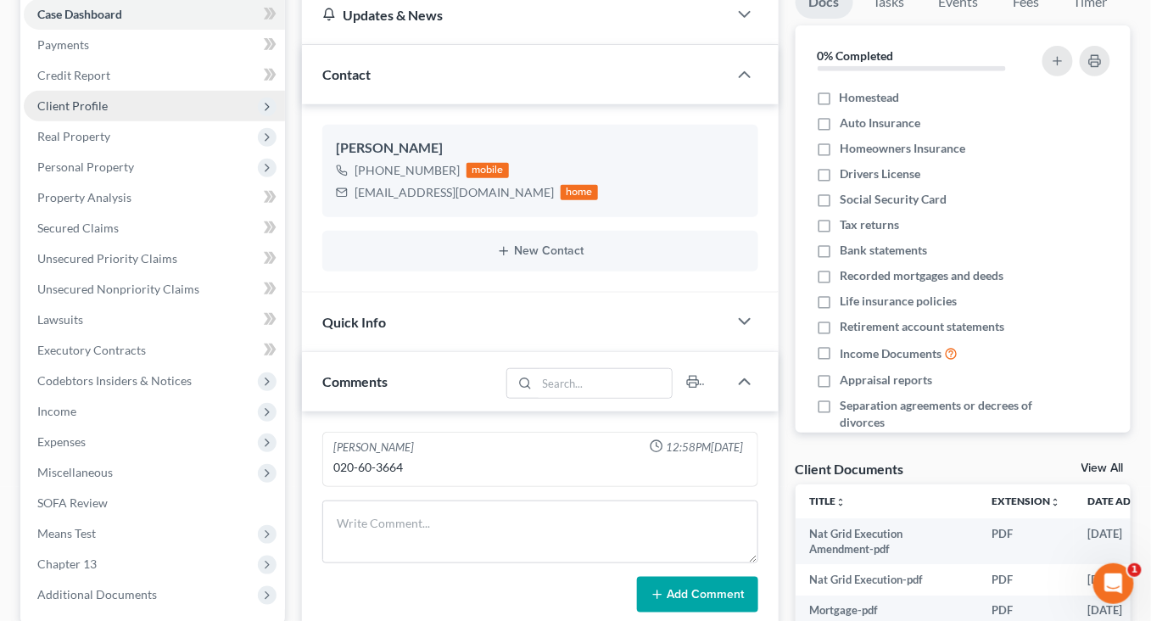
scroll to position [181, 0]
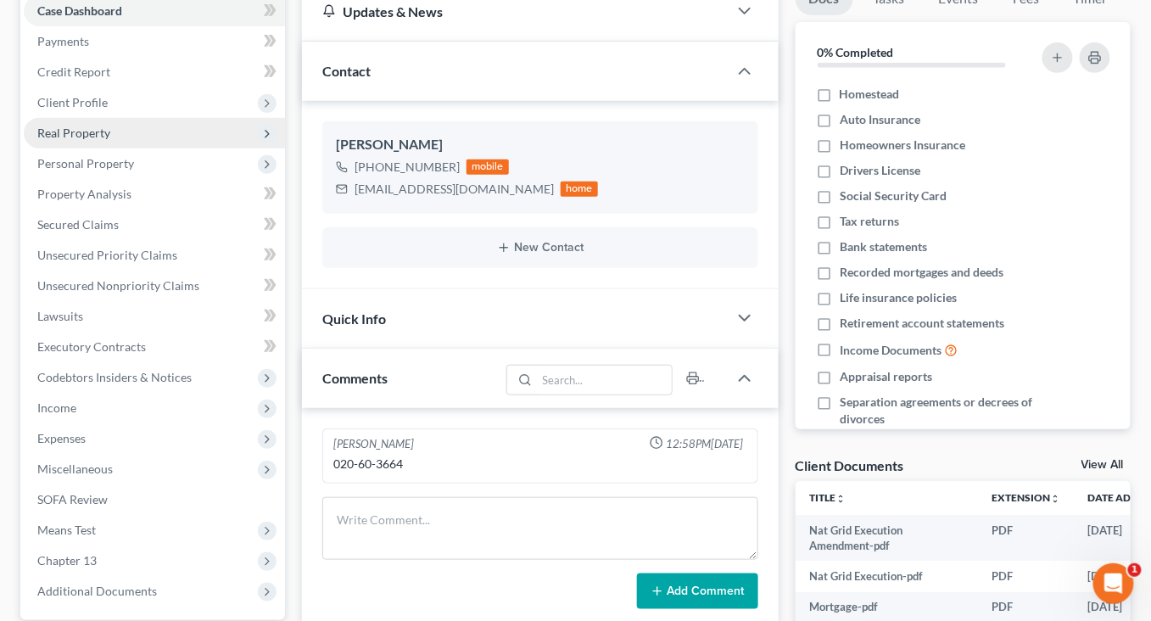
click at [103, 140] on span "Real Property" at bounding box center [73, 133] width 73 height 14
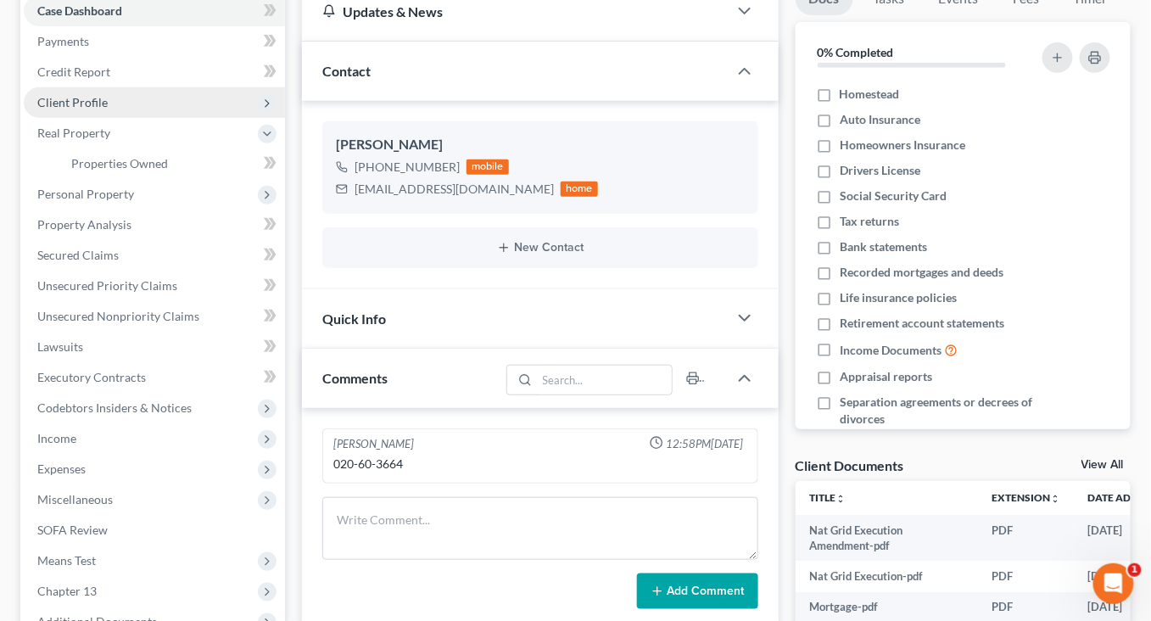
click at [108, 109] on span "Client Profile" at bounding box center [72, 102] width 70 height 14
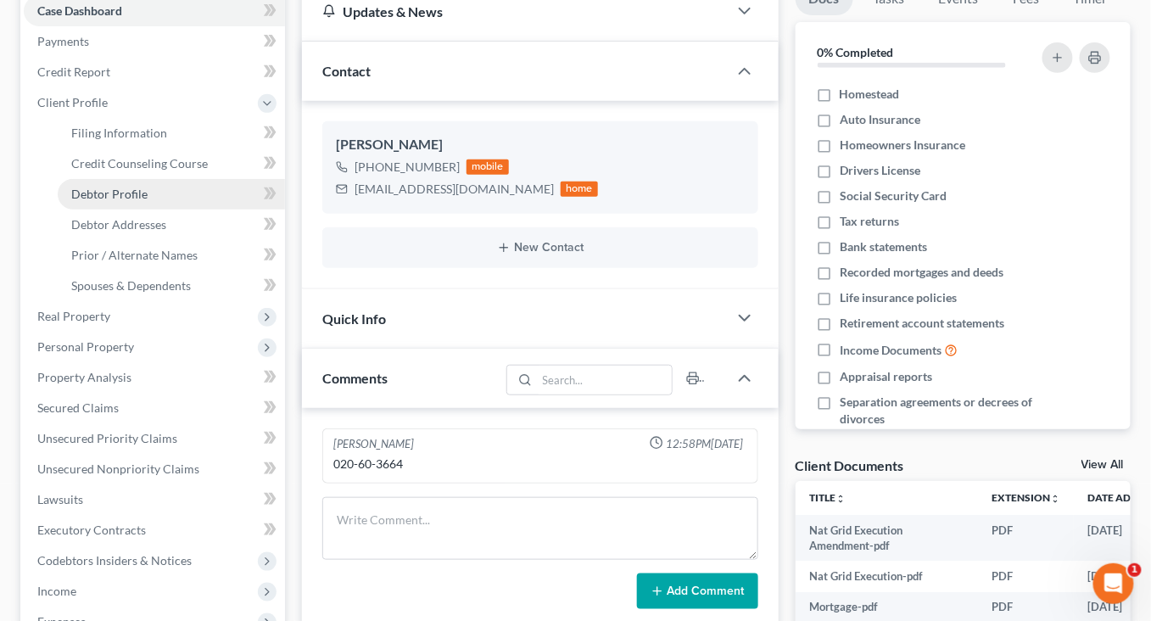
click at [109, 209] on link "Debtor Profile" at bounding box center [171, 194] width 227 height 31
select select "0"
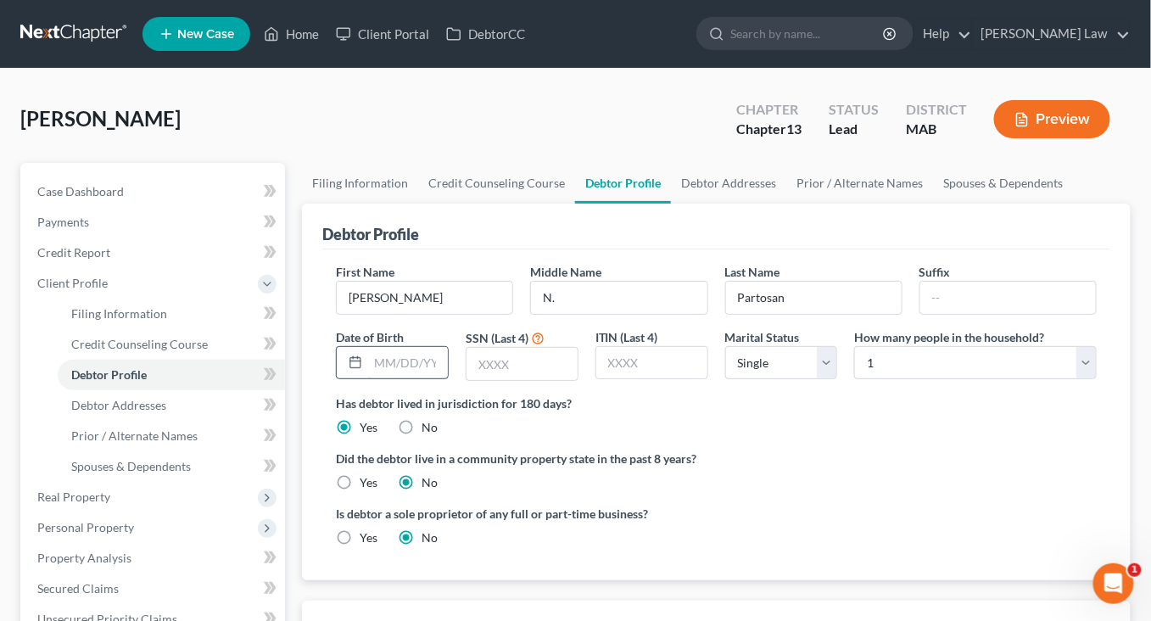
click at [427, 379] on input "text" at bounding box center [408, 363] width 80 height 32
type input "[DATE]"
click at [546, 380] on input "text" at bounding box center [521, 364] width 111 height 32
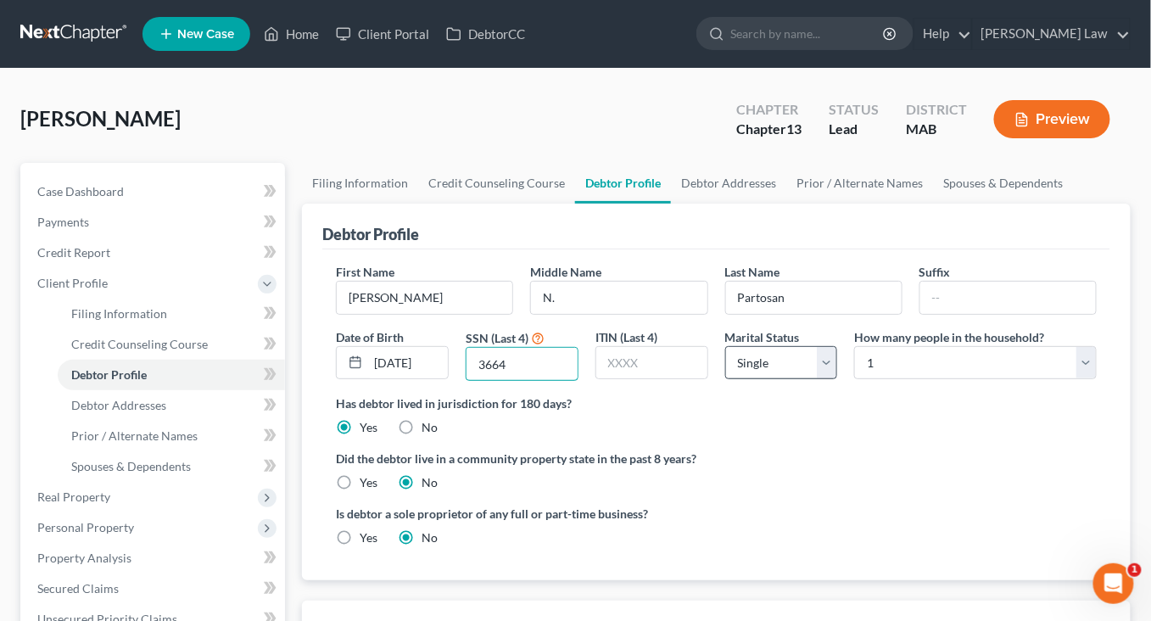
type input "3664"
click at [819, 380] on select "Select Single Married Separated Divorced Widowed" at bounding box center [781, 363] width 113 height 34
select select "1"
click at [933, 204] on link "Spouses & Dependents" at bounding box center [1003, 183] width 140 height 41
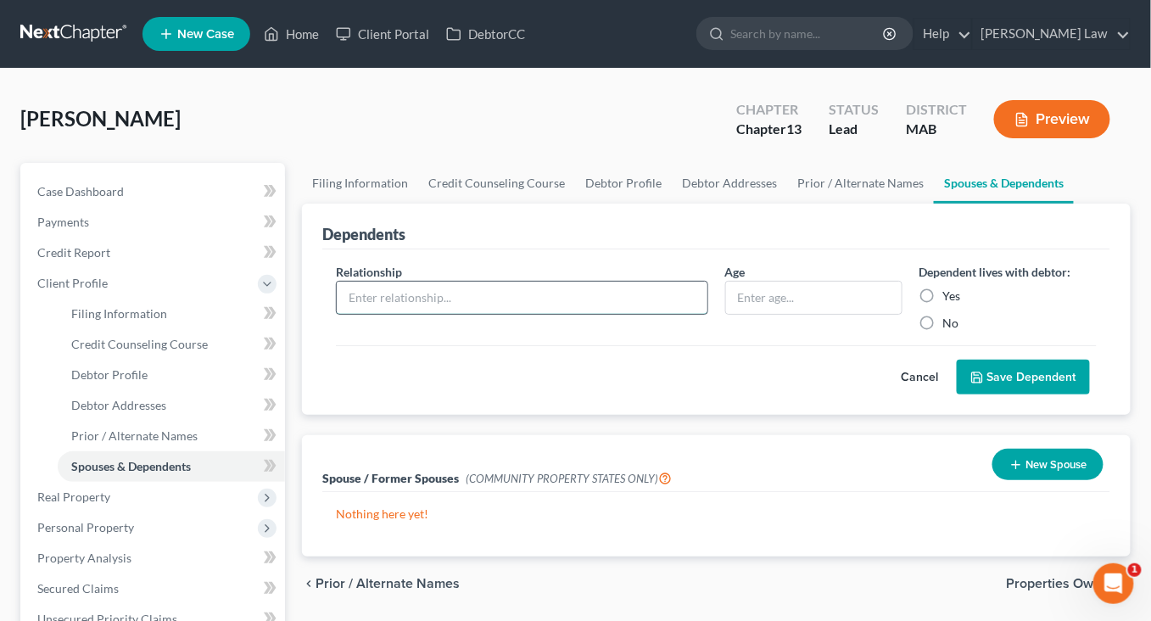
click at [404, 314] on input "text" at bounding box center [522, 298] width 370 height 32
click at [441, 314] on input "spm" at bounding box center [522, 298] width 370 height 32
type input "s"
type input "Son"
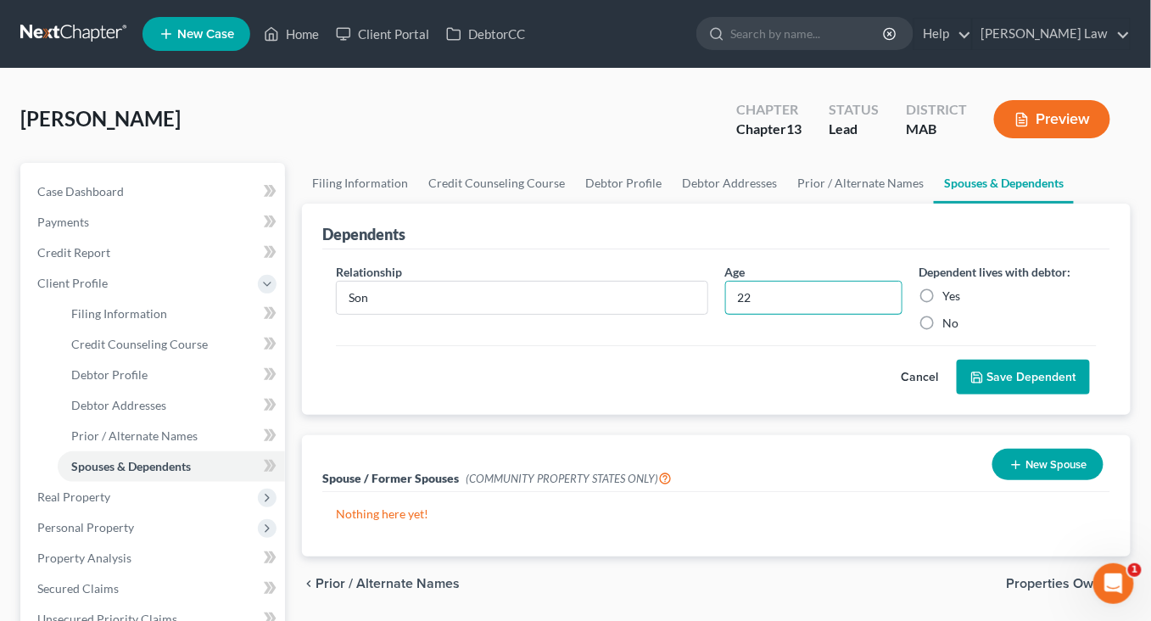
type input "22"
click at [943, 304] on label "Yes" at bounding box center [952, 295] width 18 height 17
click at [950, 298] on input "Yes" at bounding box center [955, 292] width 11 height 11
radio input "true"
click at [961, 395] on button "Save Dependent" at bounding box center [1023, 378] width 133 height 36
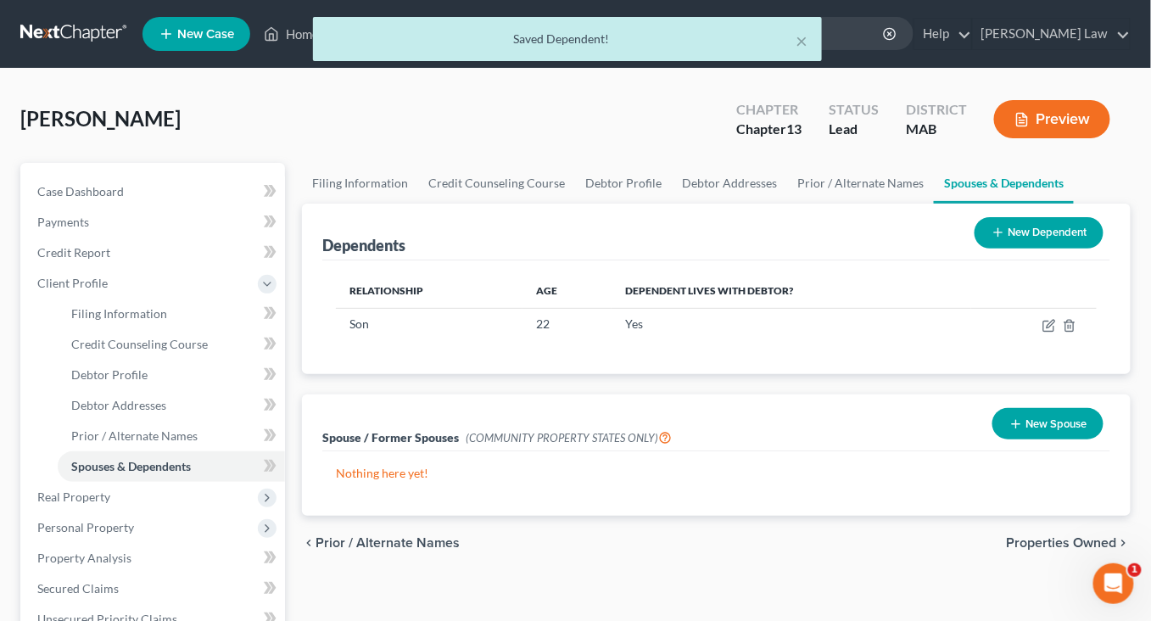
click at [982, 248] on button "New Dependent" at bounding box center [1038, 232] width 129 height 31
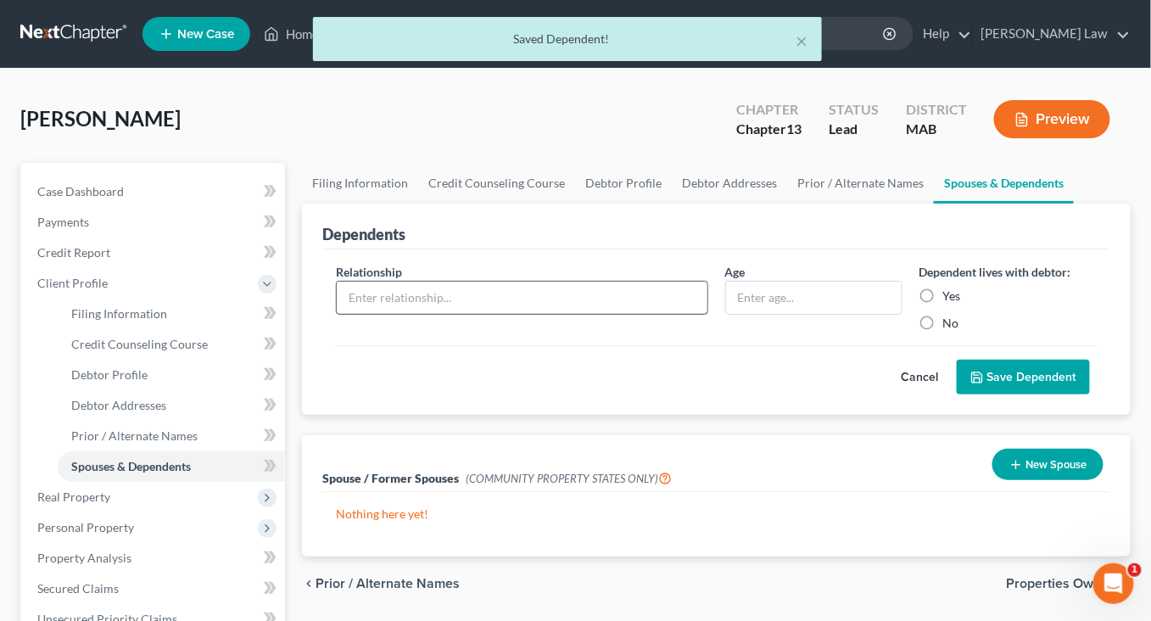
click at [425, 332] on div "Relationship *" at bounding box center [521, 297] width 388 height 69
click at [426, 314] on input "text" at bounding box center [522, 298] width 370 height 32
type input "Son"
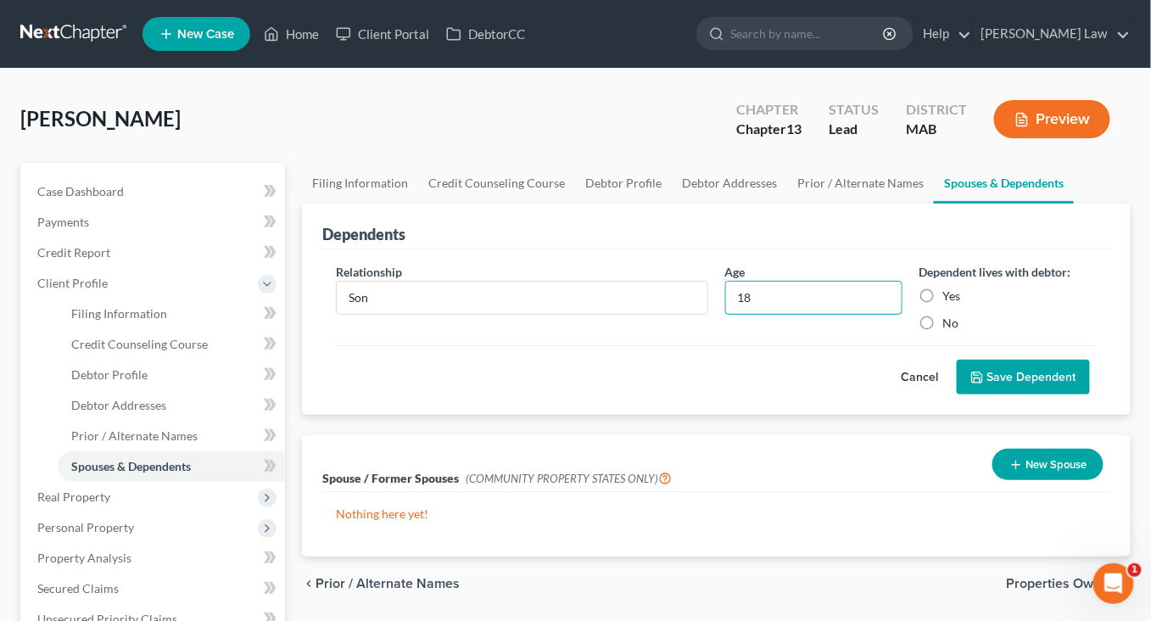
type input "18"
click at [943, 304] on label "Yes" at bounding box center [952, 295] width 18 height 17
click at [950, 298] on input "Yes" at bounding box center [955, 292] width 11 height 11
radio input "true"
click at [974, 395] on button "Save Dependent" at bounding box center [1023, 378] width 133 height 36
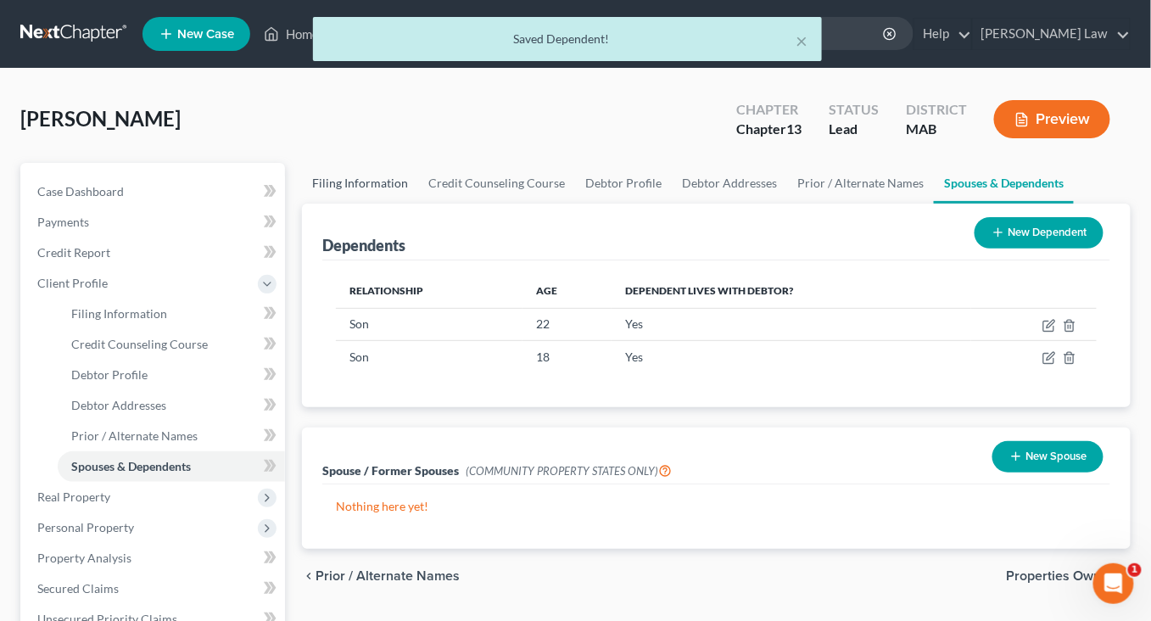
click at [395, 204] on link "Filing Information" at bounding box center [360, 183] width 116 height 41
select select "1"
select select "0"
select select "3"
select select "22"
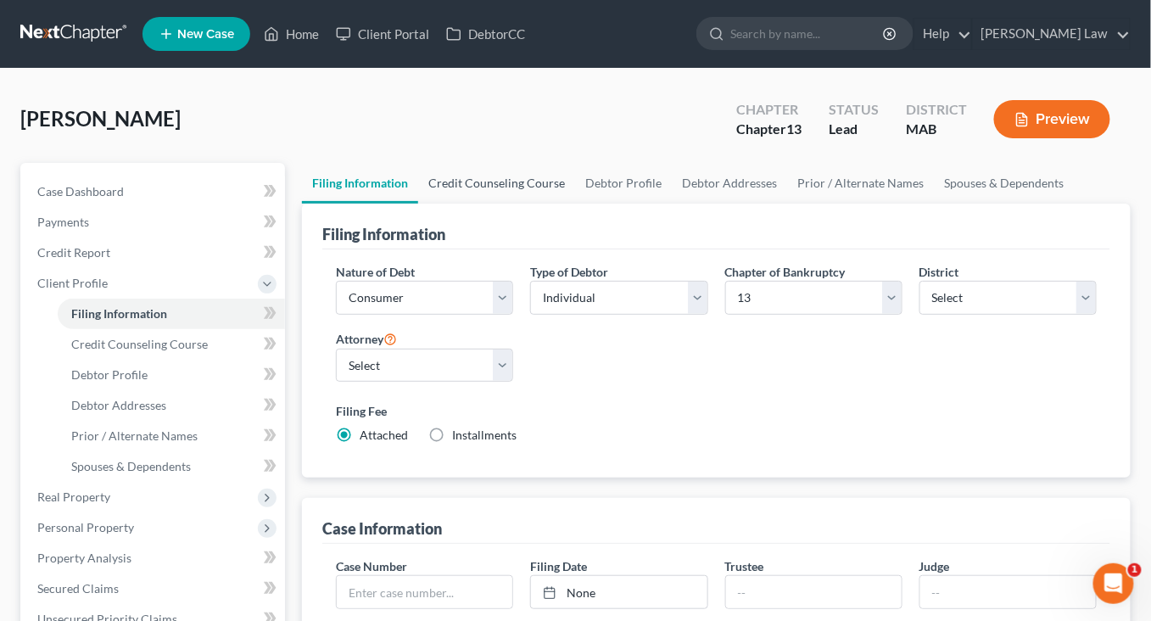
click at [534, 204] on link "Credit Counseling Course" at bounding box center [496, 183] width 157 height 41
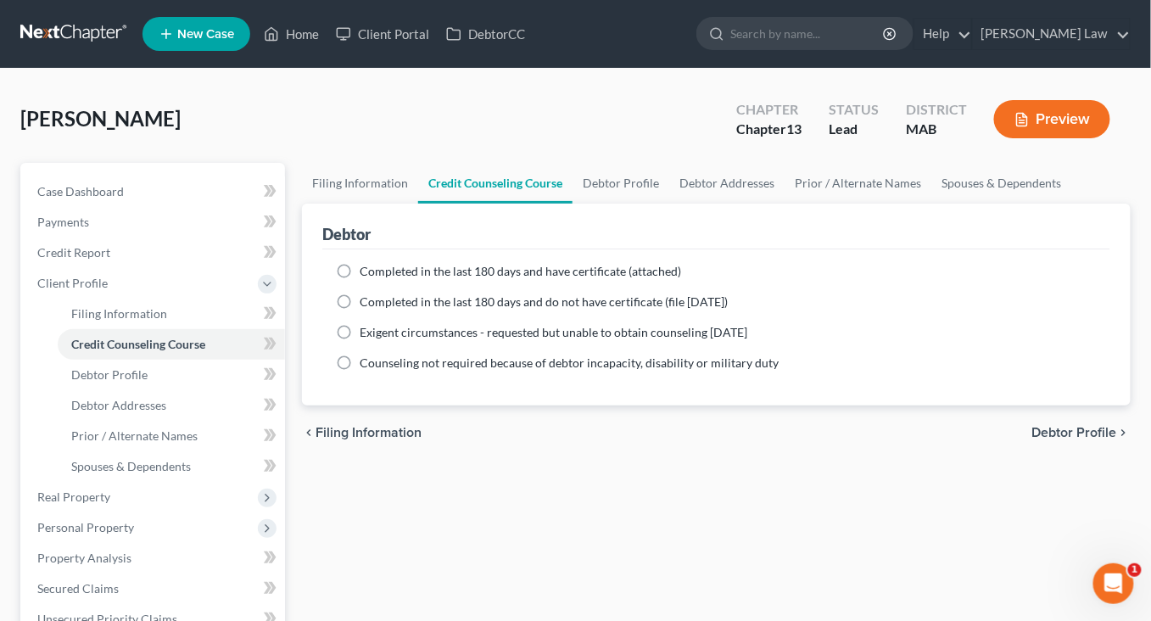
click at [360, 280] on label "Completed in the last 180 days and have certificate (attached)" at bounding box center [520, 271] width 321 height 17
click at [366, 274] on input "Completed in the last 180 days and have certificate (attached)" at bounding box center [371, 268] width 11 height 11
radio input "true"
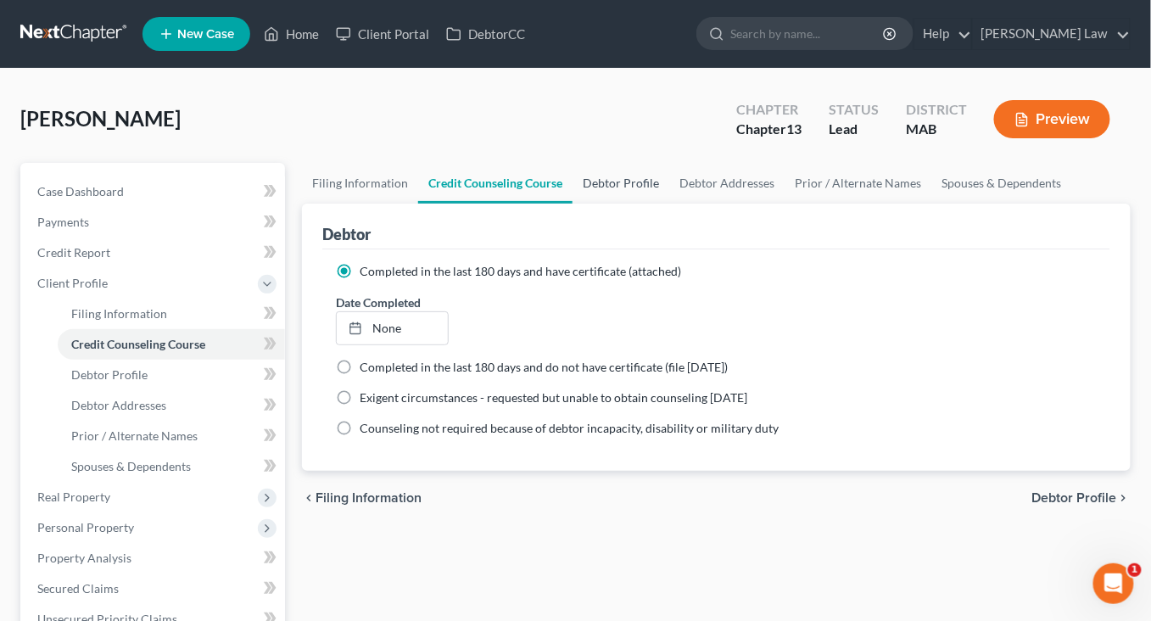
click at [669, 204] on link "Debtor Profile" at bounding box center [620, 183] width 97 height 41
select select "1"
select select "0"
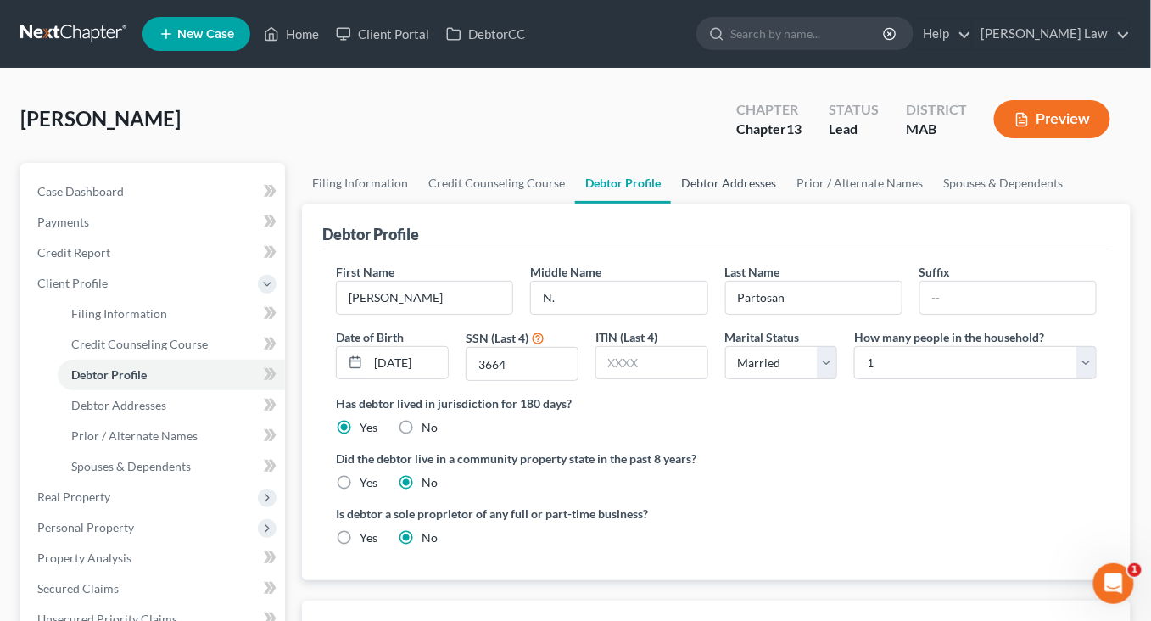
click at [786, 204] on link "Debtor Addresses" at bounding box center [728, 183] width 115 height 41
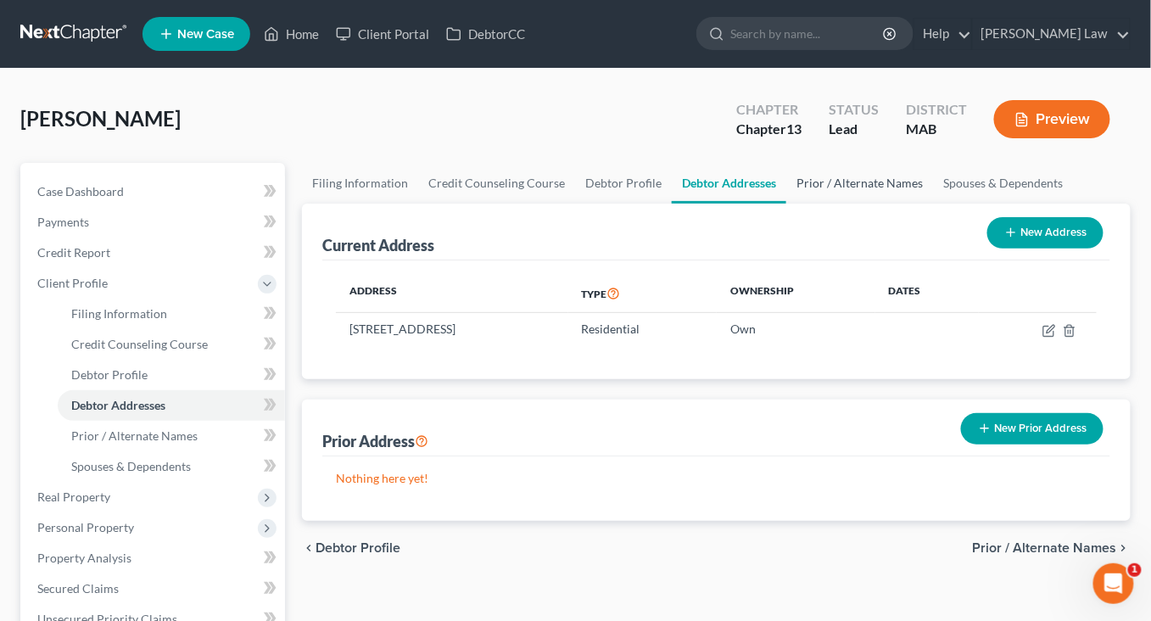
click at [933, 204] on link "Prior / Alternate Names" at bounding box center [859, 183] width 147 height 41
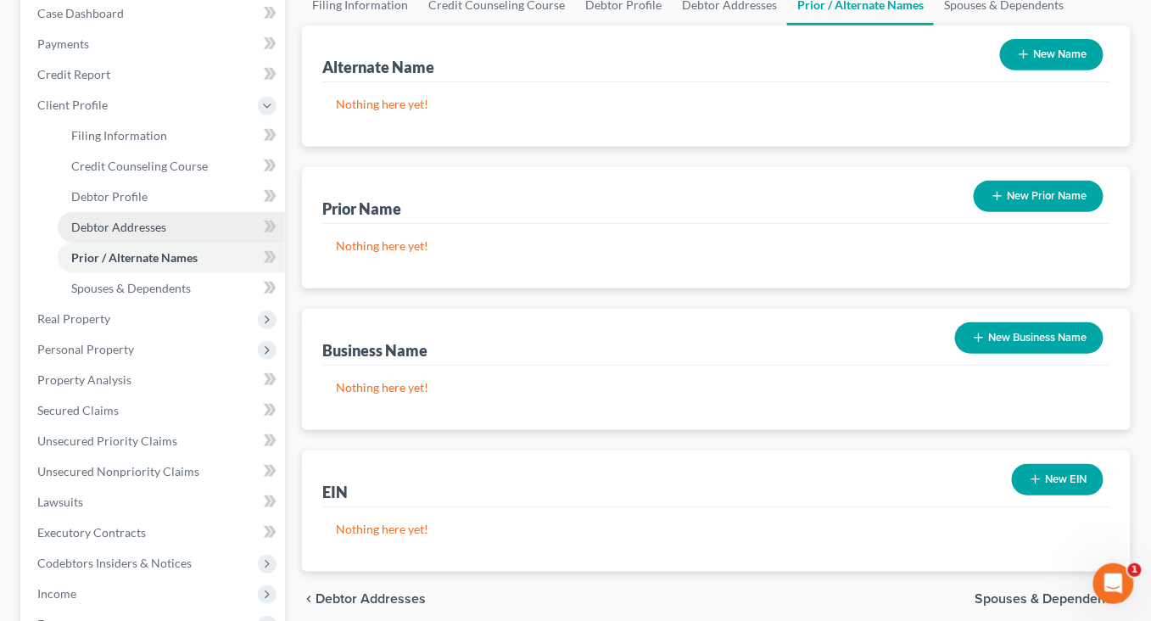
scroll to position [182, 0]
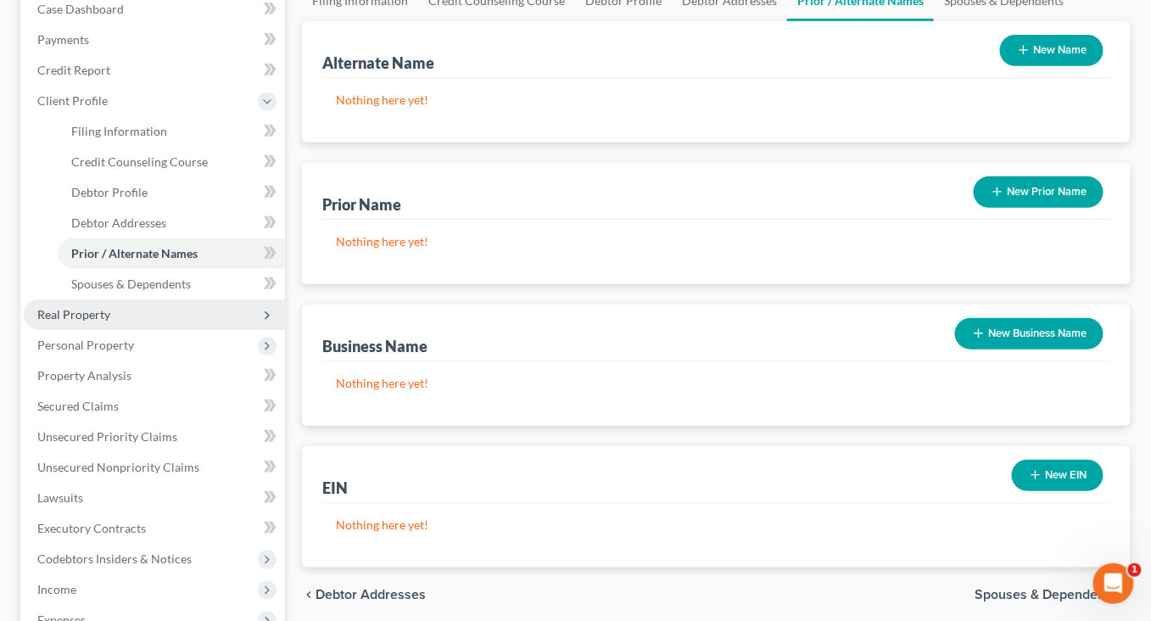
click at [113, 330] on span "Real Property" at bounding box center [154, 314] width 261 height 31
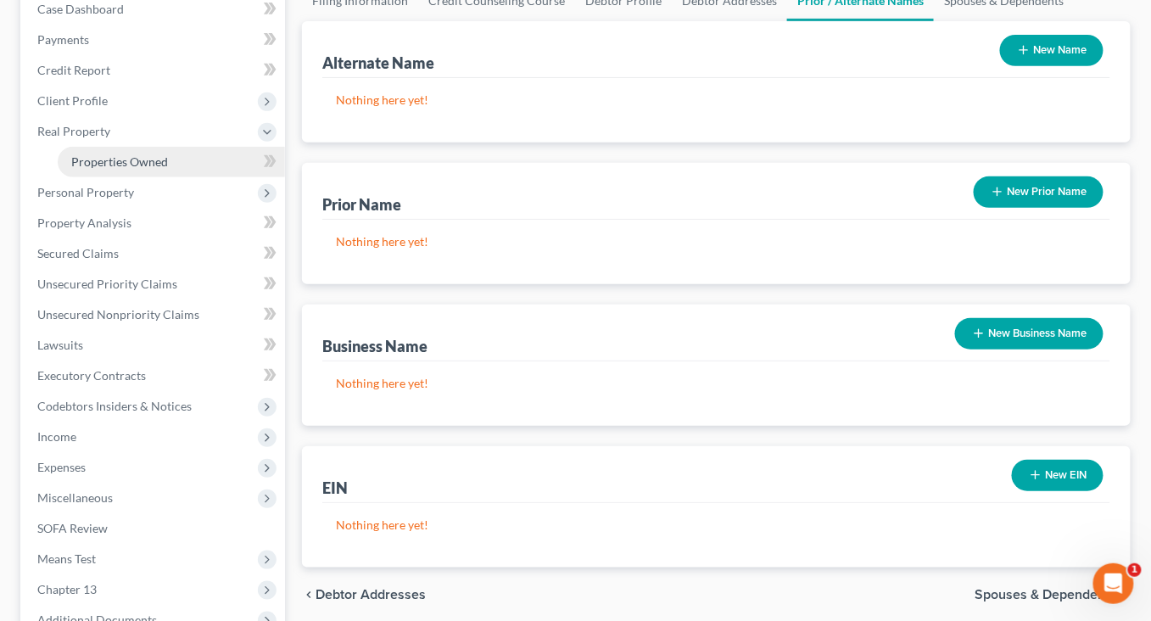
click at [188, 177] on link "Properties Owned" at bounding box center [171, 162] width 227 height 31
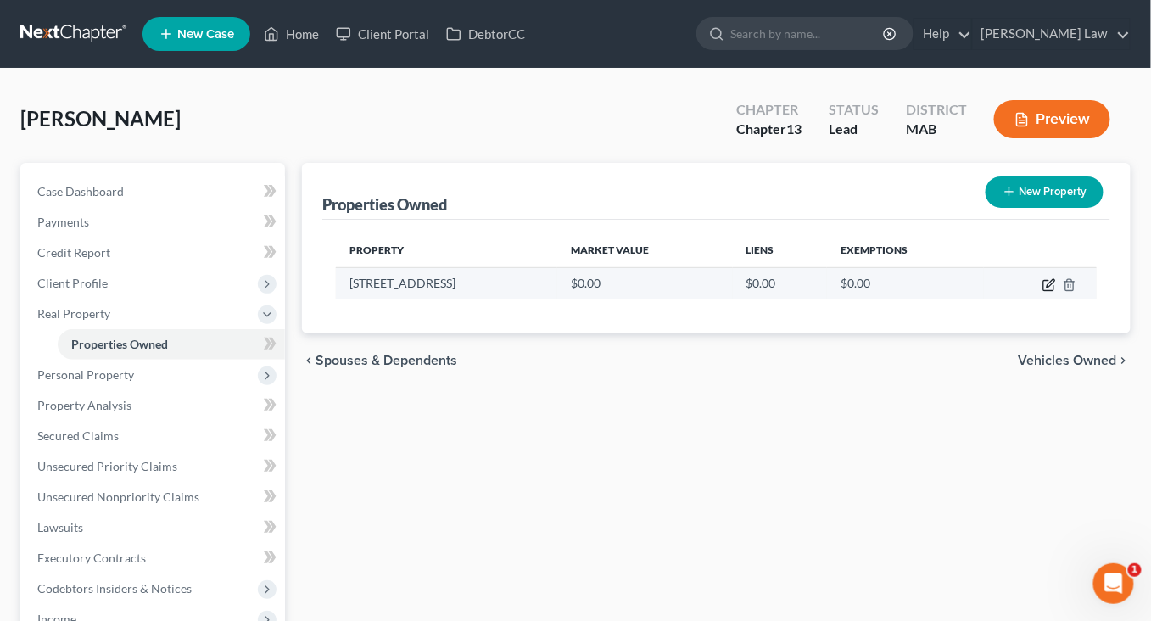
click at [1043, 291] on icon "button" at bounding box center [1048, 286] width 10 height 10
select select "22"
select select "10"
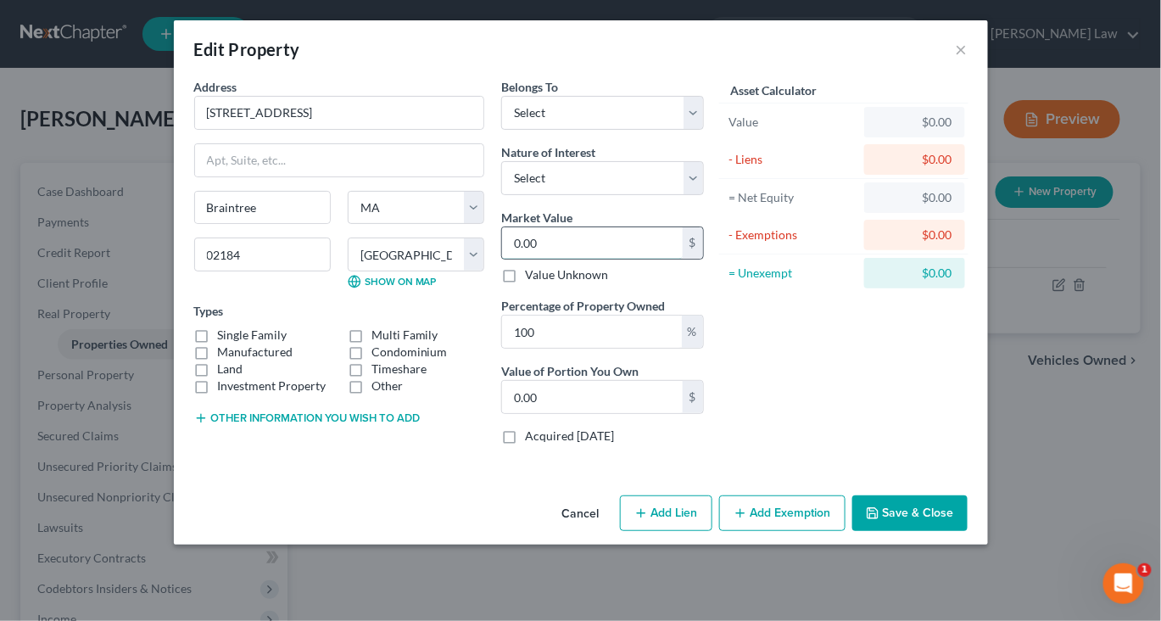
click at [622, 259] on input "0.00" at bounding box center [592, 243] width 181 height 32
type input "7"
type input "7.00"
type input "75"
type input "75.00"
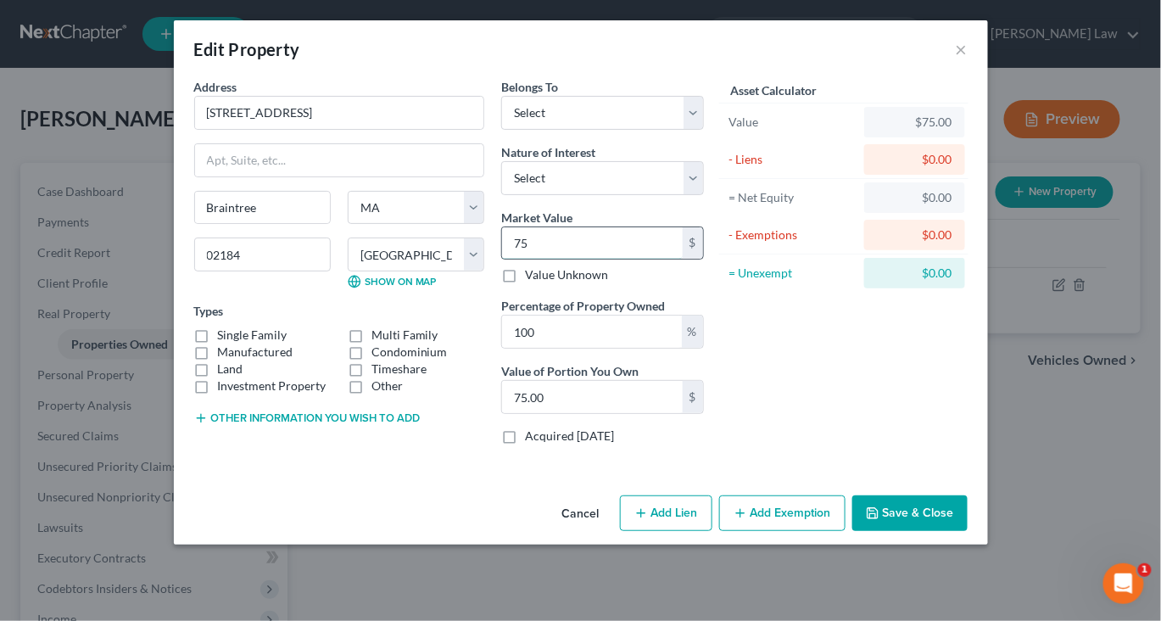
type input "750"
type input "750.00"
type input "7500"
type input "7,500.00"
type input "7,5000"
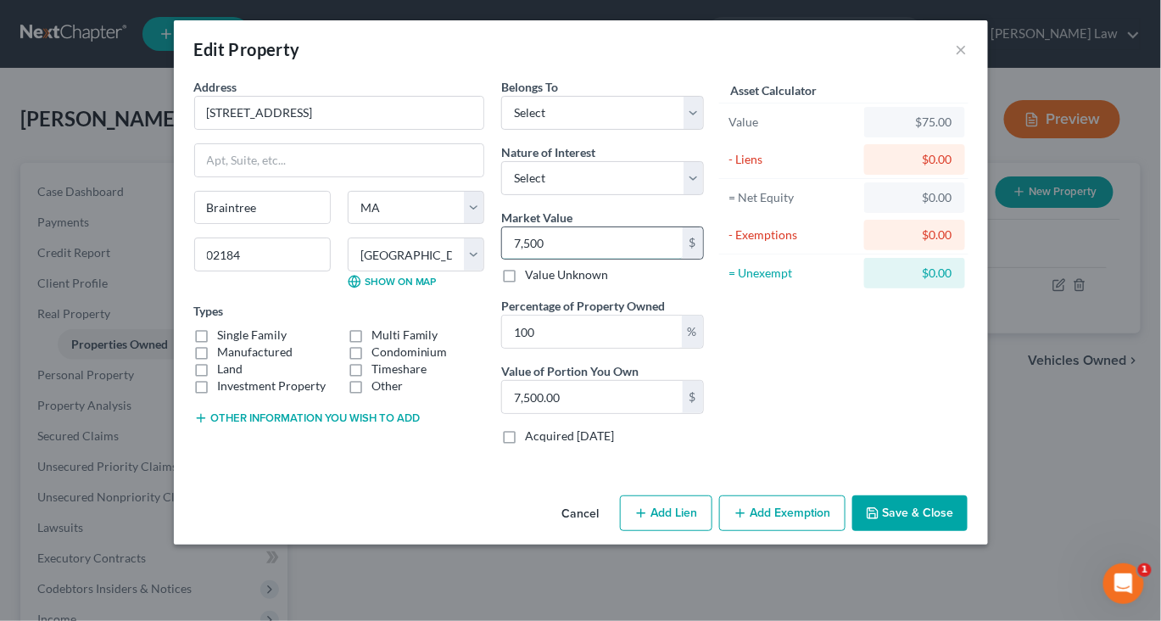
type input "75,000.00"
type input "75,0000"
type input "750,000.00"
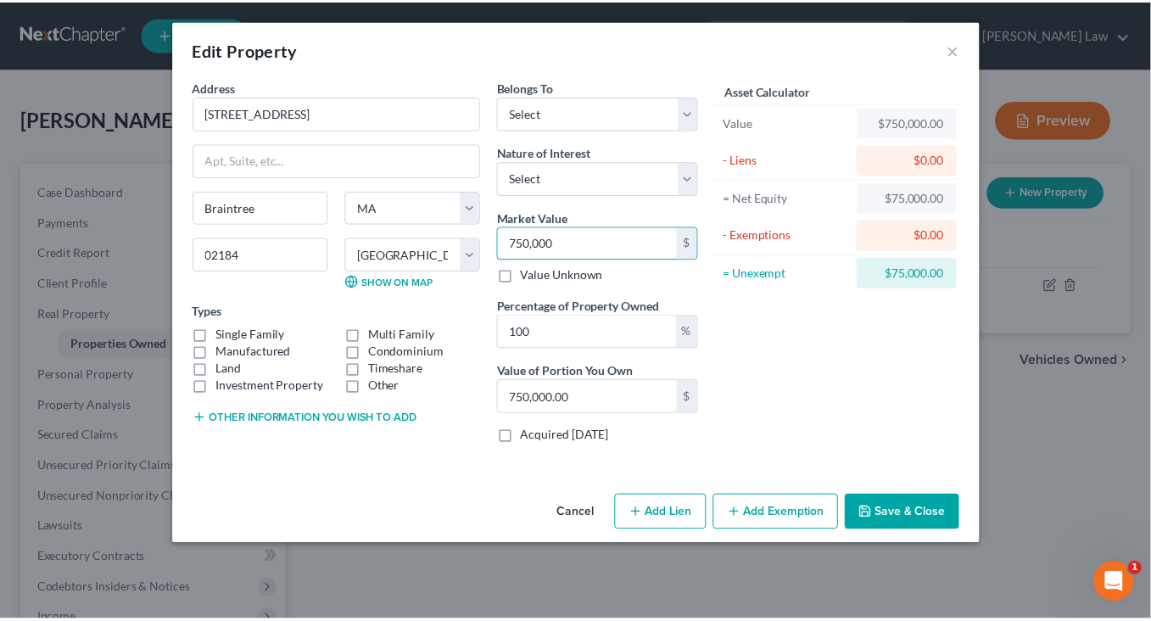
scroll to position [79, 0]
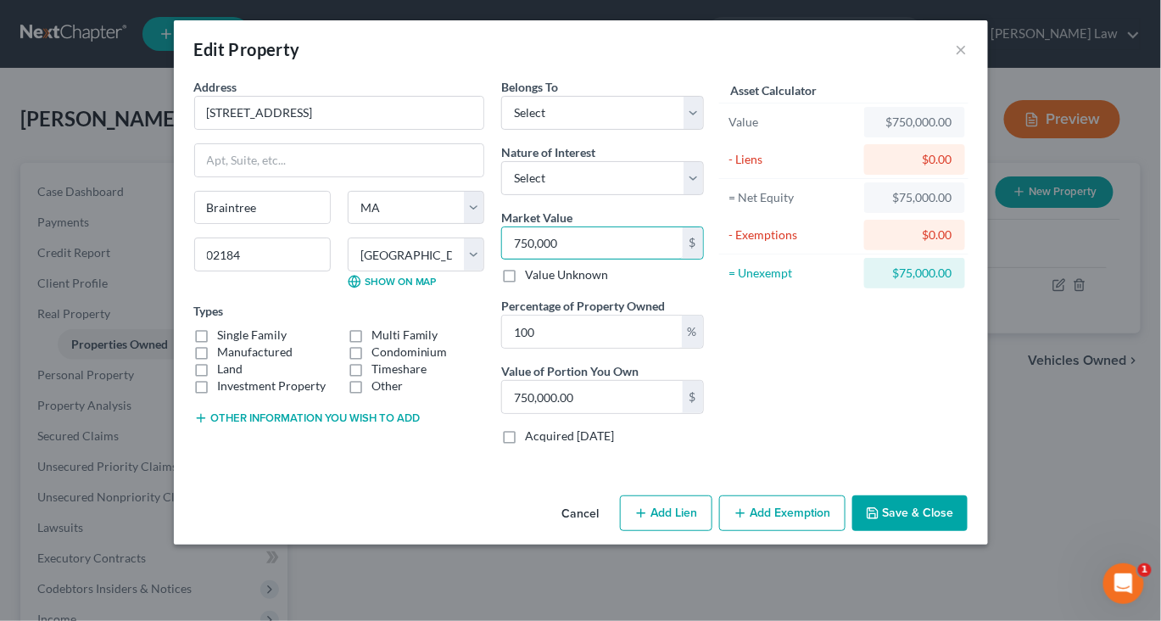
type input "750,000"
click at [968, 531] on button "Save & Close" at bounding box center [909, 513] width 115 height 36
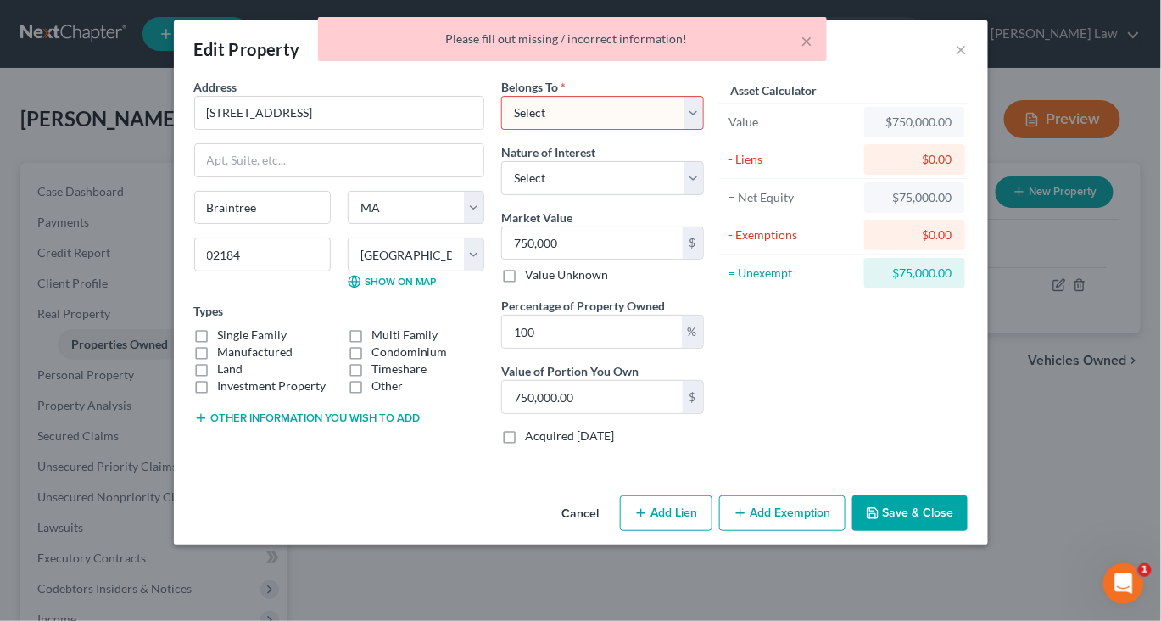
click at [810, 306] on div "Asset Calculator Value $750,000.00 - Liens $0.00 = Net Equity $75,000.00 - Exem…" at bounding box center [844, 268] width 264 height 380
click at [721, 70] on div "× Please fill out missing / incorrect information!" at bounding box center [572, 43] width 1161 height 53
click at [805, 50] on button "×" at bounding box center [807, 41] width 12 height 20
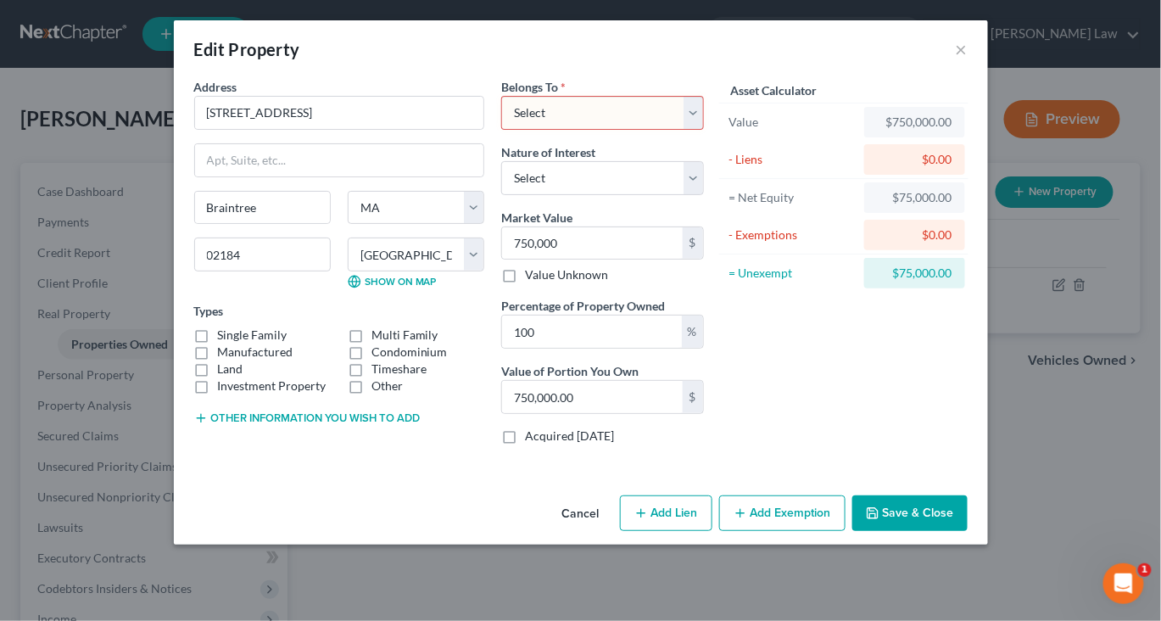
click at [704, 96] on select "Select Debtor 1 Only Debtor 2 Only Debtor 1 And Debtor 2 Only At Least One Of T…" at bounding box center [602, 113] width 203 height 34
select select "3"
click at [968, 531] on button "Save & Close" at bounding box center [909, 513] width 115 height 36
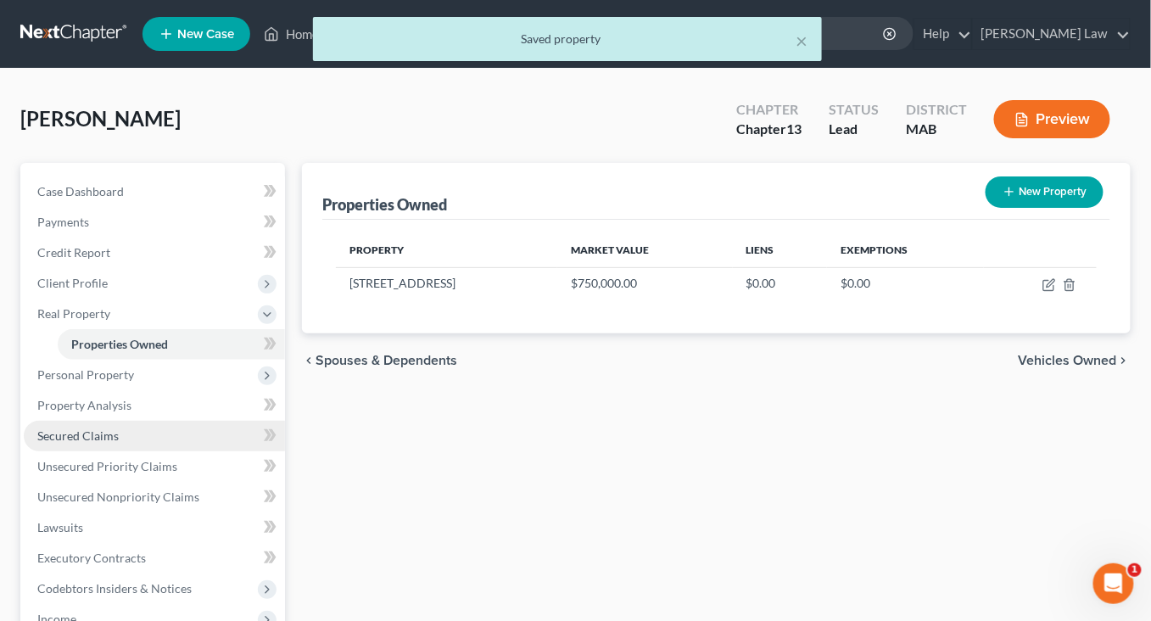
click at [119, 443] on span "Secured Claims" at bounding box center [77, 435] width 81 height 14
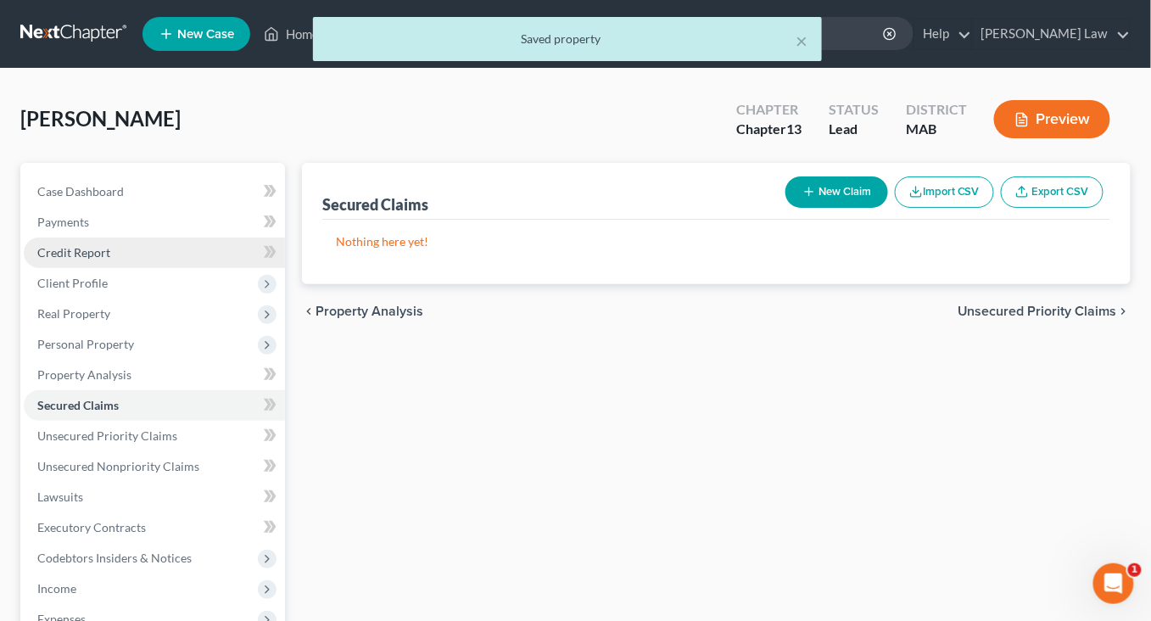
click at [92, 259] on span "Credit Report" at bounding box center [73, 252] width 73 height 14
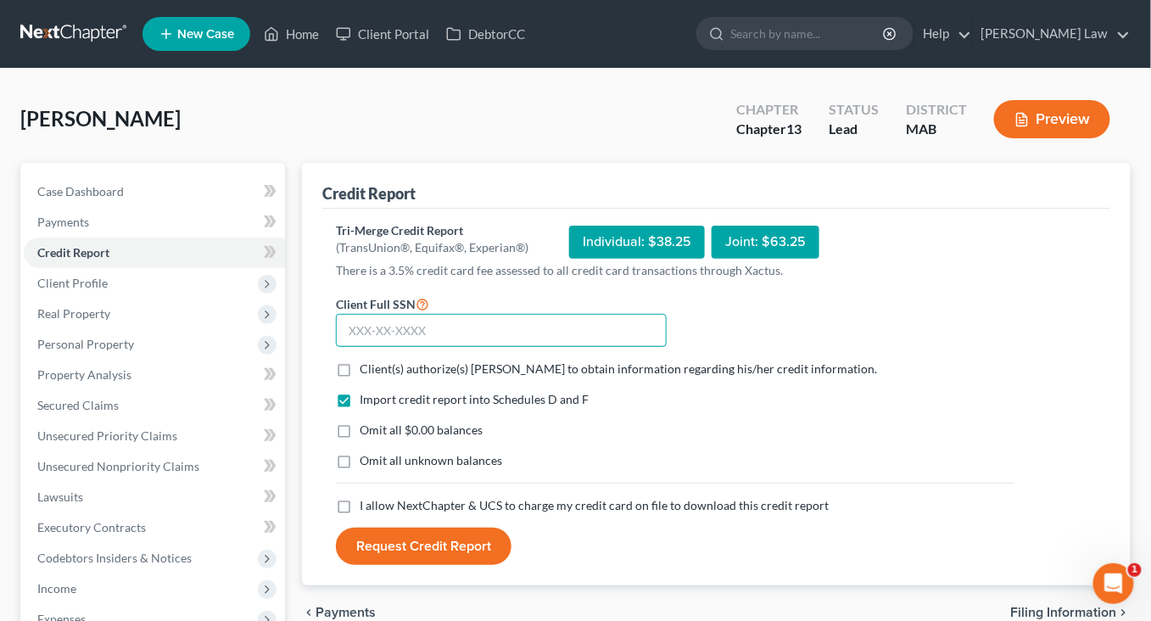
click at [488, 348] on input "text" at bounding box center [501, 331] width 331 height 34
type input "020-60-3664"
click at [364, 377] on label "Client(s) authorize(s) [PERSON_NAME] to obtain information regarding his/her cr…" at bounding box center [618, 368] width 517 height 17
click at [366, 371] on input "Client(s) authorize(s) [PERSON_NAME] to obtain information regarding his/her cr…" at bounding box center [371, 365] width 11 height 11
checkbox input "true"
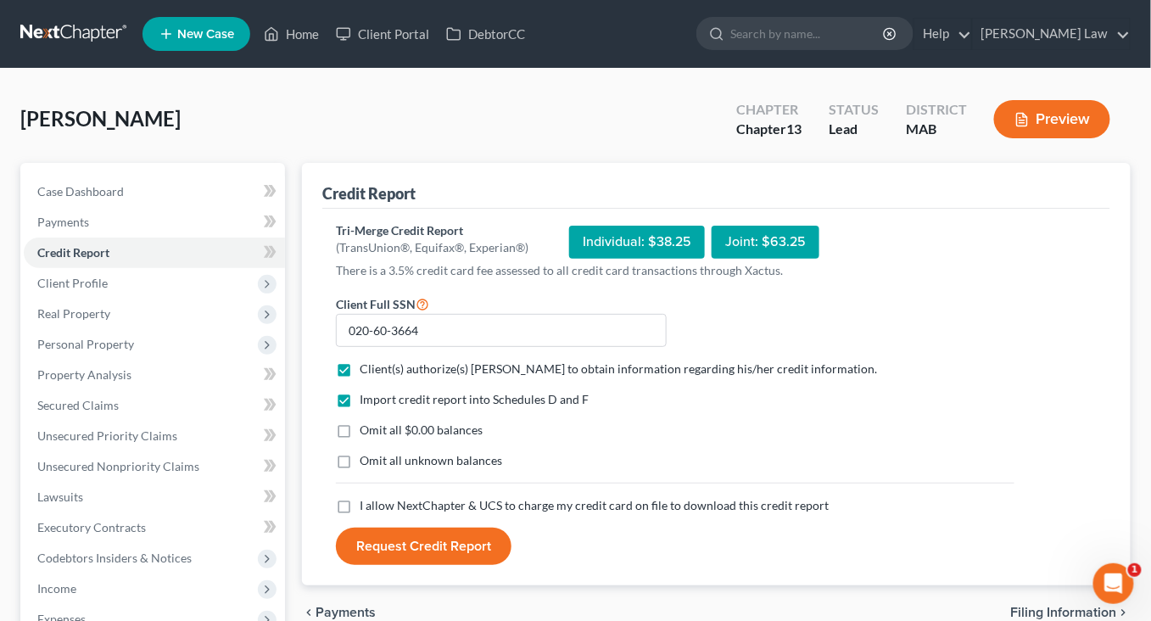
click at [360, 438] on label "Omit all $0.00 balances" at bounding box center [421, 429] width 123 height 17
click at [366, 432] on input "Omit all $0.00 balances" at bounding box center [371, 426] width 11 height 11
checkbox input "true"
click at [360, 469] on label "Omit all unknown balances" at bounding box center [431, 460] width 142 height 17
click at [366, 463] on input "Omit all unknown balances" at bounding box center [371, 457] width 11 height 11
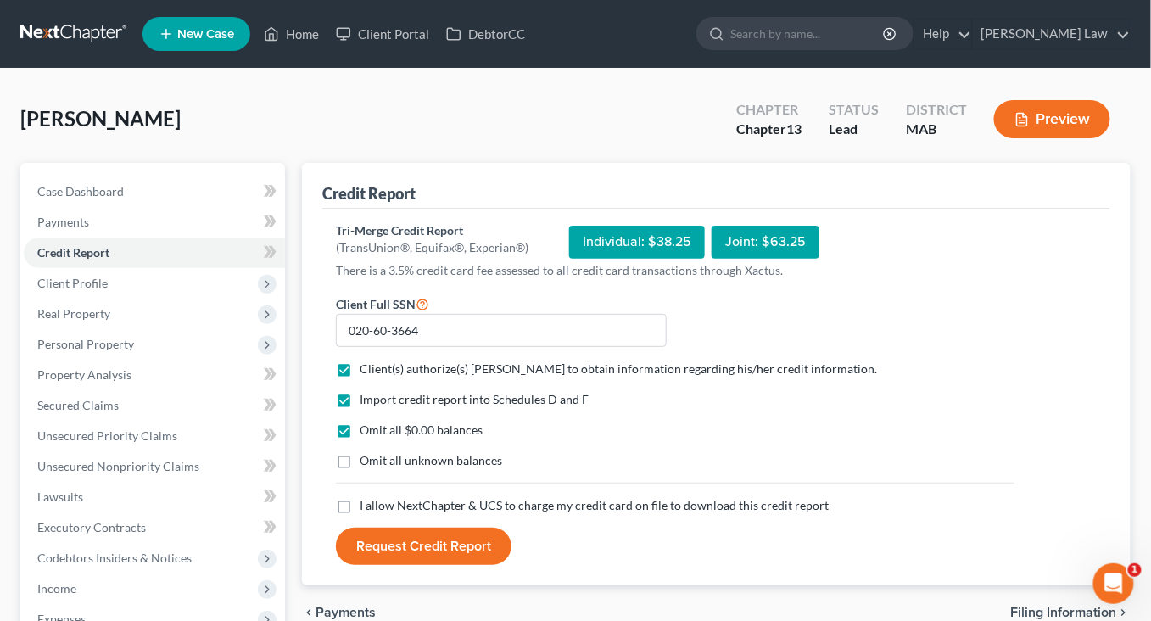
checkbox input "true"
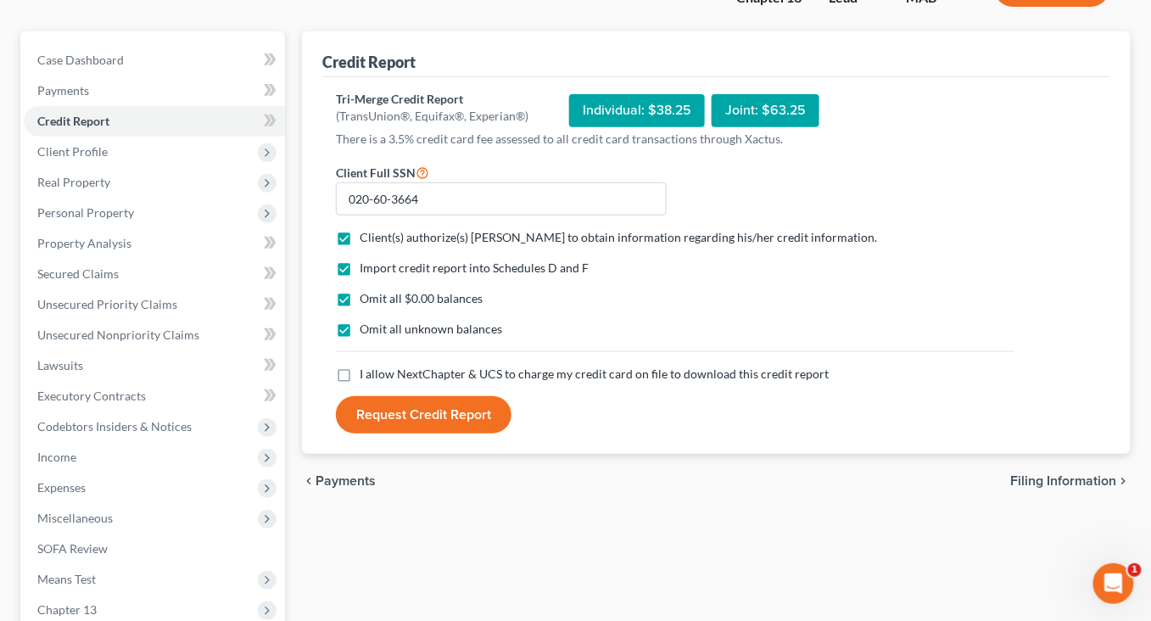
scroll to position [142, 0]
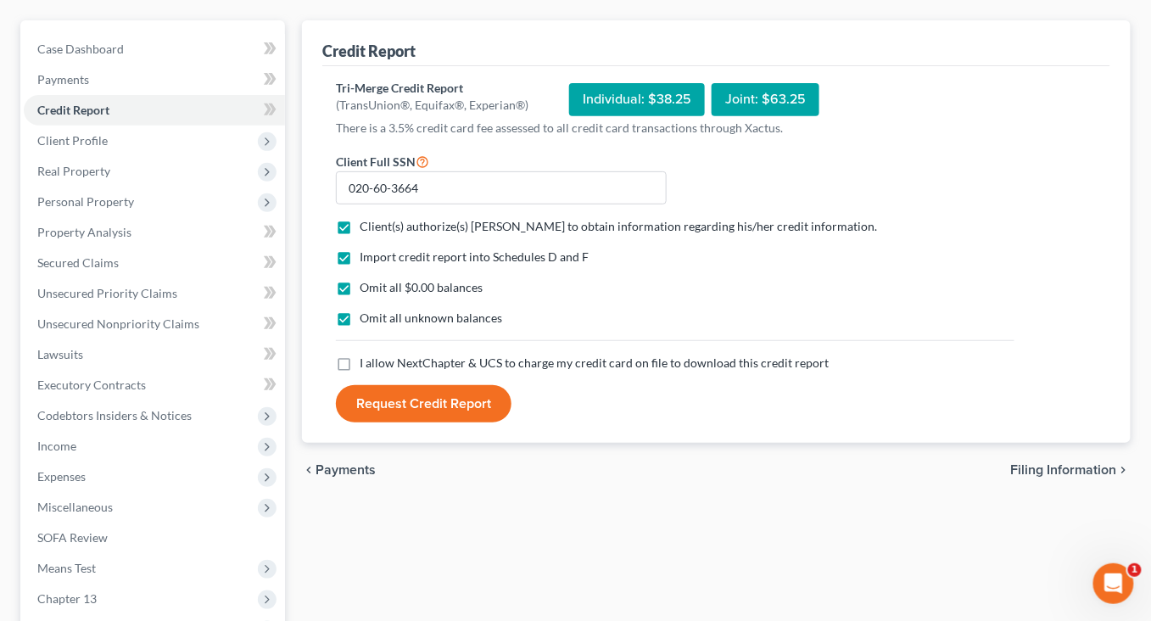
click at [366, 371] on label "I allow NextChapter & UCS to charge my credit card on file to download this cre…" at bounding box center [594, 362] width 469 height 17
click at [366, 365] on input "I allow NextChapter & UCS to charge my credit card on file to download this cre…" at bounding box center [371, 359] width 11 height 11
checkbox input "true"
click at [410, 422] on button "Request Credit Report" at bounding box center [424, 403] width 176 height 37
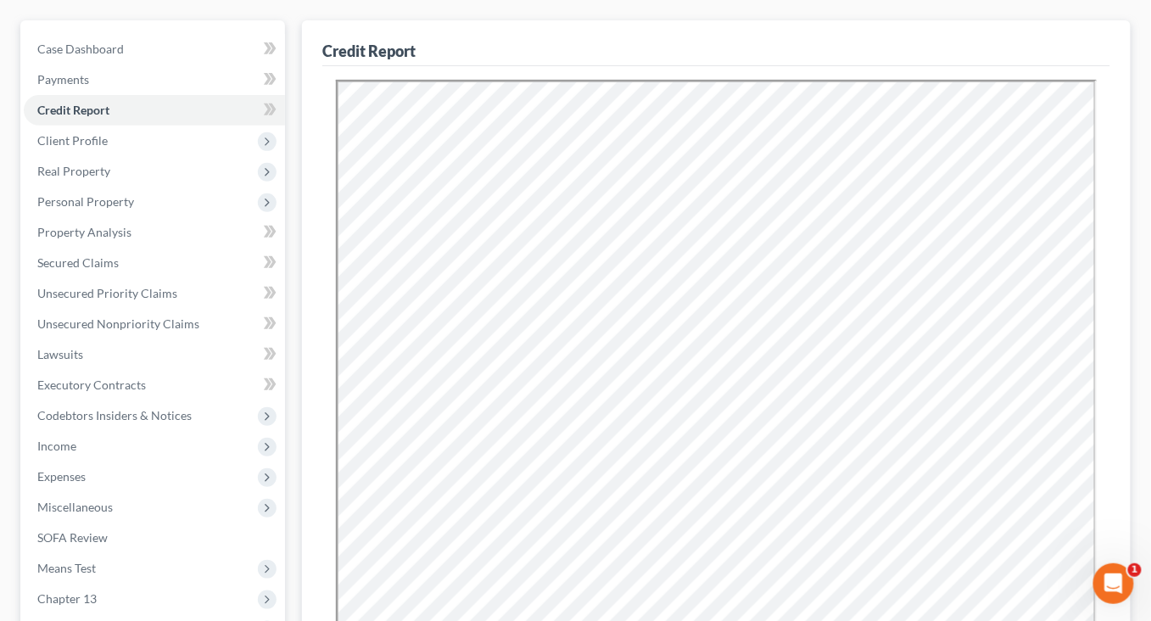
scroll to position [0, 0]
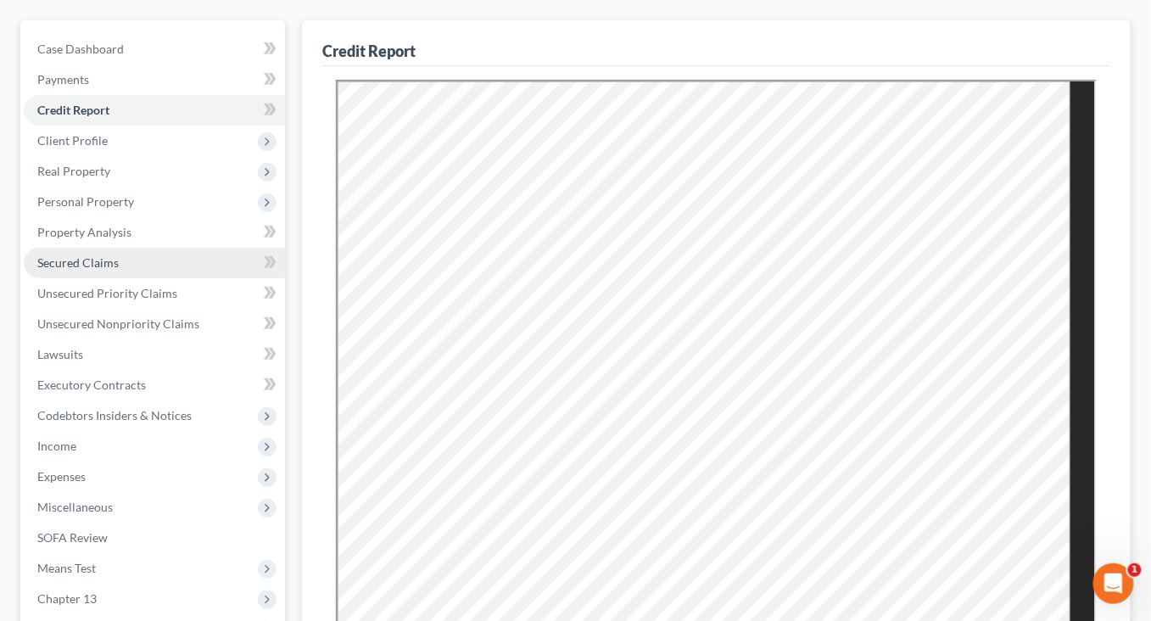
click at [110, 270] on span "Secured Claims" at bounding box center [77, 262] width 81 height 14
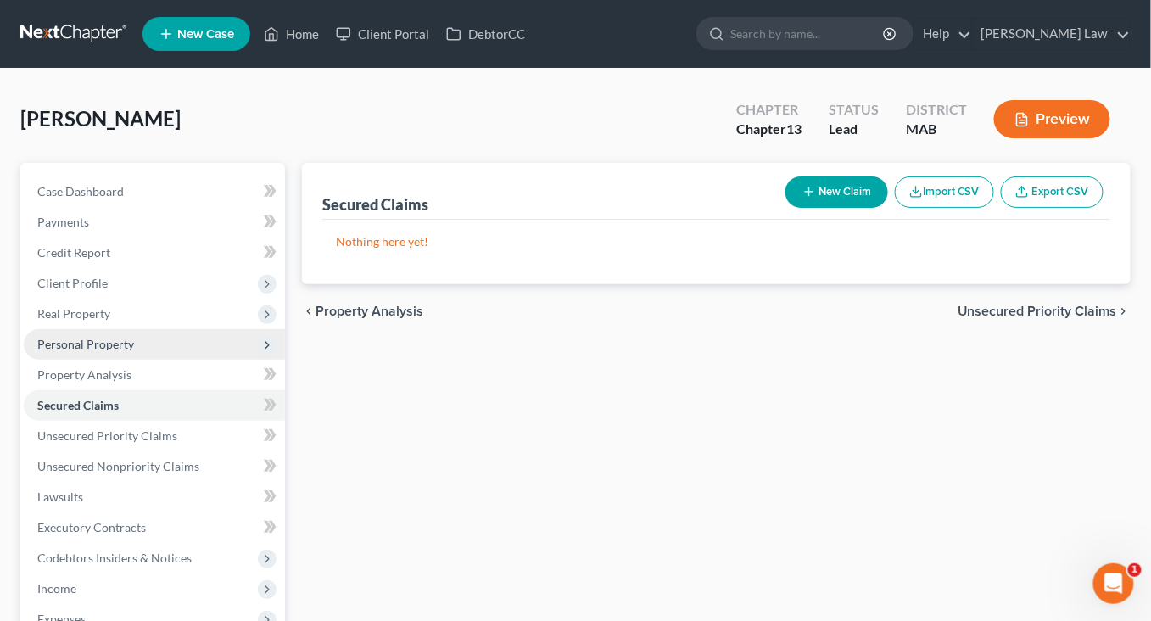
click at [72, 351] on span "Personal Property" at bounding box center [85, 344] width 97 height 14
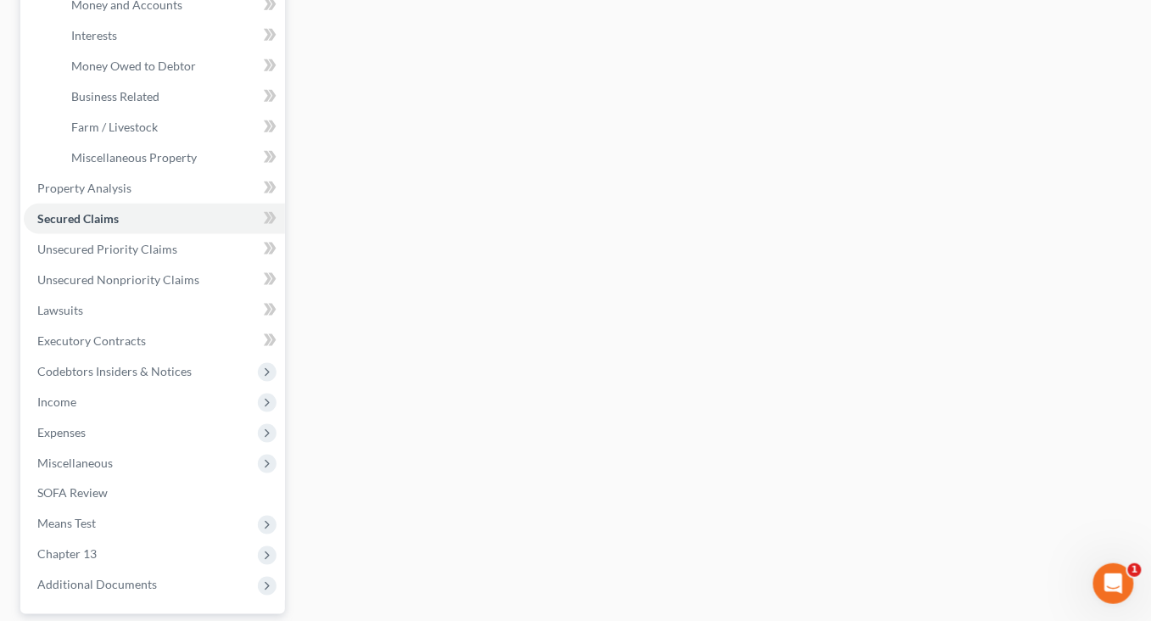
scroll to position [574, 0]
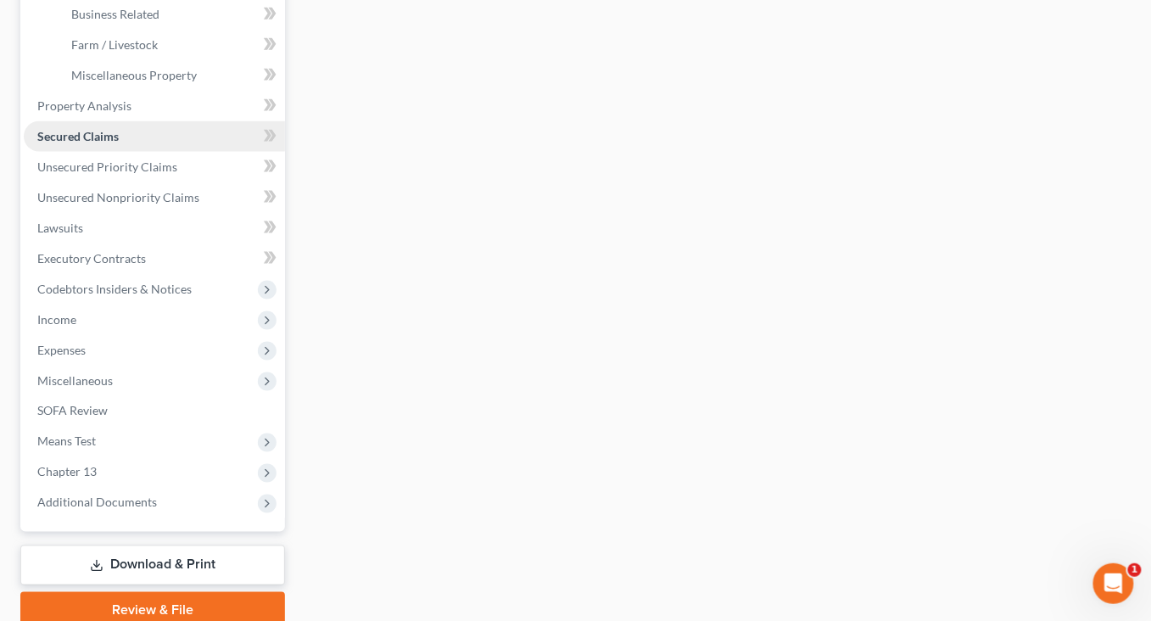
click at [88, 143] on span "Secured Claims" at bounding box center [77, 136] width 81 height 14
click at [103, 182] on link "Unsecured Priority Claims" at bounding box center [154, 167] width 261 height 31
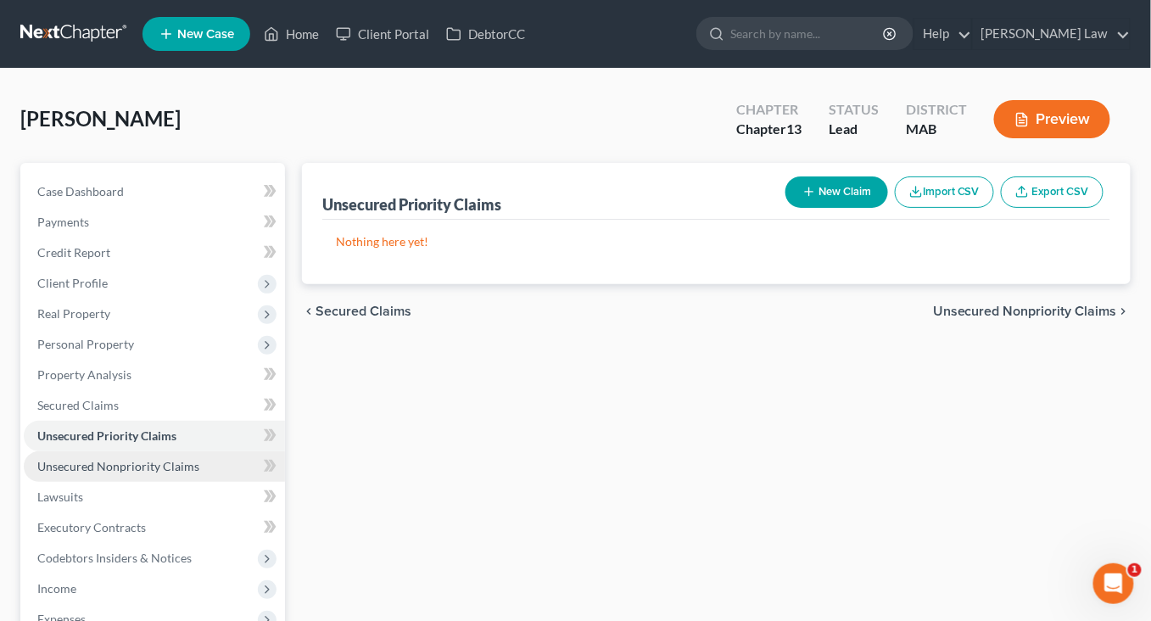
click at [149, 473] on span "Unsecured Nonpriority Claims" at bounding box center [118, 466] width 162 height 14
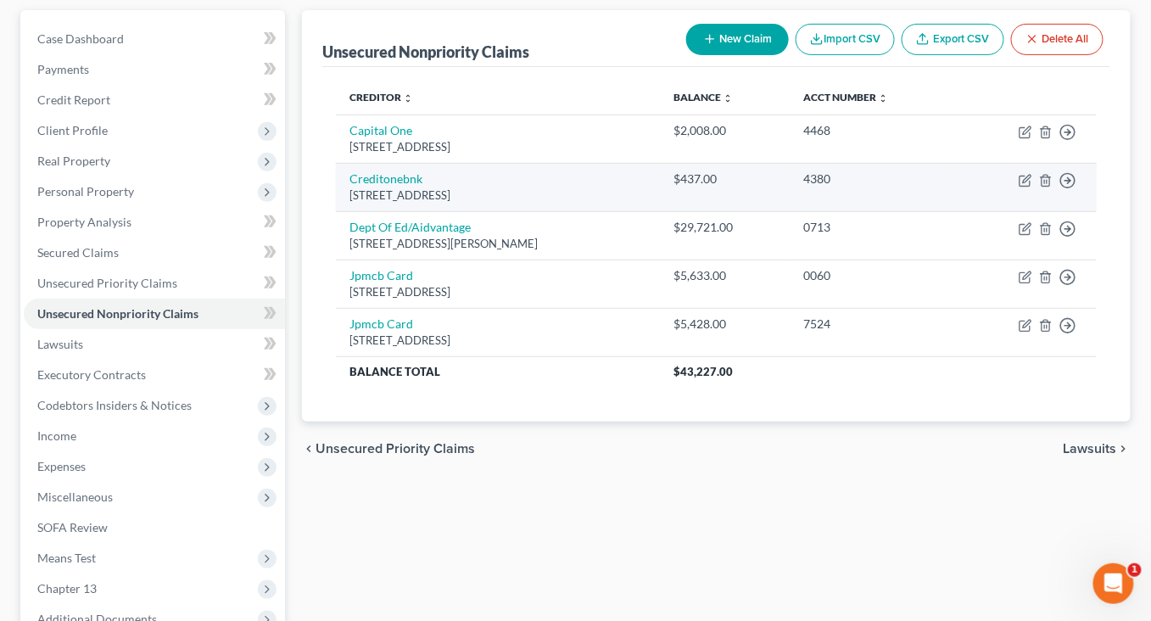
scroll to position [153, 0]
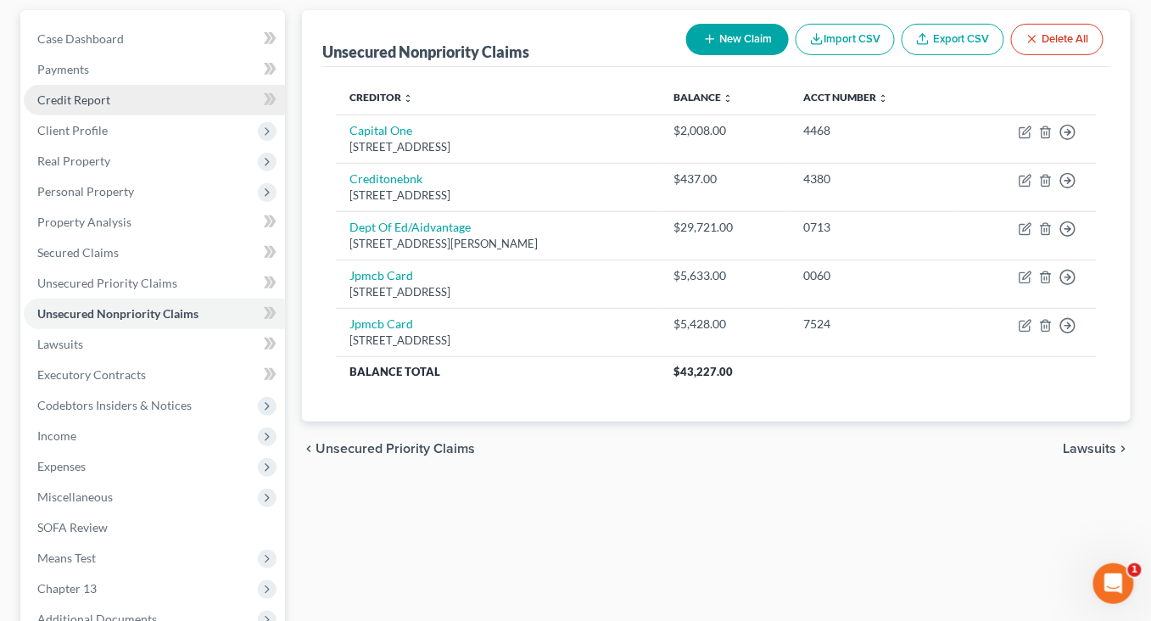
click at [90, 107] on span "Credit Report" at bounding box center [73, 99] width 73 height 14
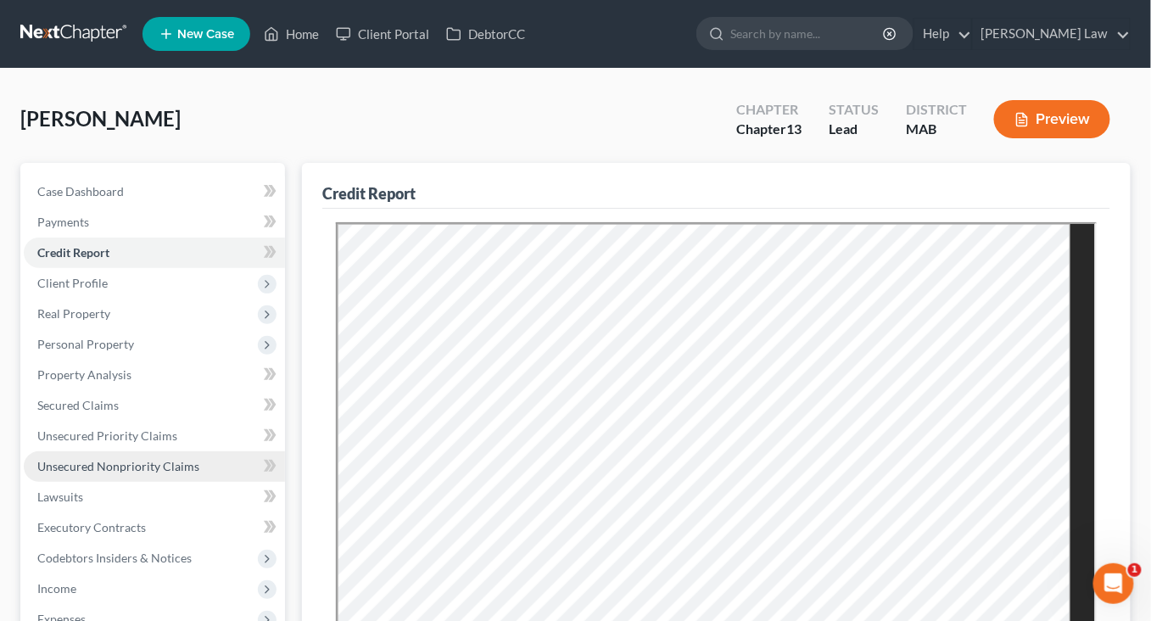
click at [114, 473] on span "Unsecured Nonpriority Claims" at bounding box center [118, 466] width 162 height 14
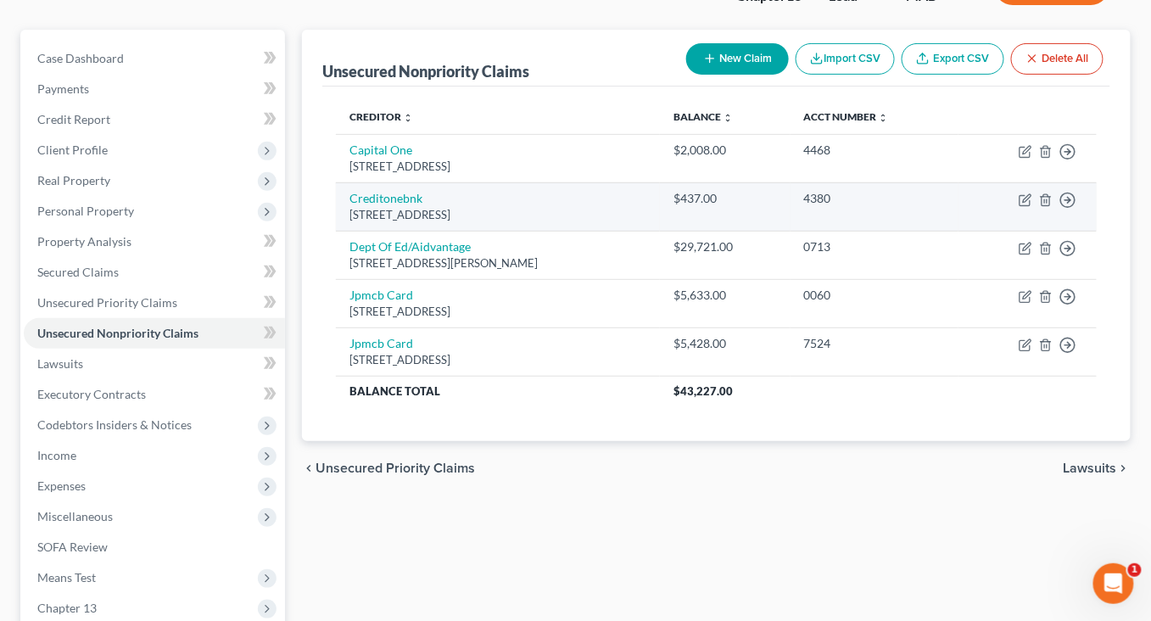
scroll to position [170, 0]
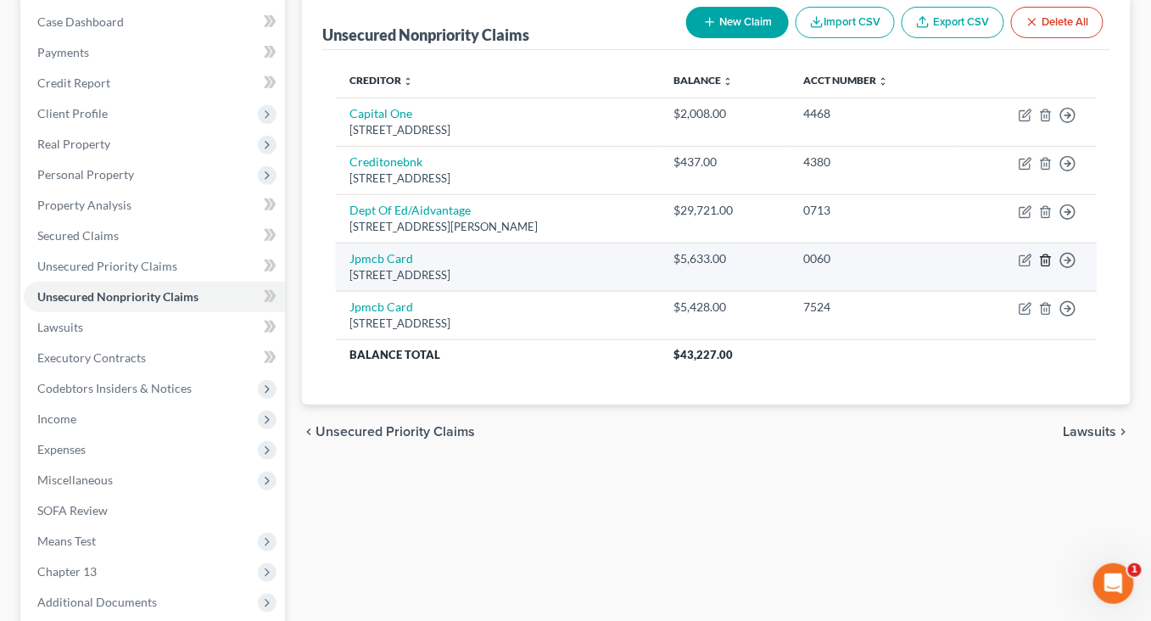
click at [1039, 267] on icon "button" at bounding box center [1046, 261] width 14 height 14
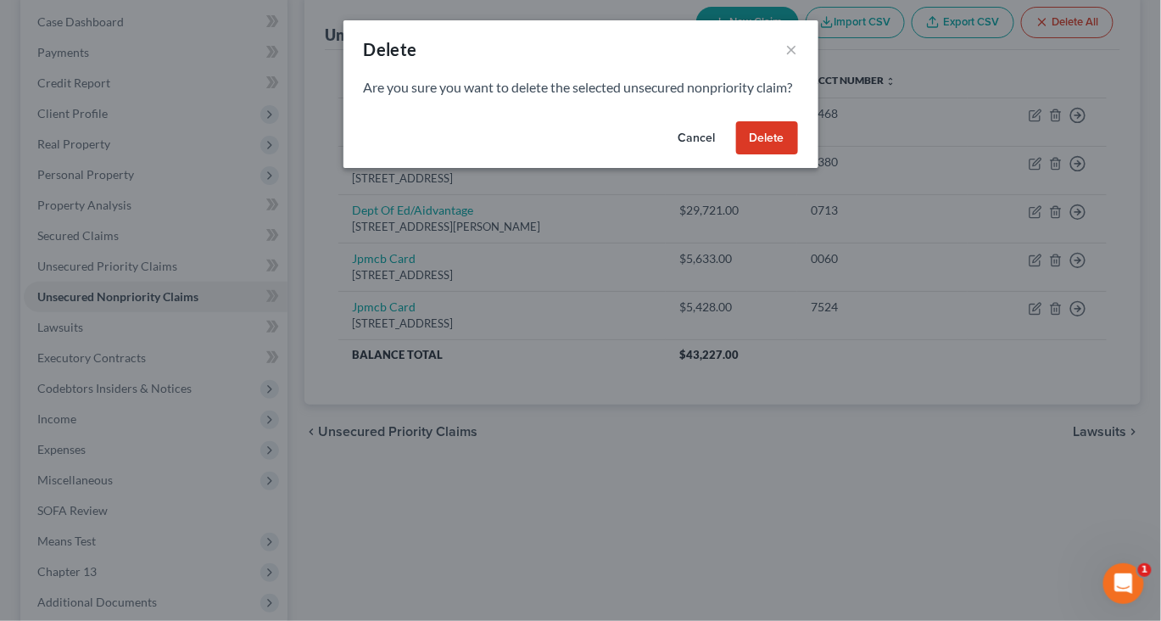
click at [798, 155] on button "Delete" at bounding box center [767, 138] width 62 height 34
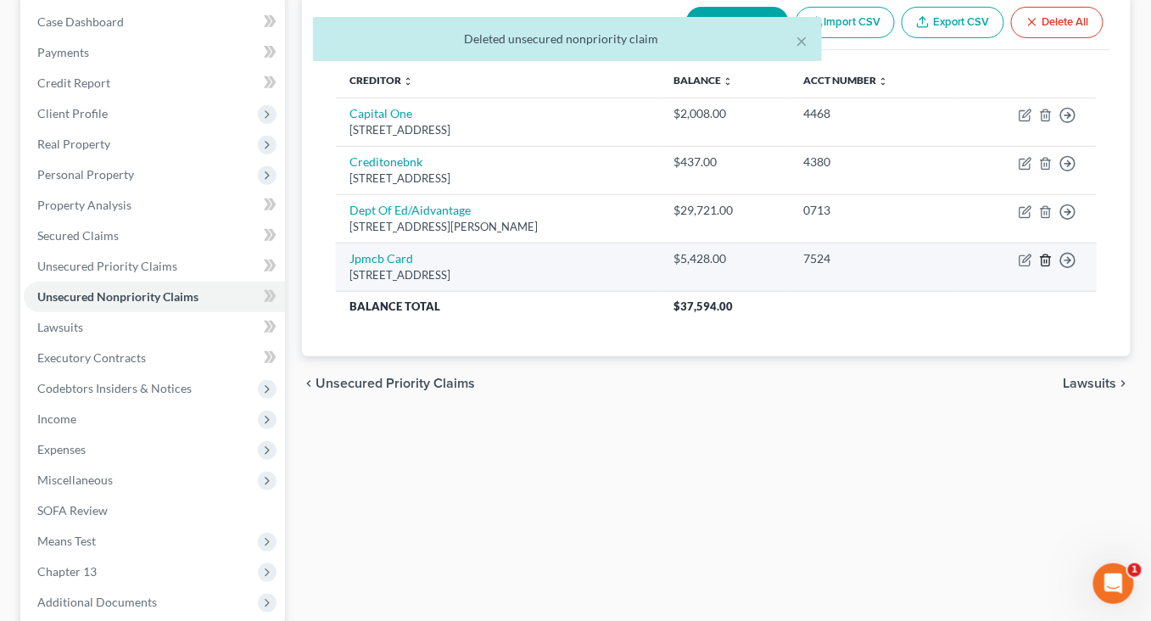
click at [1046, 263] on line "button" at bounding box center [1046, 260] width 0 height 3
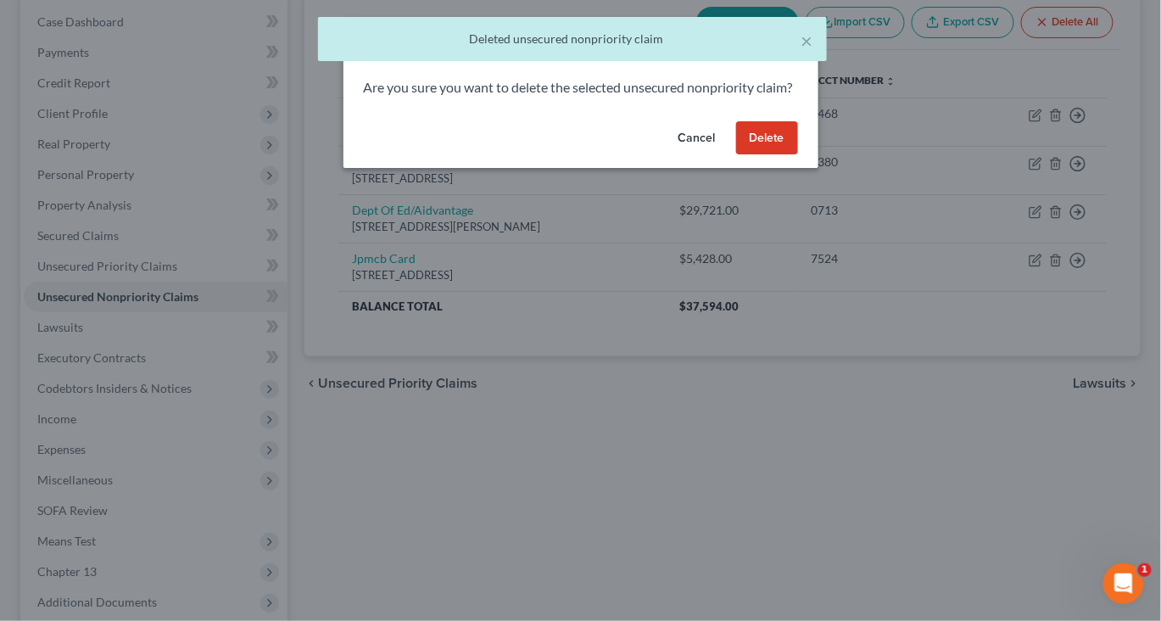
click at [798, 155] on button "Delete" at bounding box center [767, 138] width 62 height 34
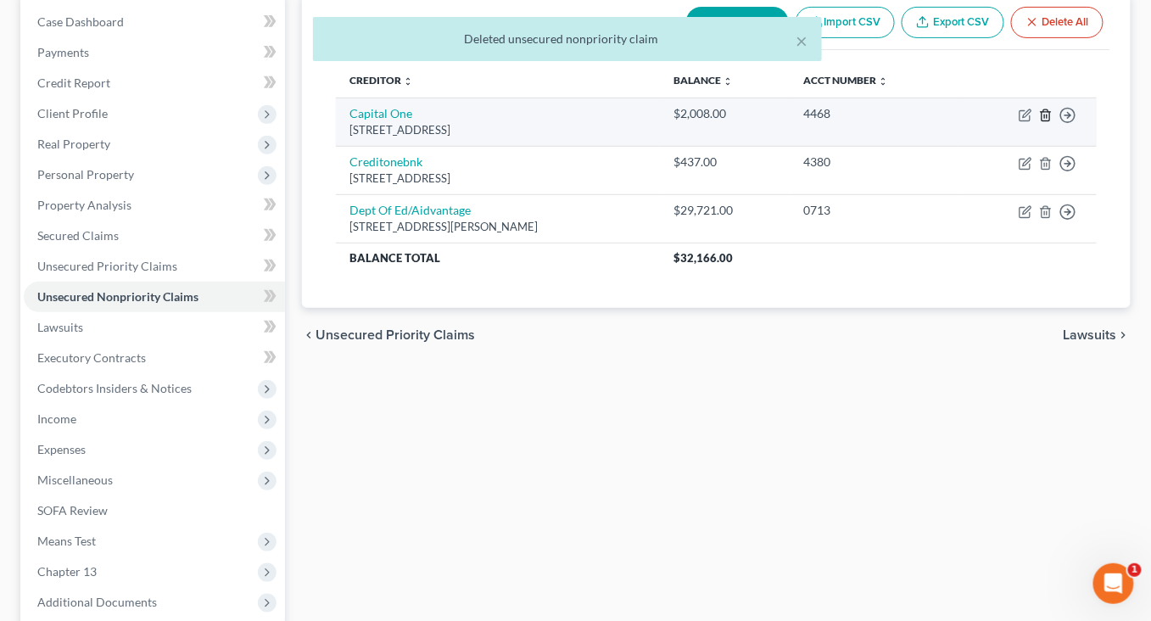
click at [1039, 122] on icon "button" at bounding box center [1046, 116] width 14 height 14
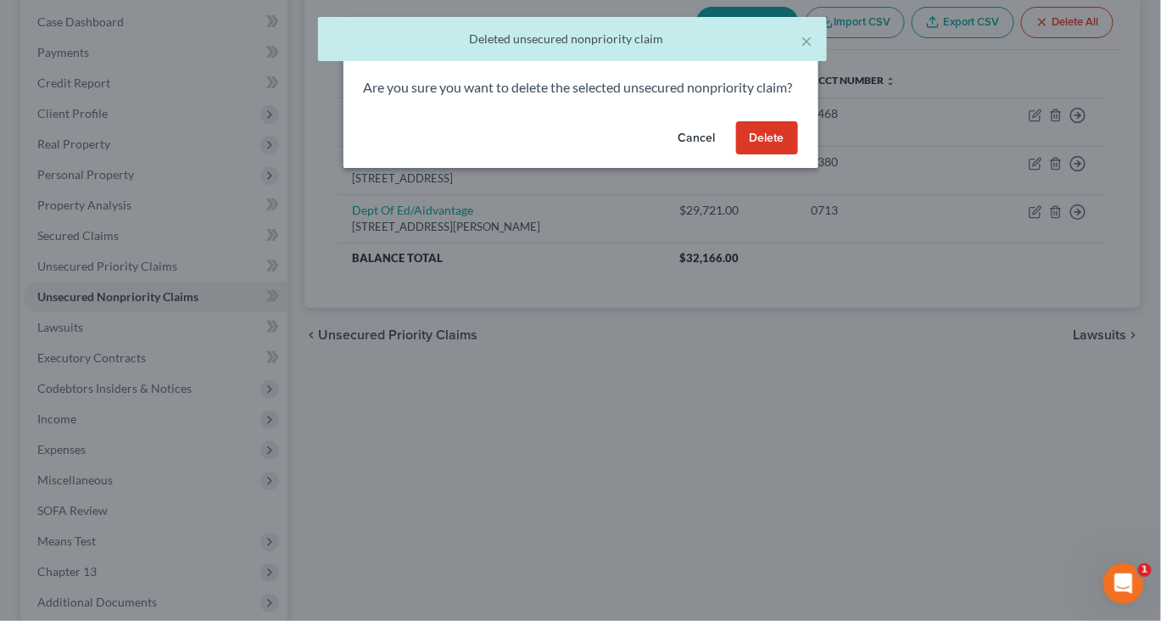
click at [798, 155] on button "Delete" at bounding box center [767, 138] width 62 height 34
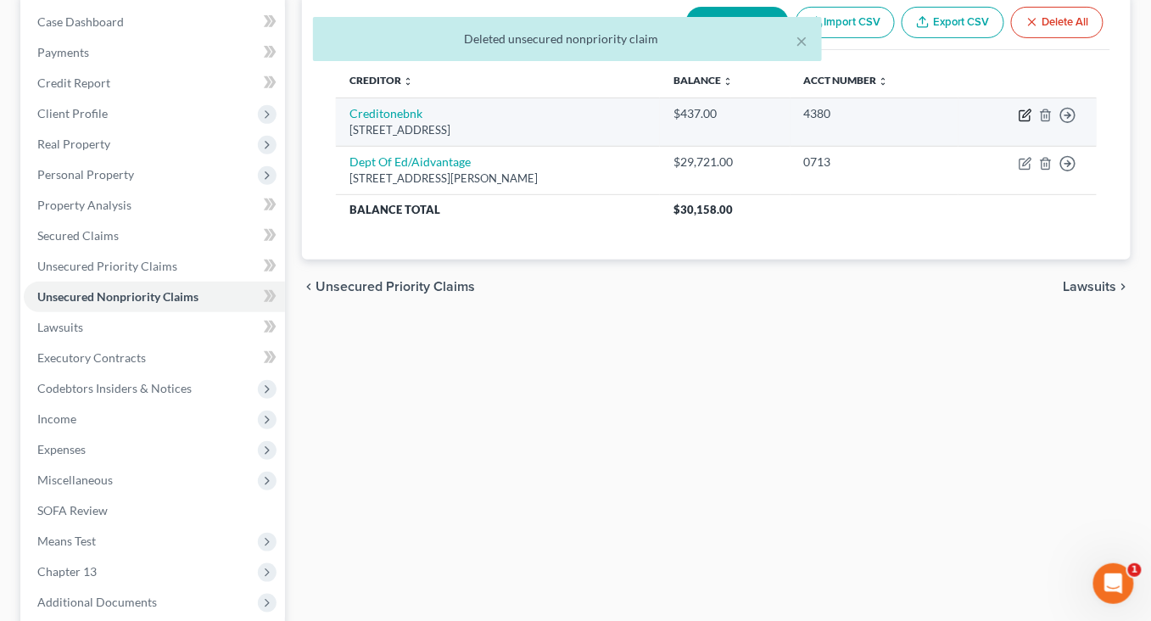
click at [1018, 122] on icon "button" at bounding box center [1025, 116] width 14 height 14
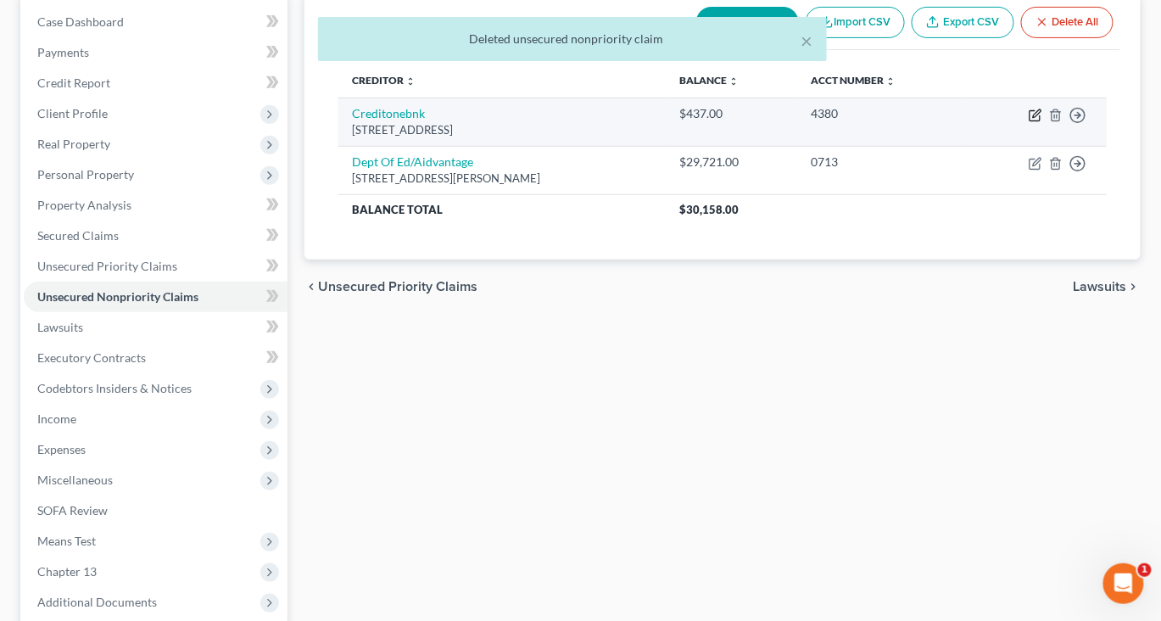
select select "31"
select select "2"
select select "0"
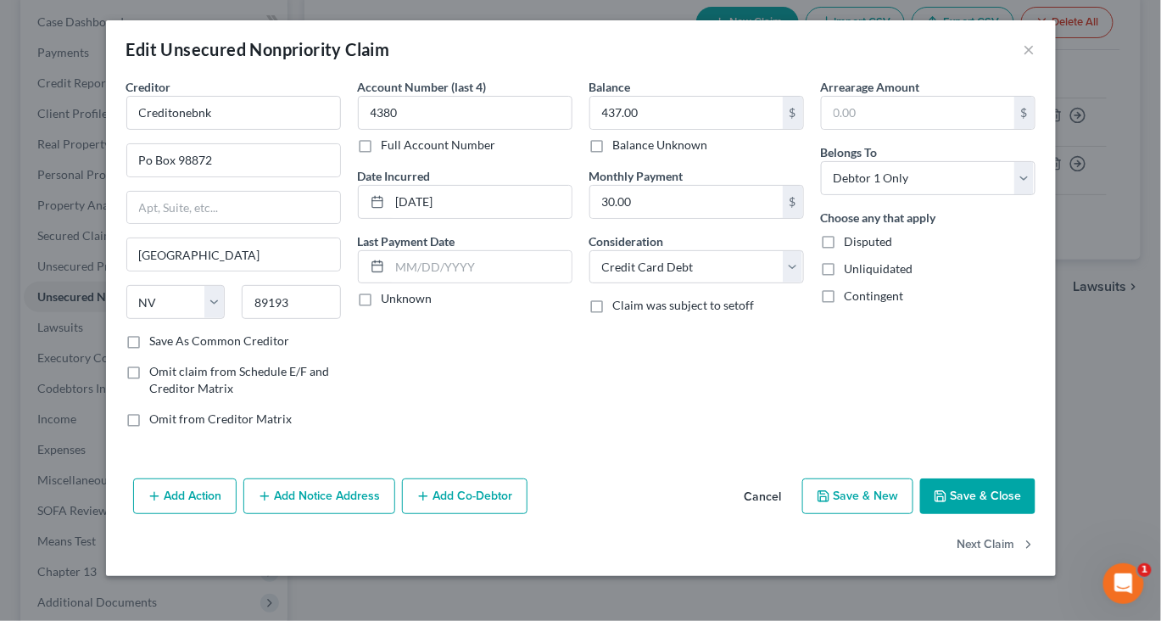
click at [1025, 514] on button "Save & Close" at bounding box center [977, 496] width 115 height 36
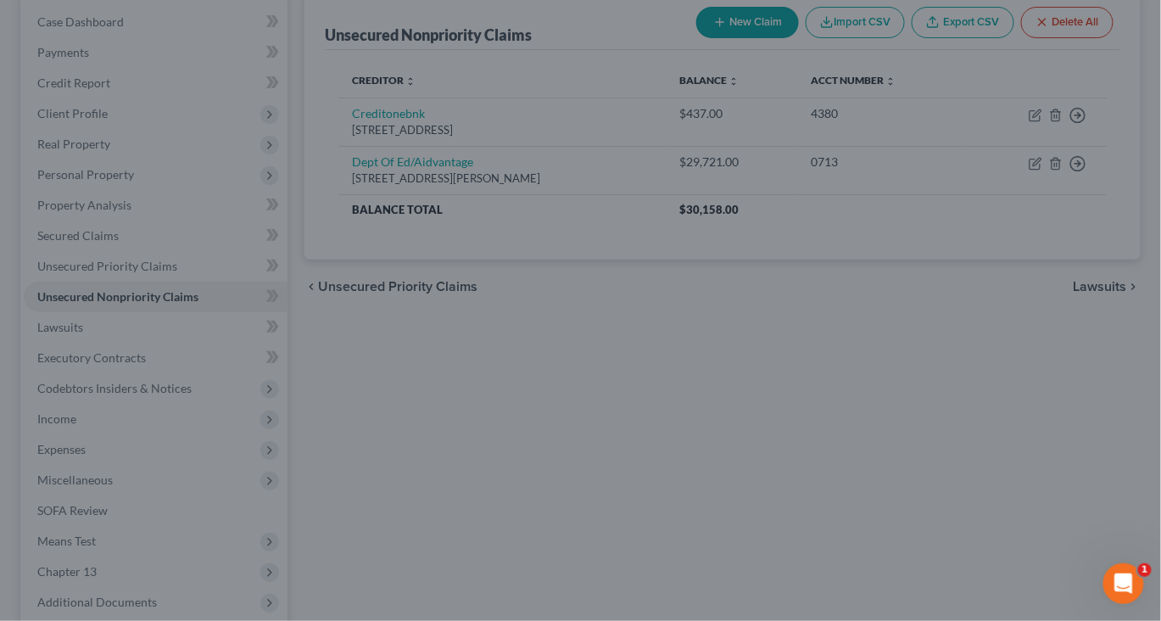
type input "0"
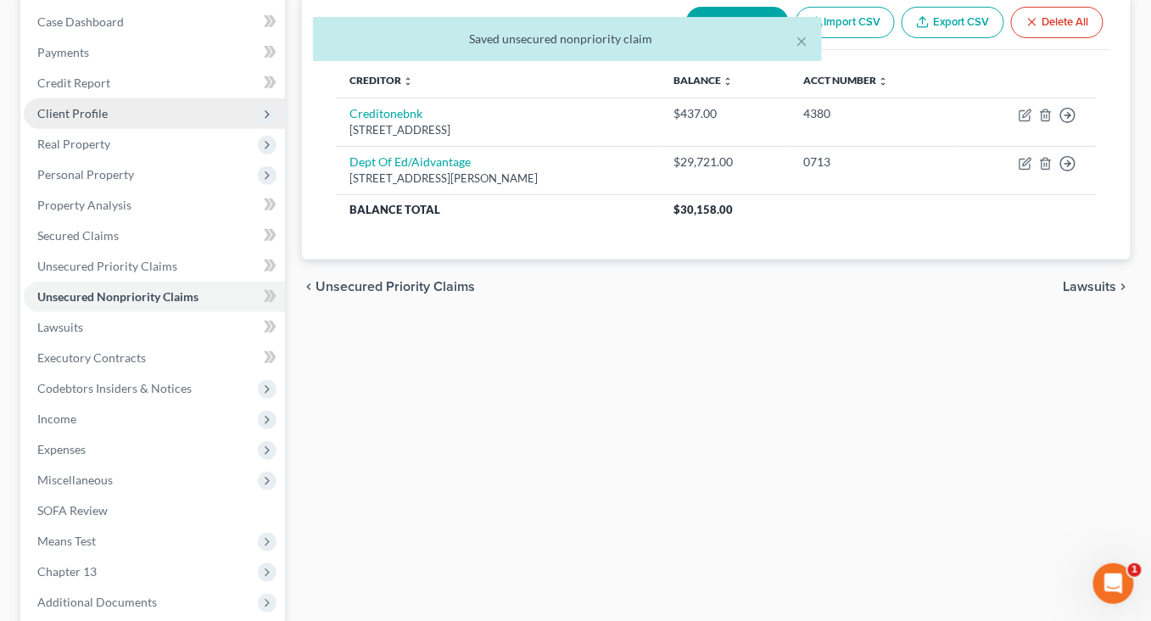
click at [103, 120] on span "Client Profile" at bounding box center [72, 113] width 70 height 14
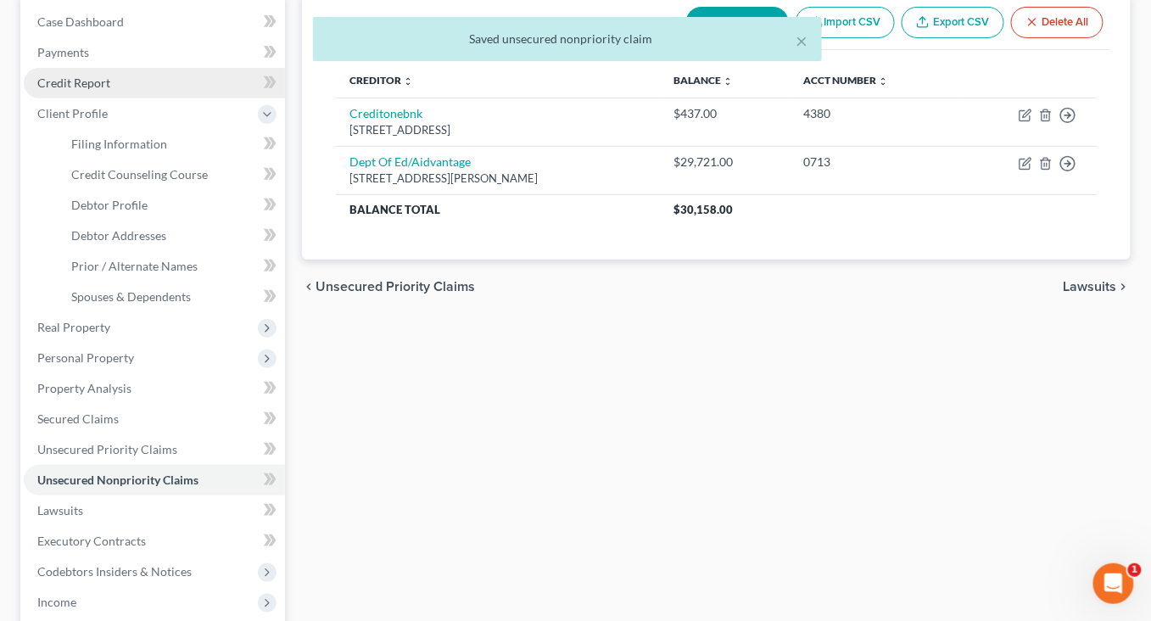
click at [108, 90] on span "Credit Report" at bounding box center [73, 82] width 73 height 14
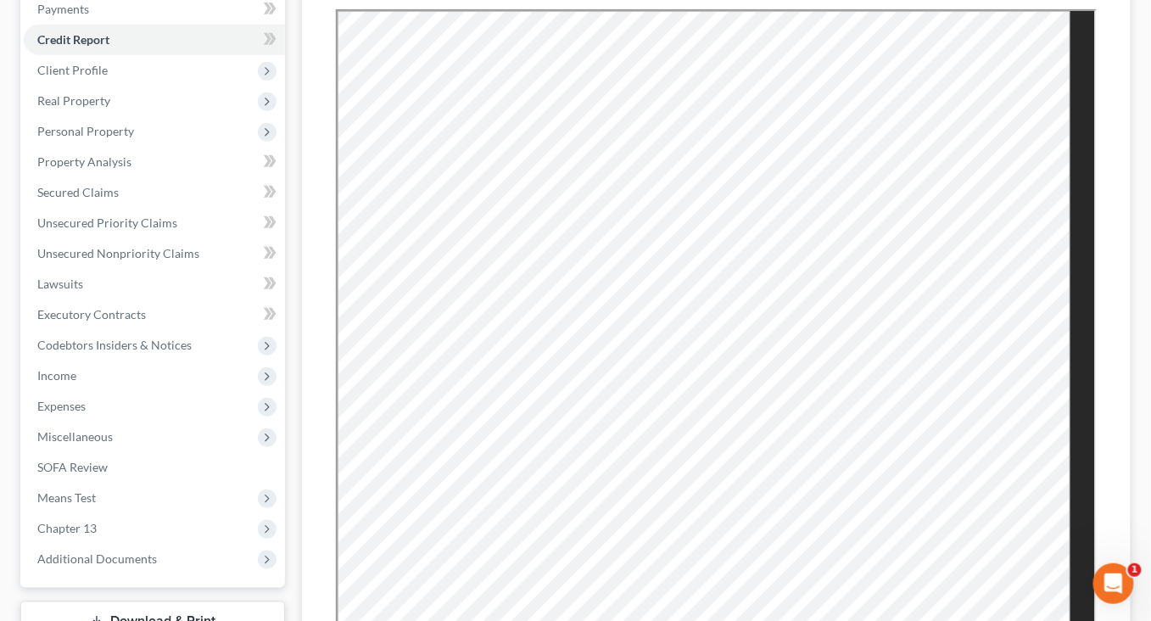
scroll to position [236, 0]
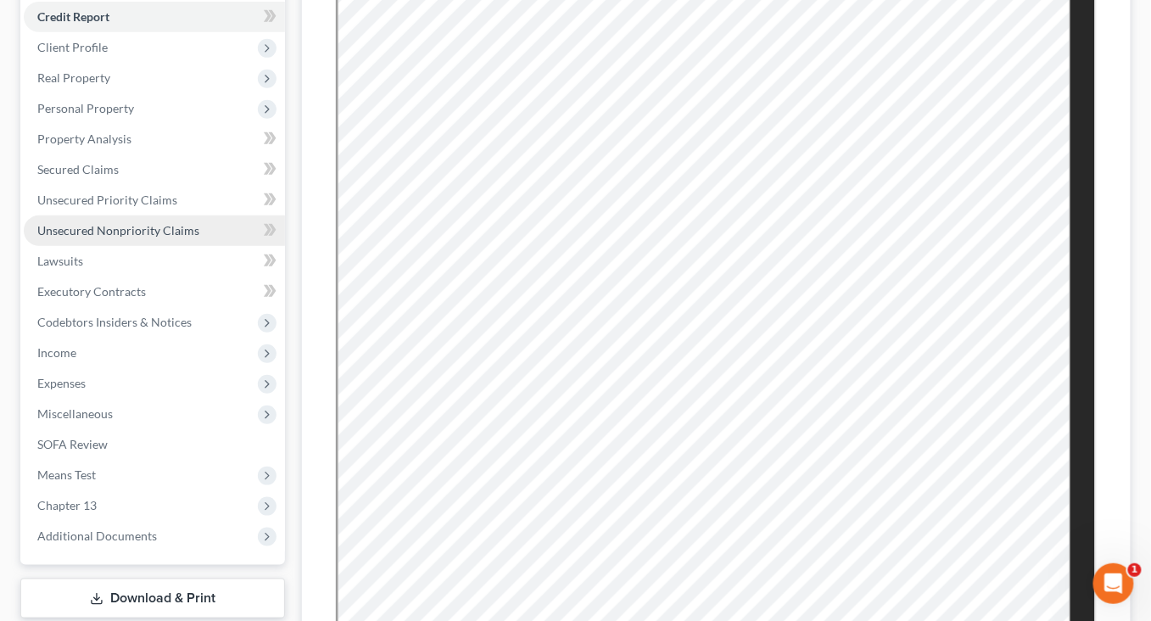
click at [163, 237] on span "Unsecured Nonpriority Claims" at bounding box center [118, 230] width 162 height 14
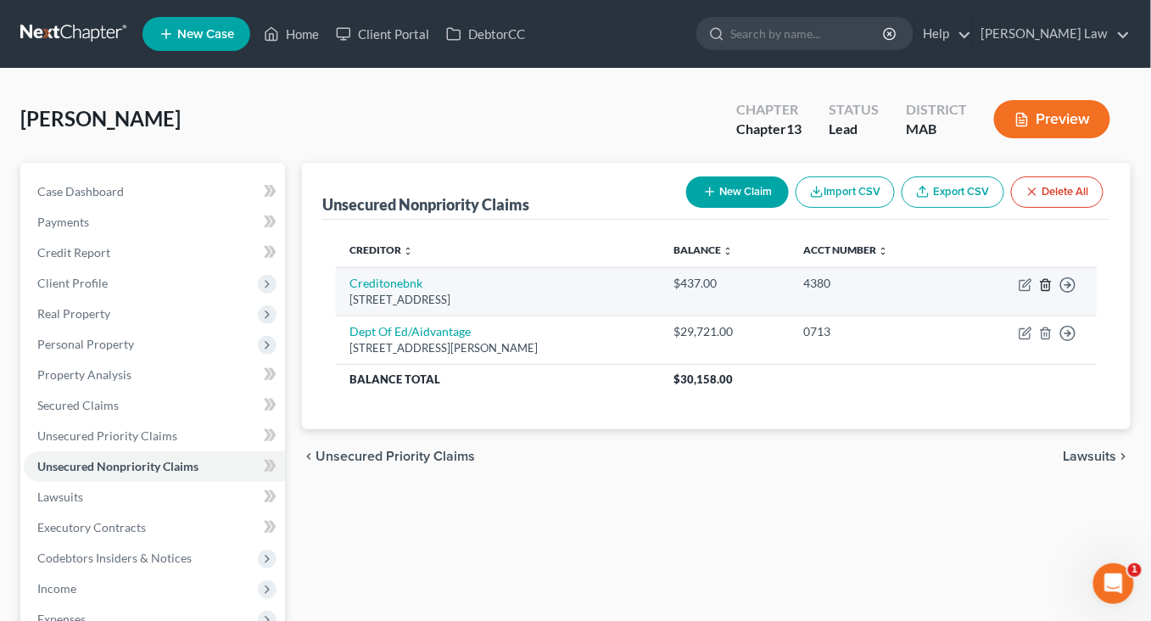
click at [1039, 292] on icon "button" at bounding box center [1046, 285] width 14 height 14
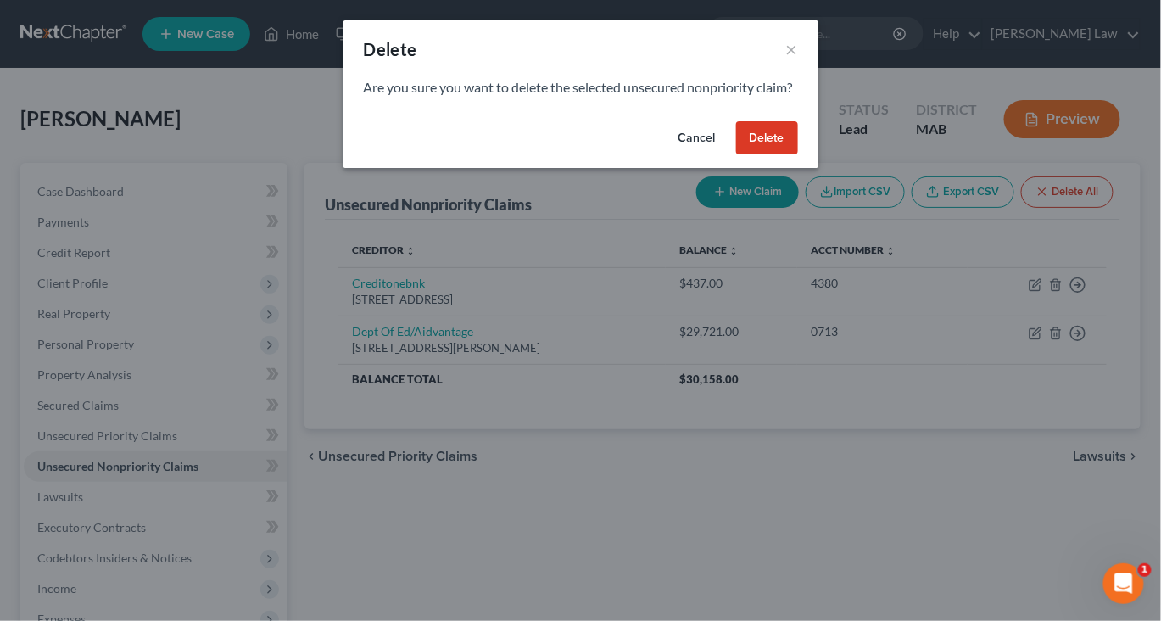
click at [798, 155] on button "Delete" at bounding box center [767, 138] width 62 height 34
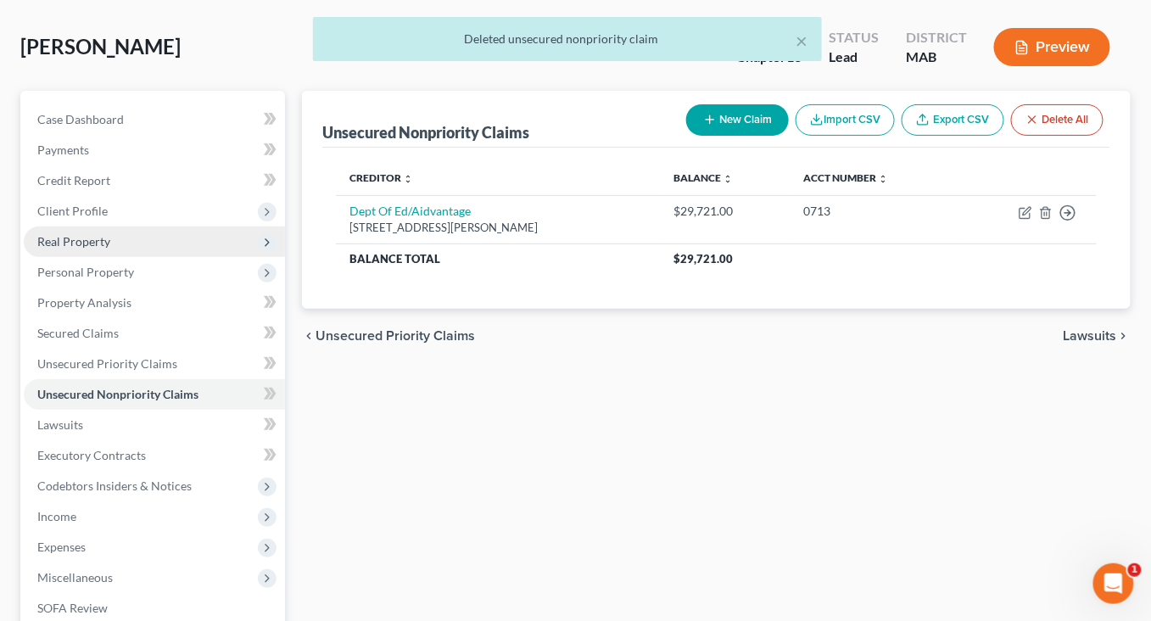
scroll to position [59, 0]
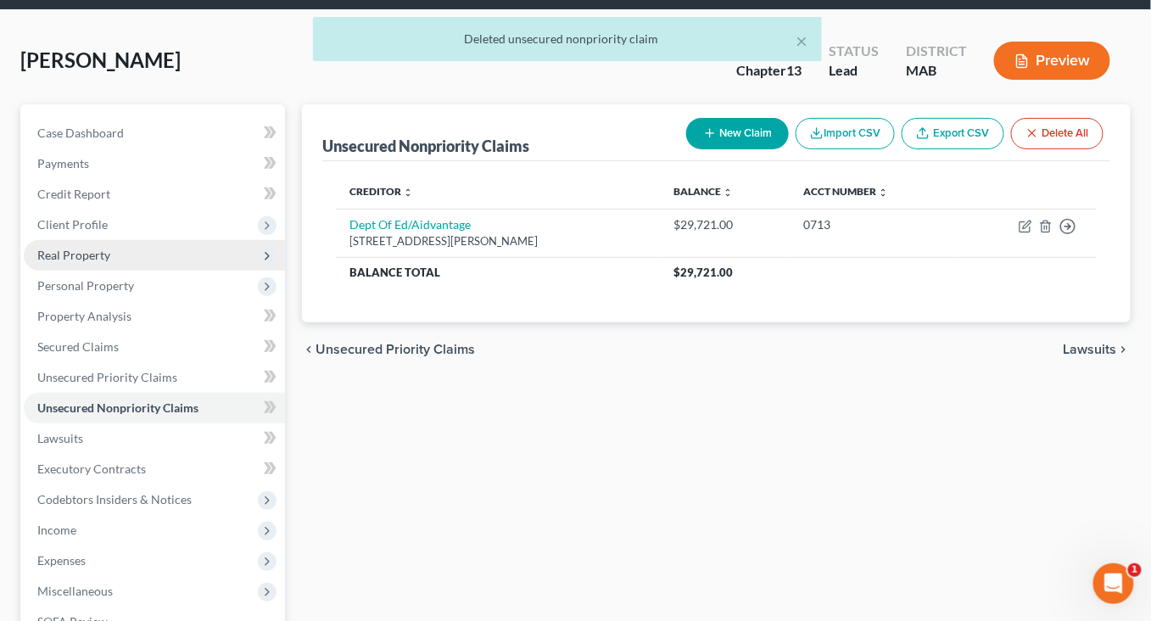
click at [110, 262] on span "Real Property" at bounding box center [73, 255] width 73 height 14
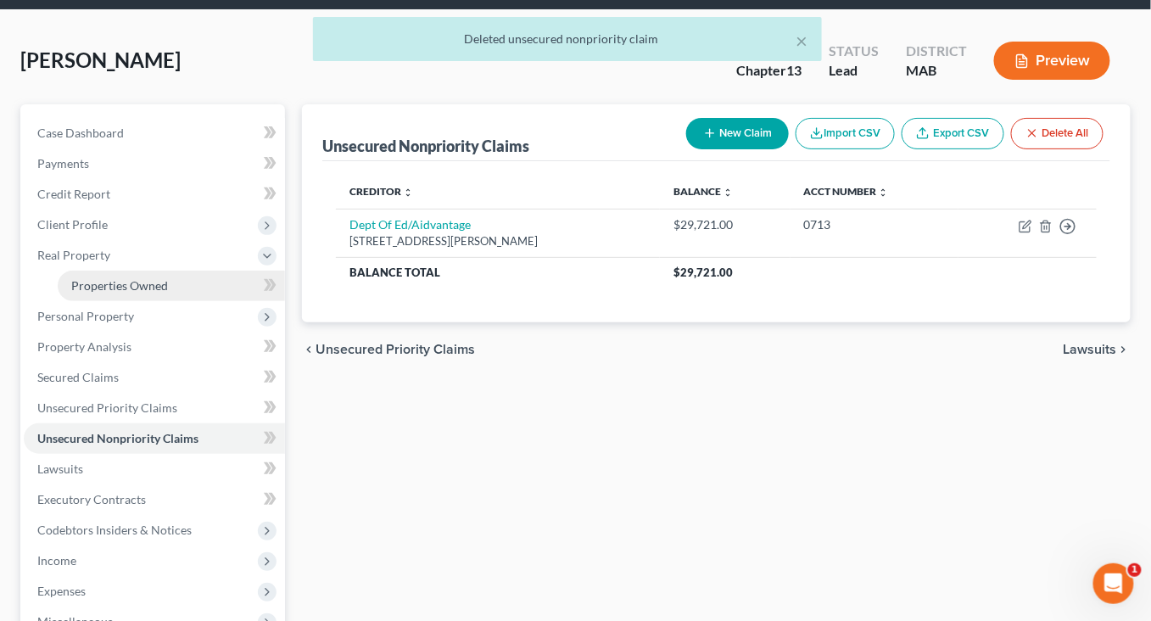
click at [144, 293] on span "Properties Owned" at bounding box center [119, 285] width 97 height 14
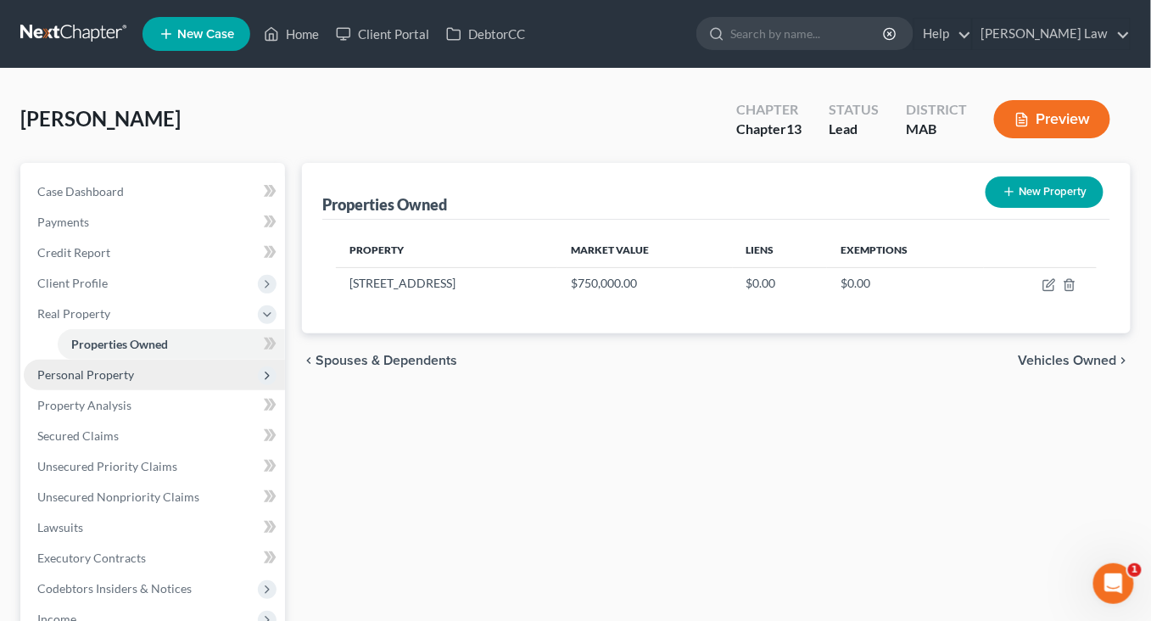
click at [110, 382] on span "Personal Property" at bounding box center [85, 374] width 97 height 14
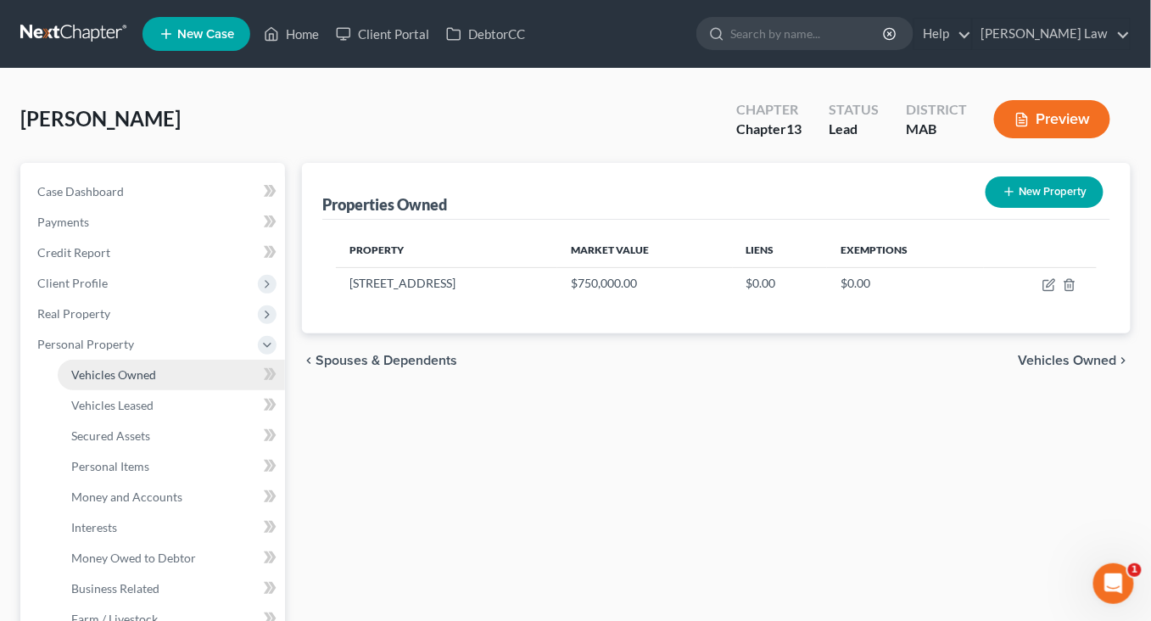
click at [140, 382] on span "Vehicles Owned" at bounding box center [113, 374] width 85 height 14
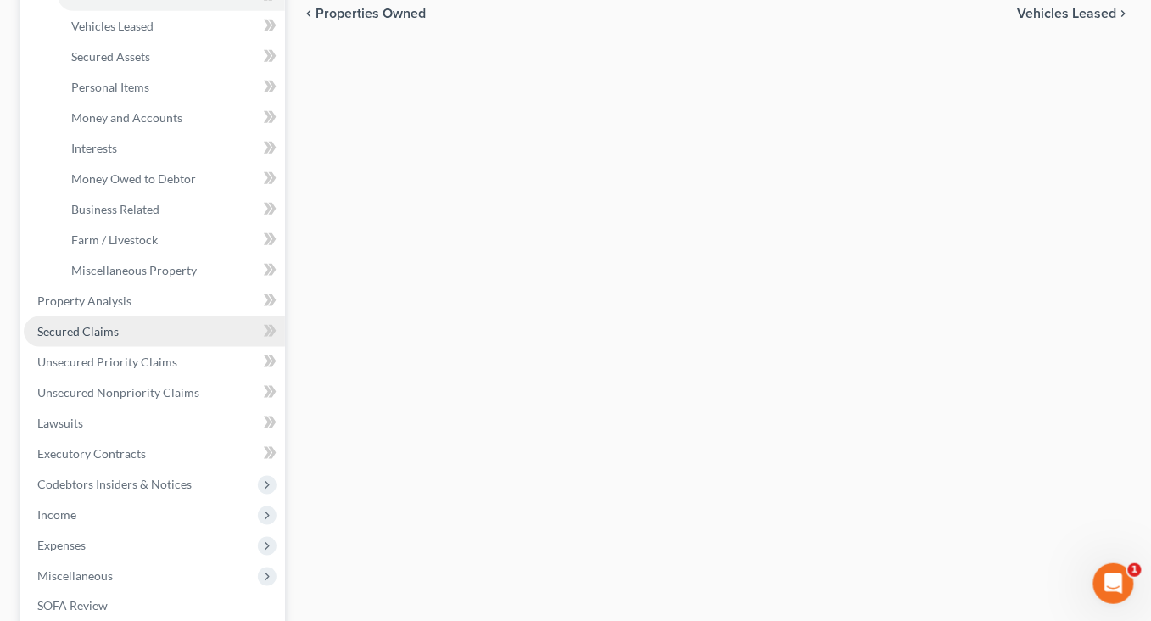
click at [114, 338] on span "Secured Claims" at bounding box center [77, 331] width 81 height 14
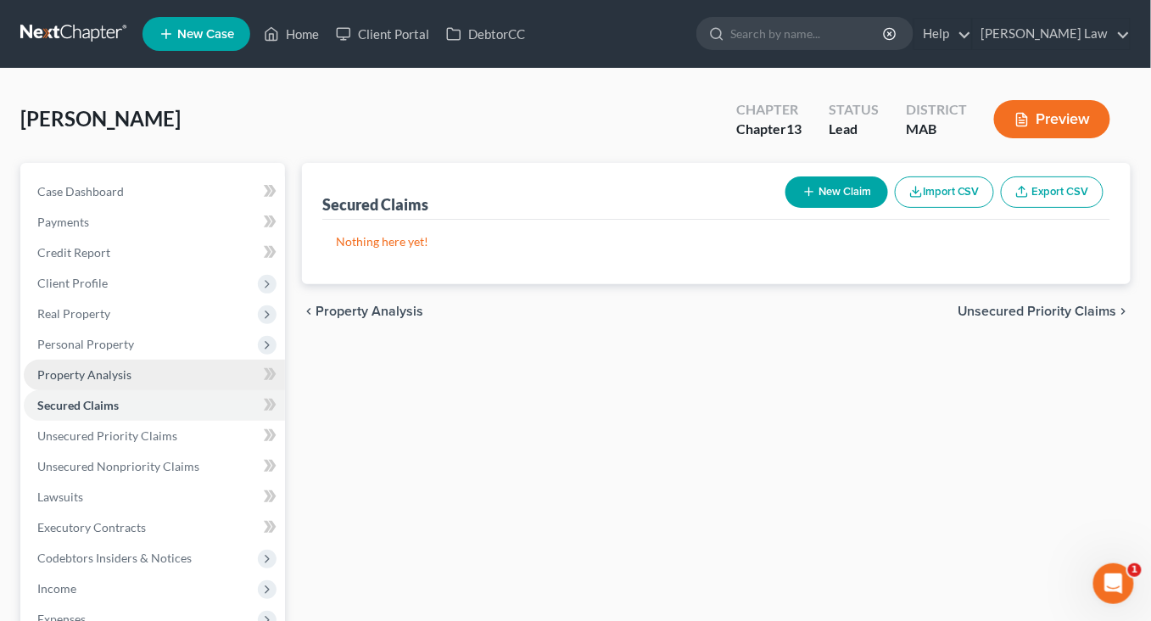
click at [114, 382] on span "Property Analysis" at bounding box center [84, 374] width 94 height 14
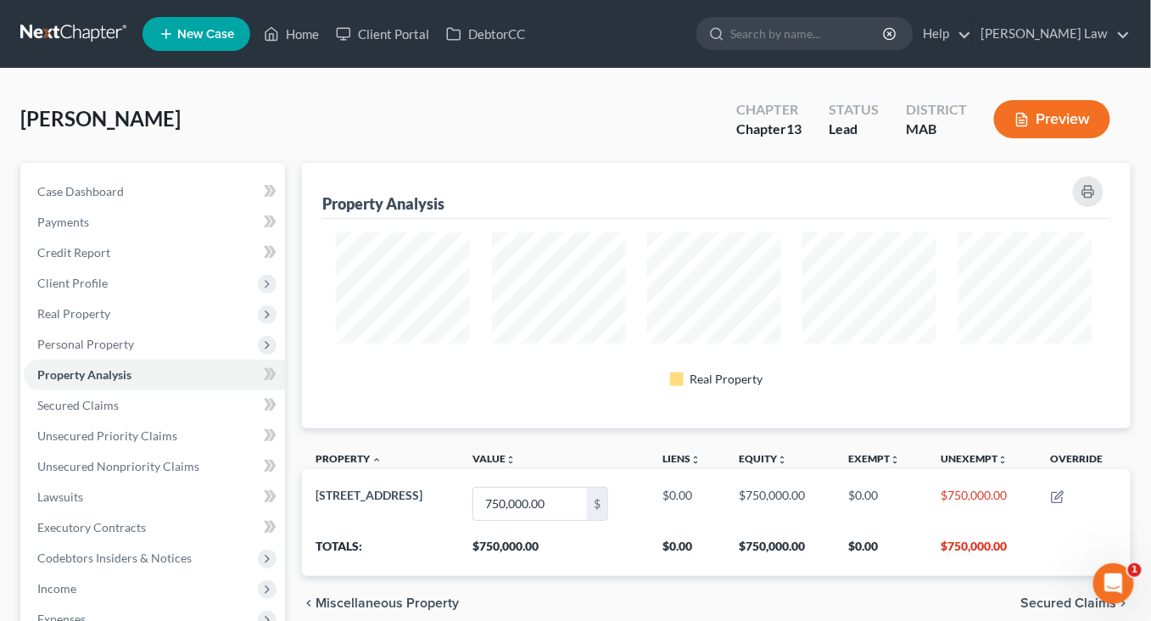
scroll to position [302, 821]
click at [101, 360] on span "Personal Property" at bounding box center [154, 344] width 261 height 31
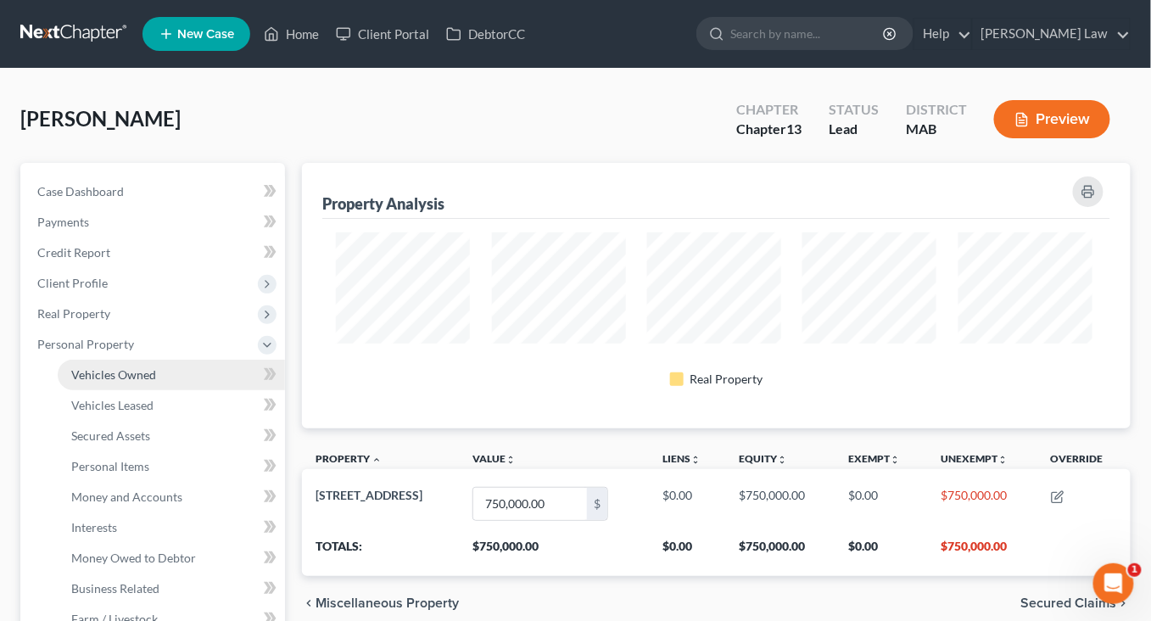
click at [137, 382] on span "Vehicles Owned" at bounding box center [113, 374] width 85 height 14
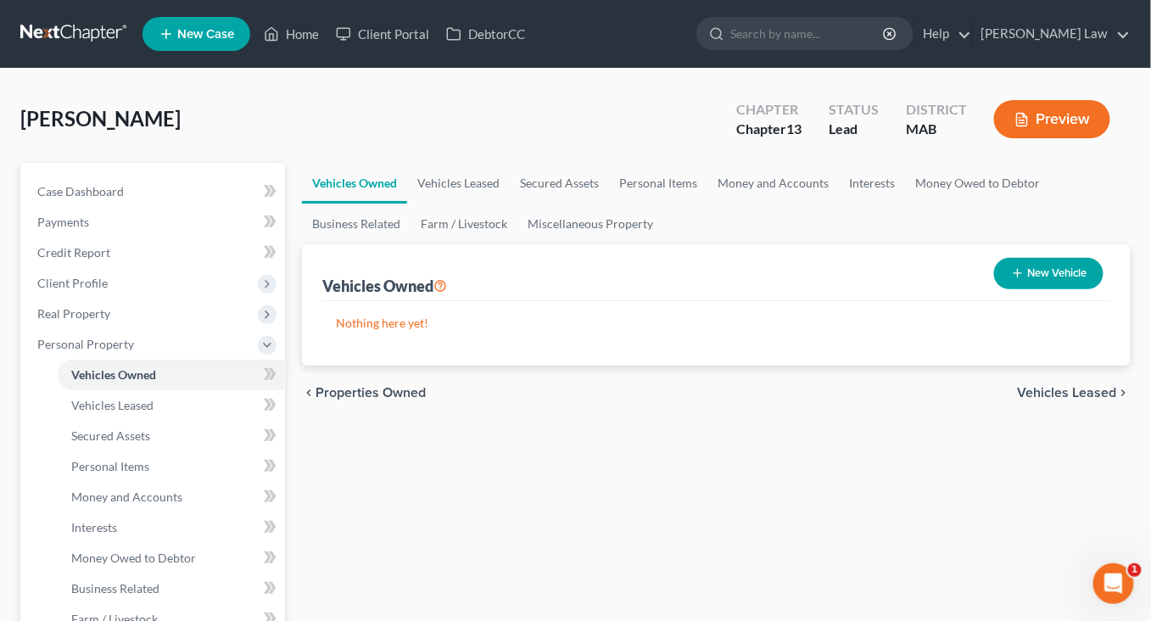
click at [1001, 289] on button "New Vehicle" at bounding box center [1048, 273] width 109 height 31
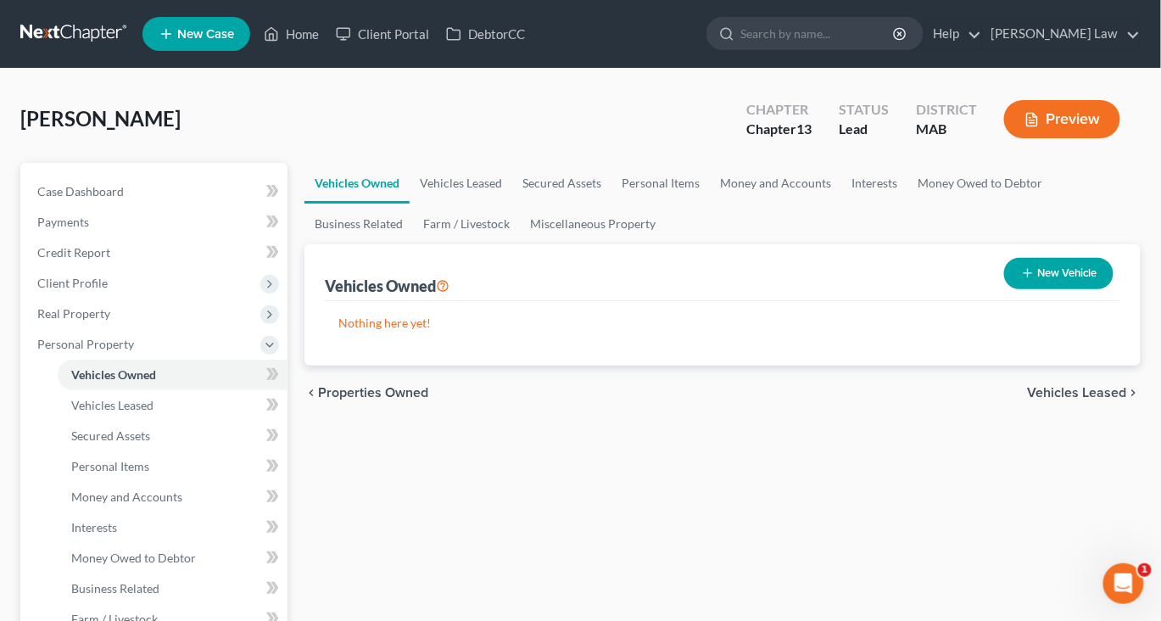
select select "0"
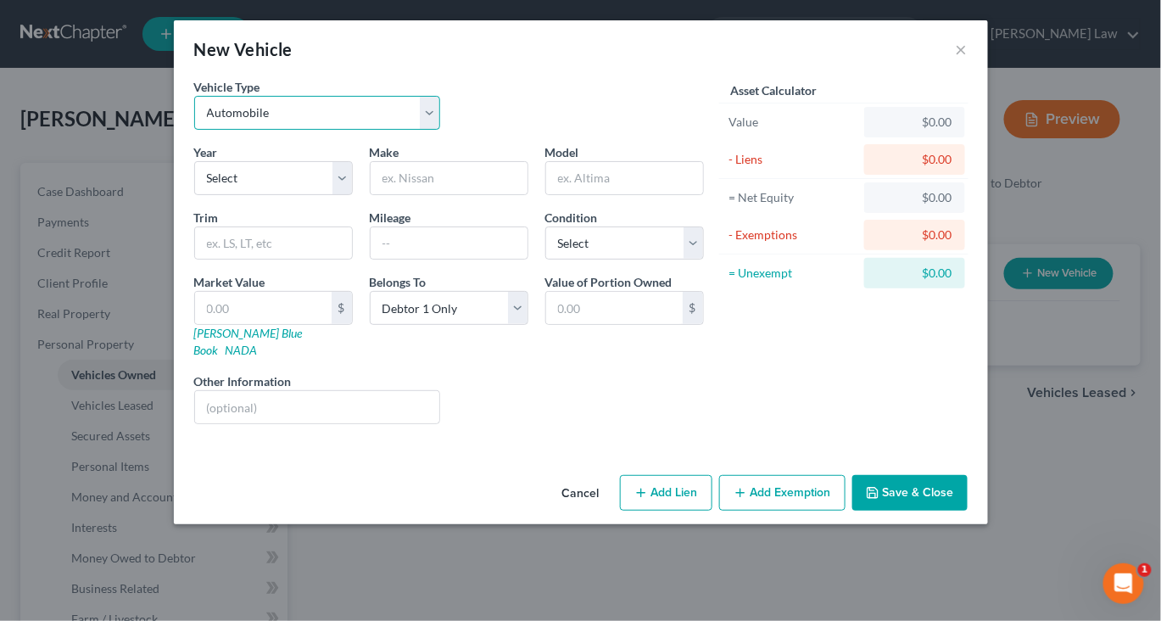
click at [391, 130] on select "Select Automobile Truck Trailer Watercraft Aircraft Motor Home Atv Other Vehicle" at bounding box center [317, 113] width 247 height 34
click at [281, 195] on select "Select 2026 2025 2024 2023 2022 2021 2020 2019 2018 2017 2016 2015 2014 2013 20…" at bounding box center [273, 178] width 159 height 34
select select "12"
click at [373, 194] on input "text" at bounding box center [449, 178] width 157 height 32
type input "Nissan"
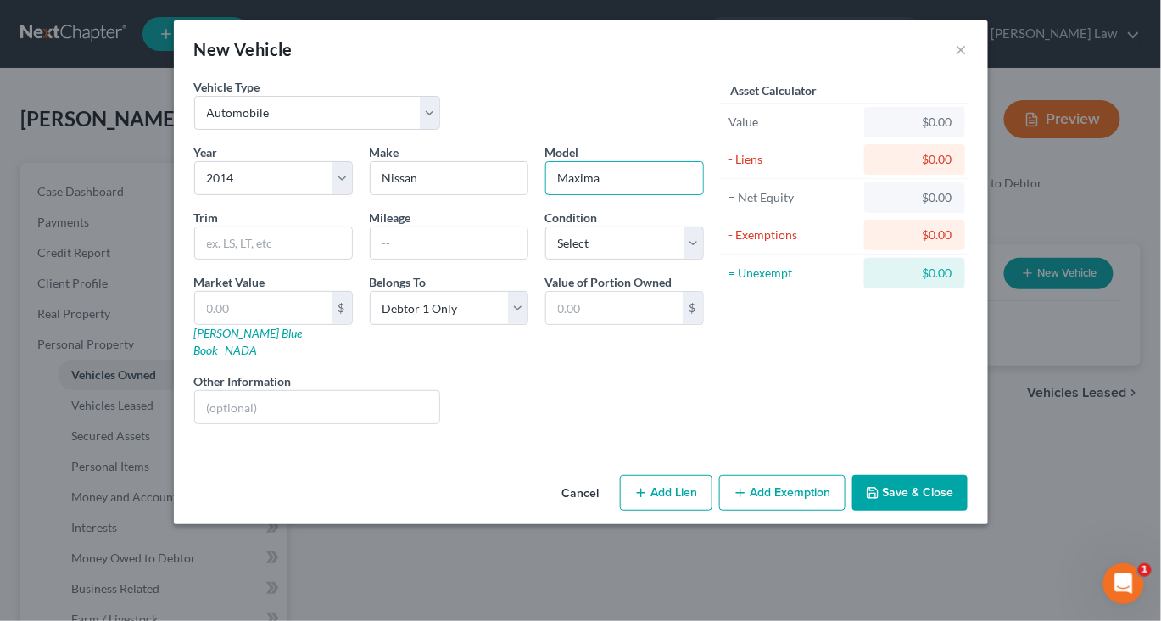
type input "Maxima"
click at [968, 510] on button "Save & Close" at bounding box center [909, 493] width 115 height 36
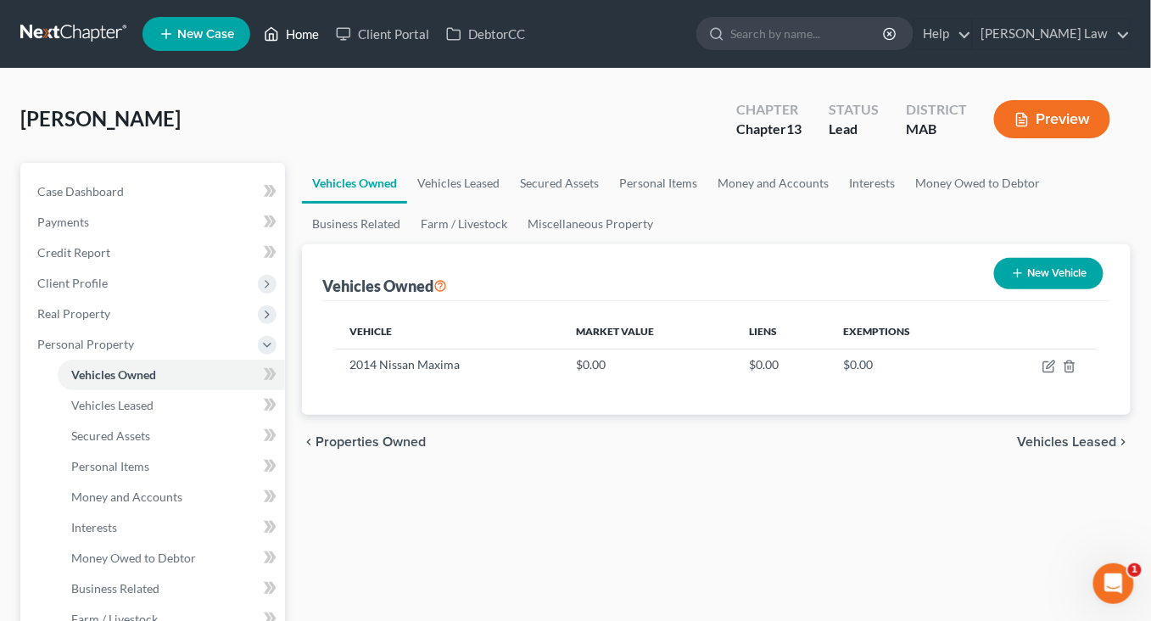
click at [327, 44] on link "Home" at bounding box center [291, 34] width 72 height 31
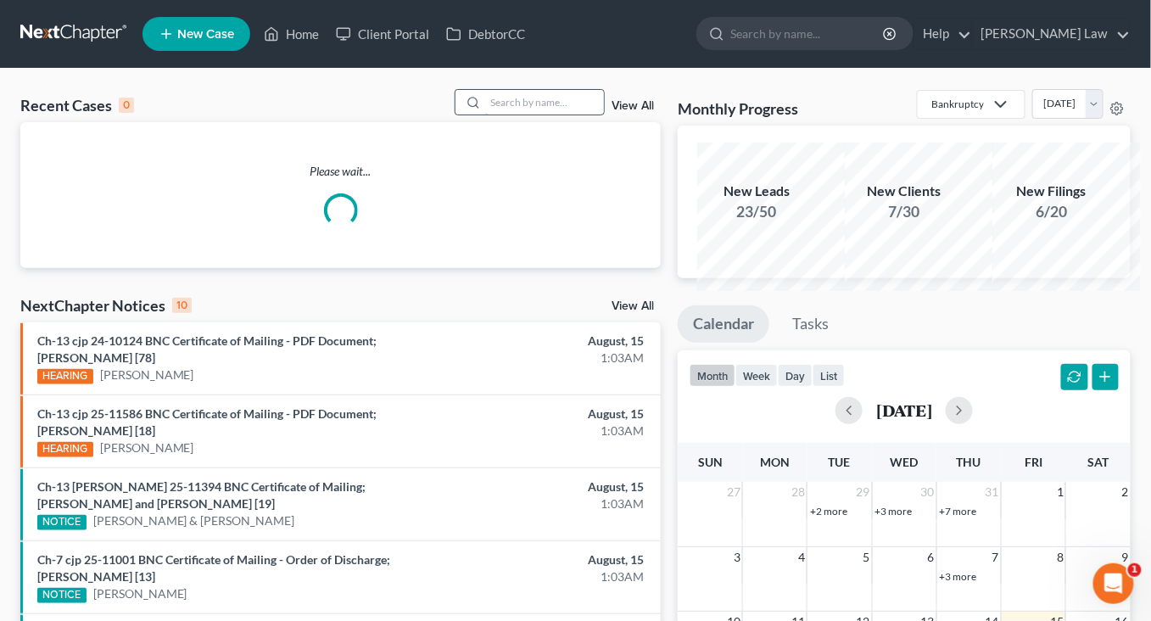
click at [518, 114] on input "search" at bounding box center [544, 102] width 119 height 25
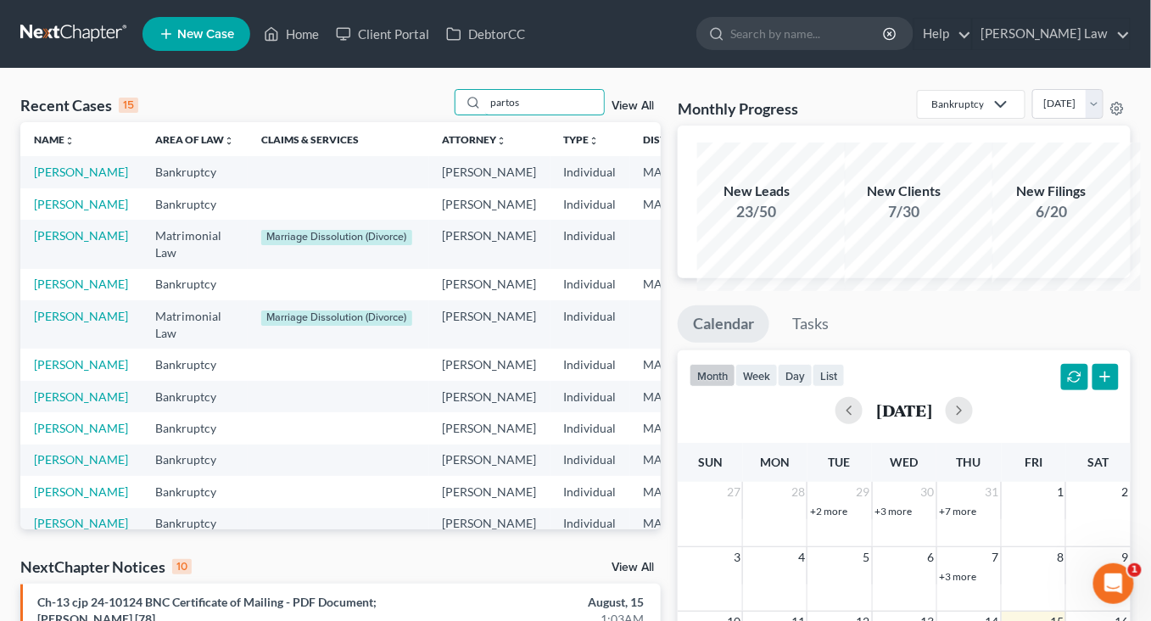
type input "partos"
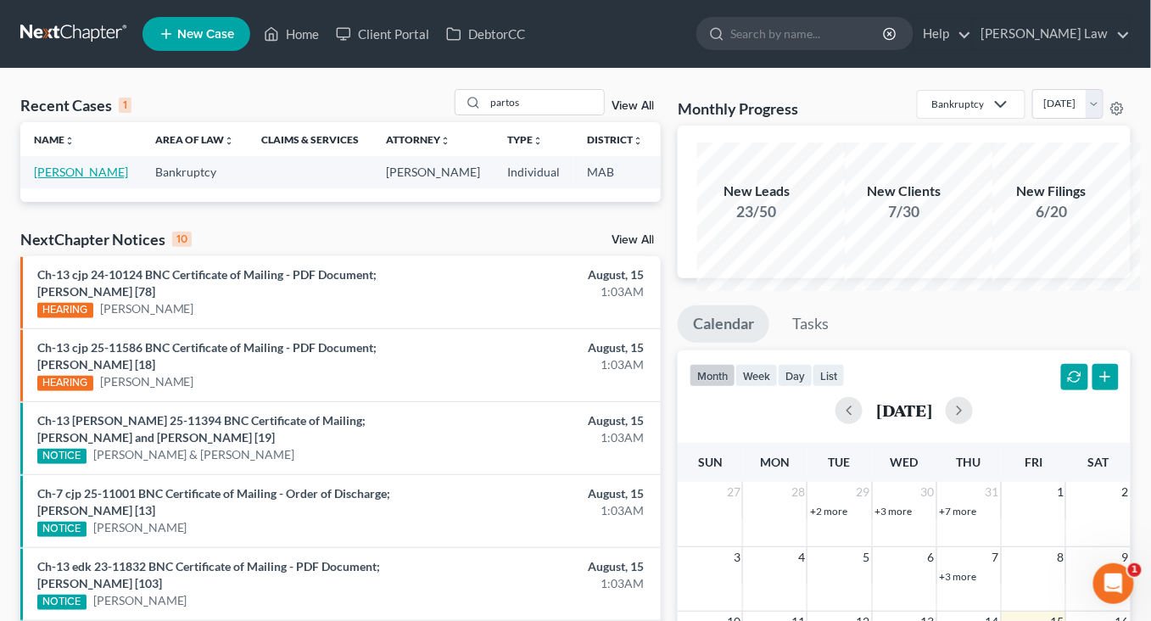
click at [50, 179] on link "[PERSON_NAME]" at bounding box center [81, 172] width 94 height 14
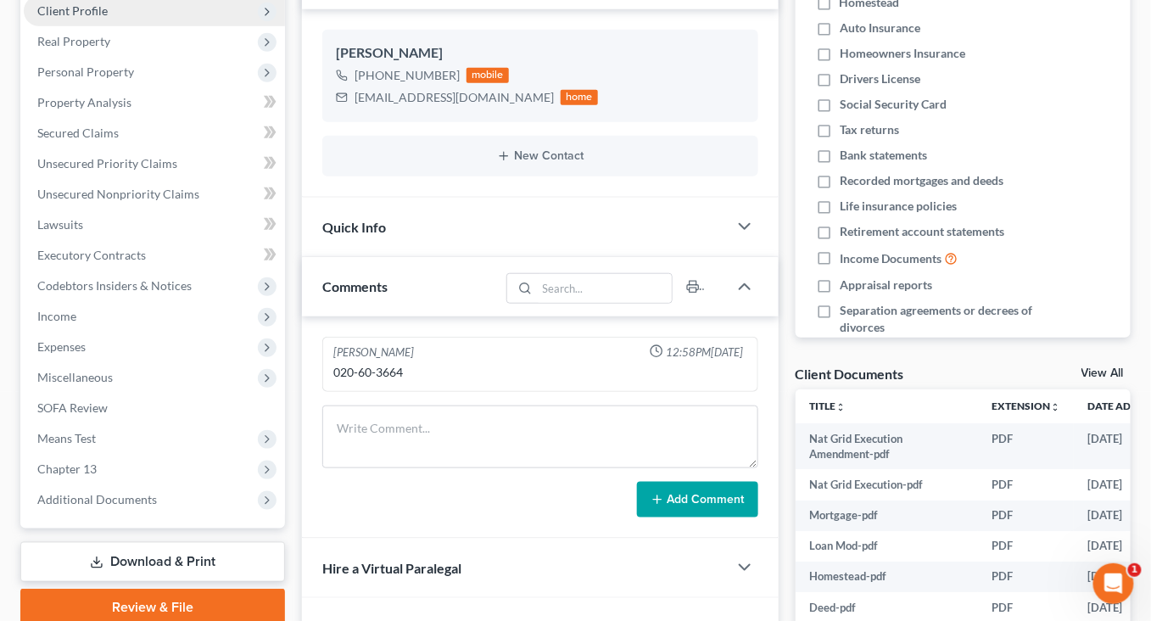
scroll to position [292, 0]
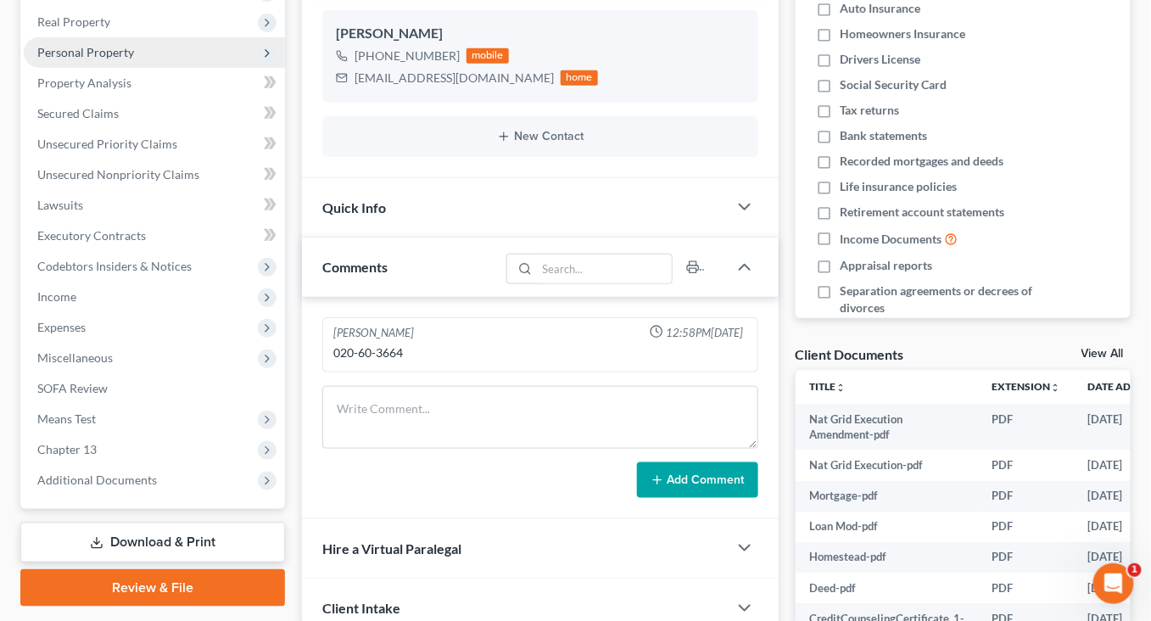
click at [104, 59] on span "Personal Property" at bounding box center [85, 52] width 97 height 14
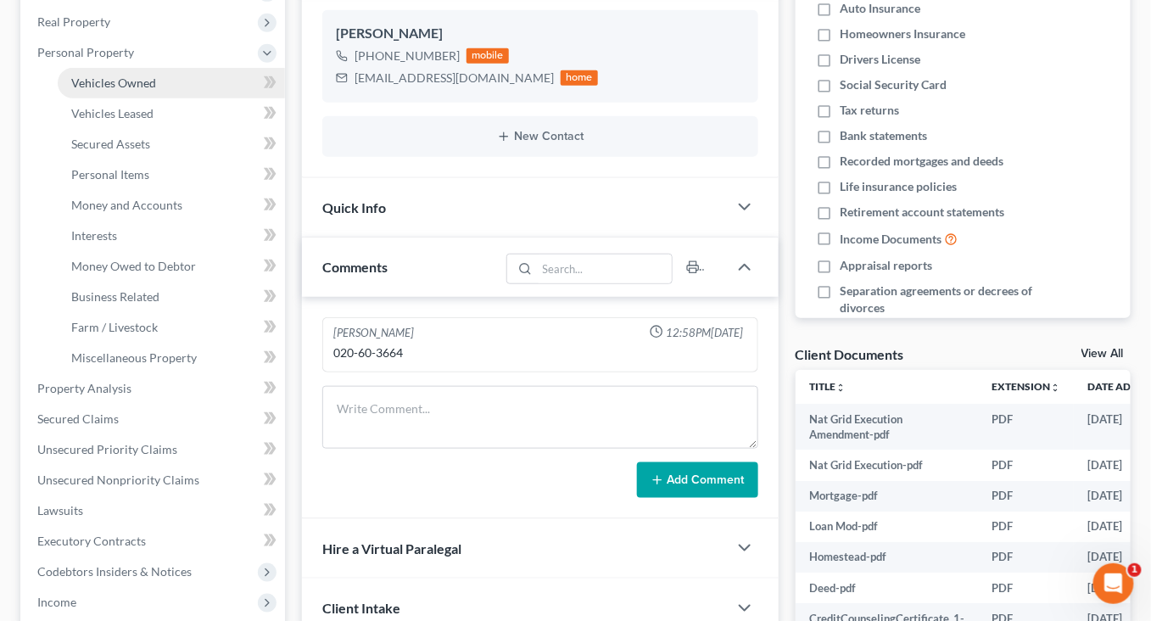
click at [128, 90] on span "Vehicles Owned" at bounding box center [113, 82] width 85 height 14
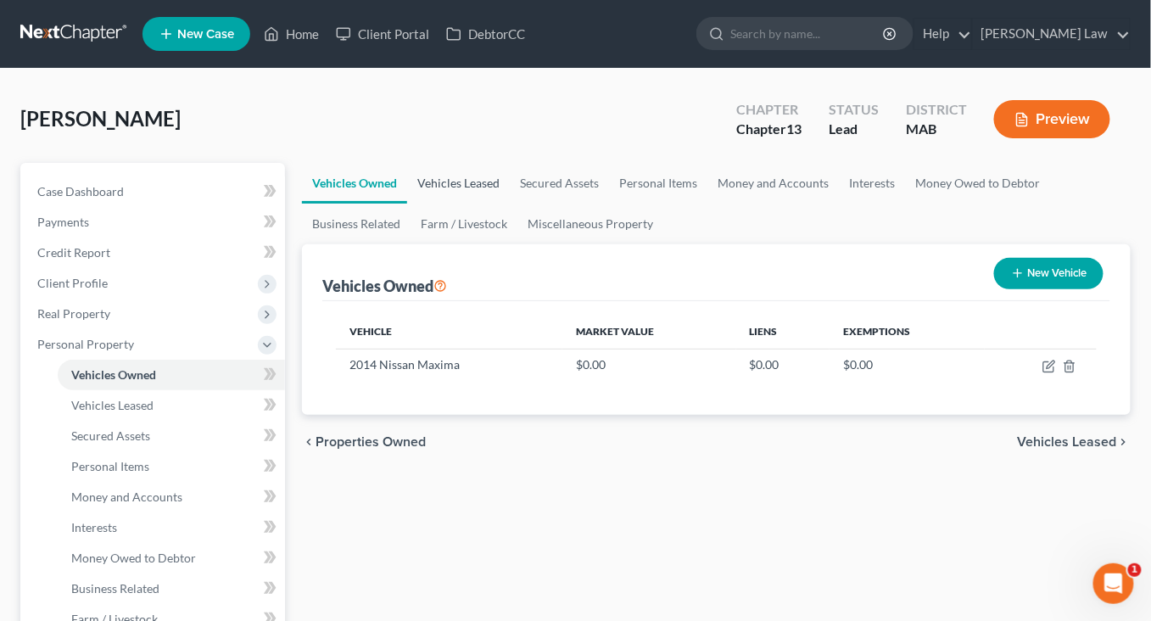
click at [494, 204] on link "Vehicles Leased" at bounding box center [458, 183] width 103 height 41
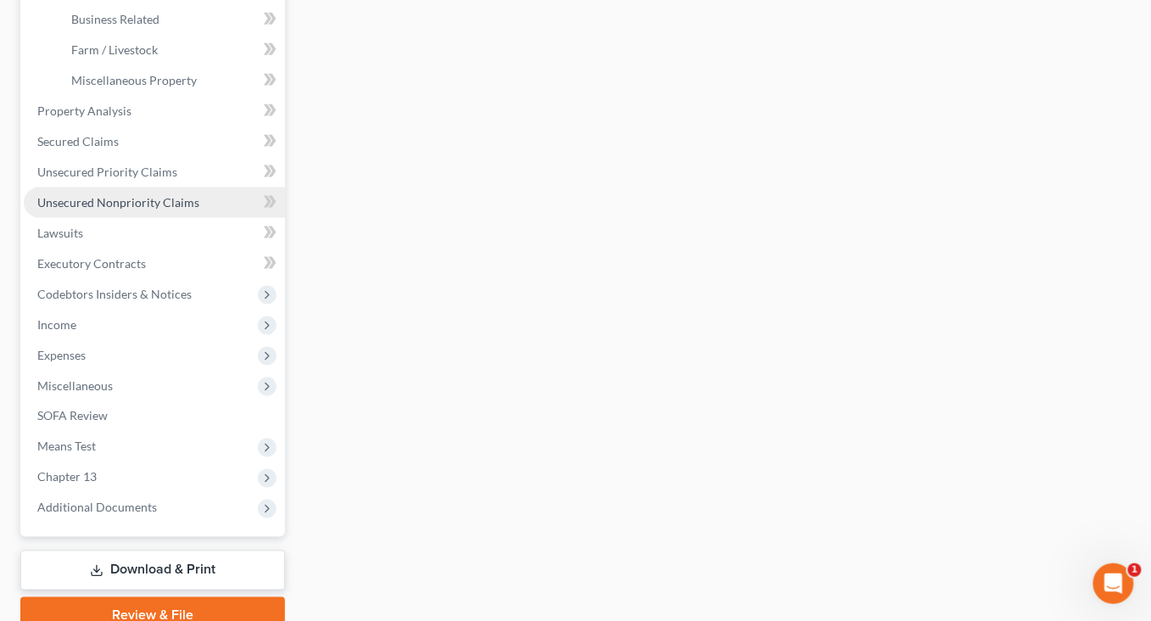
scroll to position [603, 0]
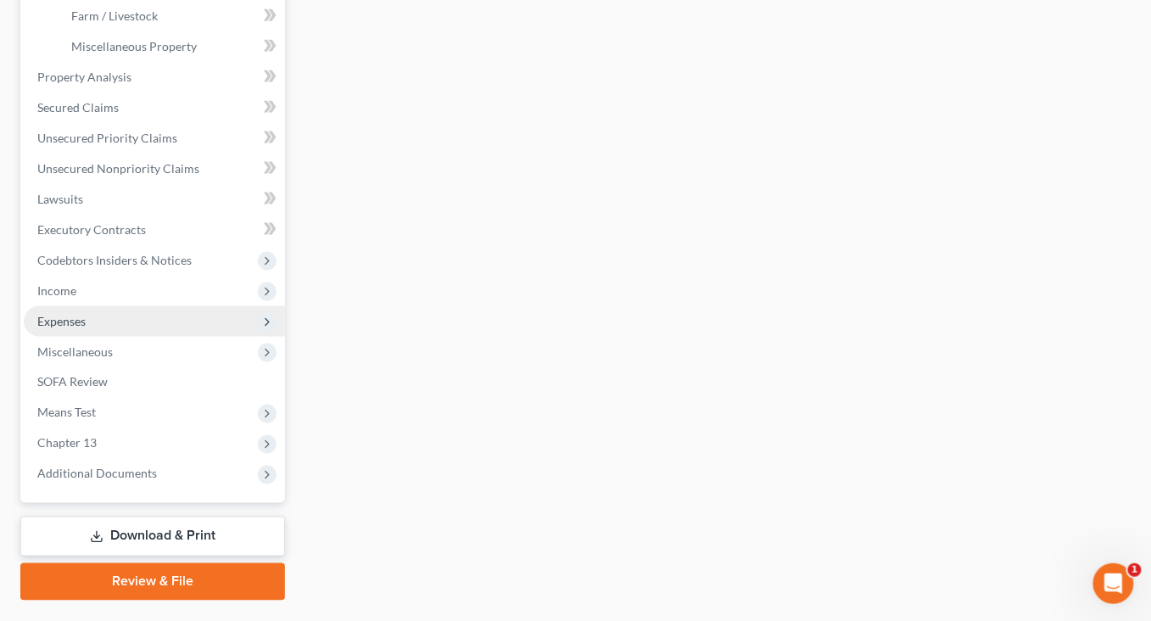
click at [120, 337] on span "Expenses" at bounding box center [154, 321] width 261 height 31
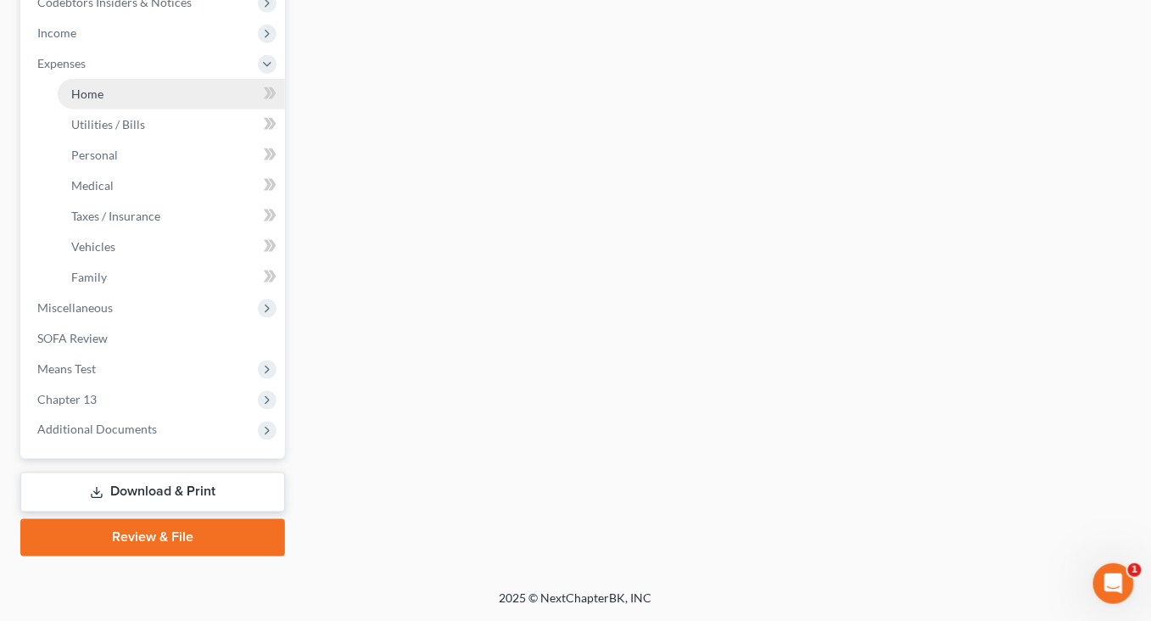
click at [114, 109] on link "Home" at bounding box center [171, 94] width 227 height 31
type input "0.00"
radio input "true"
type input "0.00"
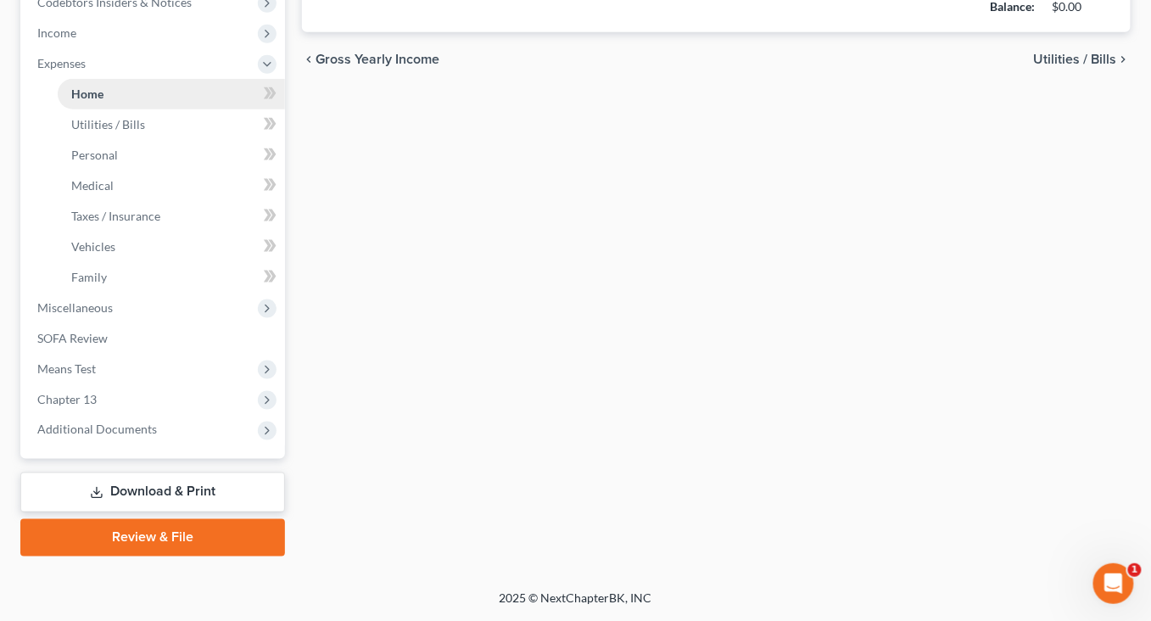
type input "0.00"
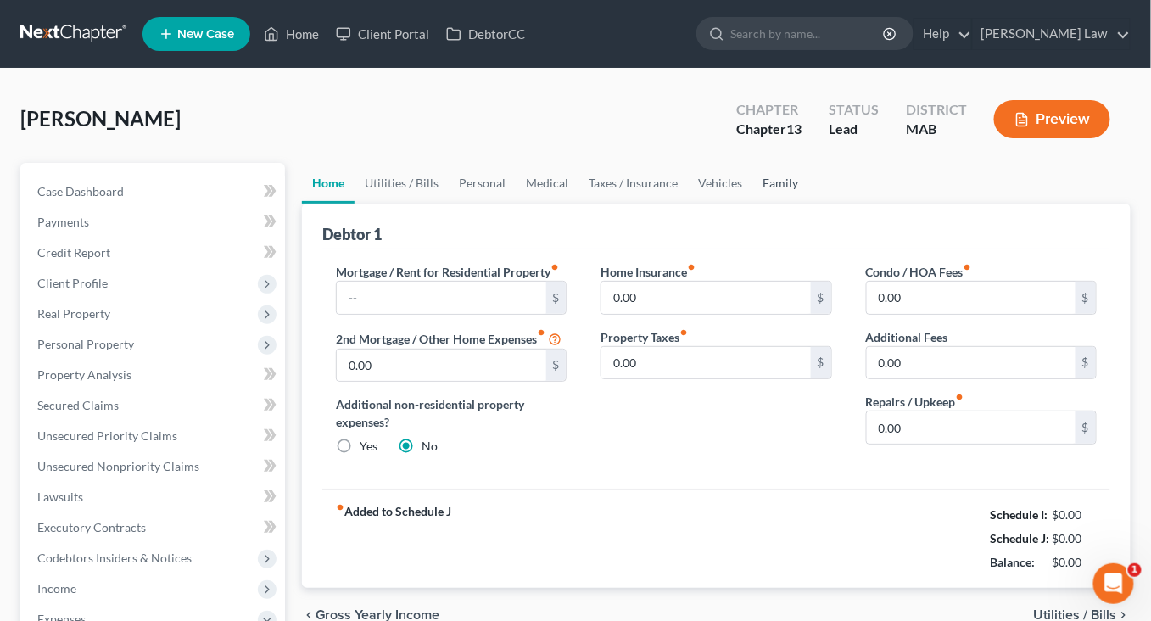
click at [808, 204] on link "Family" at bounding box center [780, 183] width 56 height 41
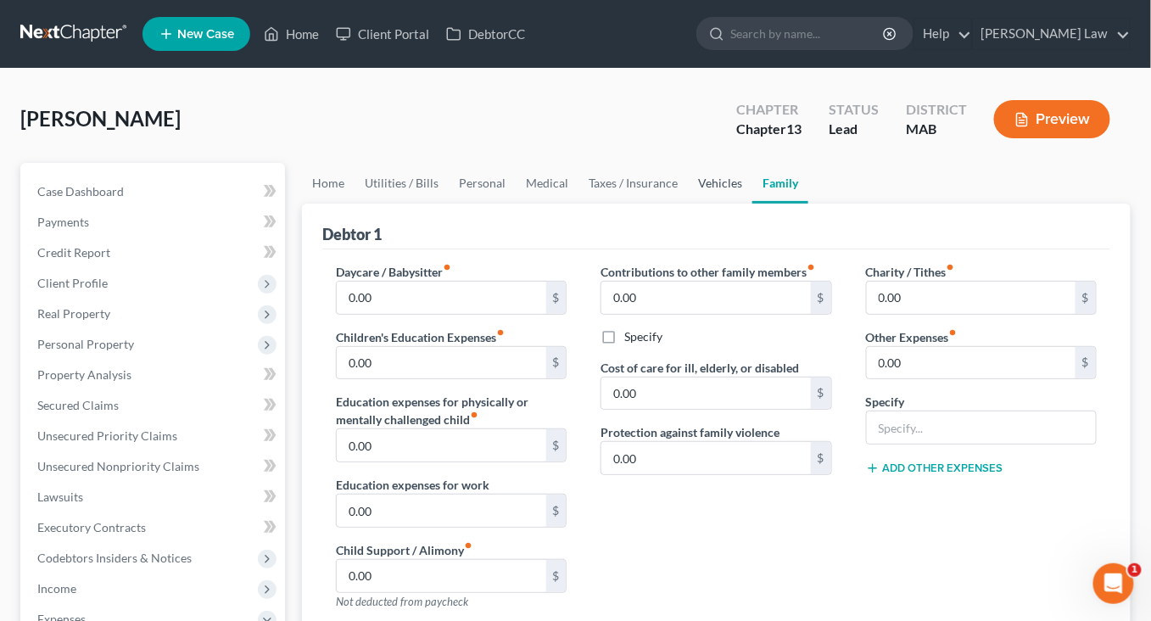
click at [752, 204] on link "Vehicles" at bounding box center [720, 183] width 64 height 41
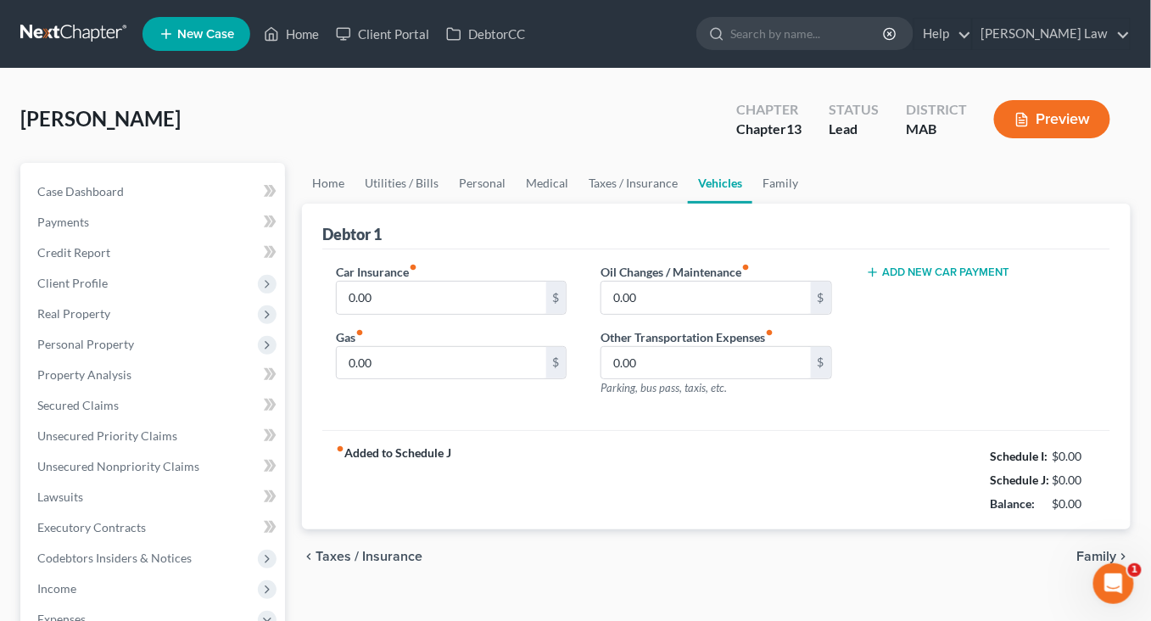
click at [925, 279] on button "Add New Car Payment" at bounding box center [938, 272] width 144 height 14
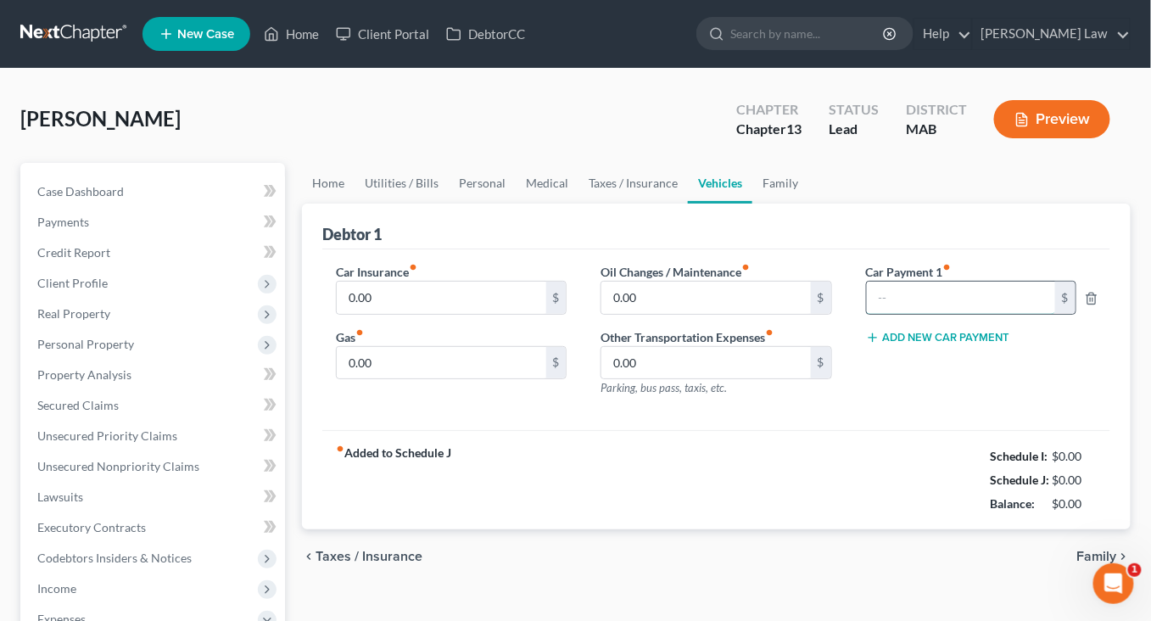
click at [906, 314] on input "text" at bounding box center [961, 298] width 188 height 32
type input "790"
click at [345, 204] on link "Home" at bounding box center [328, 183] width 53 height 41
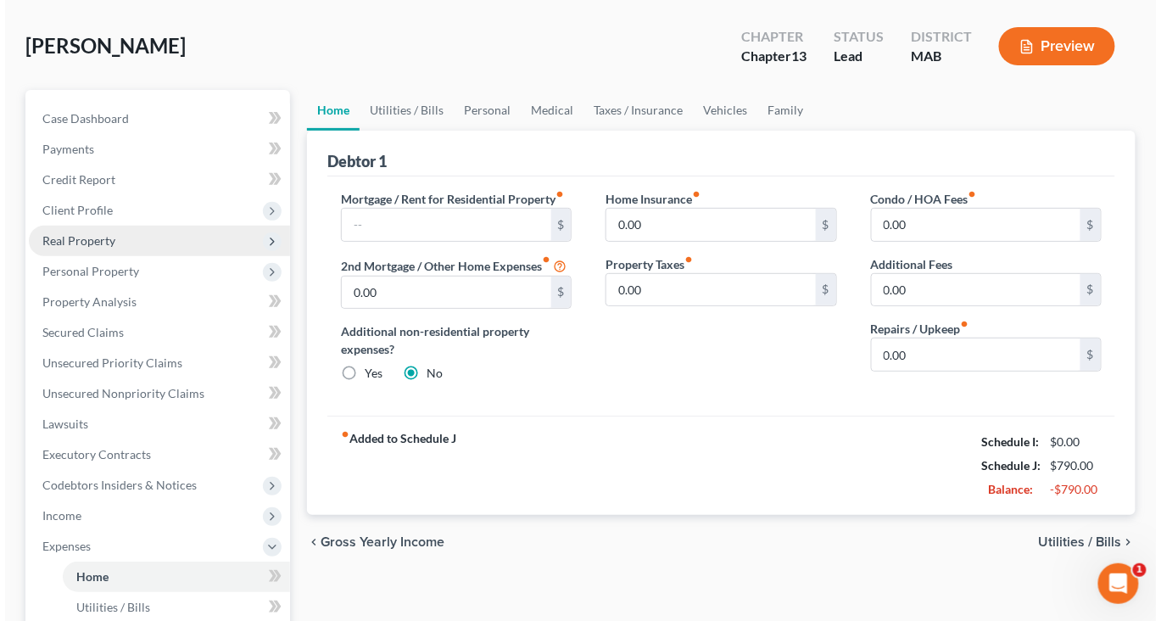
scroll to position [42, 0]
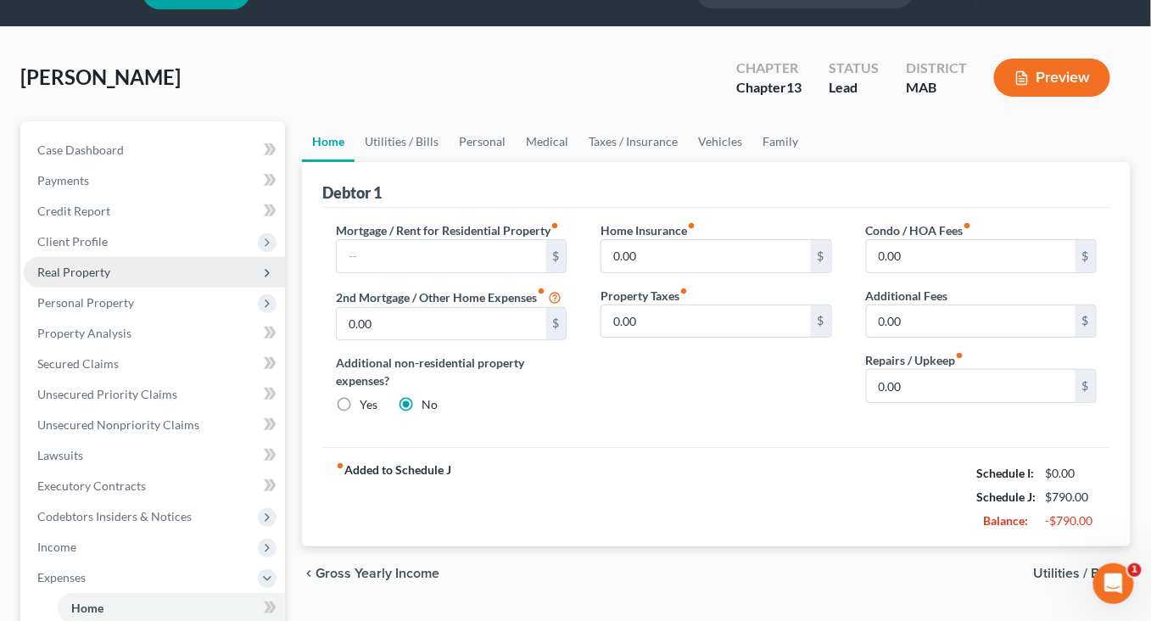
click at [98, 279] on span "Real Property" at bounding box center [73, 272] width 73 height 14
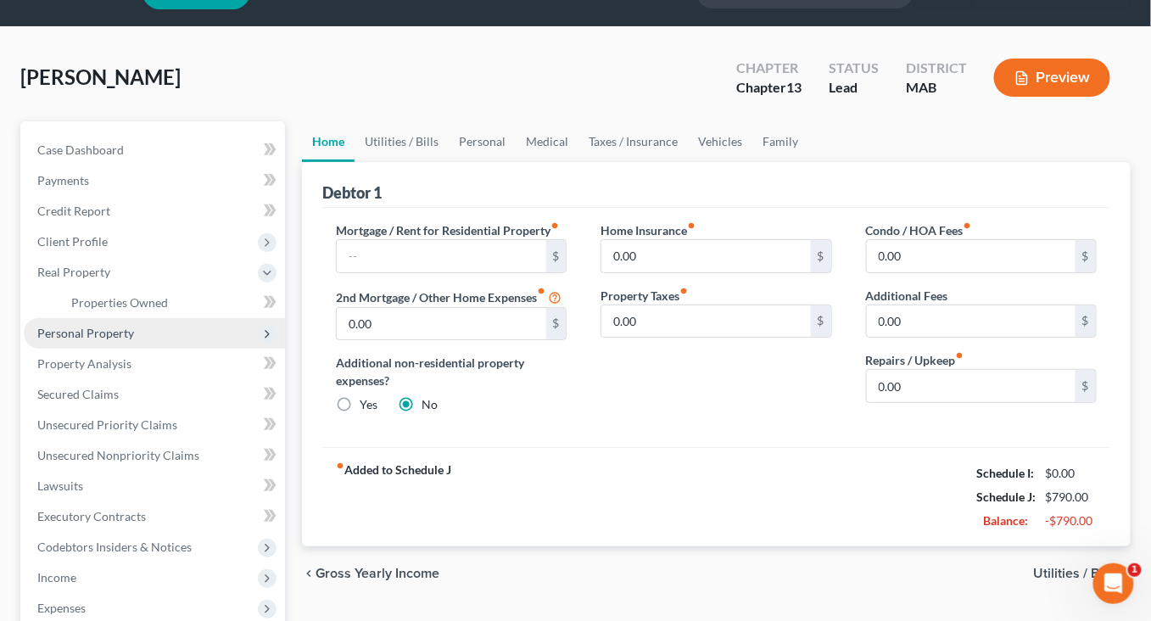
click at [97, 349] on span "Personal Property" at bounding box center [154, 333] width 261 height 31
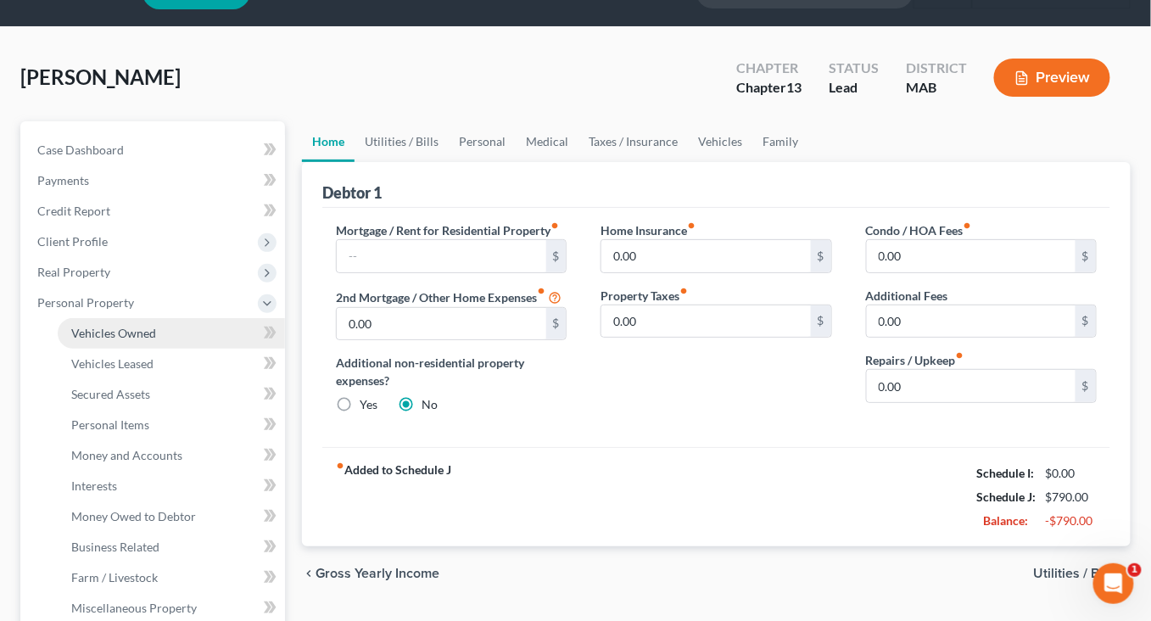
click at [124, 349] on link "Vehicles Owned" at bounding box center [171, 333] width 227 height 31
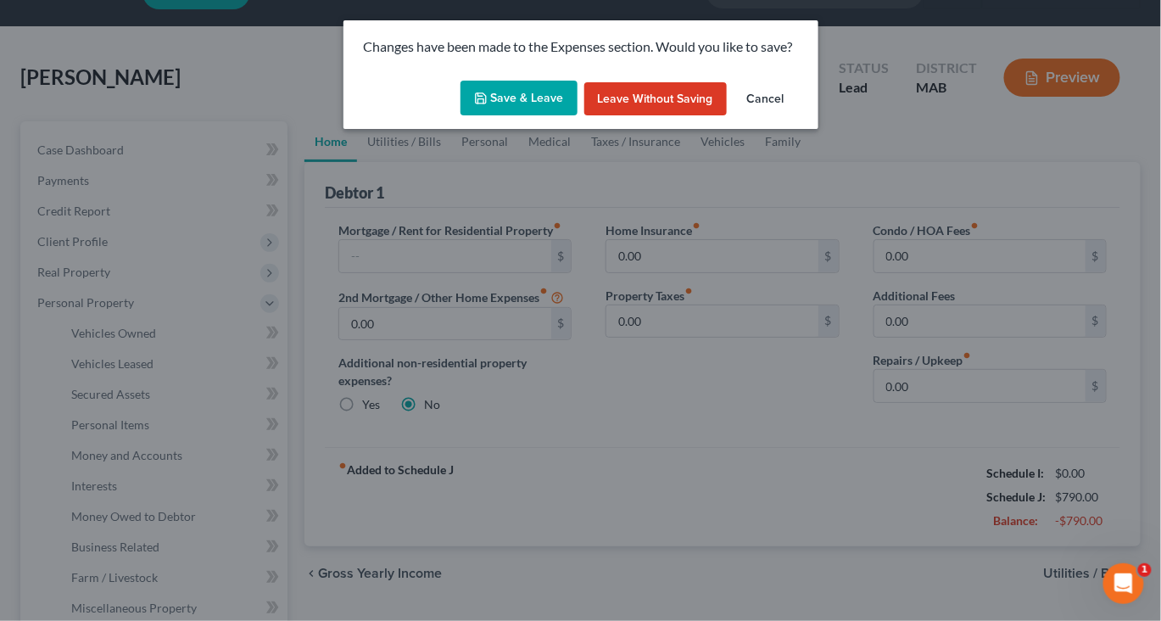
click at [480, 116] on button "Save & Leave" at bounding box center [518, 99] width 117 height 36
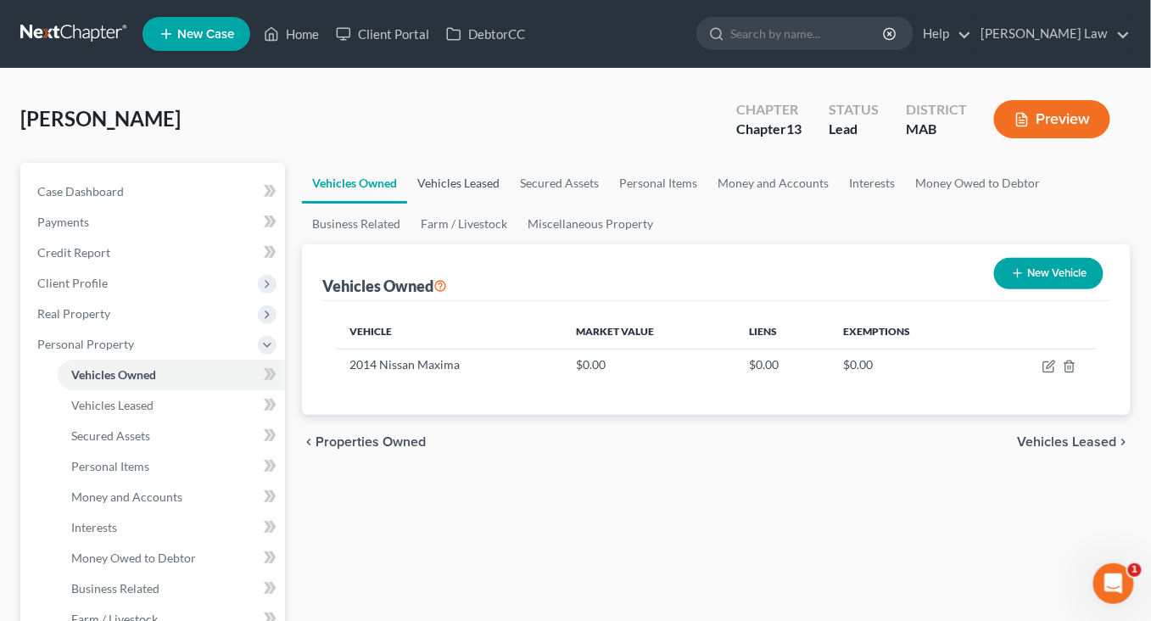
click at [485, 204] on link "Vehicles Leased" at bounding box center [458, 183] width 103 height 41
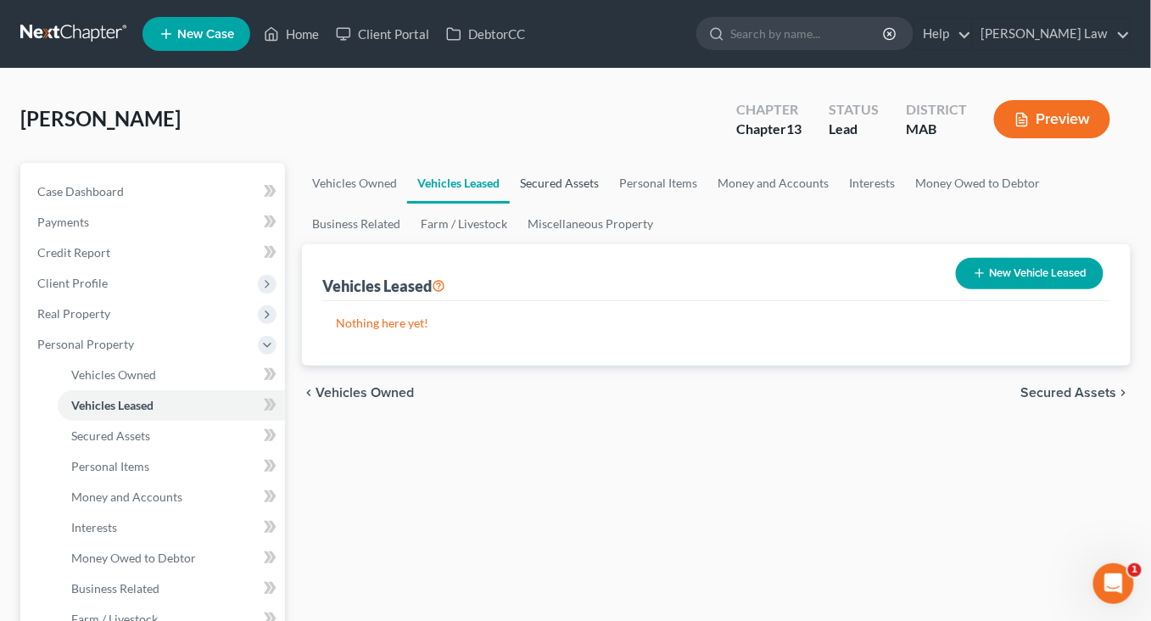
click at [609, 204] on link "Secured Assets" at bounding box center [559, 183] width 99 height 41
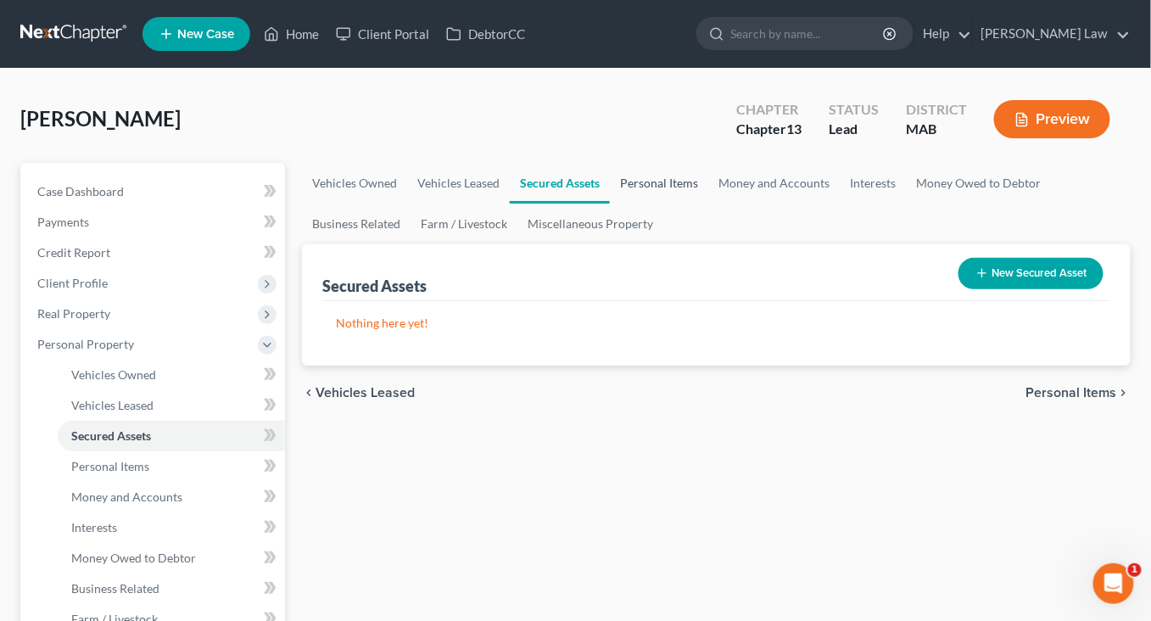
click at [708, 204] on link "Personal Items" at bounding box center [659, 183] width 98 height 41
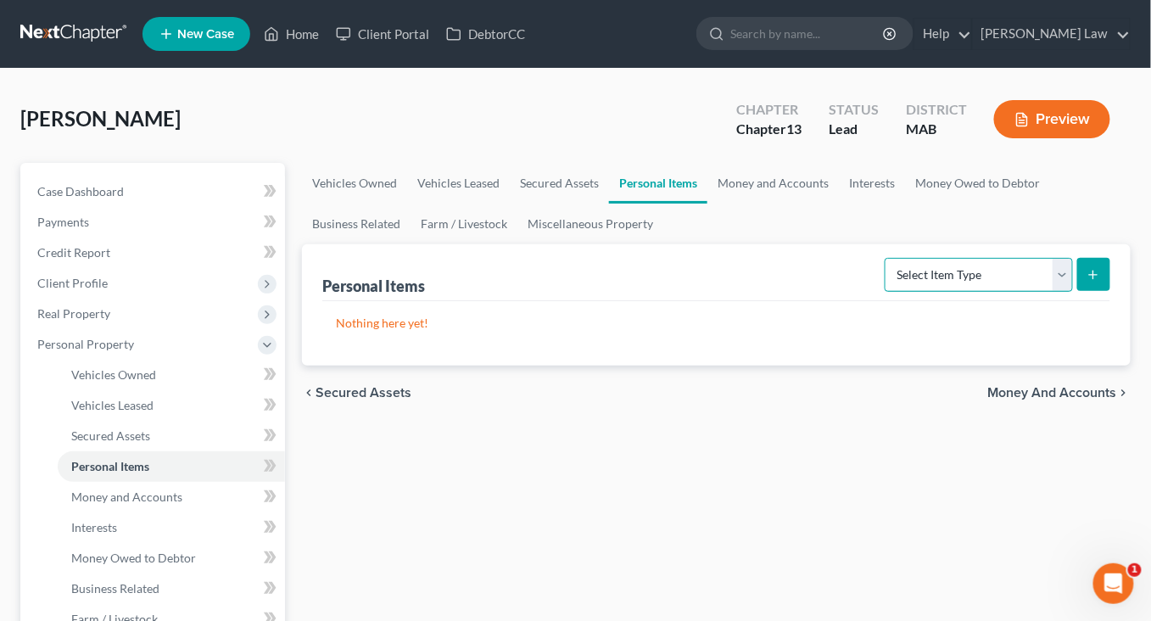
click at [1037, 292] on select "Select Item Type Clothing Collectibles Of Value Electronics Firearms Household …" at bounding box center [978, 275] width 188 height 34
select select "clothing"
click at [1077, 291] on button "submit" at bounding box center [1093, 274] width 33 height 33
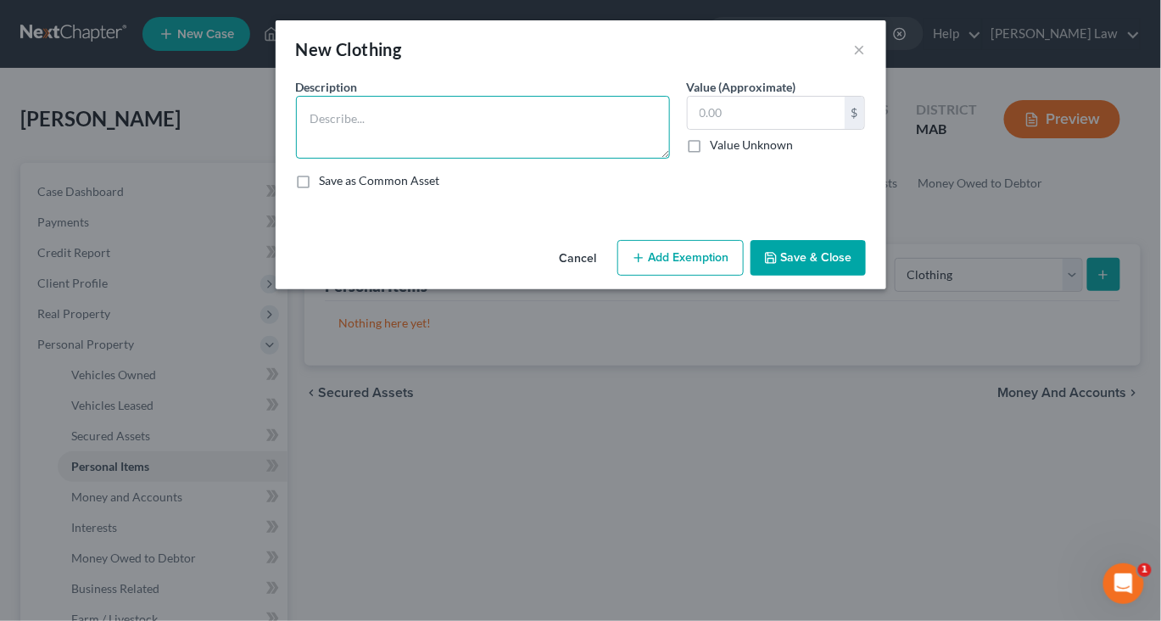
click at [536, 159] on textarea at bounding box center [483, 127] width 374 height 63
type textarea "Ordinary clothing"
type input "1,000"
click at [866, 276] on button "Save & Close" at bounding box center [807, 258] width 115 height 36
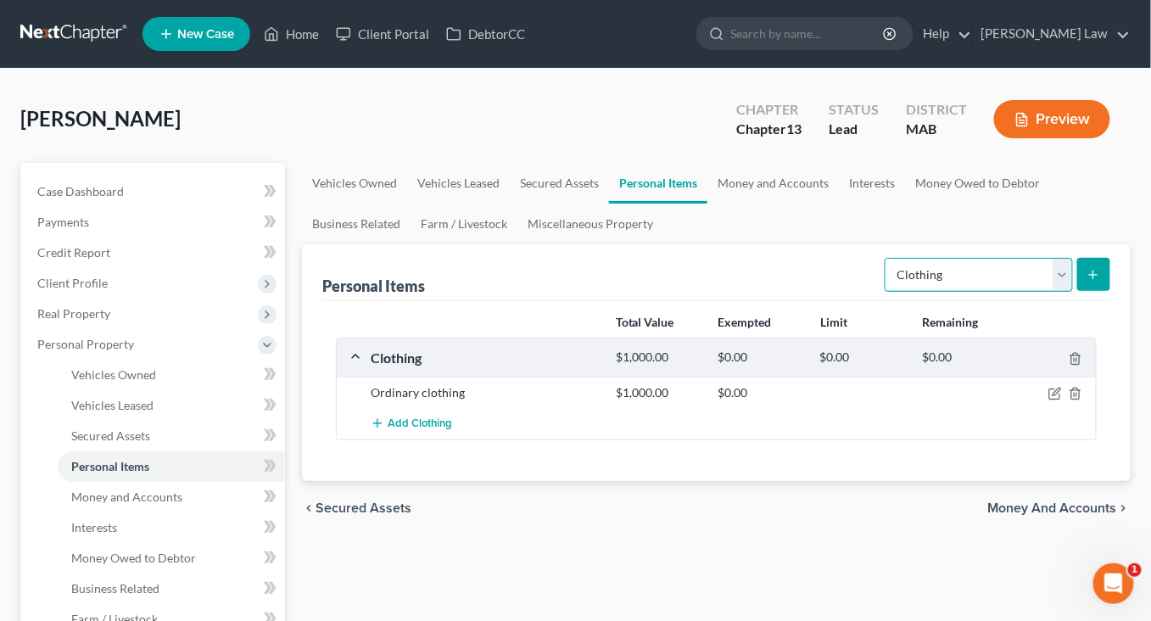
click at [1039, 292] on select "Select Item Type Clothing Collectibles Of Value Electronics Firearms Household …" at bounding box center [978, 275] width 188 height 34
select select "electronics"
click at [1086, 282] on icon "submit" at bounding box center [1093, 275] width 14 height 14
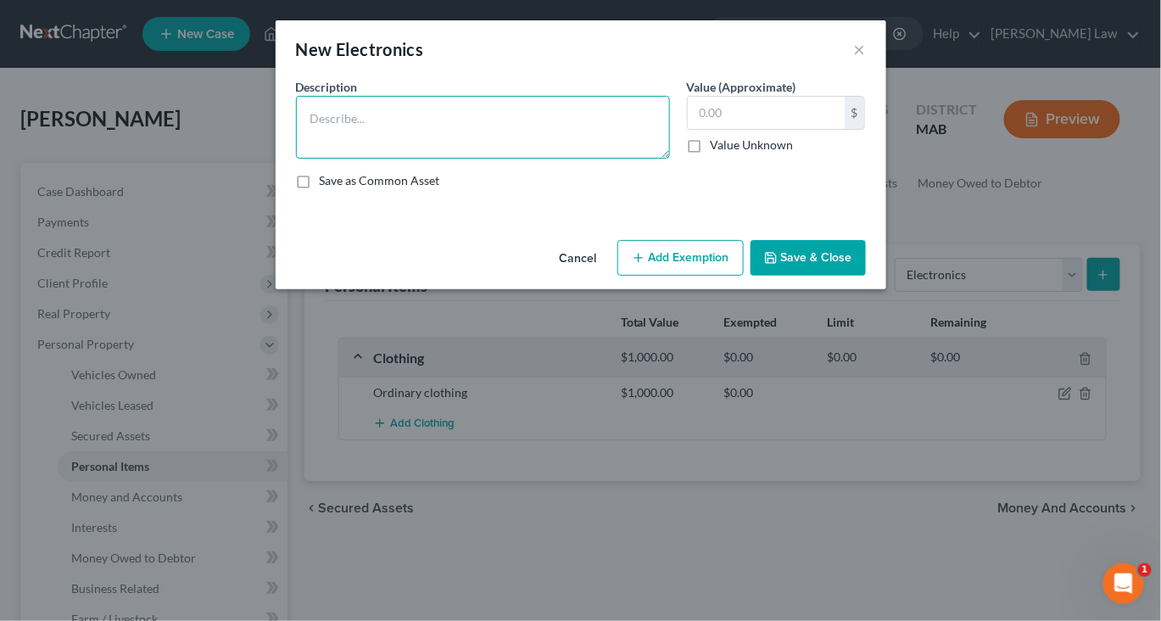
click at [461, 159] on textarea at bounding box center [483, 127] width 374 height 63
type textarea "Misc. Electronics"
type input "2,000"
click at [866, 276] on button "Save & Close" at bounding box center [807, 258] width 115 height 36
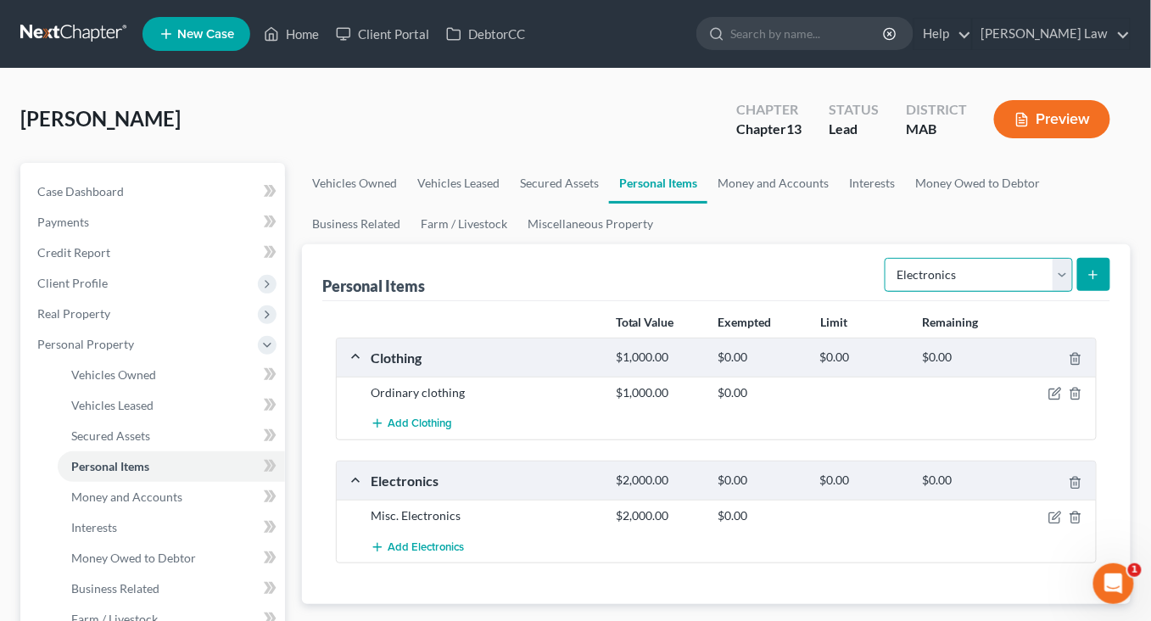
click at [1045, 292] on select "Select Item Type Clothing Collectibles Of Value Electronics Firearms Household …" at bounding box center [978, 275] width 188 height 34
select select "household_goods"
click at [1090, 291] on button "submit" at bounding box center [1093, 274] width 33 height 33
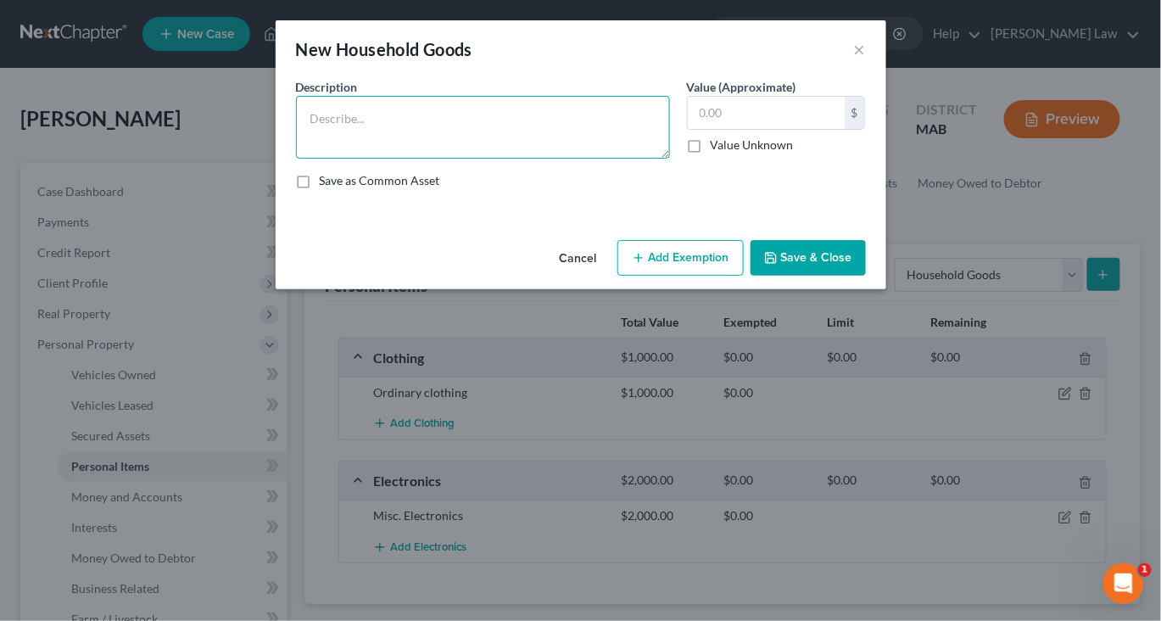
click at [509, 153] on textarea at bounding box center [483, 127] width 374 height 63
type textarea "Ordinary and usual household contents"
type input "5,000"
click at [866, 276] on button "Save & Close" at bounding box center [807, 258] width 115 height 36
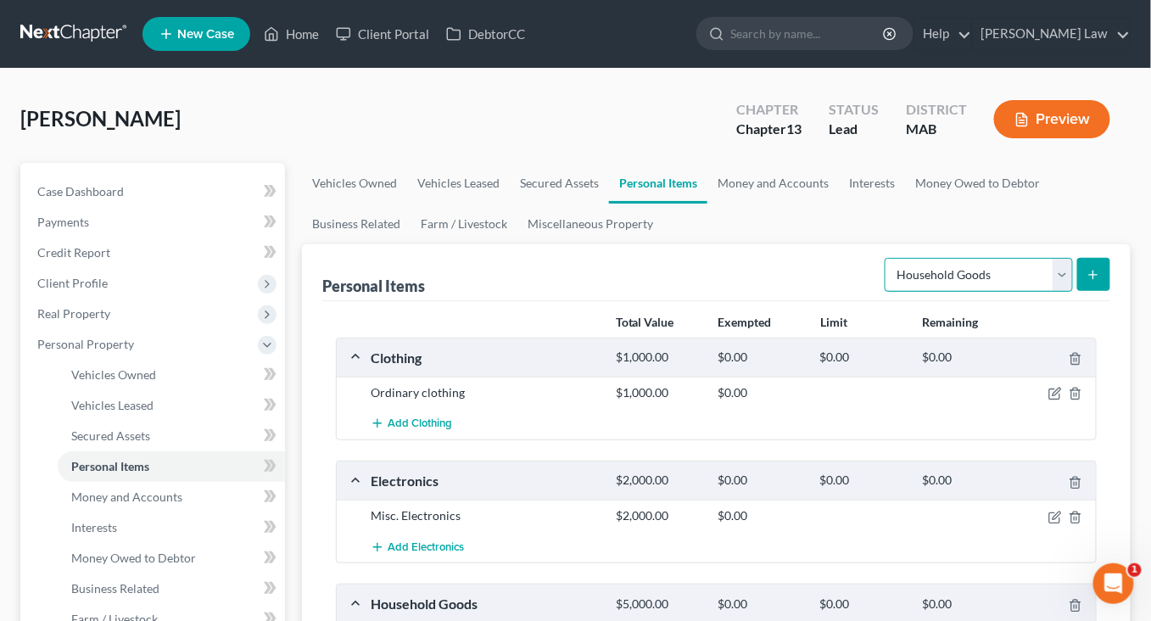
click at [1043, 292] on select "Select Item Type Clothing Collectibles Of Value Electronics Firearms Household …" at bounding box center [978, 275] width 188 height 34
select select "jewelry"
click at [1077, 291] on button "submit" at bounding box center [1093, 274] width 33 height 33
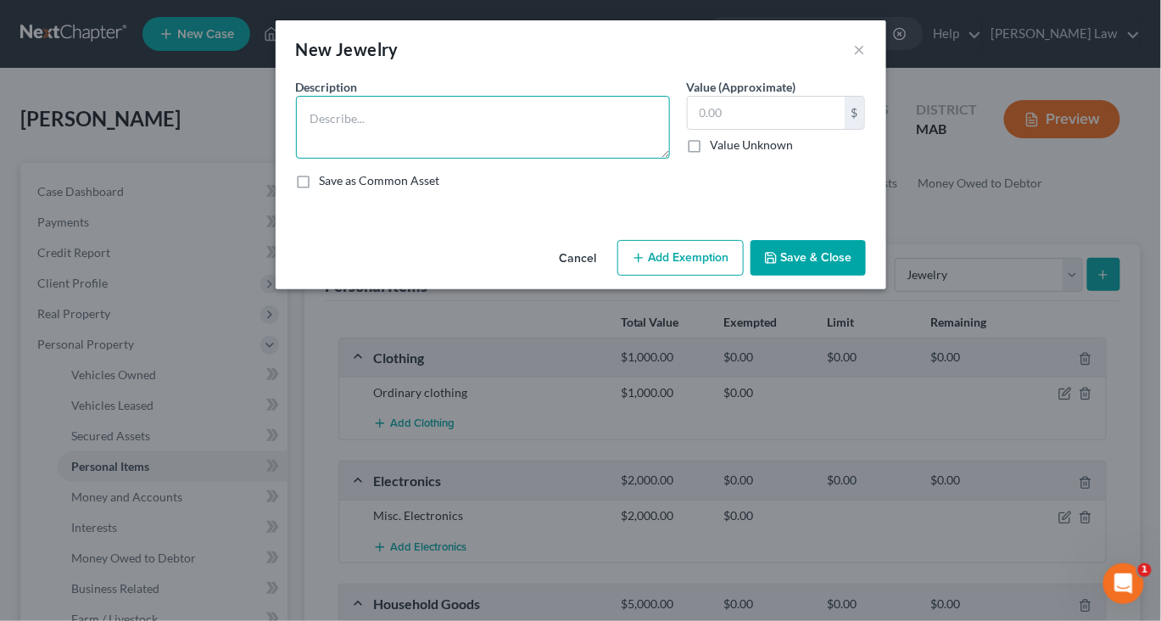
click at [518, 159] on textarea at bounding box center [483, 127] width 374 height 63
type textarea "Misc. Jewelry see last case"
click at [866, 276] on button "Save & Close" at bounding box center [807, 258] width 115 height 36
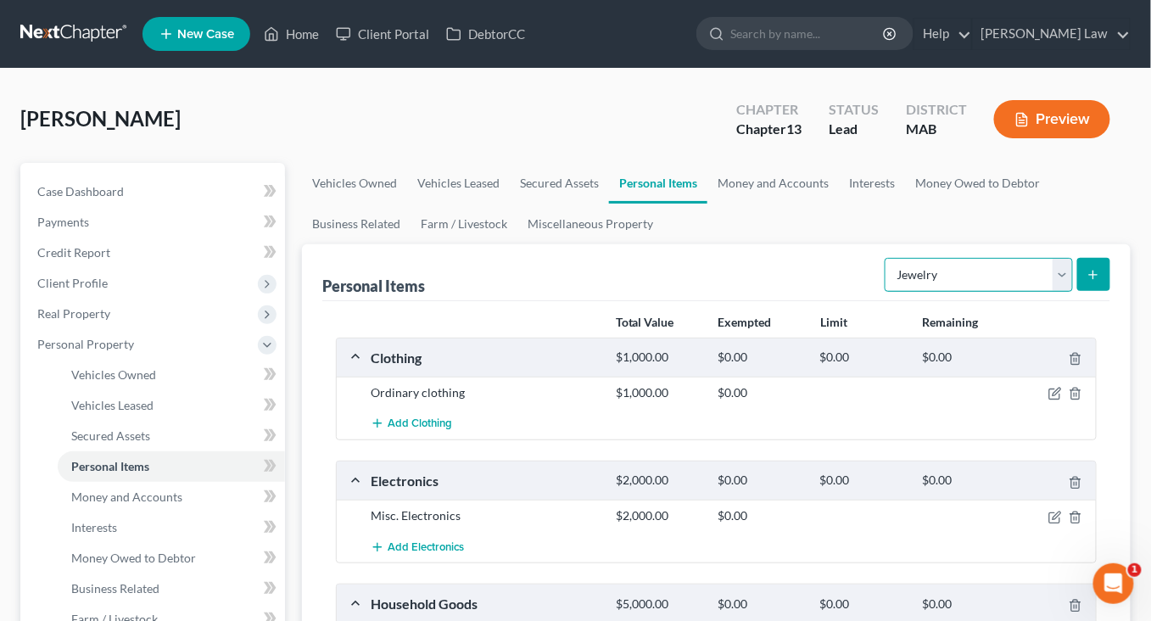
click at [1049, 292] on select "Select Item Type Clothing Collectibles Of Value Electronics Firearms Household …" at bounding box center [978, 275] width 188 height 34
click at [1051, 292] on select "Select Item Type Clothing Collectibles Of Value Electronics Firearms Household …" at bounding box center [978, 275] width 188 height 34
select select "pets"
click at [1086, 282] on icon "submit" at bounding box center [1093, 275] width 14 height 14
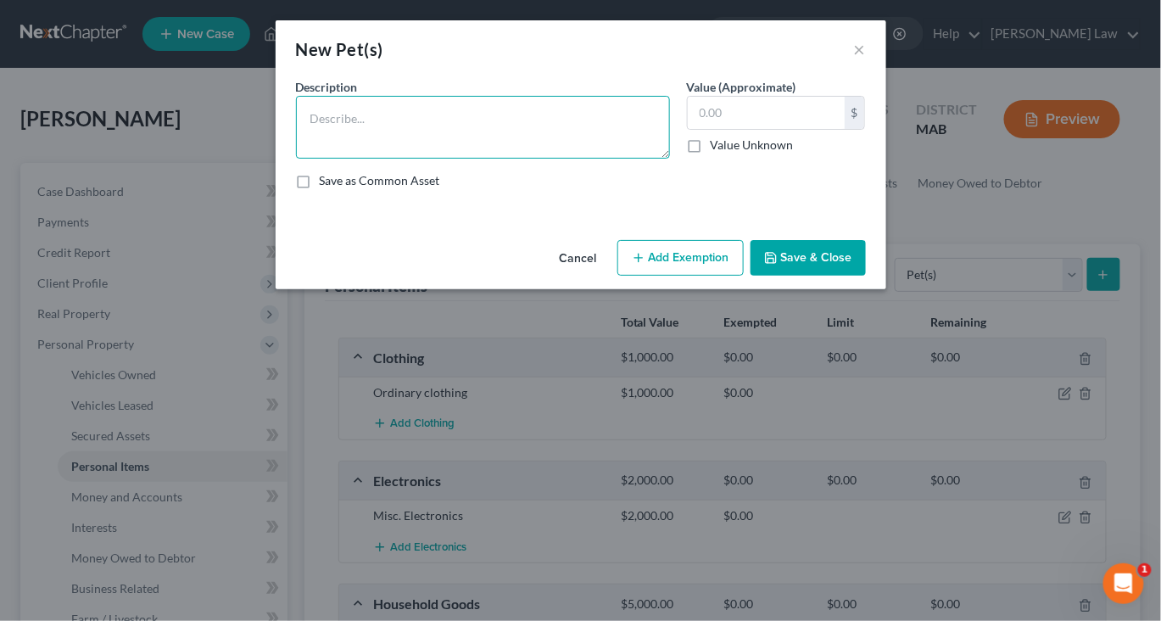
click at [477, 159] on textarea at bounding box center [483, 127] width 374 height 63
type textarea "1 cat (pet)"
type input "1.00"
click at [778, 265] on icon "button" at bounding box center [771, 258] width 14 height 14
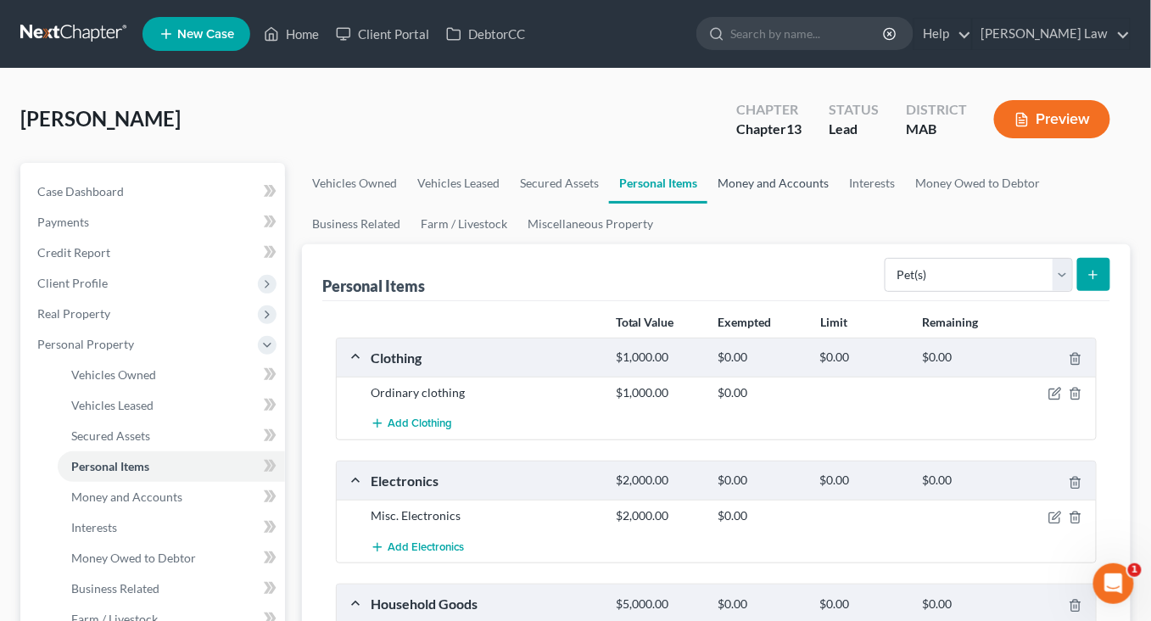
click at [839, 204] on link "Money and Accounts" at bounding box center [772, 183] width 131 height 41
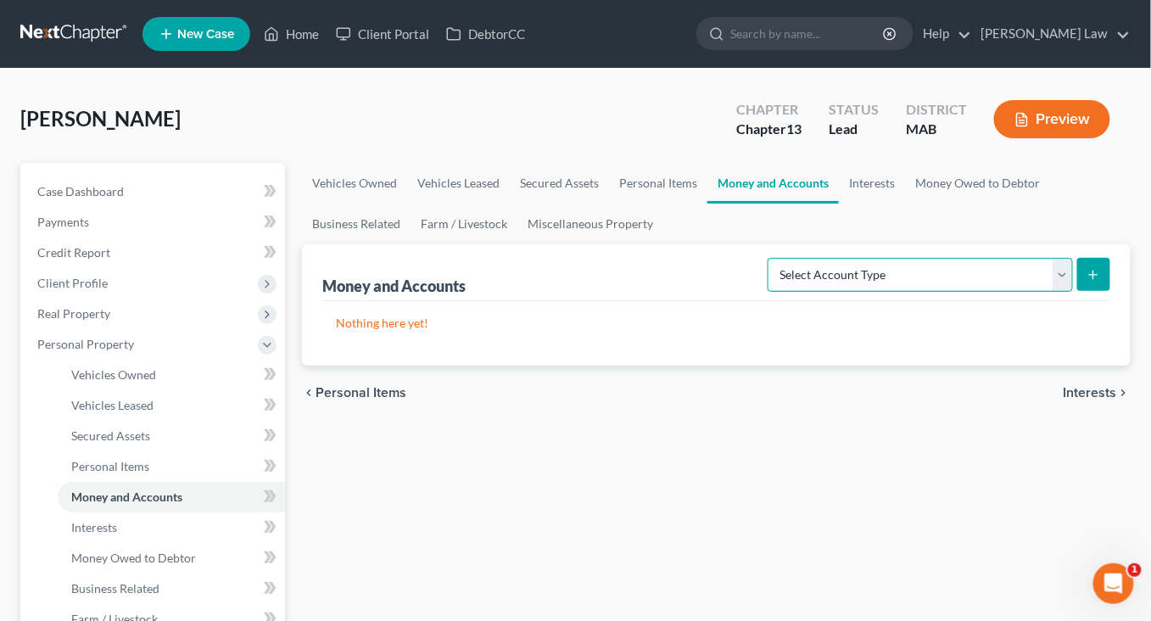
click at [1041, 292] on select "Select Account Type Brokerage Cash on Hand Certificates of Deposit Checking Acc…" at bounding box center [919, 275] width 305 height 34
select select "checking"
click at [1093, 278] on line "submit" at bounding box center [1093, 275] width 0 height 8
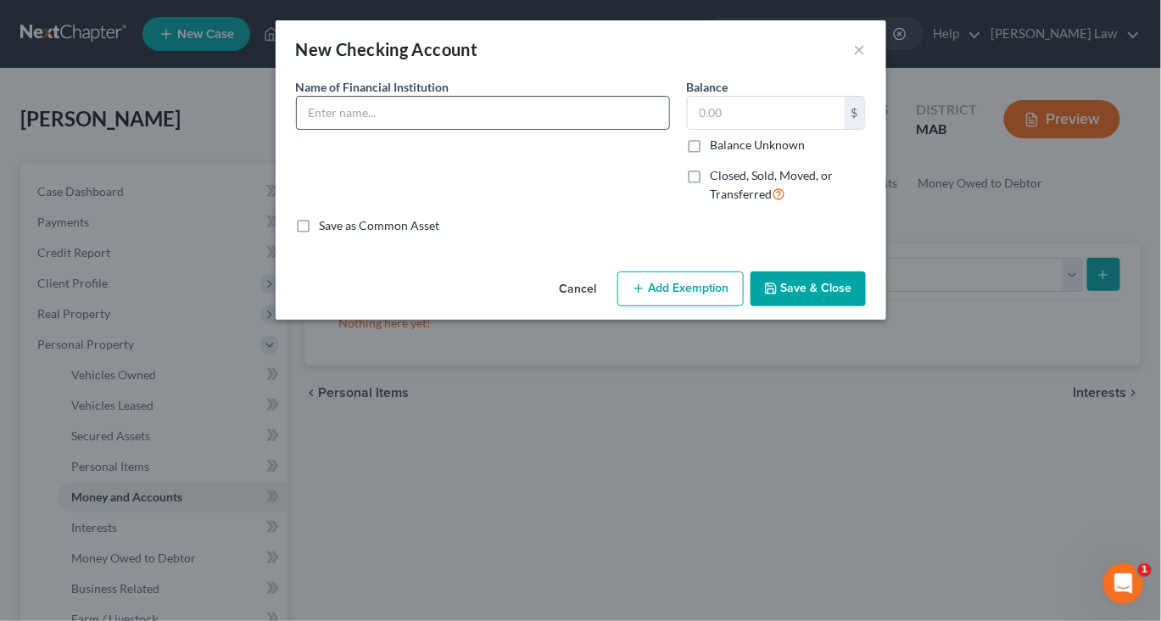
click at [347, 129] on input "text" at bounding box center [483, 113] width 372 height 32
type input "Chase Bank"
type input "4,105"
click at [866, 307] on button "Save & Close" at bounding box center [807, 289] width 115 height 36
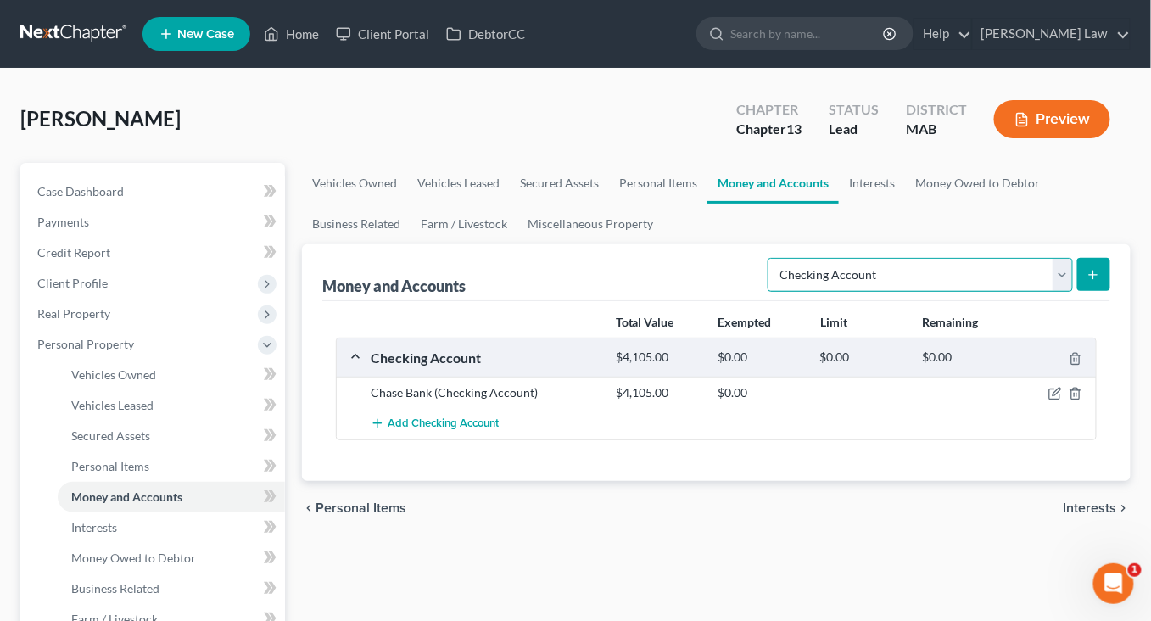
click at [1040, 292] on select "Select Account Type Brokerage Cash on Hand Certificates of Deposit Checking Acc…" at bounding box center [919, 275] width 305 height 34
click at [905, 204] on link "Interests" at bounding box center [872, 183] width 66 height 41
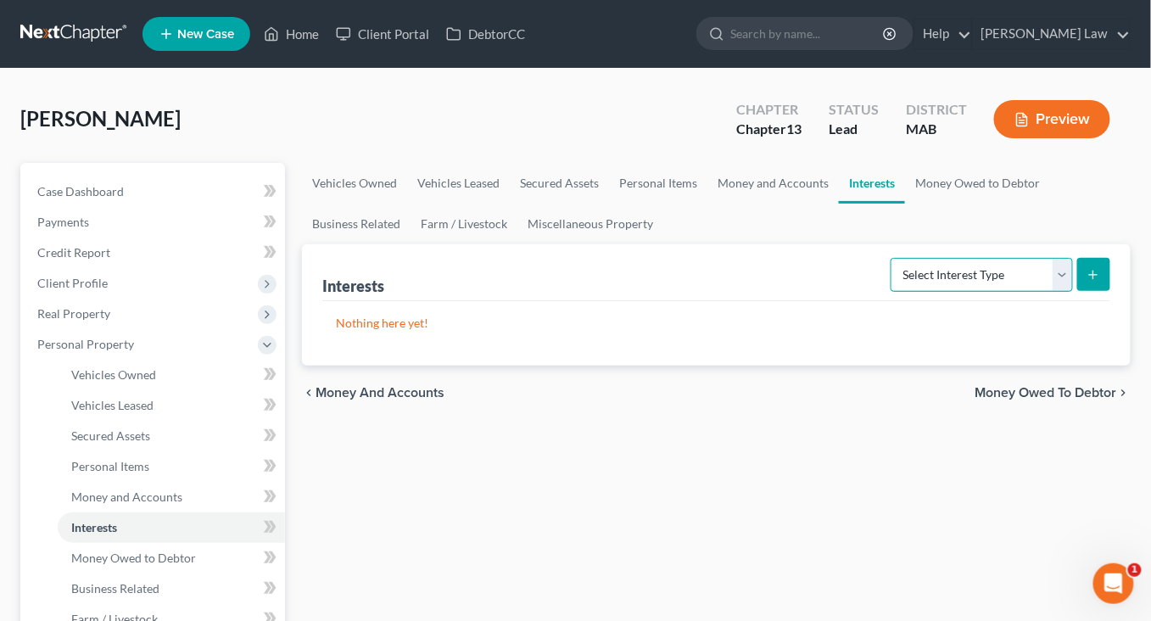
click at [1040, 292] on select "Select Interest Type 401K Annuity Bond Education IRA Government Bond Government…" at bounding box center [981, 275] width 182 height 34
select select "401k"
click at [1086, 282] on icon "submit" at bounding box center [1093, 275] width 14 height 14
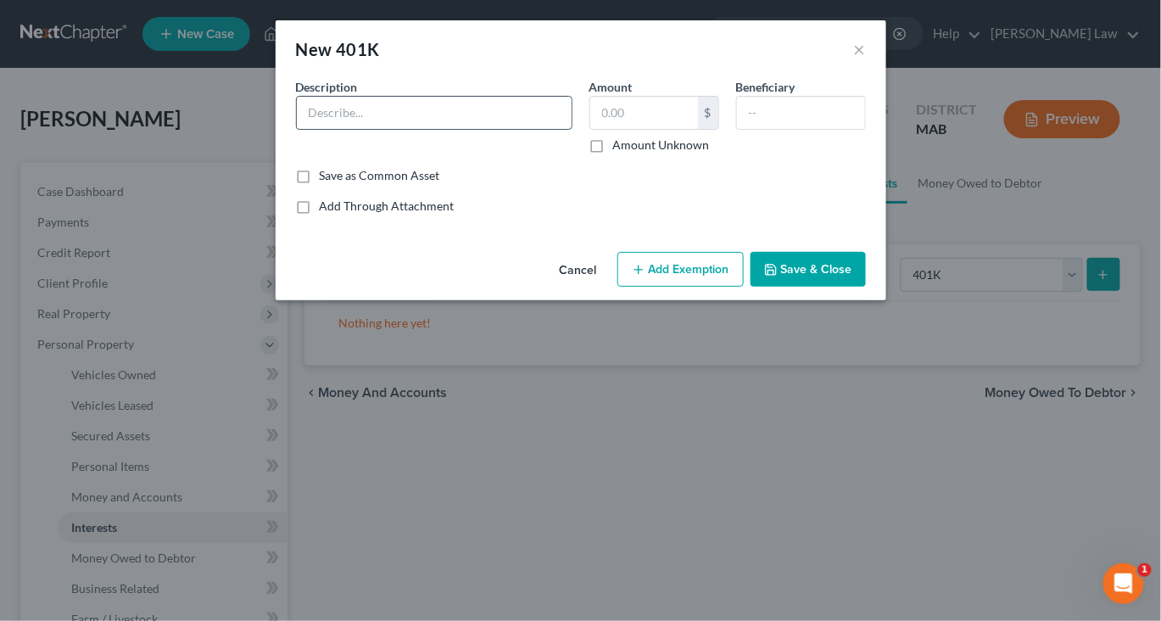
click at [449, 129] on input "text" at bounding box center [434, 113] width 275 height 32
type input "401k through employer"
click at [661, 129] on input "text" at bounding box center [644, 113] width 108 height 32
type input "2,005"
click at [866, 287] on button "Save & Close" at bounding box center [807, 270] width 115 height 36
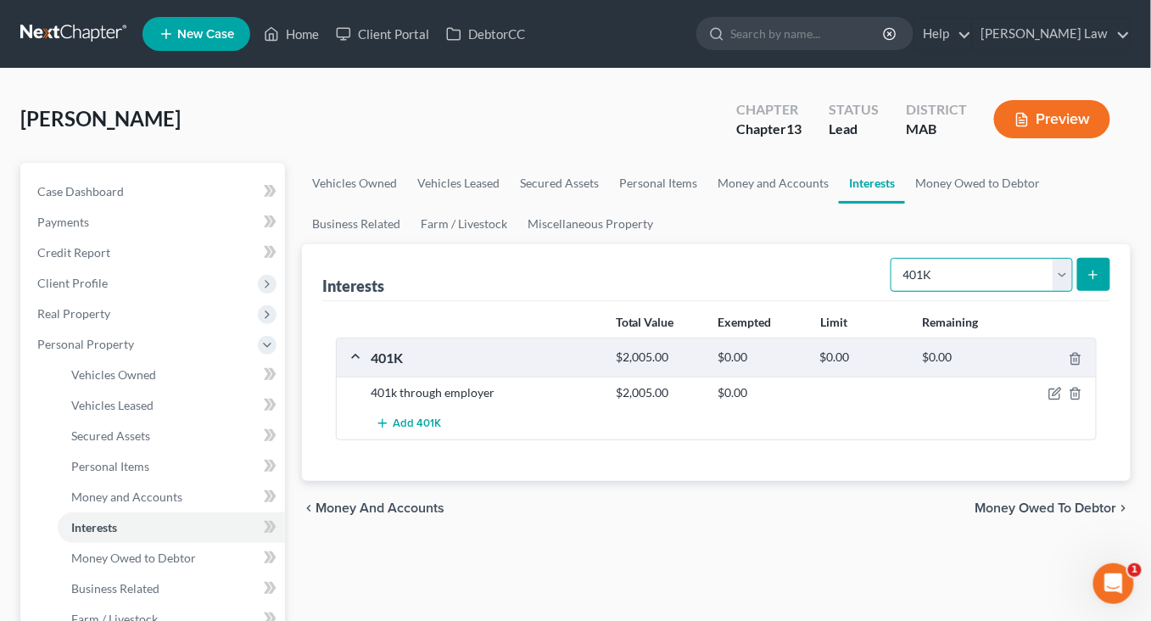
click at [1036, 292] on select "Select Interest Type 401K Annuity Bond Education IRA Government Bond Government…" at bounding box center [981, 275] width 182 height 34
select select "term_life_insurance"
click at [1086, 282] on icon "submit" at bounding box center [1093, 275] width 14 height 14
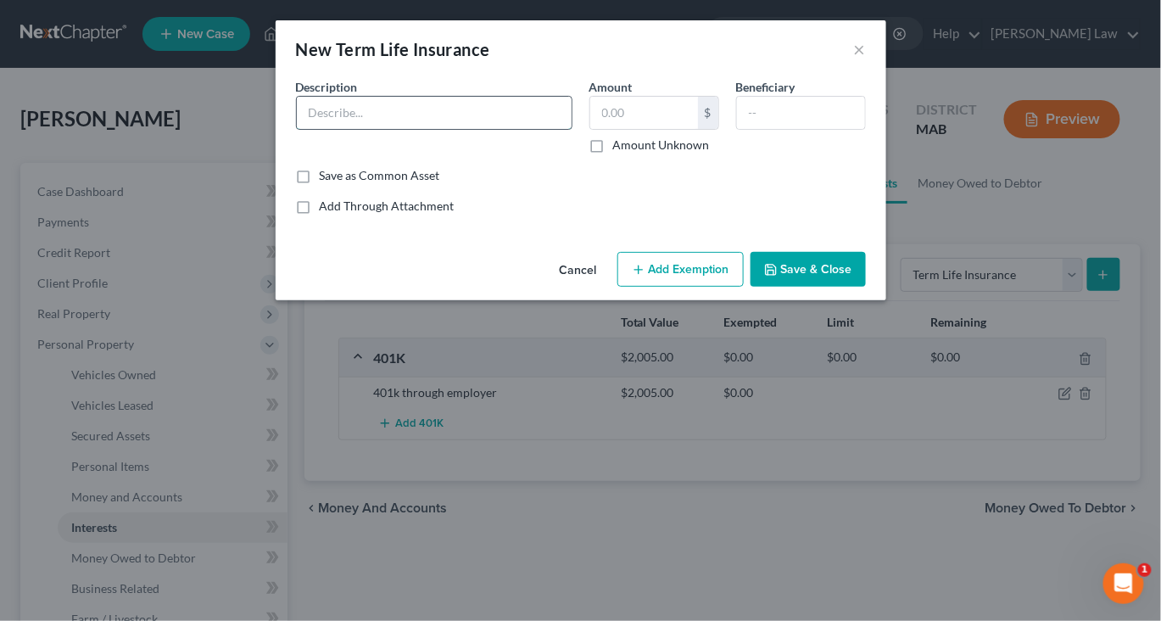
click at [430, 129] on input "text" at bounding box center [434, 113] width 275 height 32
type input "Term Life through employer"
click at [848, 129] on input "text" at bounding box center [801, 113] width 128 height 32
type input "Husband"
click at [866, 287] on button "Save & Close" at bounding box center [807, 270] width 115 height 36
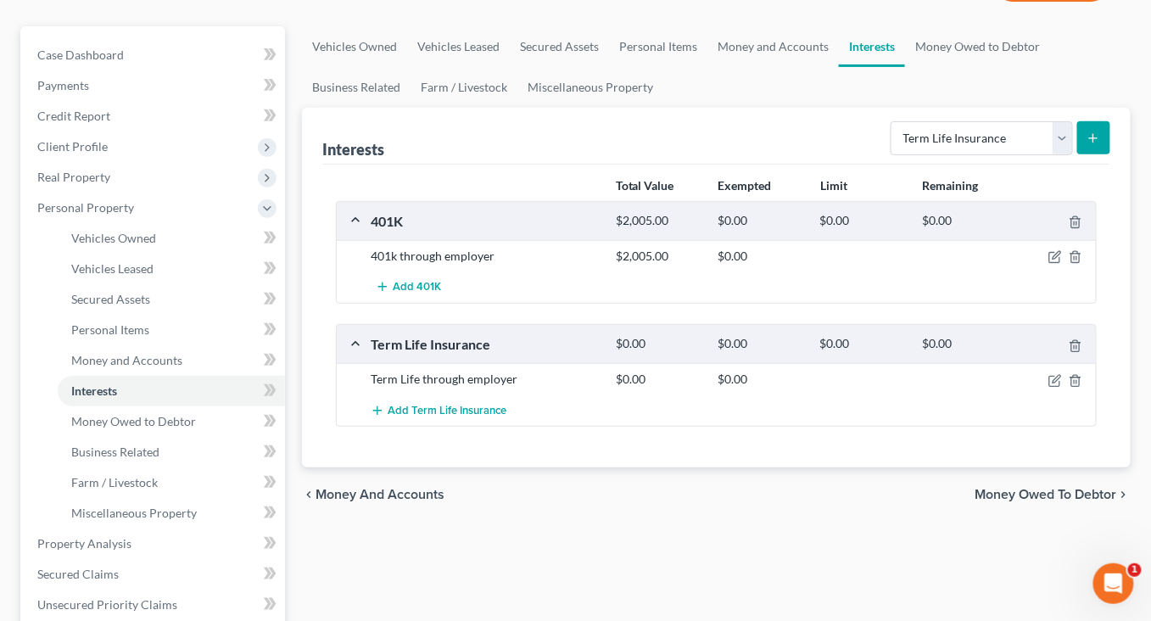
scroll to position [133, 0]
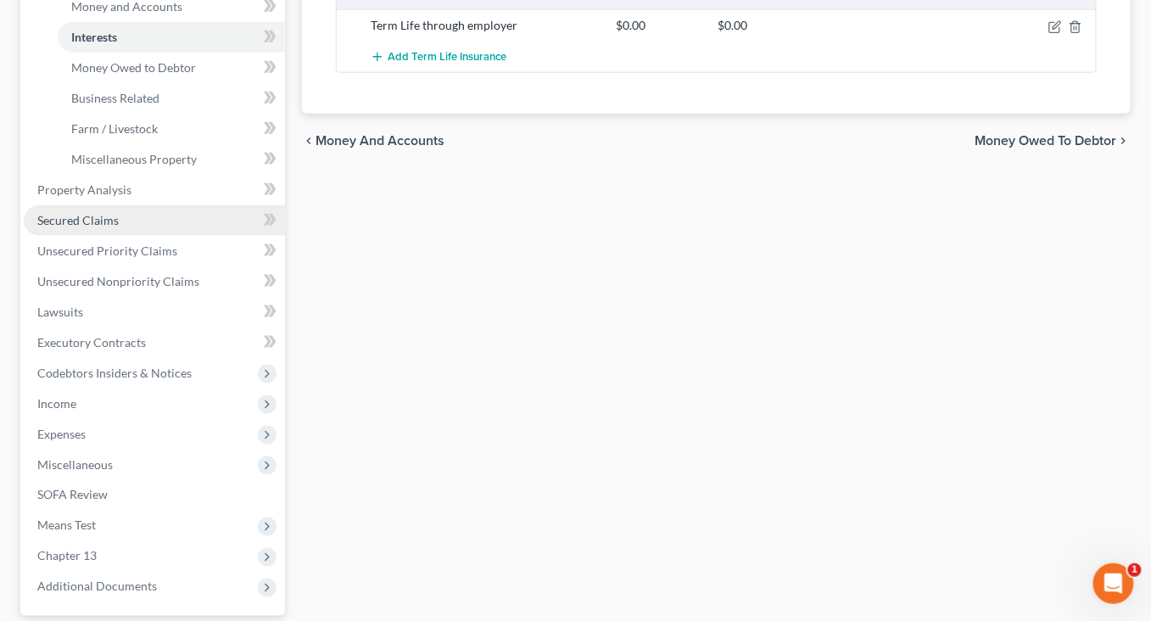
click at [119, 227] on span "Secured Claims" at bounding box center [77, 220] width 81 height 14
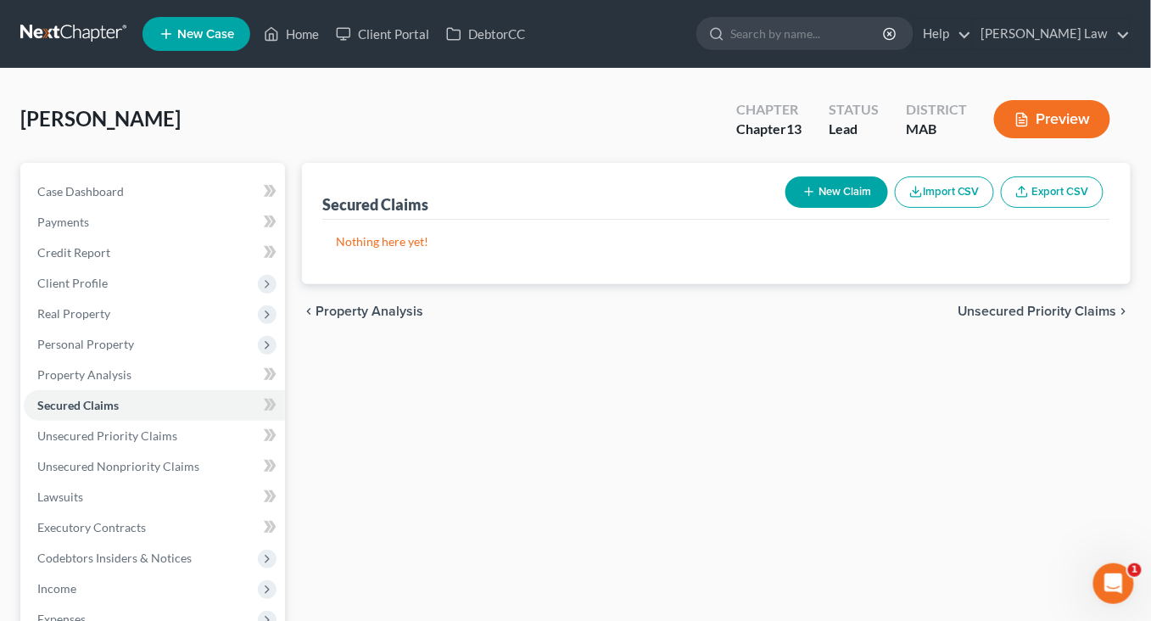
click at [785, 208] on button "New Claim" at bounding box center [836, 191] width 103 height 31
select select "0"
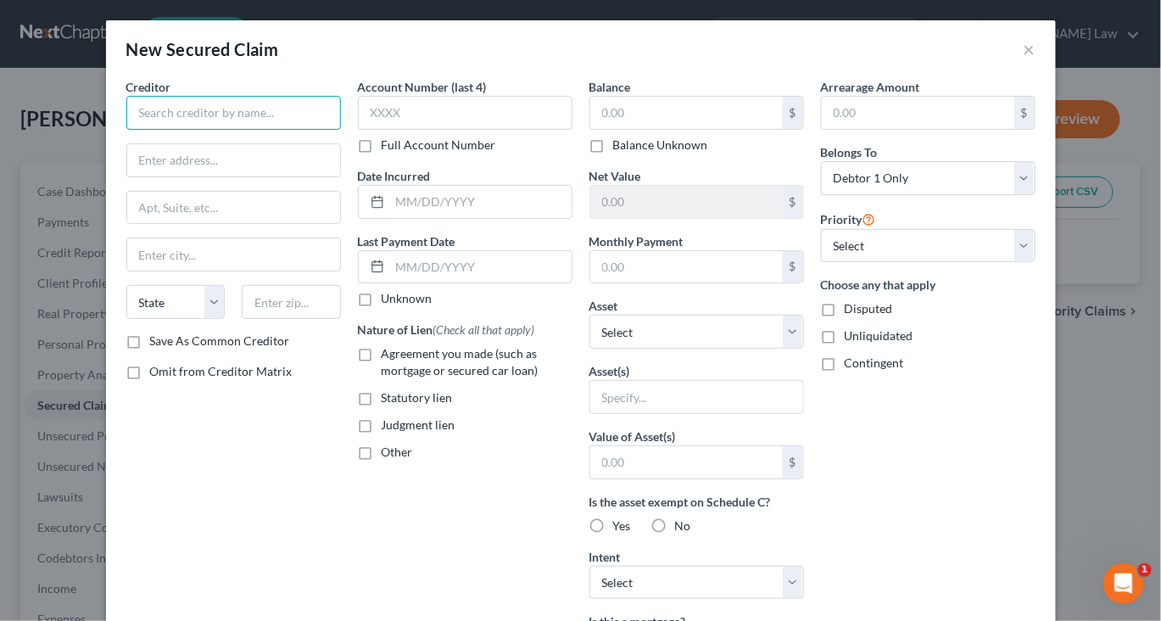
click at [207, 130] on input "text" at bounding box center [233, 113] width 215 height 34
click at [879, 129] on input "text" at bounding box center [918, 113] width 192 height 32
type input "60,000"
click at [245, 130] on input "text" at bounding box center [233, 113] width 215 height 34
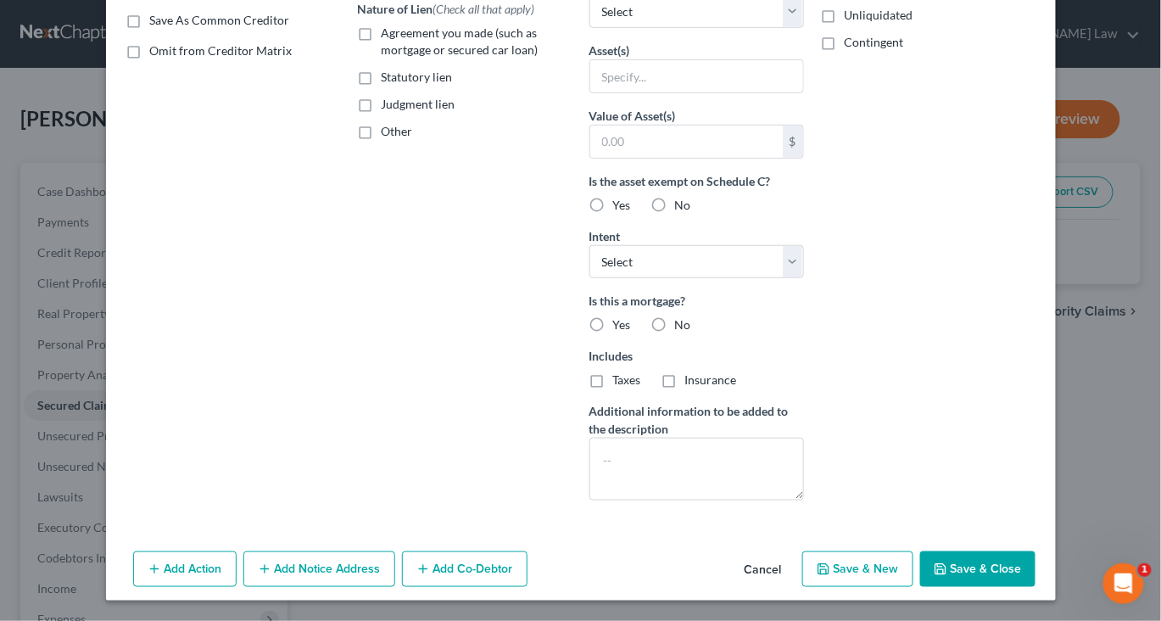
scroll to position [548, 0]
click at [1017, 551] on button "Save & Close" at bounding box center [977, 569] width 115 height 36
type input "see mtg"
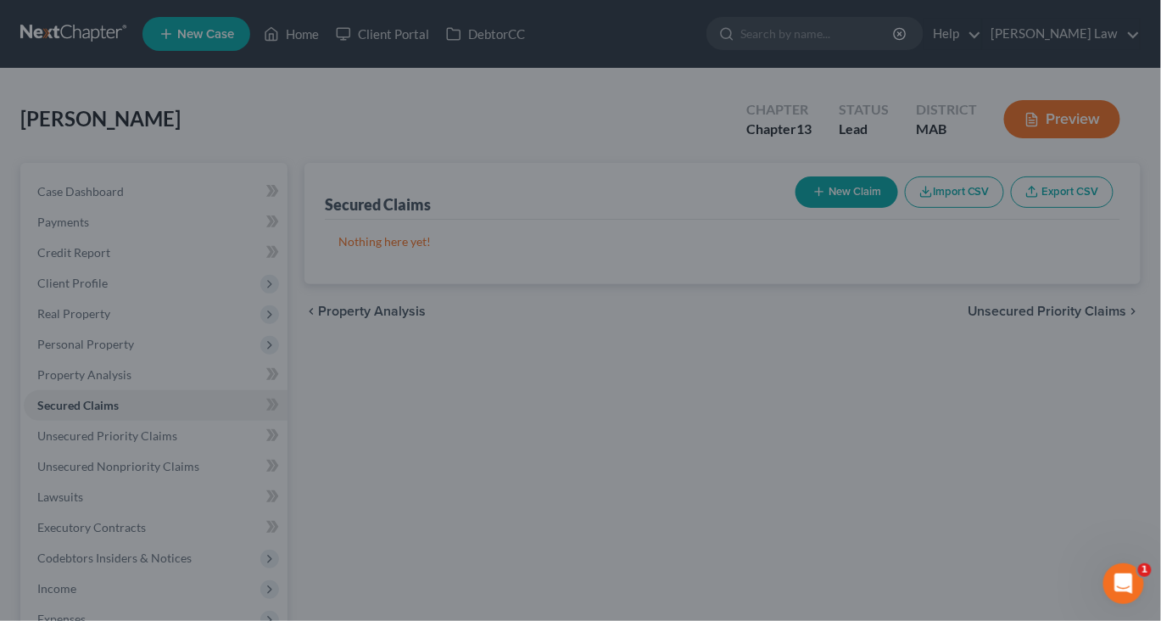
scroll to position [0, 0]
type input "0.00"
type input "0"
type input "0.00"
type input "60,000.00"
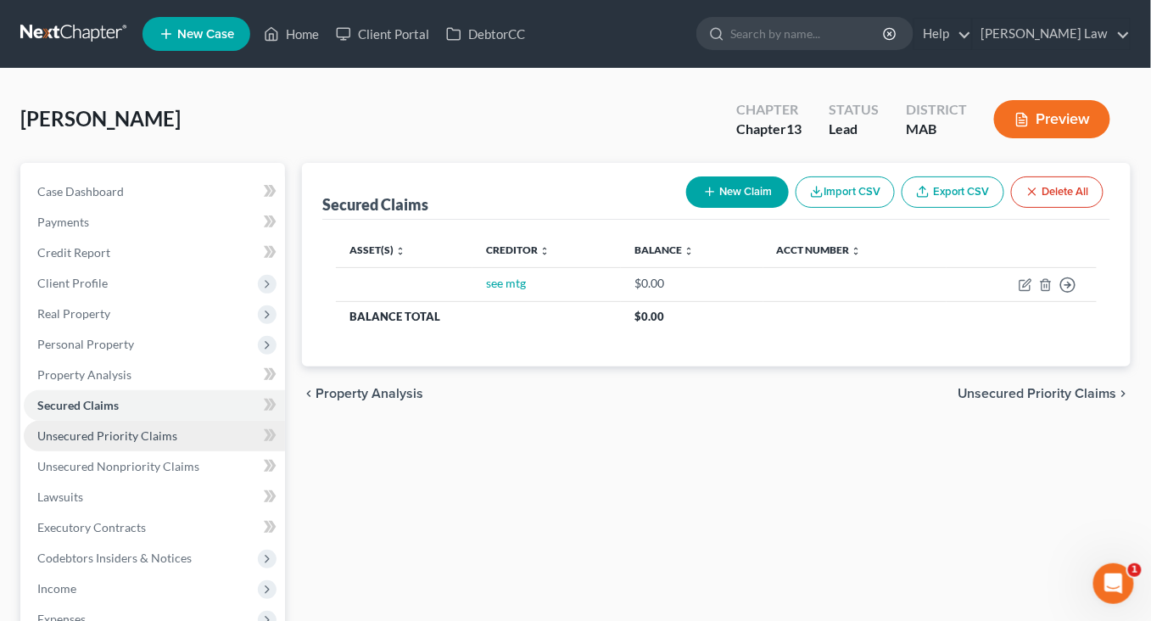
click at [144, 443] on span "Unsecured Priority Claims" at bounding box center [107, 435] width 140 height 14
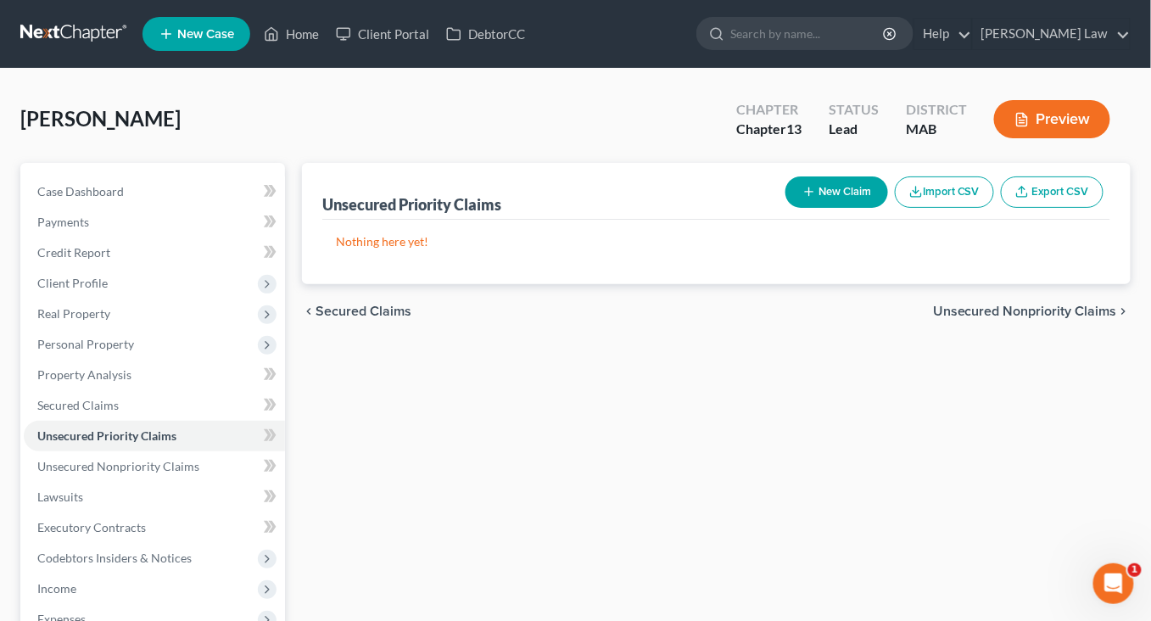
click at [785, 208] on button "New Claim" at bounding box center [836, 191] width 103 height 31
select select "0"
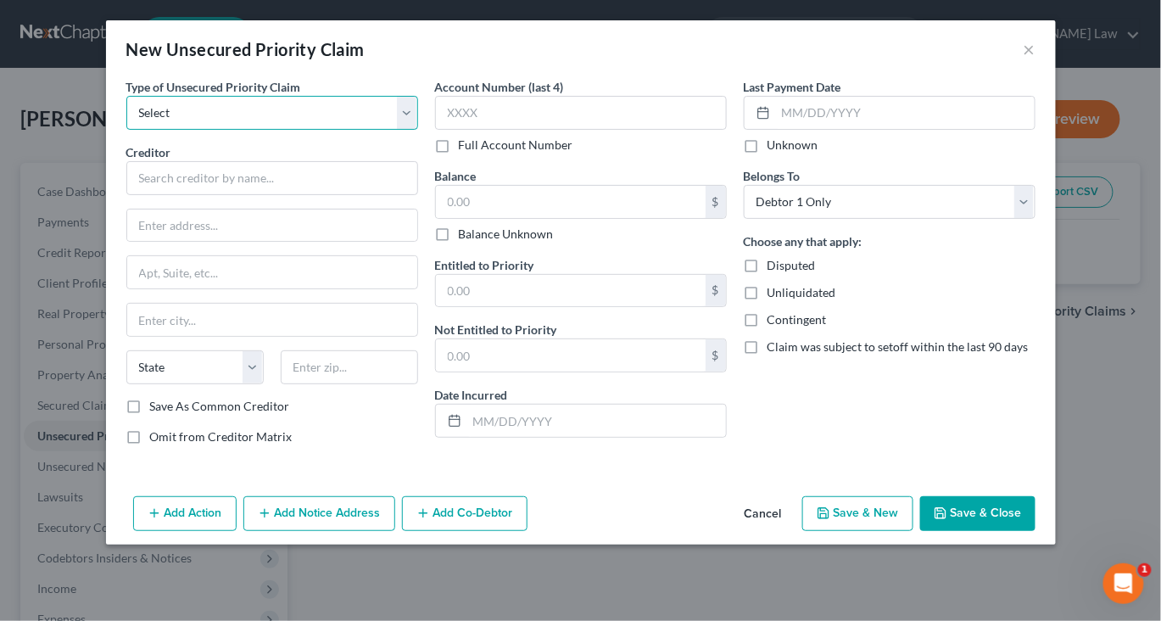
click at [387, 130] on select "Select Taxes & Other Government Units Domestic Support Obligations Extensions o…" at bounding box center [272, 113] width 292 height 34
select select "0"
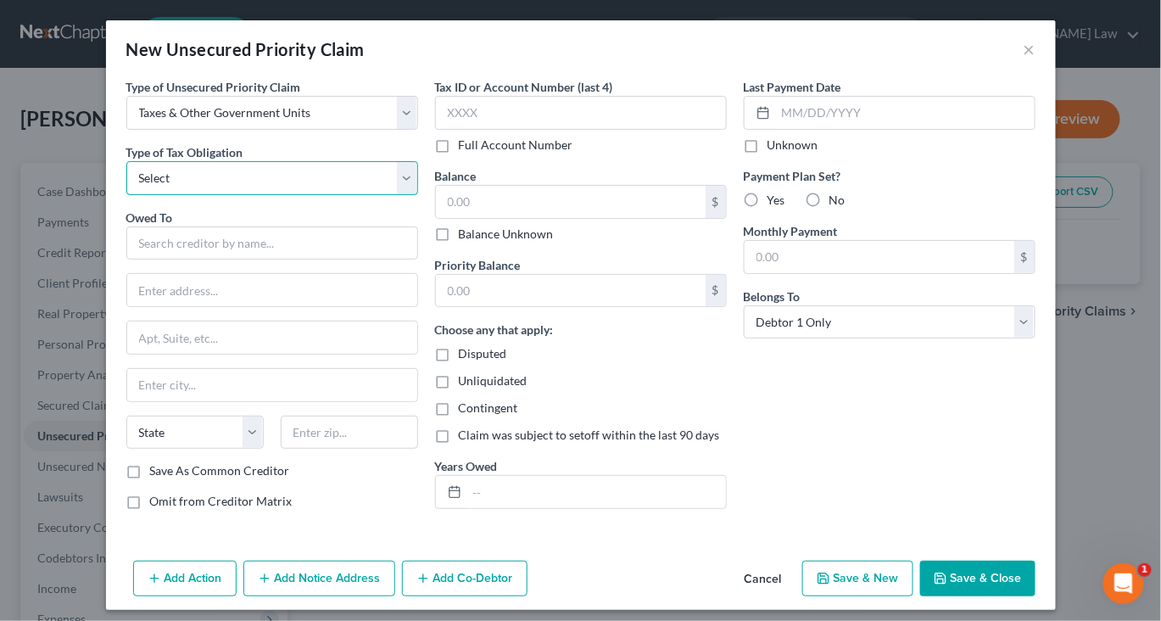
click at [377, 195] on select "Select Federal City State Franchise Tax Board Other" at bounding box center [272, 178] width 292 height 34
select select "0"
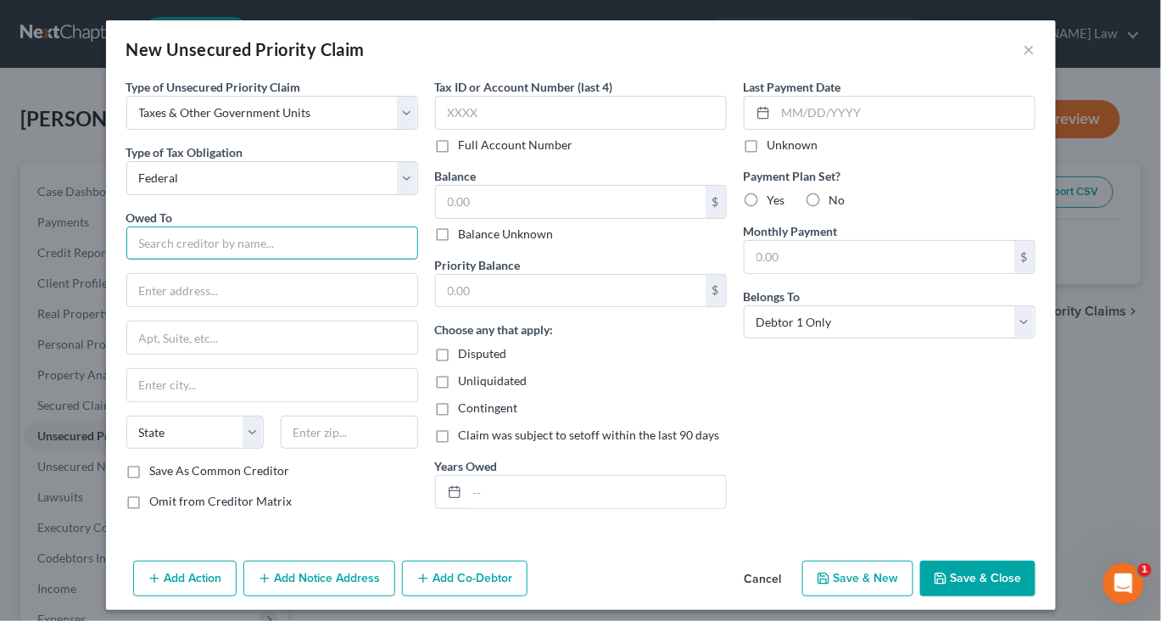
click at [126, 260] on input "text" at bounding box center [272, 243] width 292 height 34
type input "IRS"
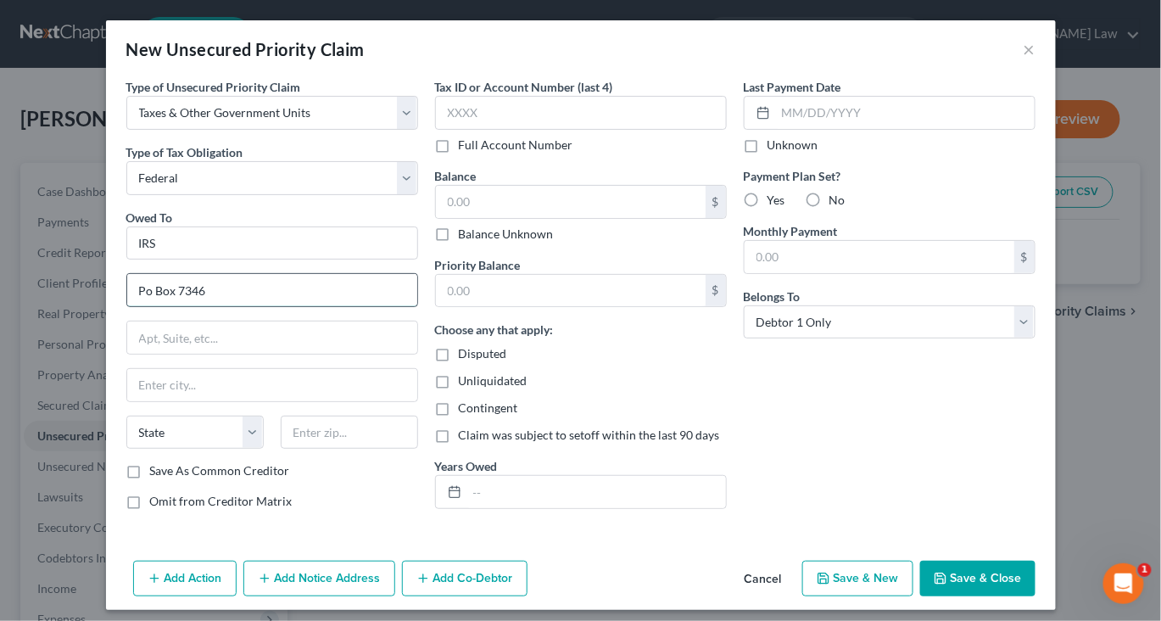
type input "Po box 7346"
type input "[GEOGRAPHIC_DATA]"
select select "39"
type input "19101"
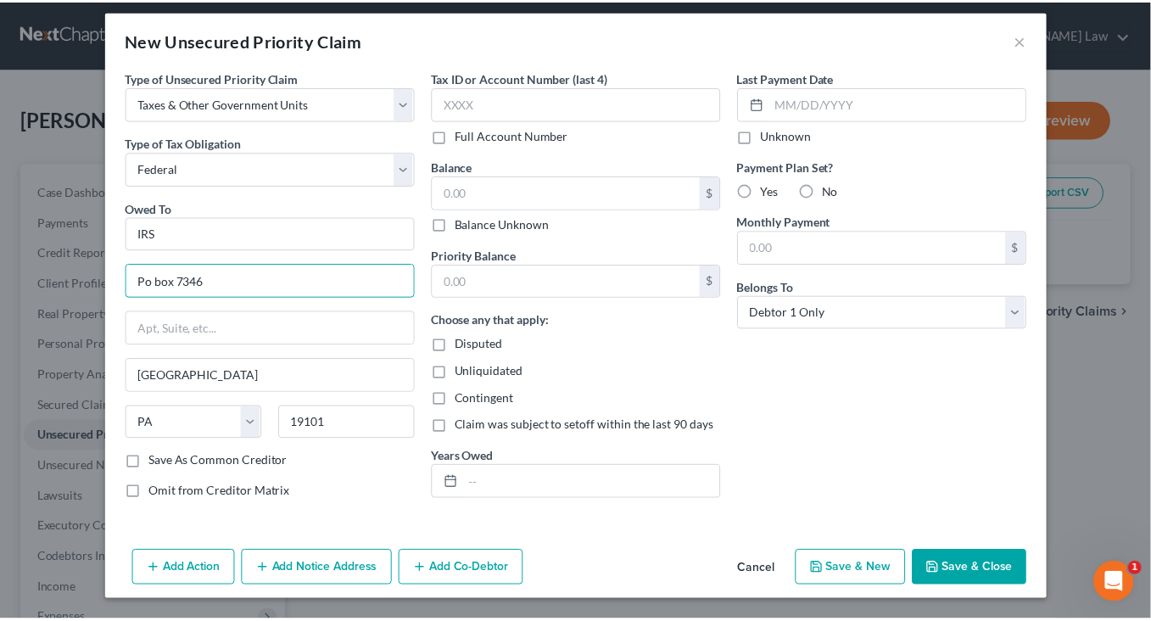
scroll to position [181, 0]
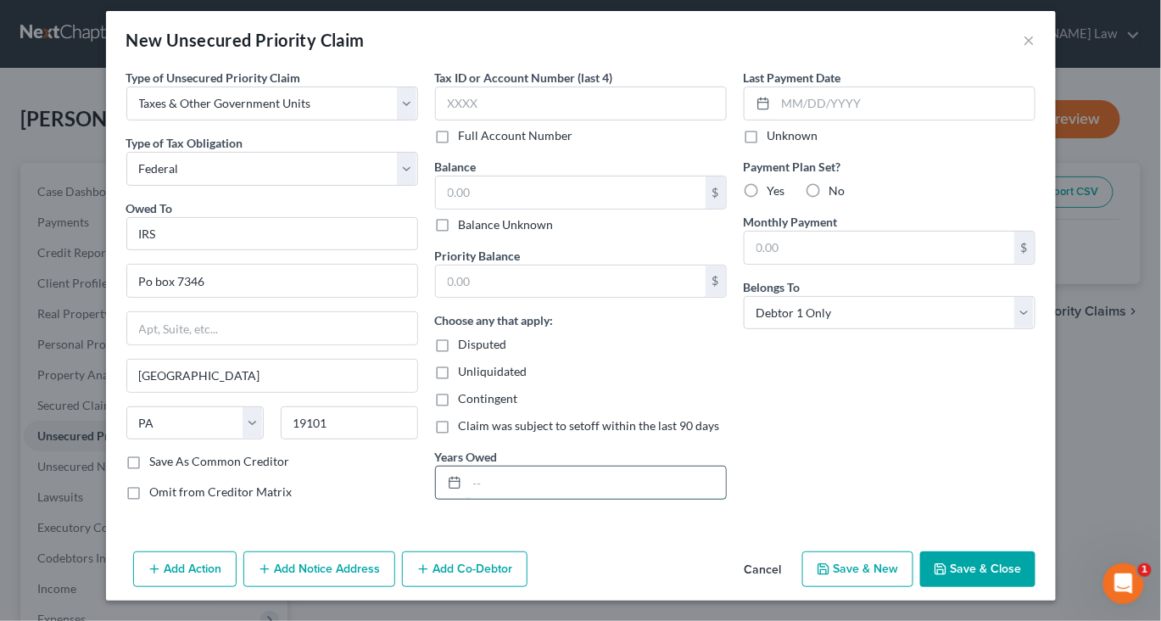
click at [533, 466] on input "text" at bounding box center [596, 482] width 259 height 32
type input "see claim and need to get 23 done and se"
click at [1035, 560] on button "Save & Close" at bounding box center [977, 569] width 115 height 36
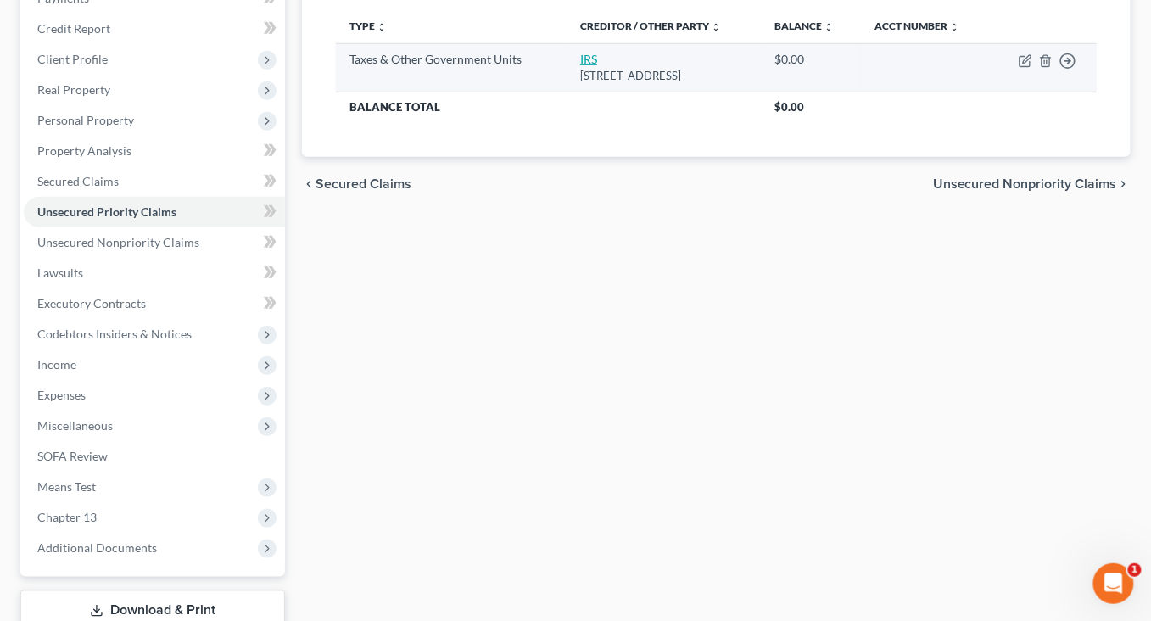
scroll to position [238, 0]
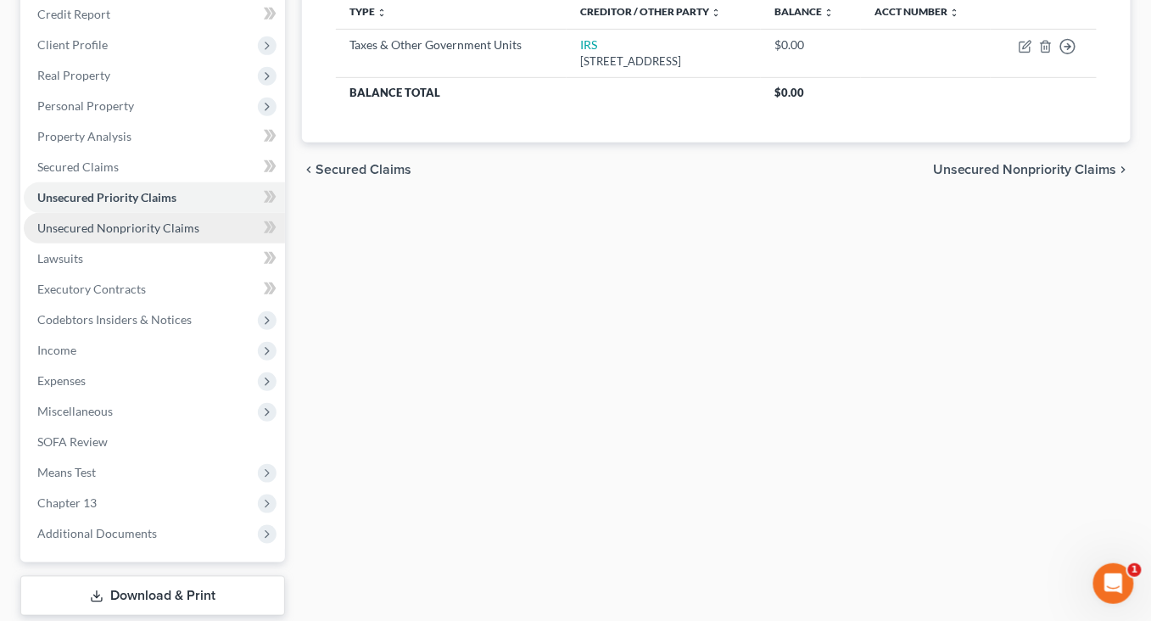
click at [186, 235] on span "Unsecured Nonpriority Claims" at bounding box center [118, 227] width 162 height 14
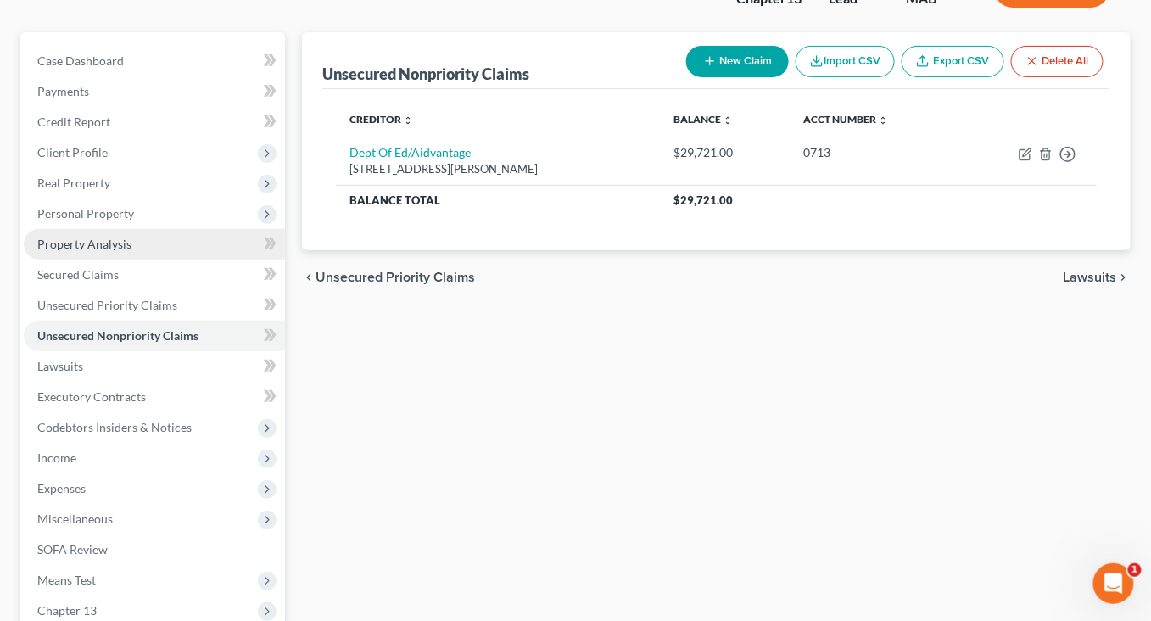
scroll to position [132, 0]
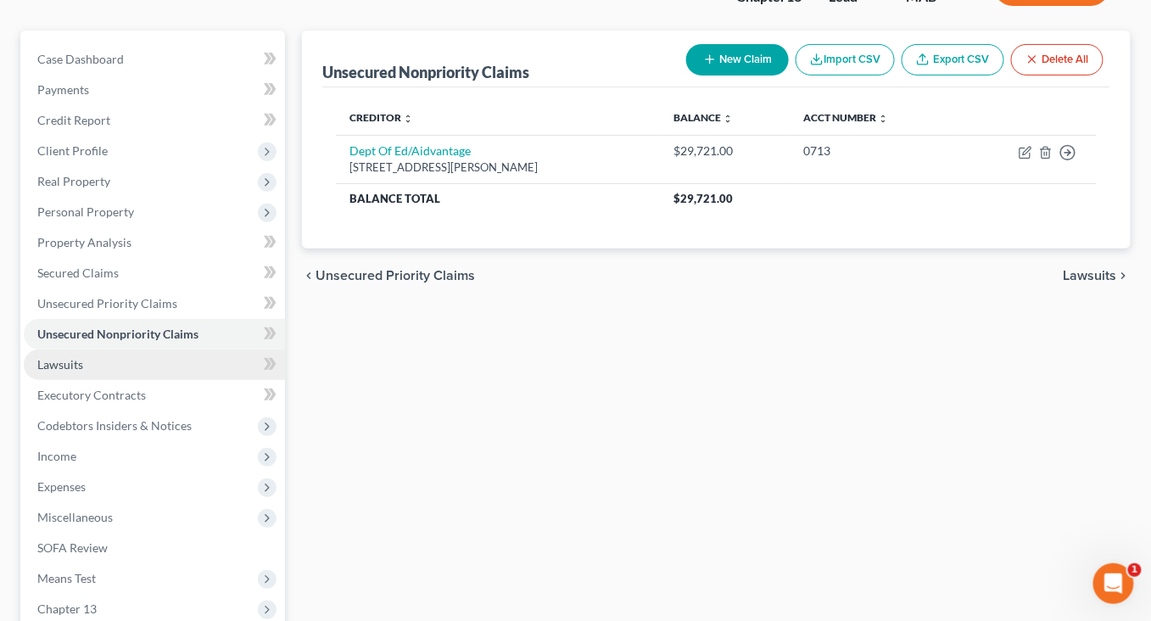
click at [114, 380] on link "Lawsuits" at bounding box center [154, 364] width 261 height 31
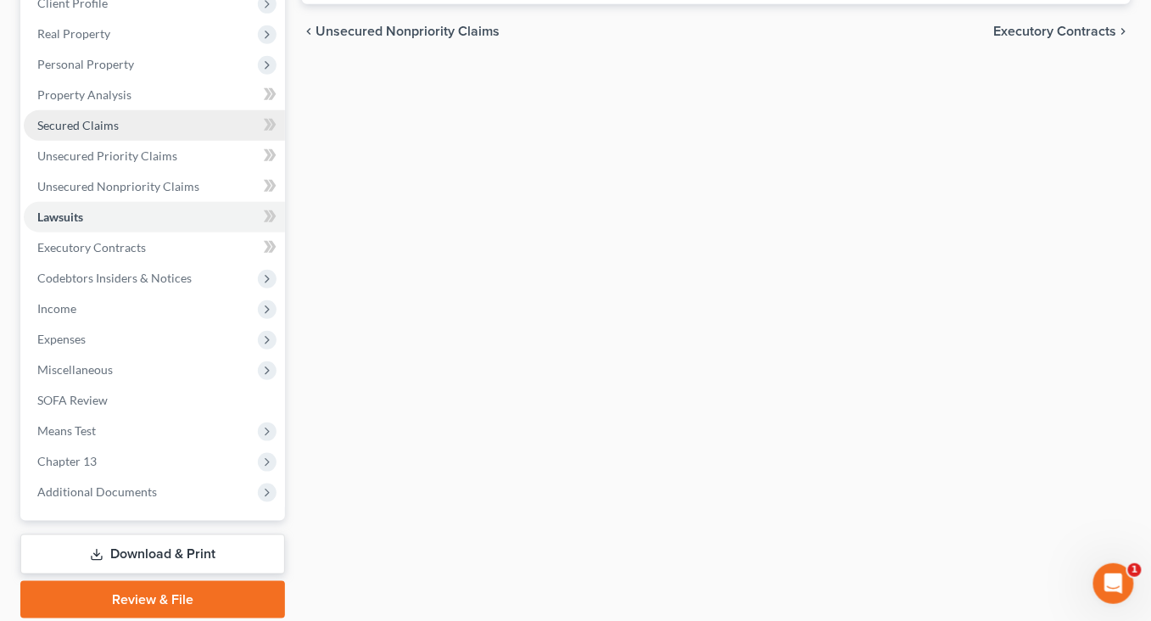
scroll to position [294, 0]
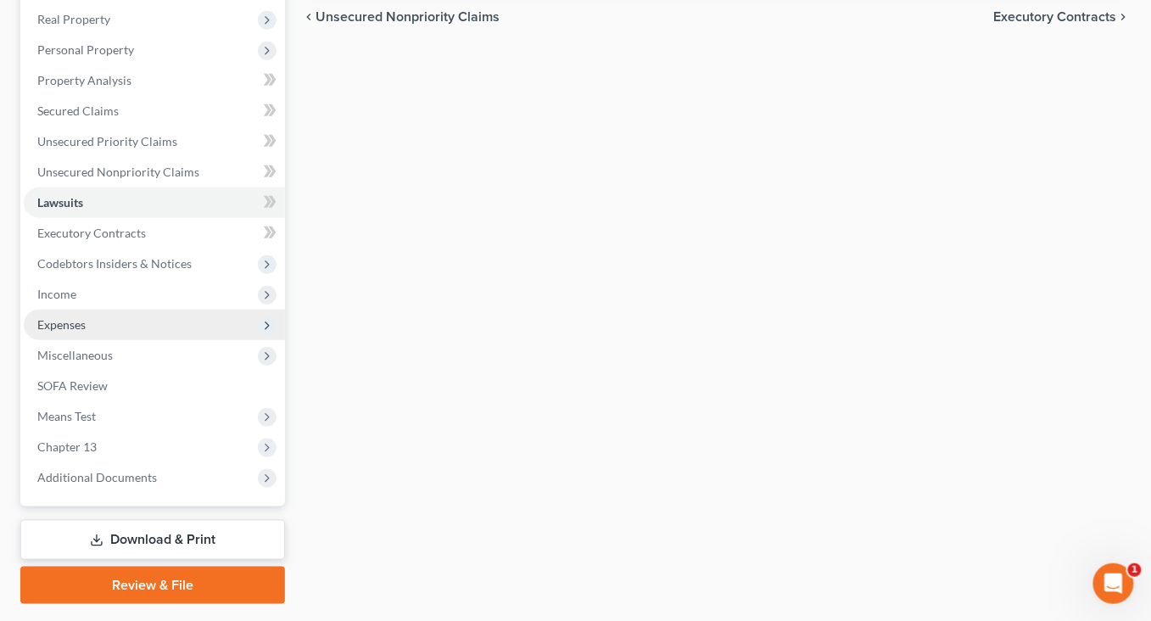
click at [86, 332] on span "Expenses" at bounding box center [61, 324] width 48 height 14
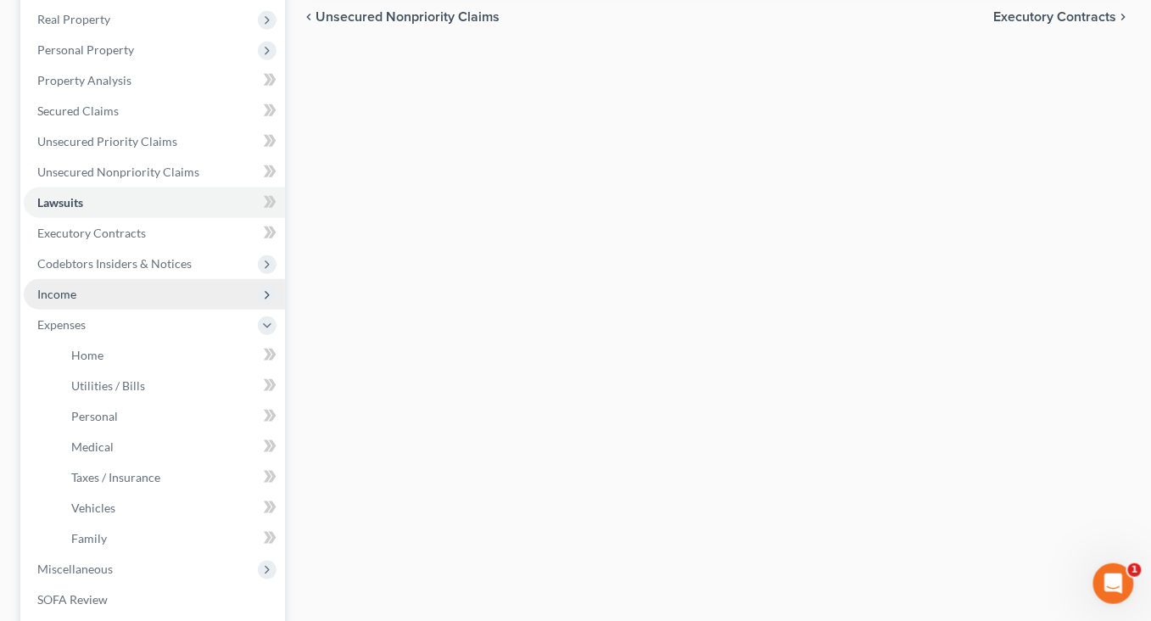
click at [71, 301] on span "Income" at bounding box center [56, 294] width 39 height 14
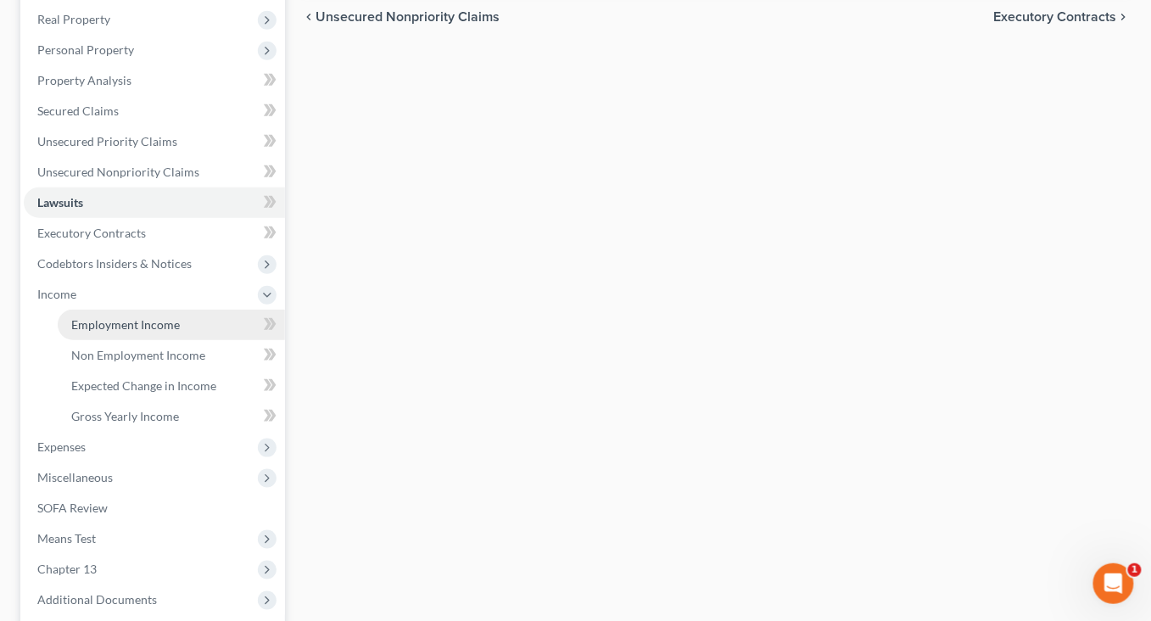
click at [153, 332] on span "Employment Income" at bounding box center [125, 324] width 109 height 14
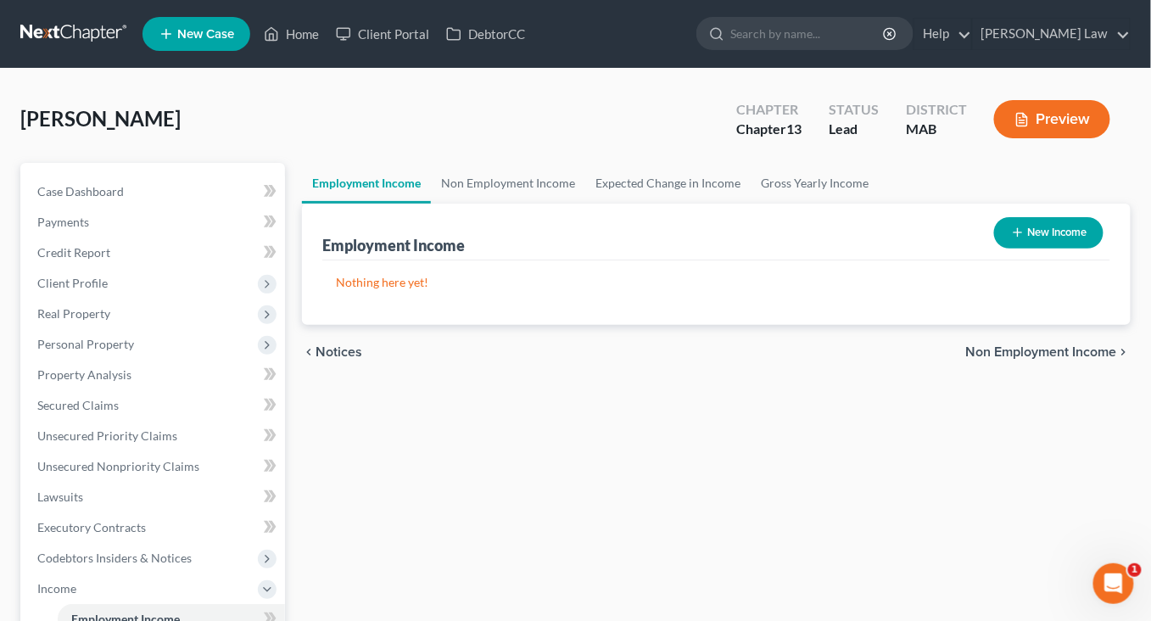
click at [994, 248] on button "New Income" at bounding box center [1048, 232] width 109 height 31
select select "0"
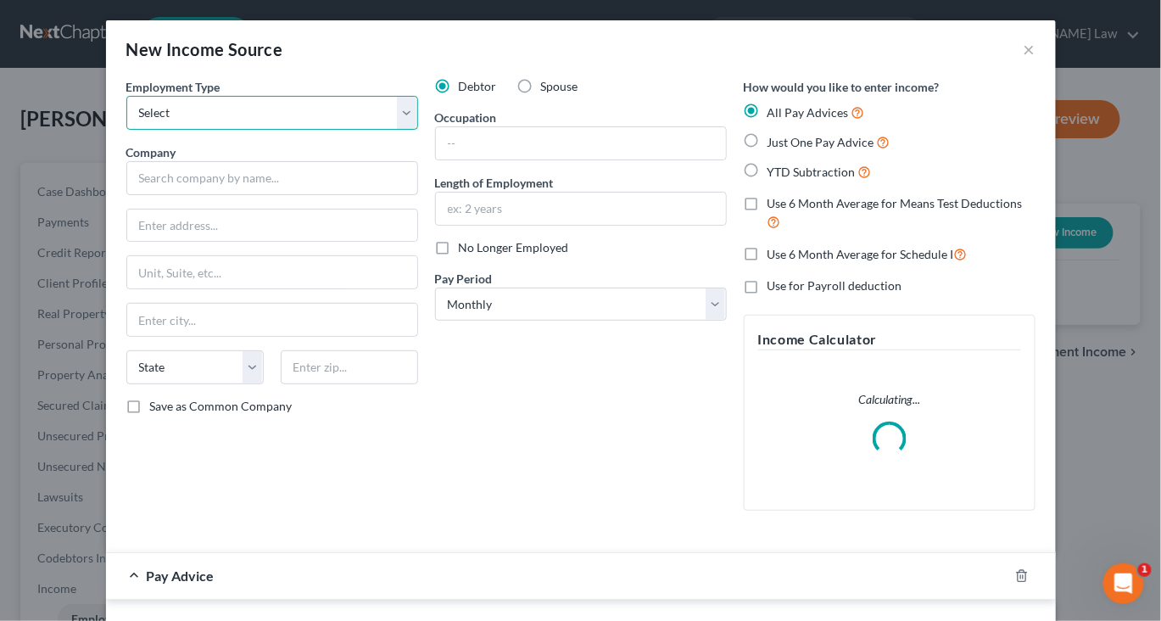
click at [381, 130] on select "Select Full or [DEMOGRAPHIC_DATA] Employment Self Employment" at bounding box center [272, 113] width 292 height 34
select select "0"
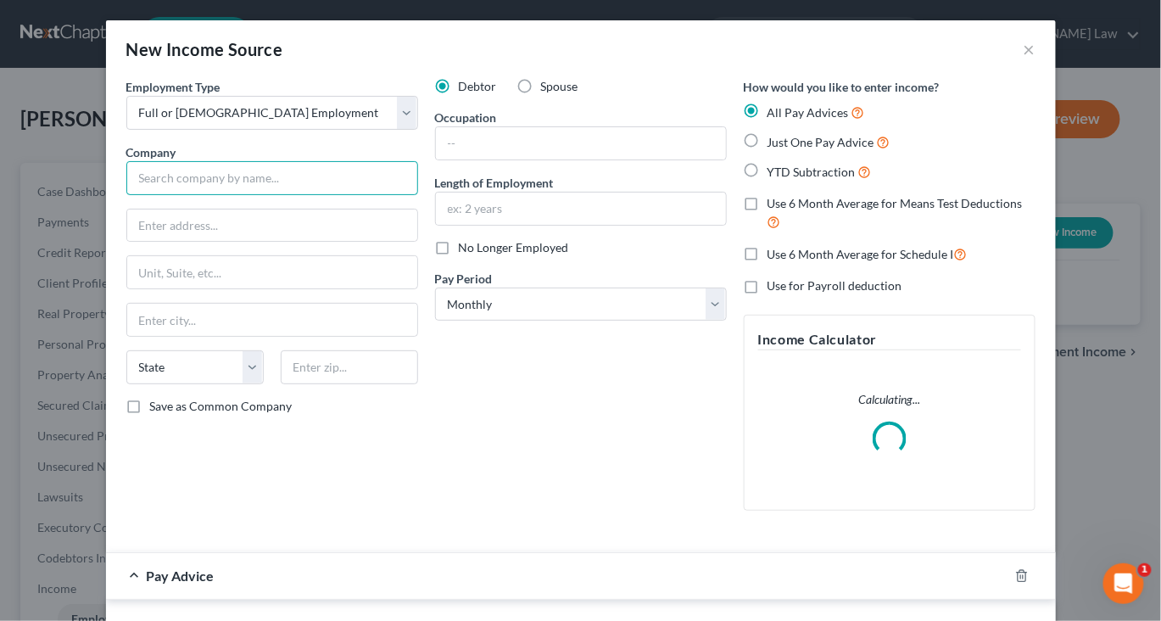
click at [169, 195] on input "text" at bounding box center [272, 178] width 292 height 34
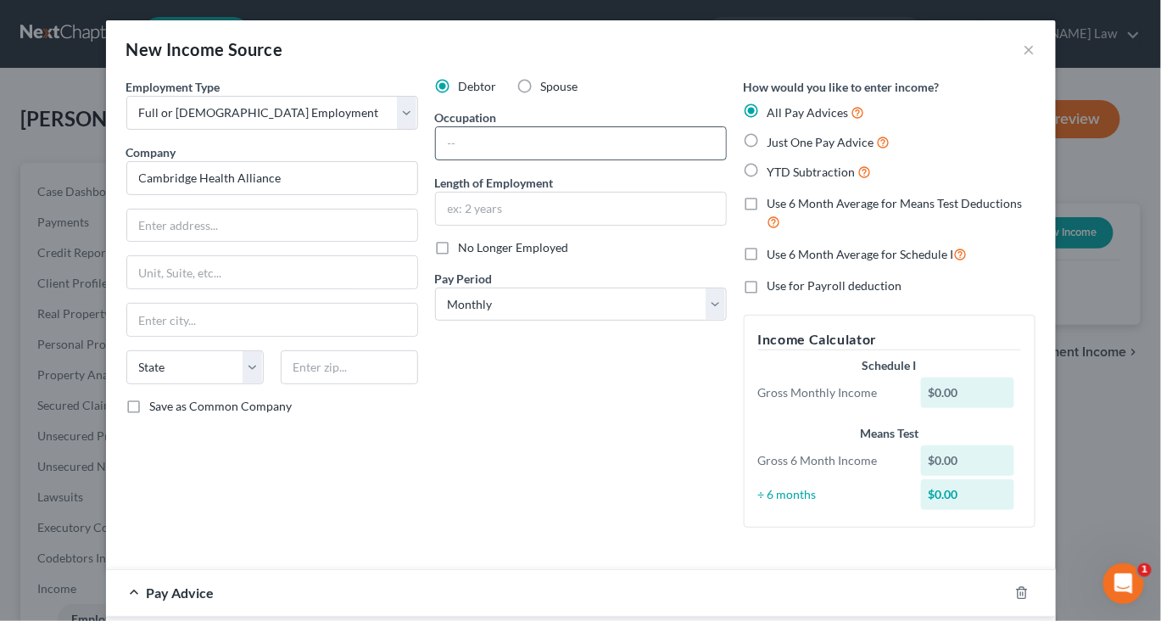
click at [482, 159] on input "text" at bounding box center [581, 143] width 290 height 32
type input "Cambridge Health Alliance"
type input "Nurse"
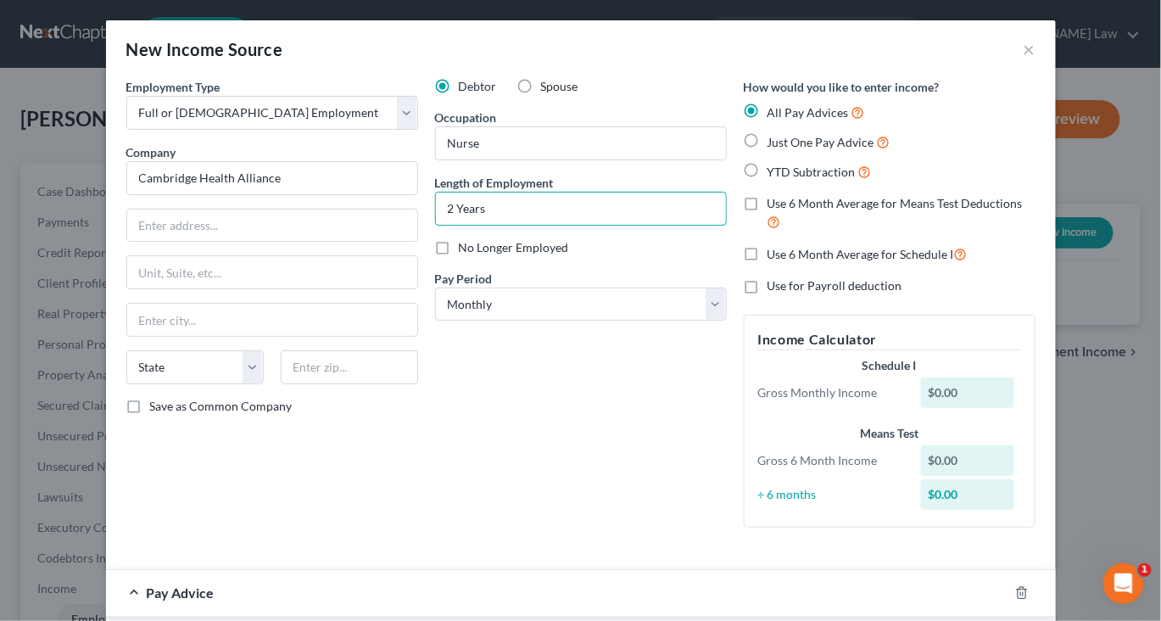
type input "2 Years"
click at [772, 152] on label "Just One Pay Advice" at bounding box center [828, 142] width 123 height 20
click at [774, 143] on input "Just One Pay Advice" at bounding box center [779, 137] width 11 height 11
radio input "true"
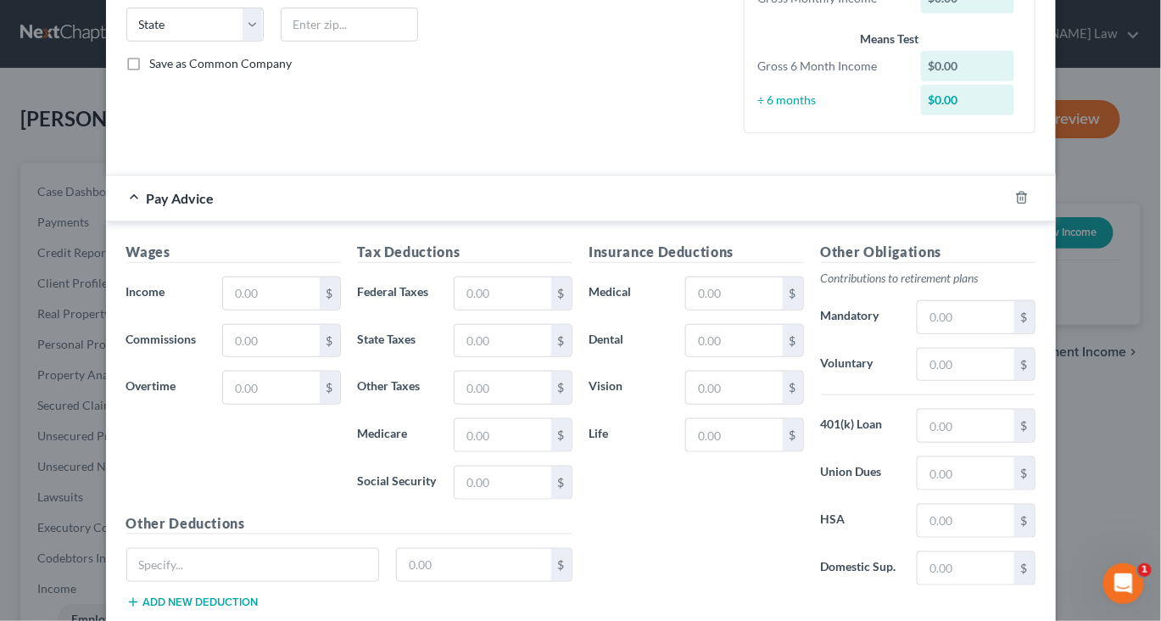
scroll to position [355, 0]
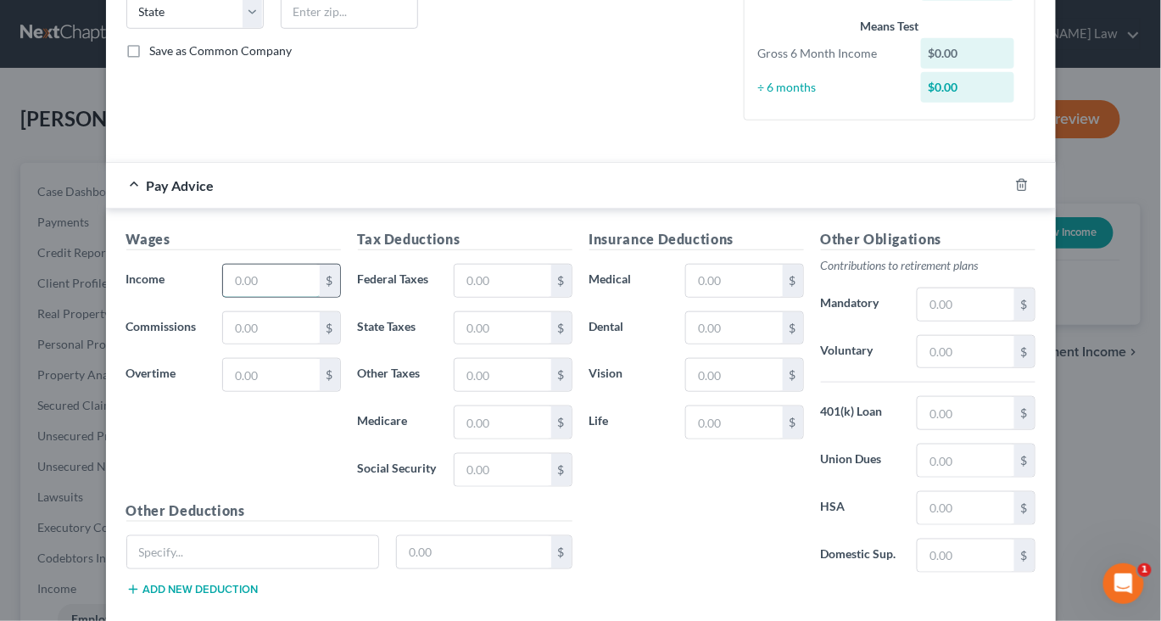
click at [223, 297] on input "text" at bounding box center [271, 281] width 96 height 32
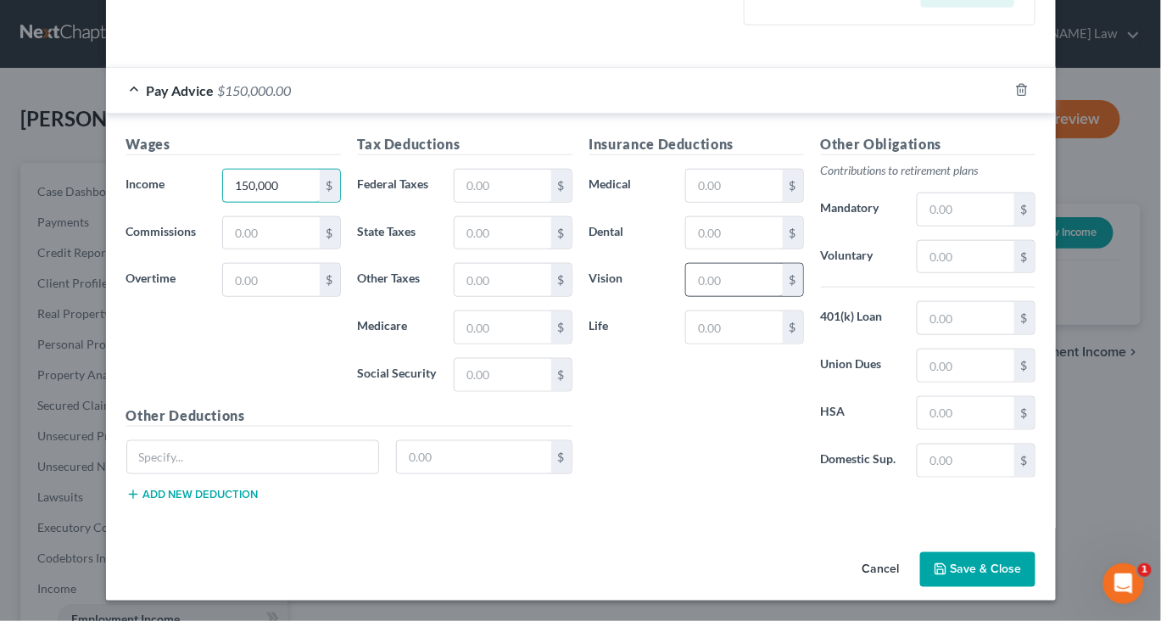
scroll to position [667, 0]
type input "150,000"
click at [1007, 572] on button "Save & Close" at bounding box center [977, 570] width 115 height 36
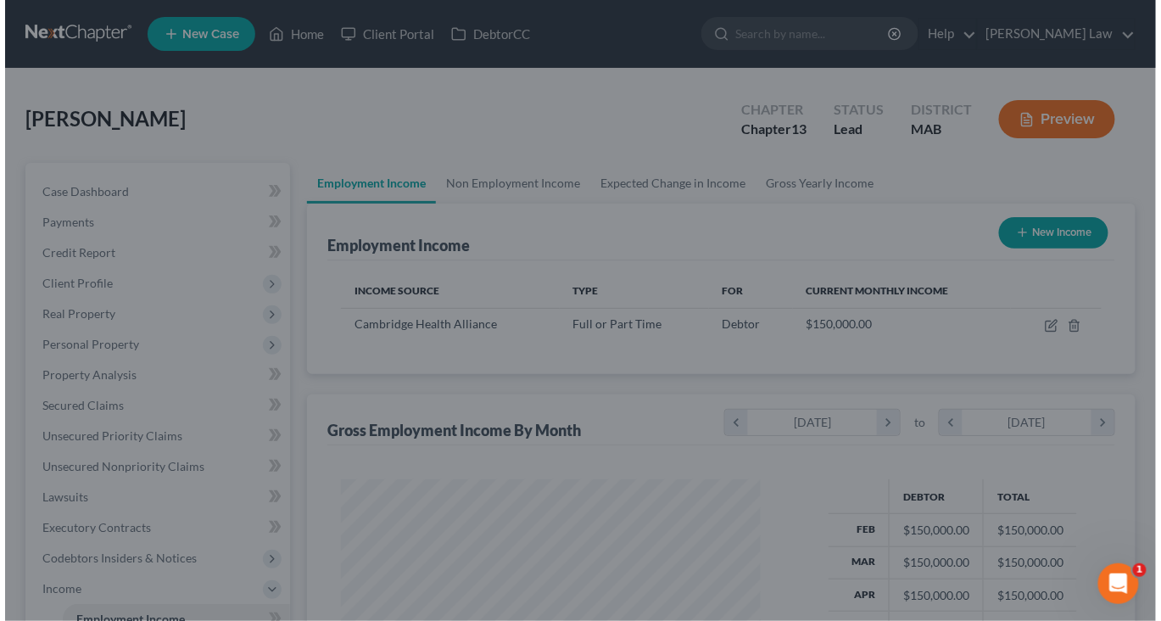
scroll to position [847596, 847524]
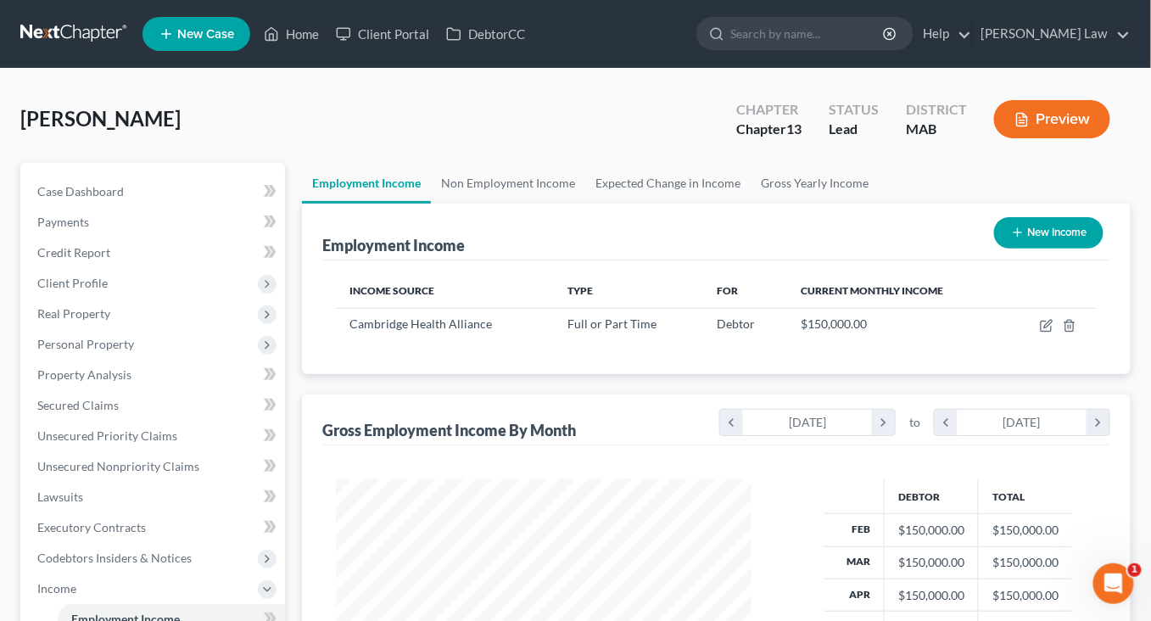
click at [1005, 248] on button "New Income" at bounding box center [1048, 232] width 109 height 31
select select "0"
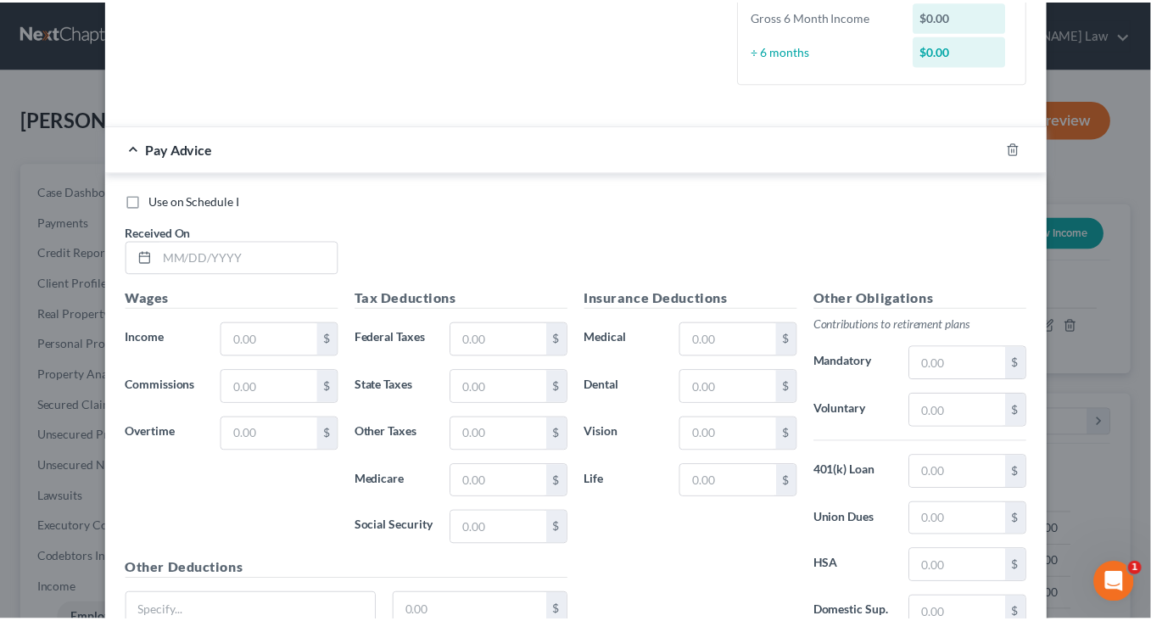
scroll to position [0, 0]
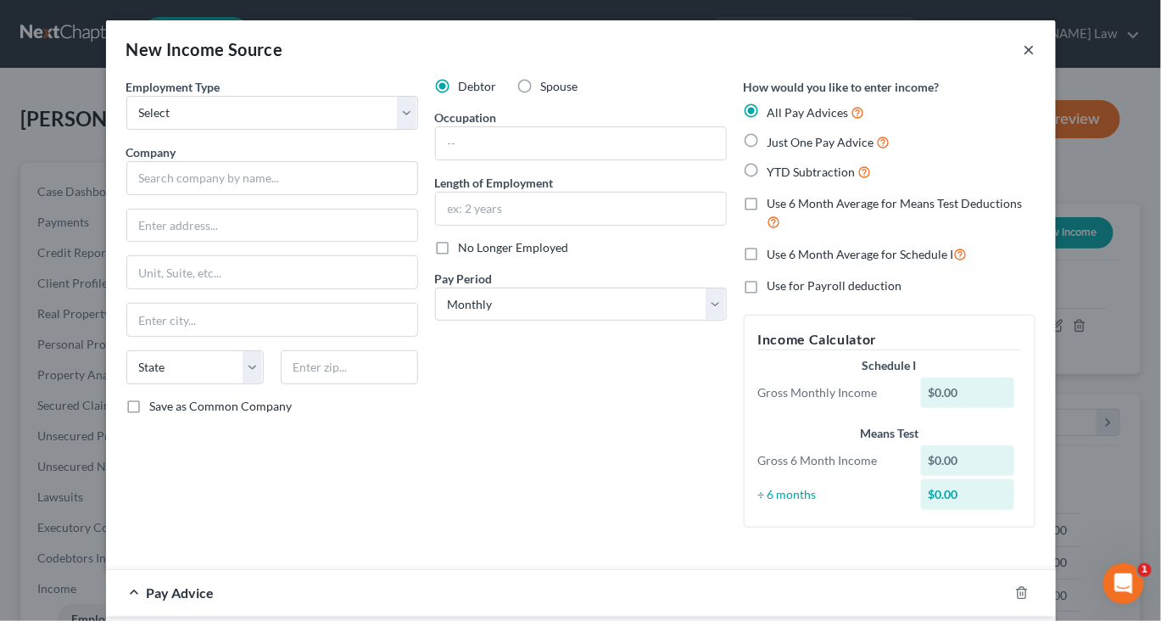
click at [1035, 59] on button "×" at bounding box center [1030, 49] width 12 height 20
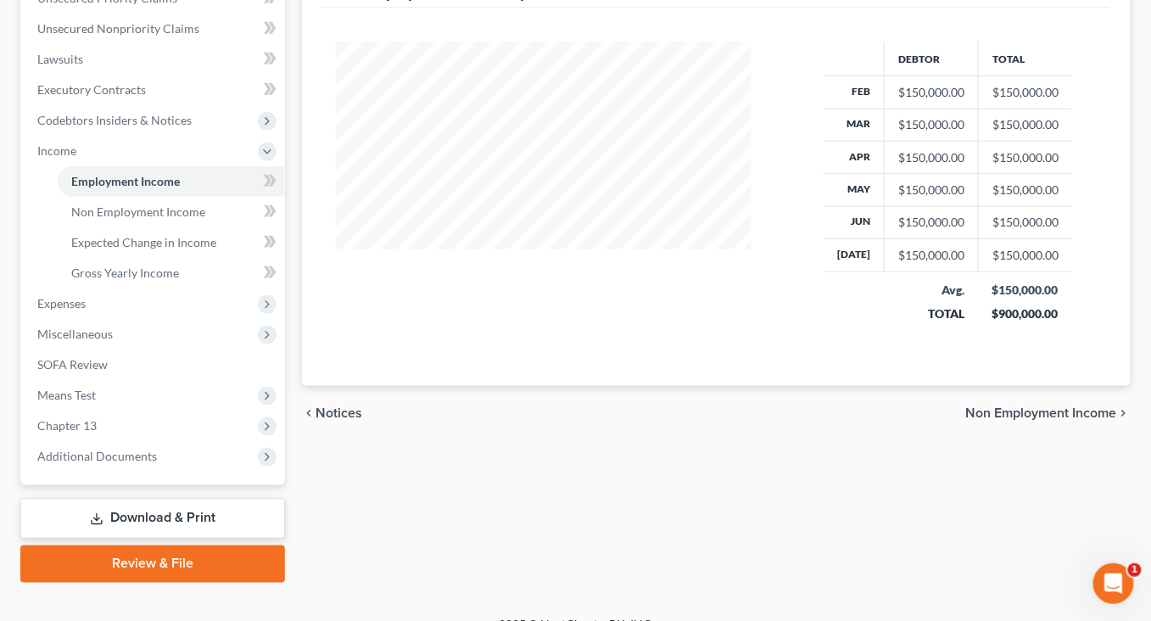
scroll to position [455, 0]
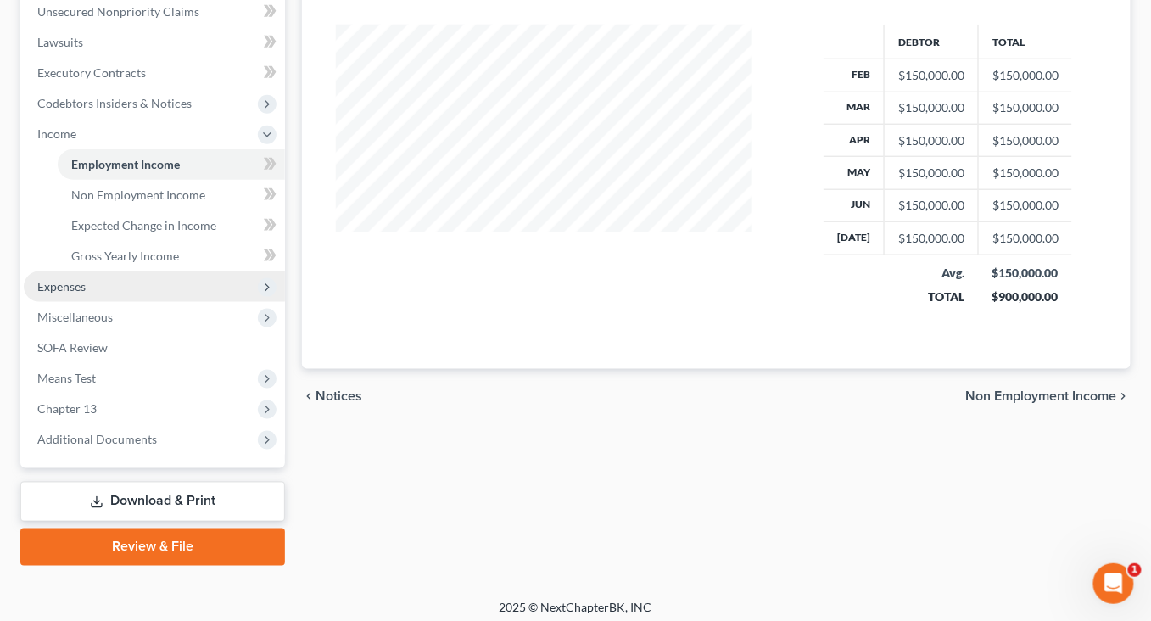
click at [86, 293] on span "Expenses" at bounding box center [61, 286] width 48 height 14
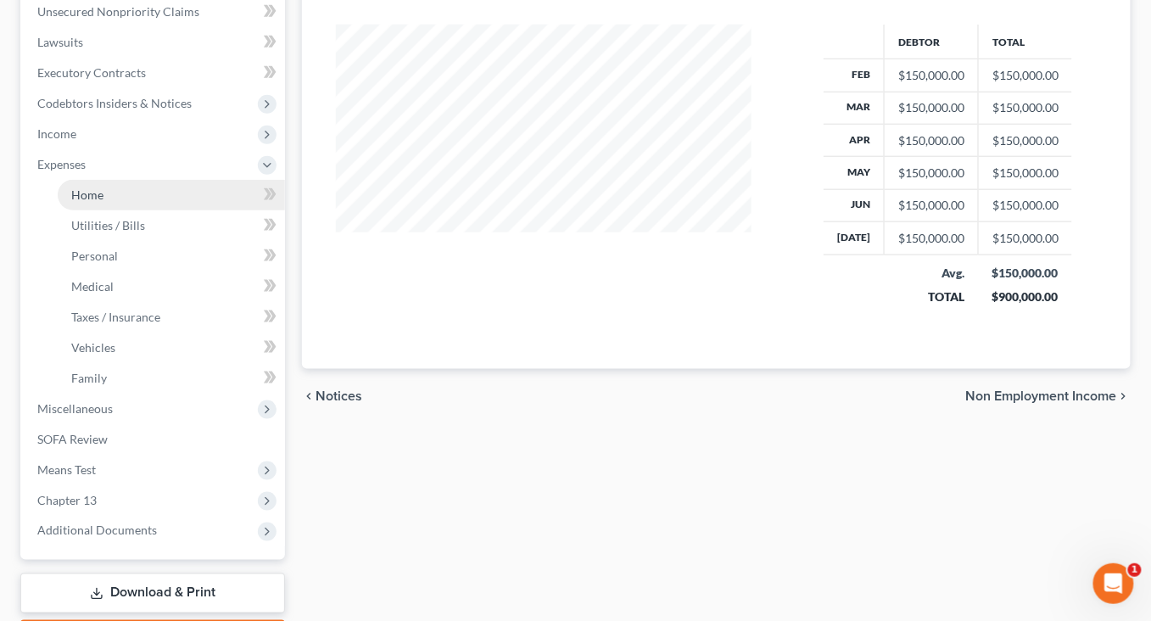
click at [149, 210] on link "Home" at bounding box center [171, 195] width 227 height 31
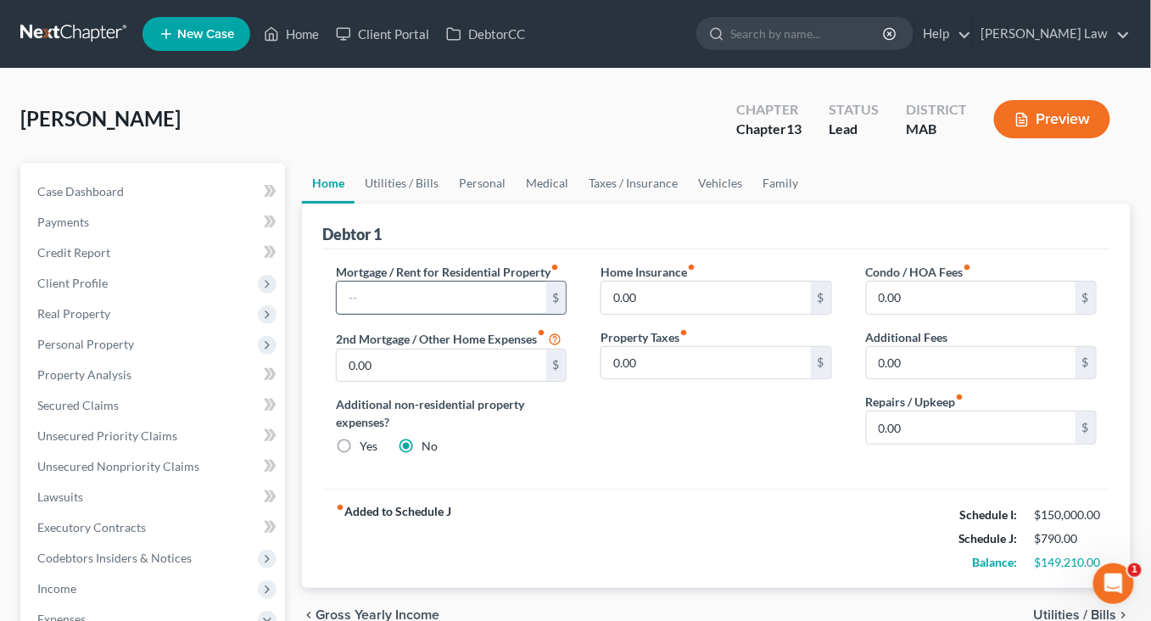
click at [437, 314] on input "text" at bounding box center [441, 298] width 209 height 32
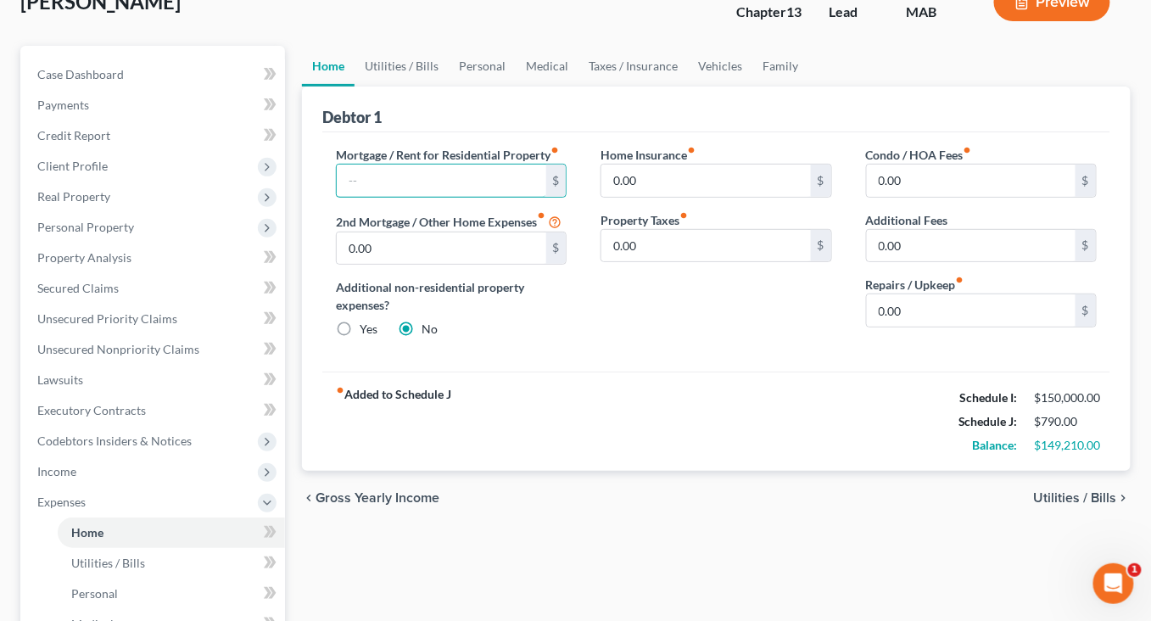
scroll to position [116, 0]
